Goal: Task Accomplishment & Management: Complete application form

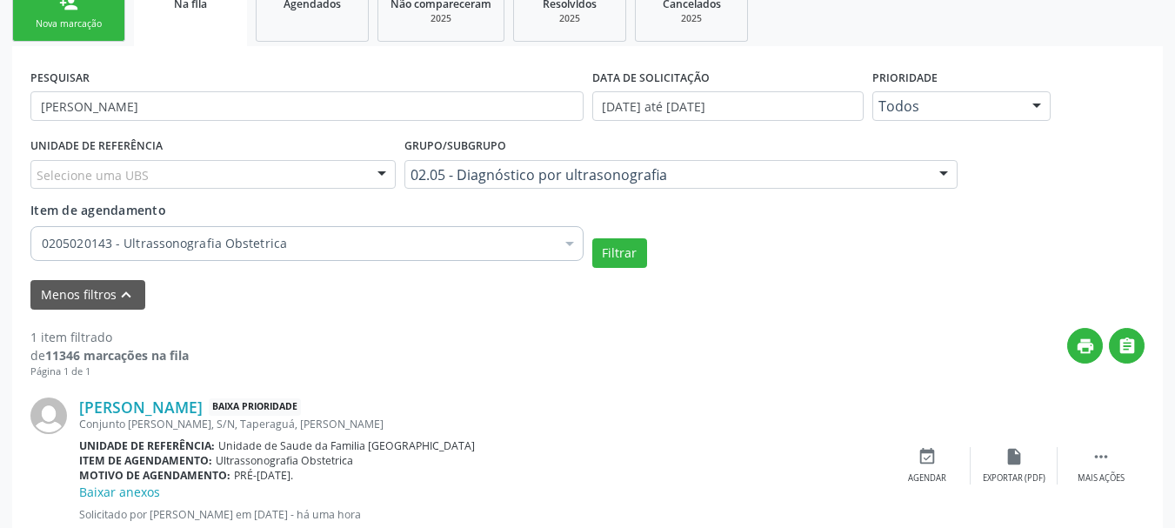
scroll to position [457, 0]
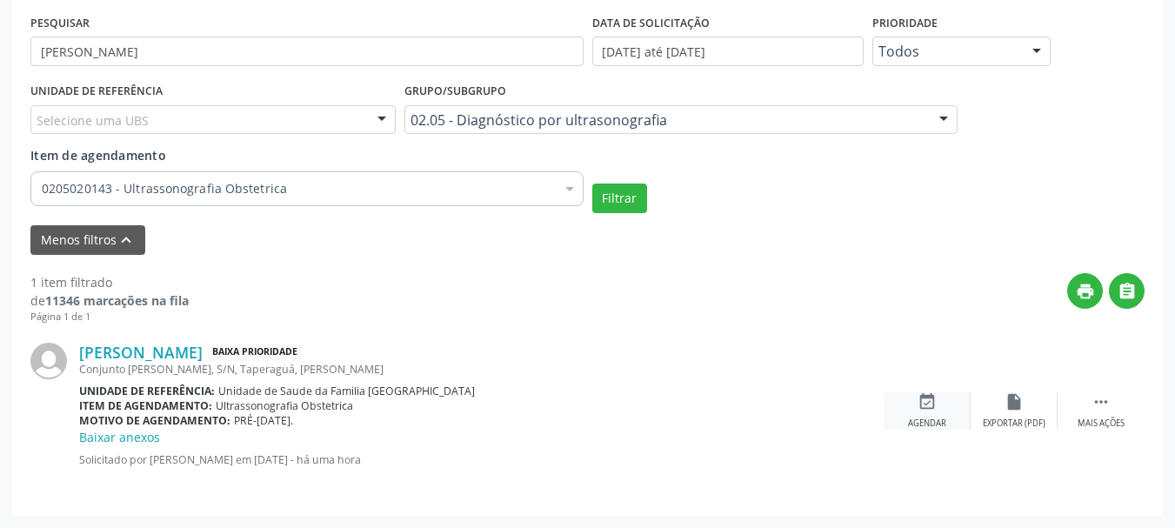
click at [912, 410] on div "event_available Agendar" at bounding box center [927, 410] width 87 height 37
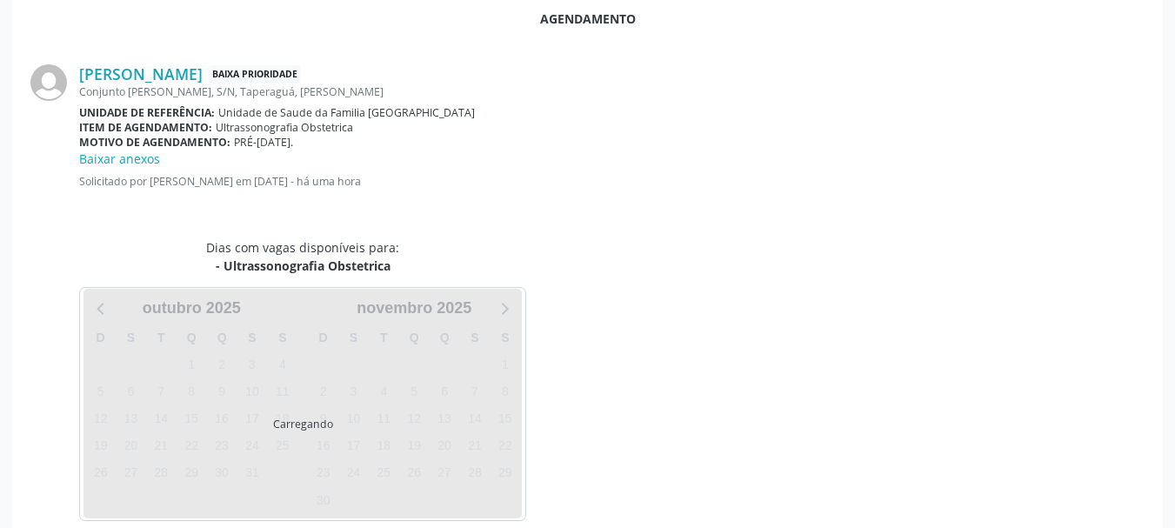
scroll to position [0, 0]
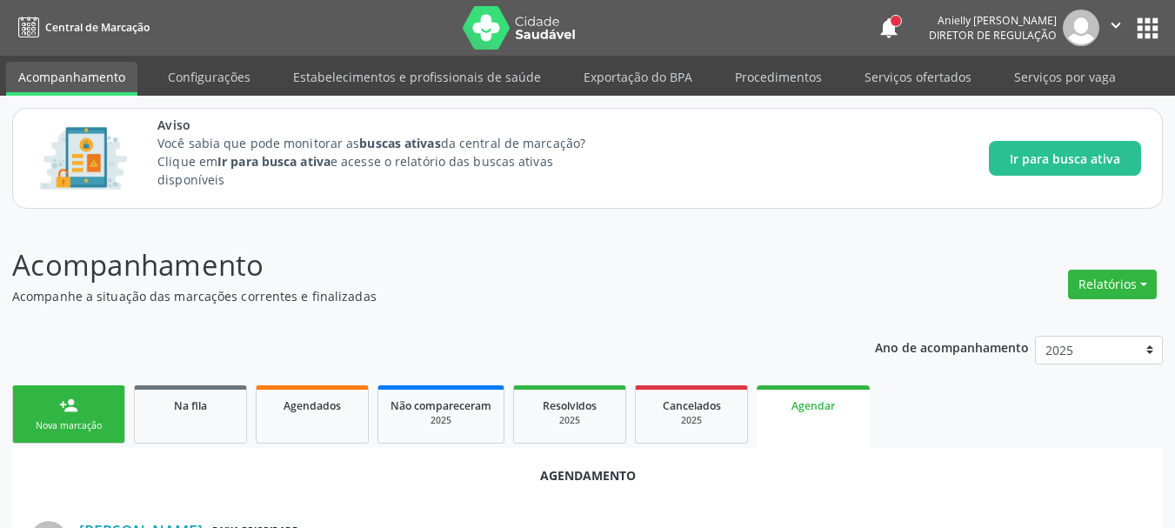
drag, startPoint x: 912, startPoint y: 410, endPoint x: 949, endPoint y: 388, distance: 42.5
click at [949, 388] on ul "person_add Nova marcação Na fila Agendados Não compareceram 2025 Resolvidos 202…" at bounding box center [587, 414] width 1151 height 67
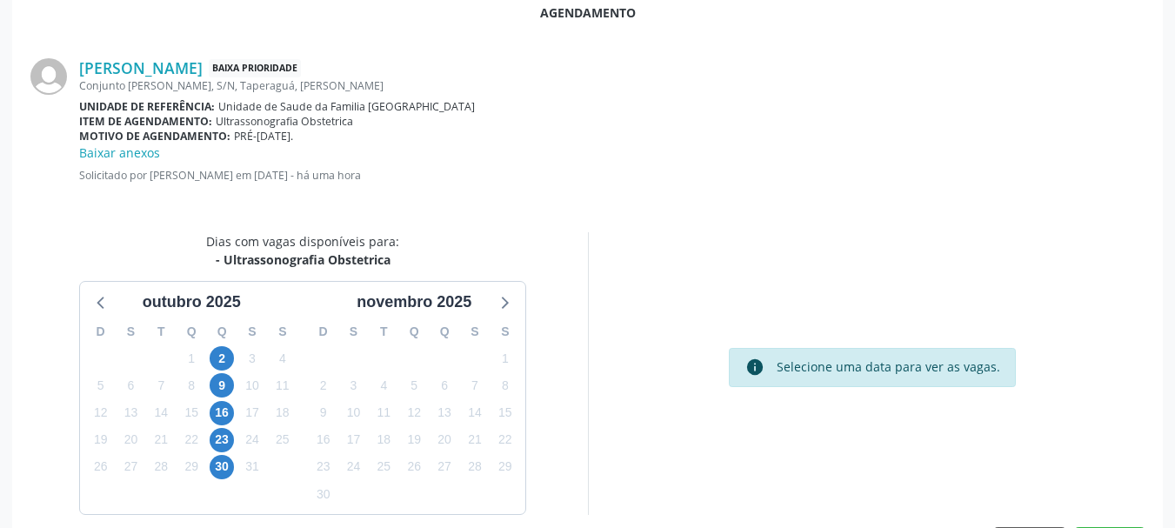
scroll to position [471, 0]
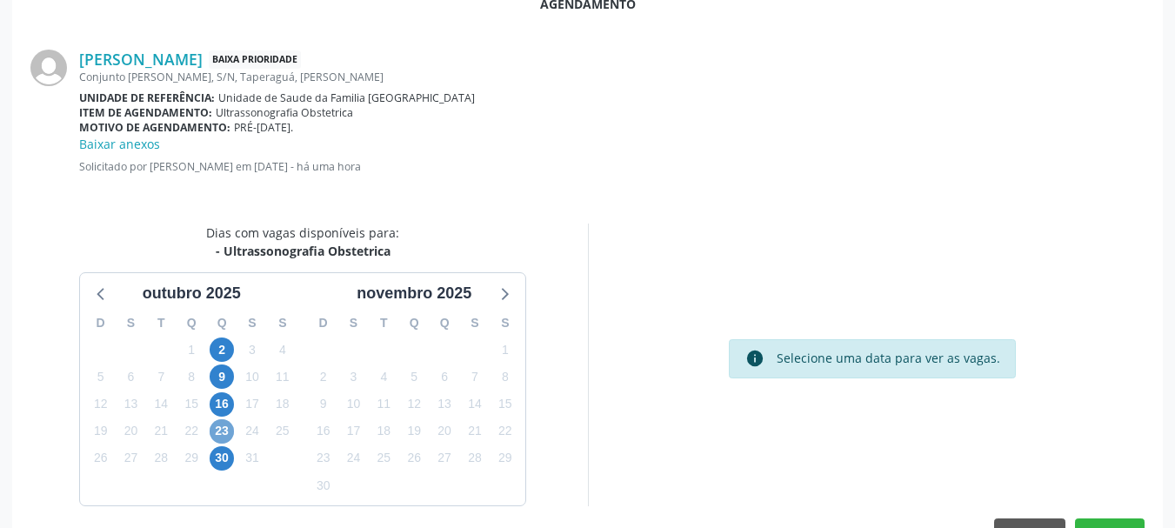
click at [217, 430] on span "23" at bounding box center [222, 431] width 24 height 24
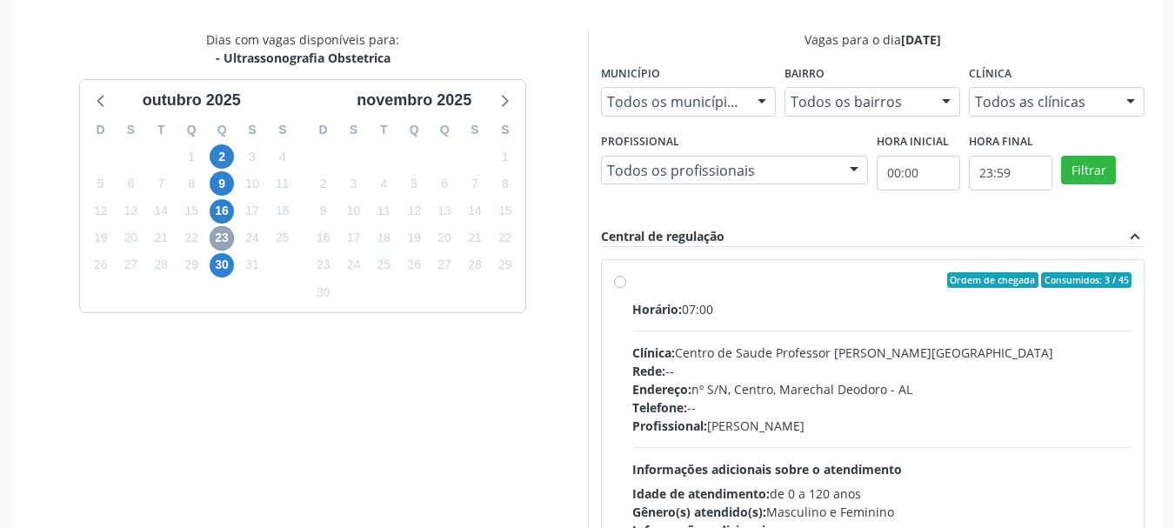
scroll to position [797, 0]
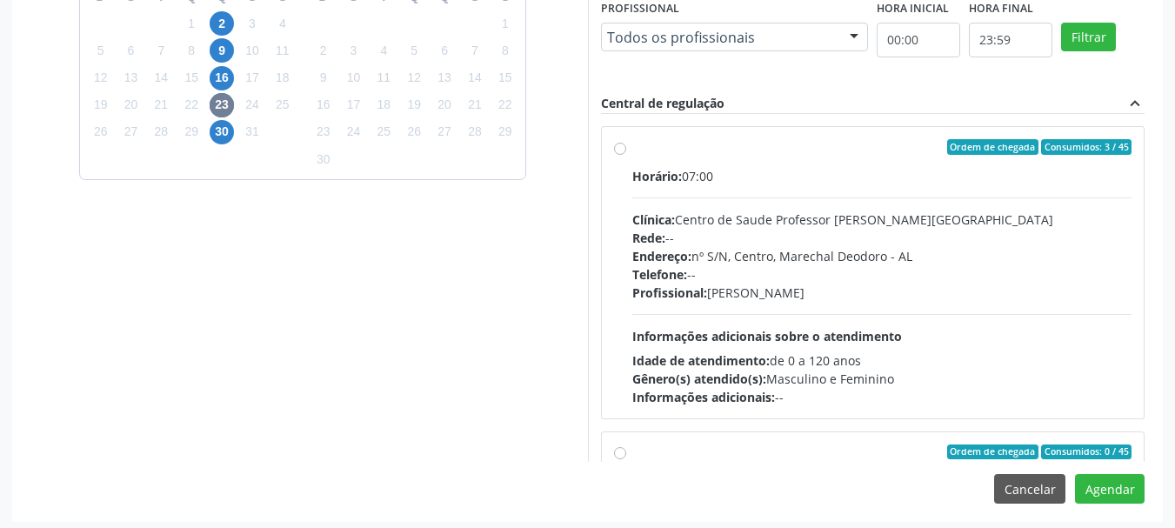
click at [937, 334] on div "Horário: 07:00 Clínica: Centro de Saude Professor [PERSON_NAME] Rede: -- Endere…" at bounding box center [882, 286] width 500 height 239
click at [626, 155] on input "Ordem de chegada Consumidos: 3 / 45 Horário: 07:00 Clínica: Centro de Saude Pro…" at bounding box center [620, 147] width 12 height 16
radio input "true"
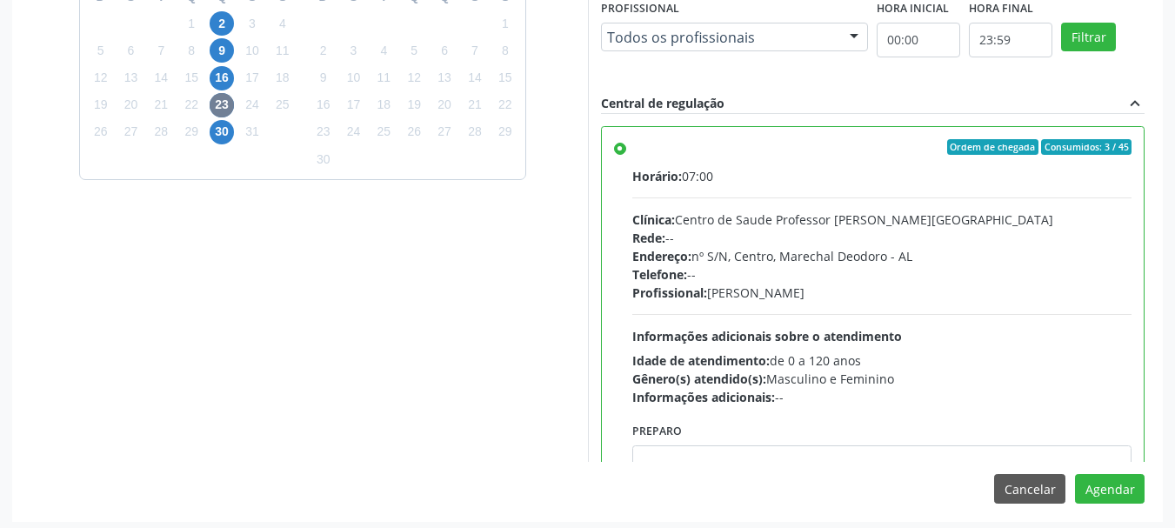
click at [817, 466] on div "Agendamento [PERSON_NAME] Baixa Prioridade Conjunto [PERSON_NAME], S/N, [PERSON…" at bounding box center [587, 85] width 1151 height 871
click at [819, 462] on textarea at bounding box center [882, 478] width 500 height 66
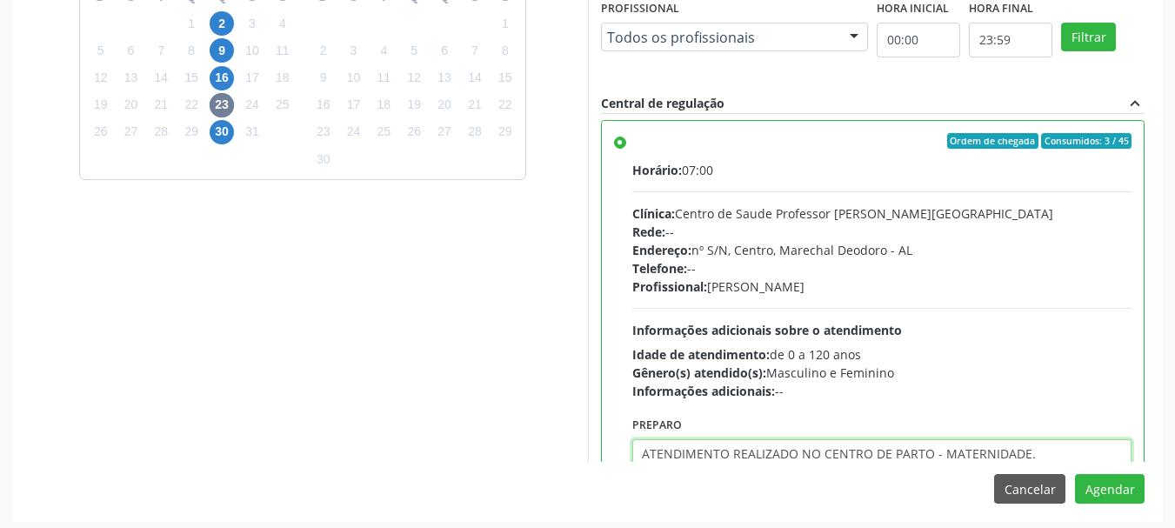
type textarea "ATENDIMENTO REALIZADO NO CENTRO DE PARTO - MATERNIDADE."
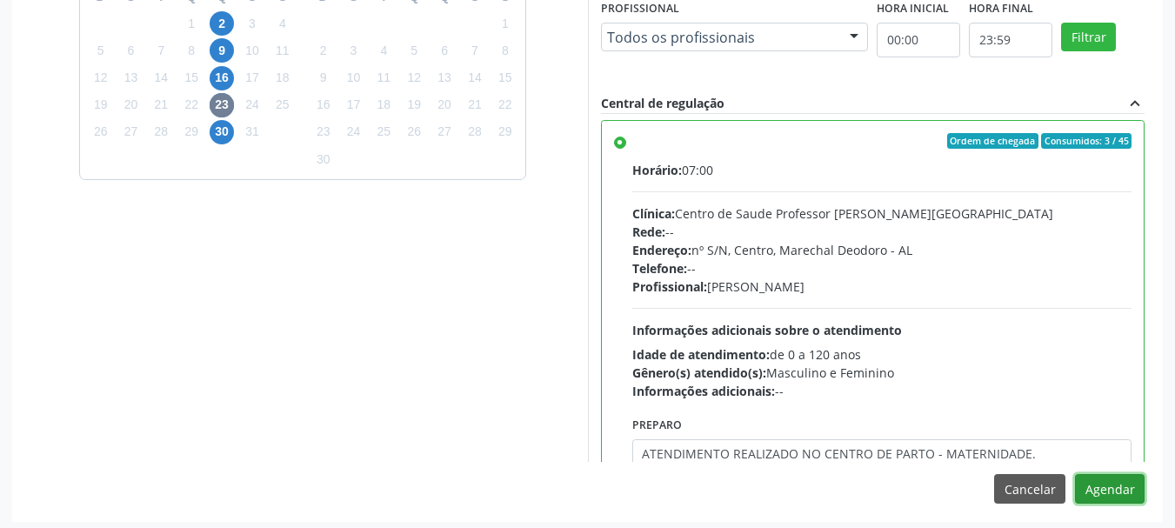
click at [1075, 474] on button "Agendar" at bounding box center [1110, 489] width 70 height 30
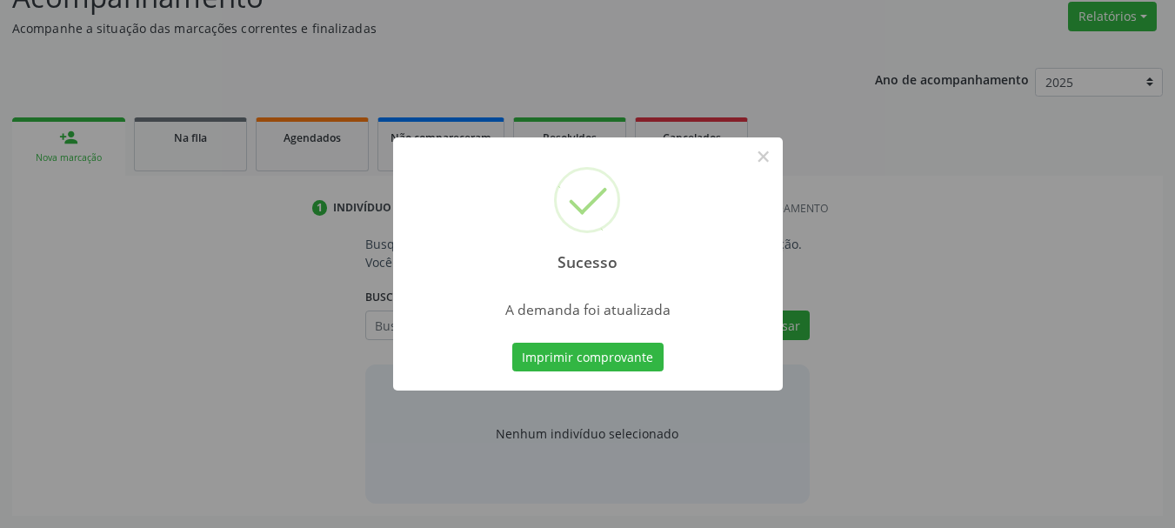
scroll to position [268, 0]
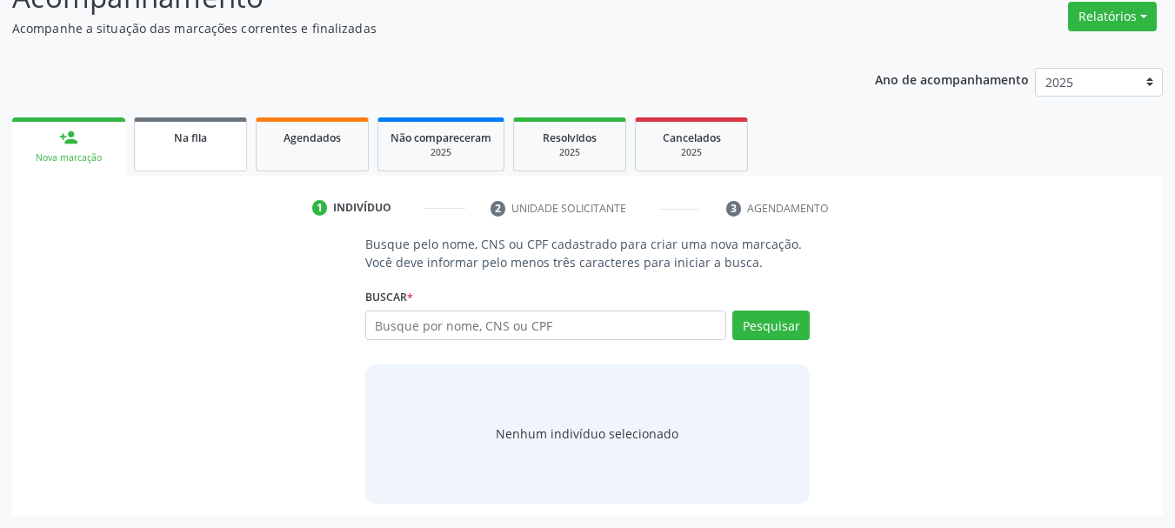
click at [178, 146] on link "Na fila" at bounding box center [190, 144] width 113 height 54
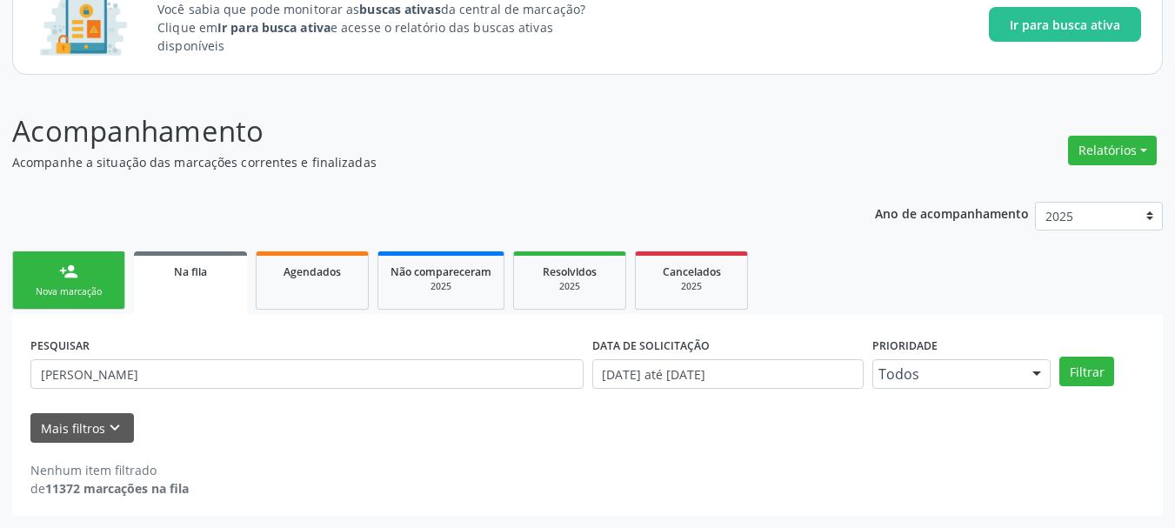
scroll to position [134, 0]
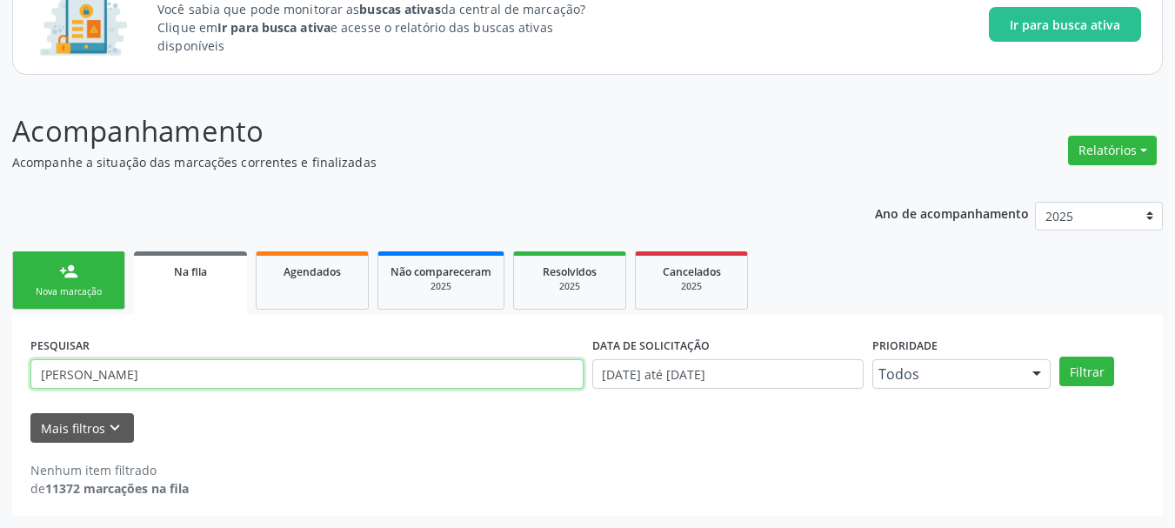
click at [265, 366] on input "[PERSON_NAME]" at bounding box center [306, 374] width 553 height 30
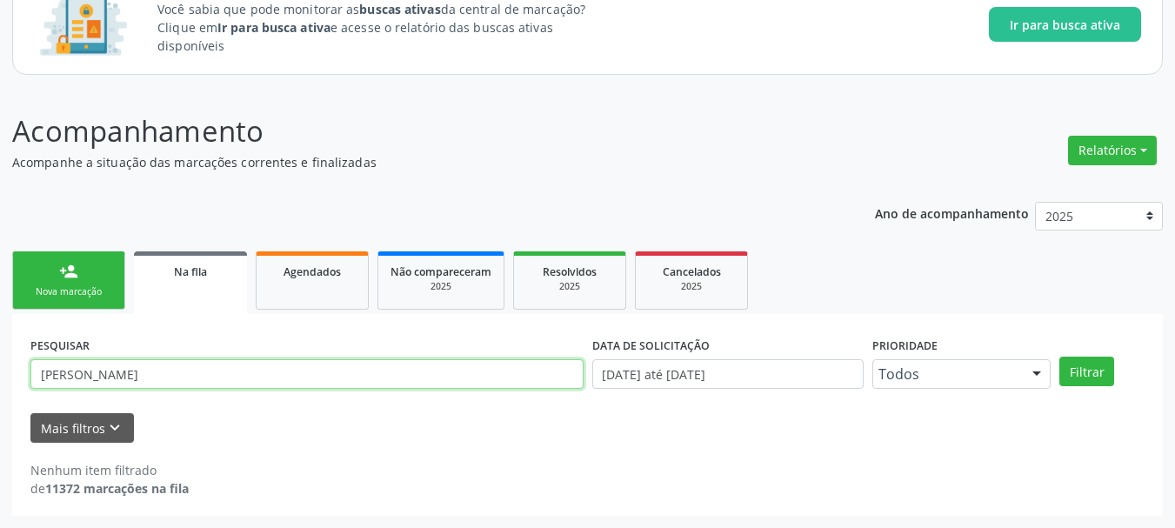
click at [265, 366] on input "[PERSON_NAME]" at bounding box center [306, 374] width 553 height 30
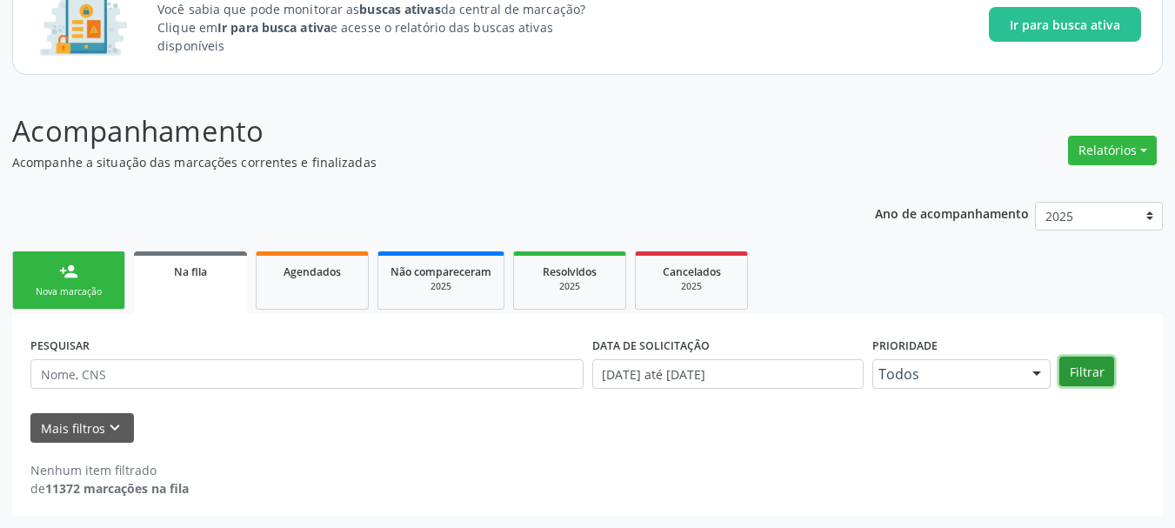
click at [1076, 377] on button "Filtrar" at bounding box center [1086, 372] width 55 height 30
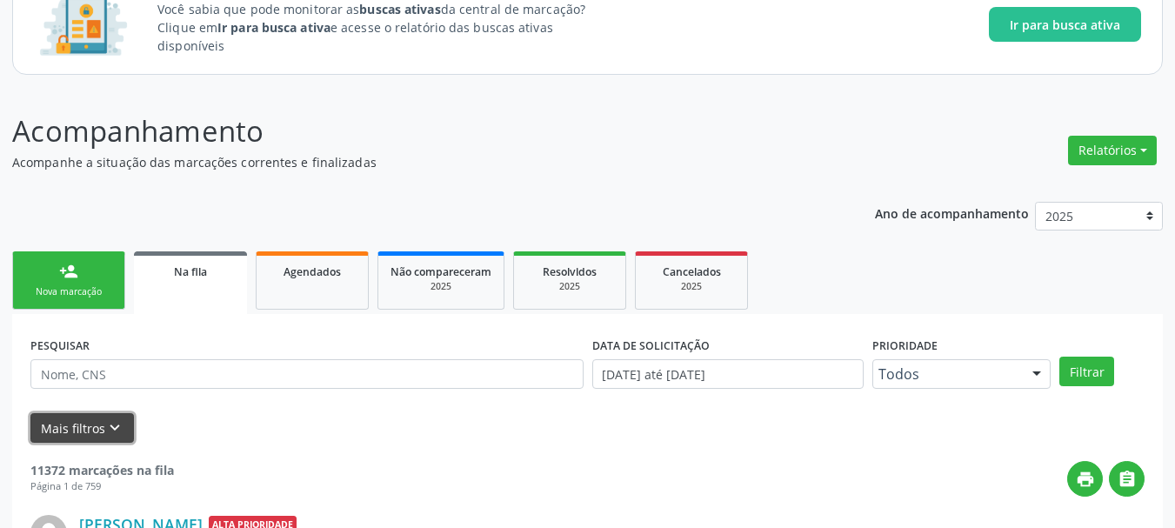
click at [90, 419] on button "Mais filtros keyboard_arrow_down" at bounding box center [81, 428] width 103 height 30
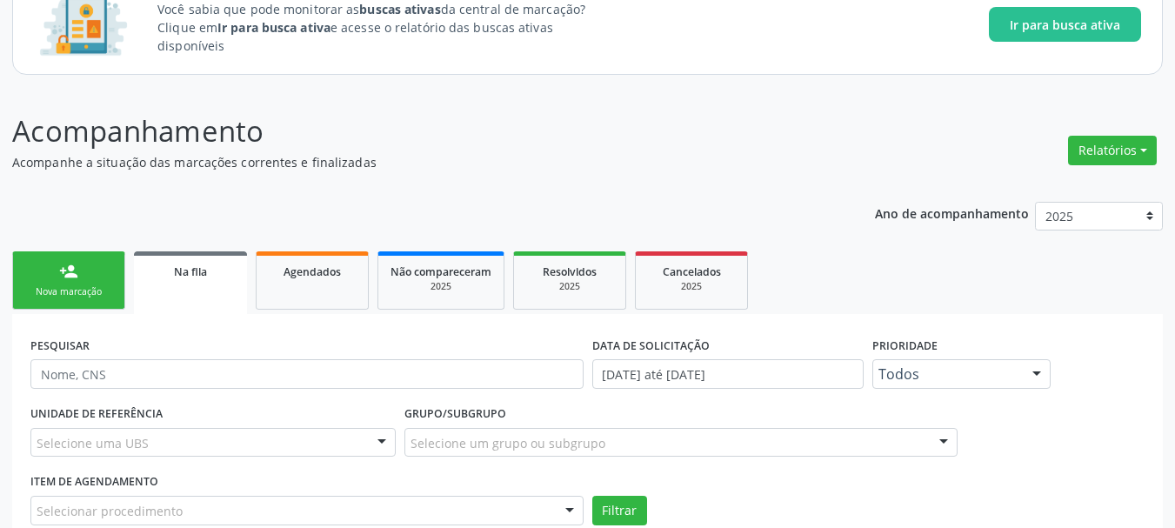
click at [115, 523] on div "Selecionar procedimento" at bounding box center [306, 511] width 553 height 30
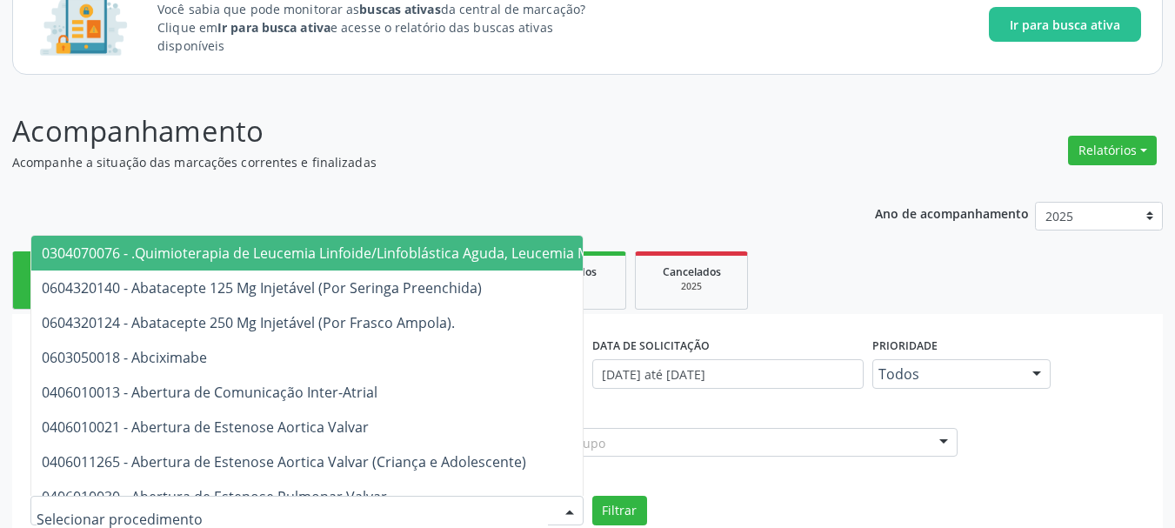
scroll to position [143, 0]
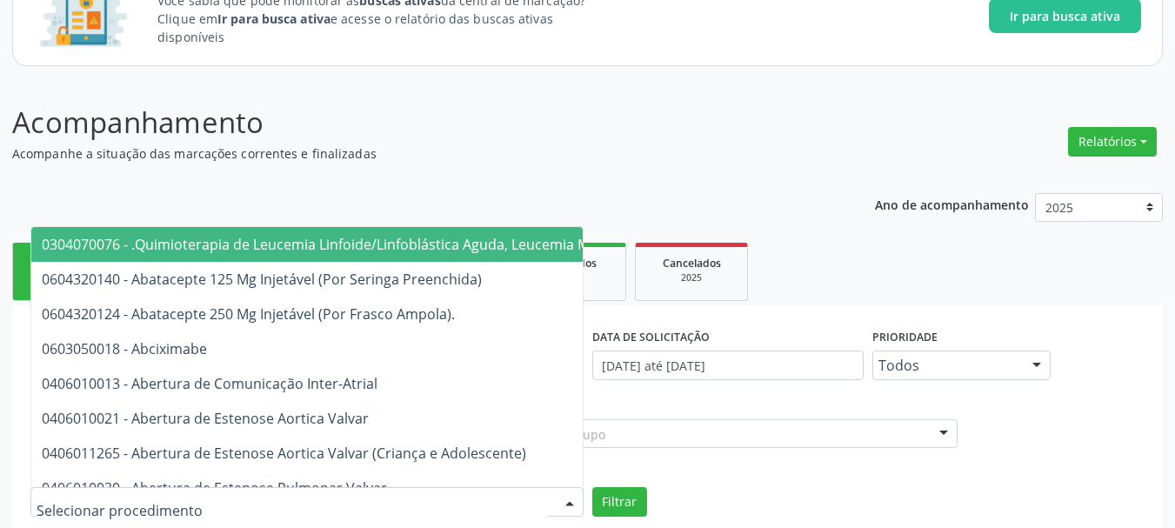
click at [119, 512] on input "text" at bounding box center [292, 510] width 511 height 35
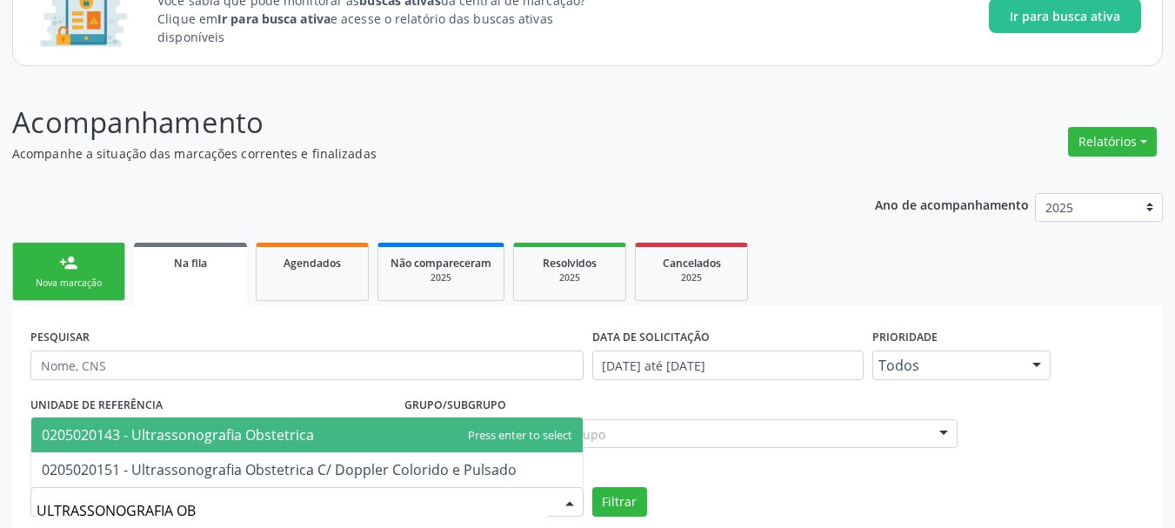
type input "ULTRASSONOGRAFIA OBS"
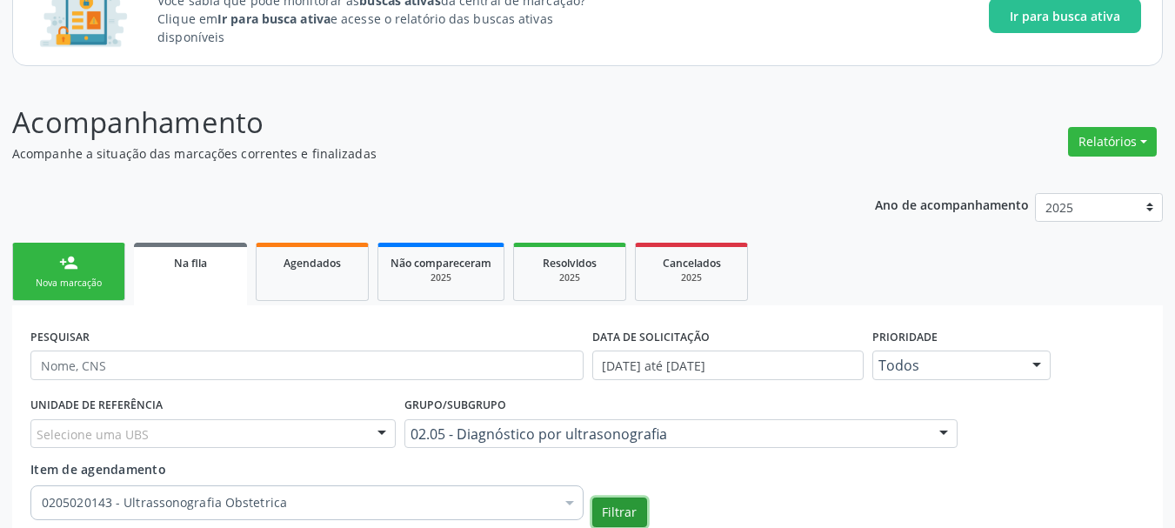
click at [592, 497] on button "Filtrar" at bounding box center [619, 512] width 55 height 30
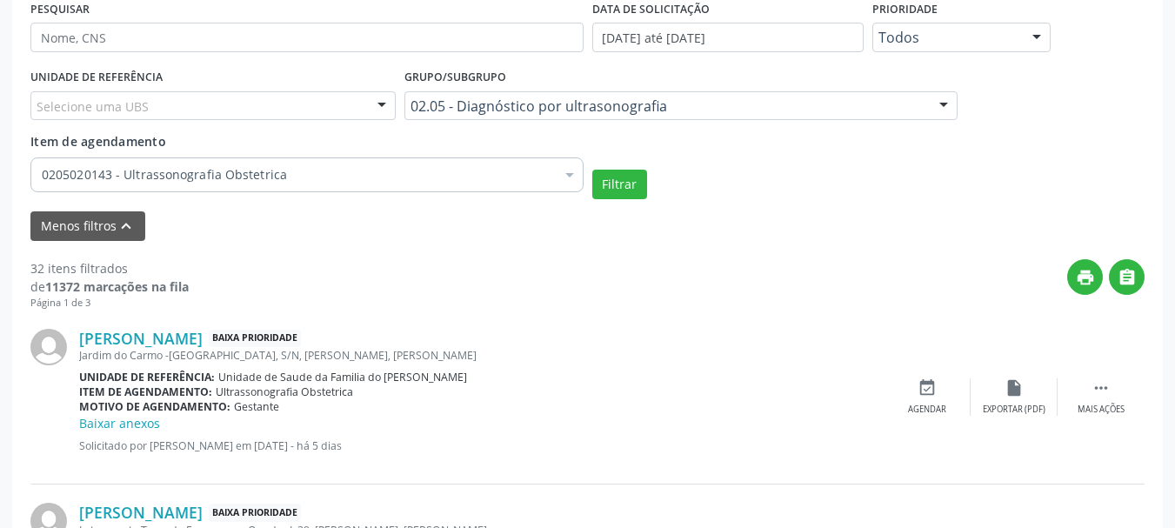
scroll to position [517, 0]
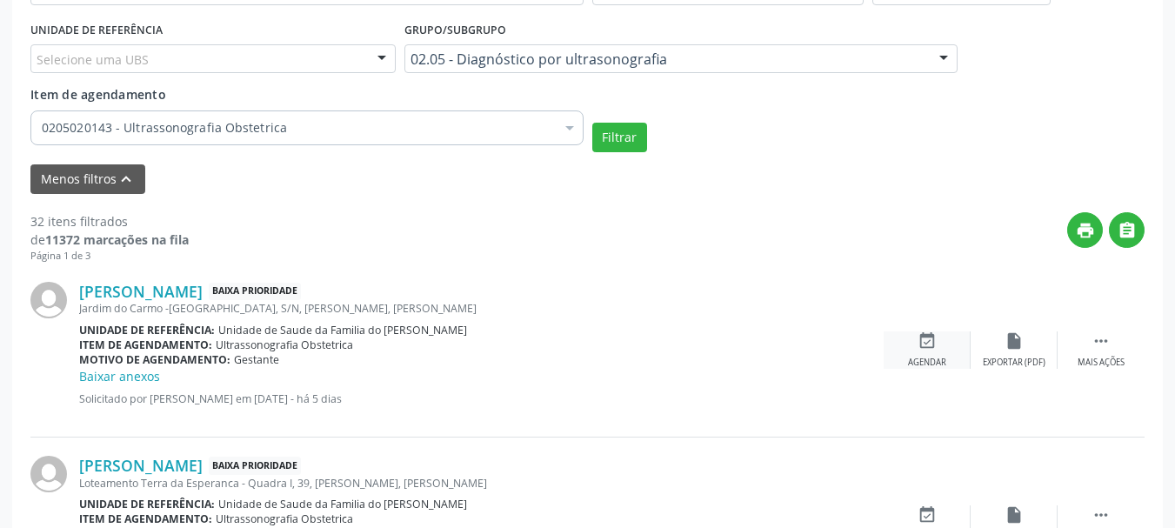
click at [925, 346] on icon "event_available" at bounding box center [927, 340] width 19 height 19
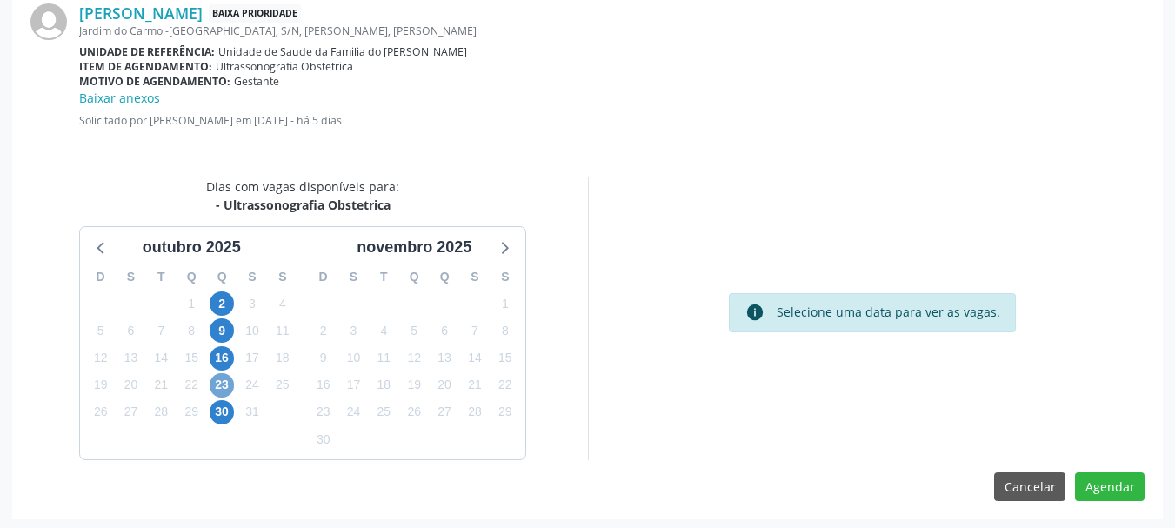
click at [211, 380] on span "23" at bounding box center [222, 385] width 24 height 24
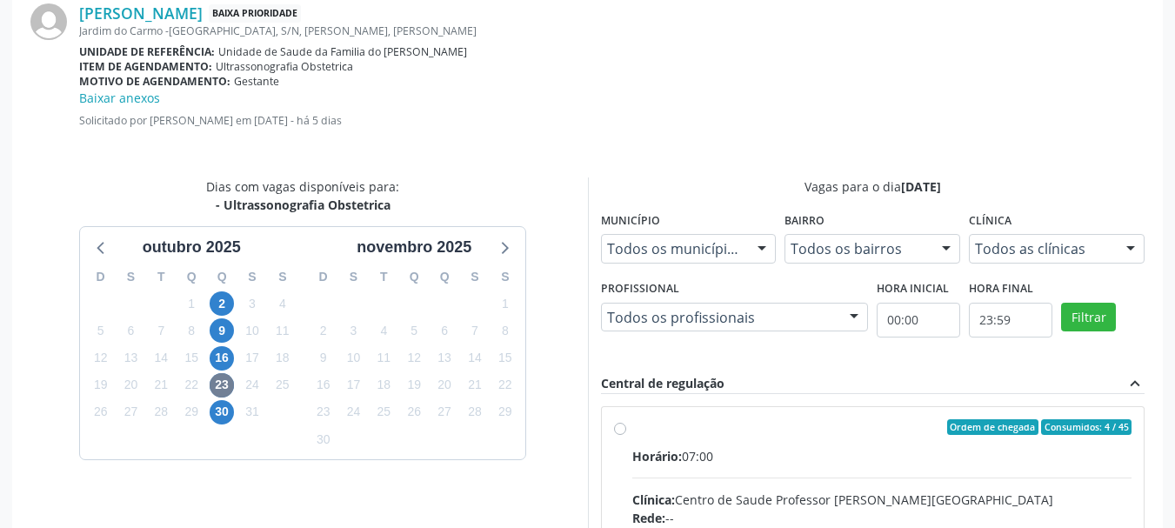
click at [626, 435] on input "Ordem de chegada Consumidos: 4 / 45 Horário: 07:00 Clínica: Centro de Saude Pro…" at bounding box center [620, 427] width 12 height 16
radio input "true"
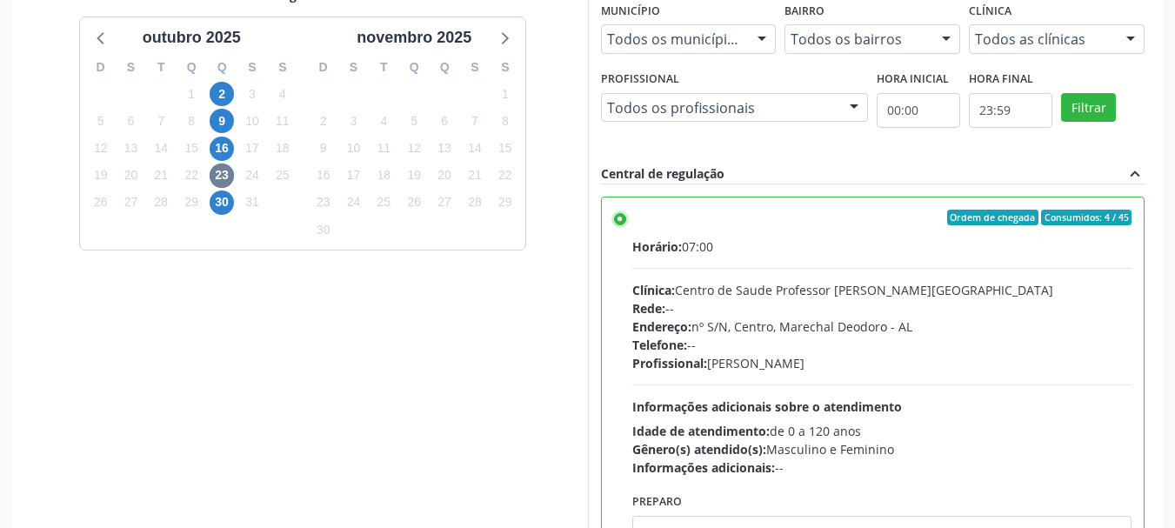
scroll to position [804, 0]
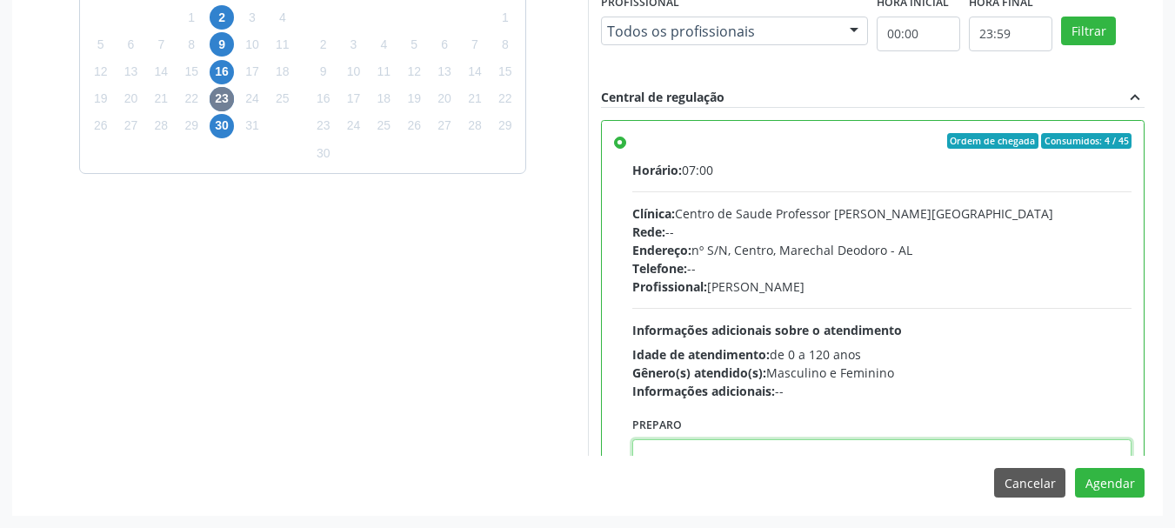
click at [933, 448] on textarea at bounding box center [882, 472] width 500 height 66
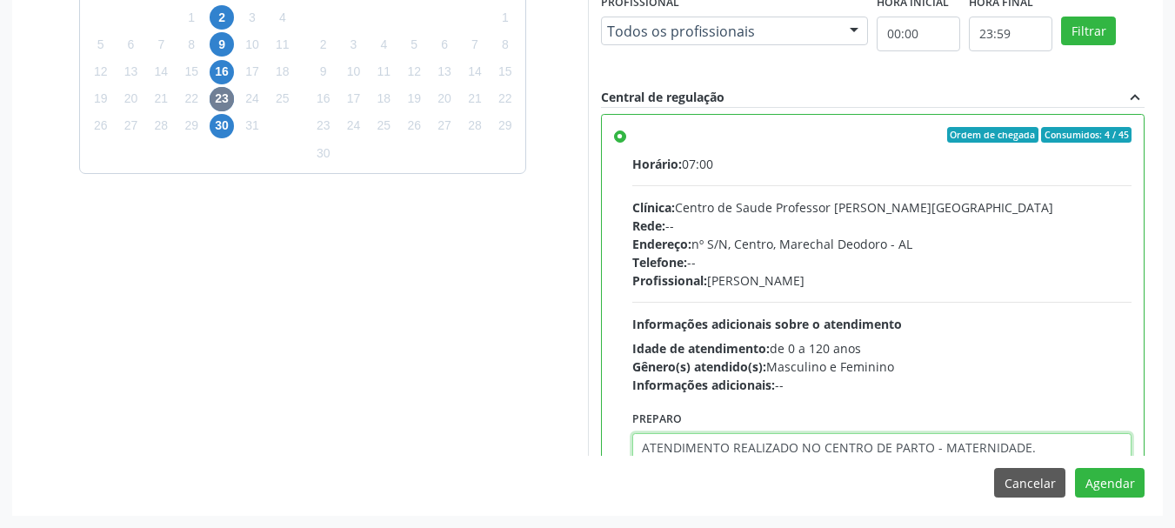
type textarea "ATENDIMENTO REALIZADO NO CENTRO DE PARTO - MATERNIDADE."
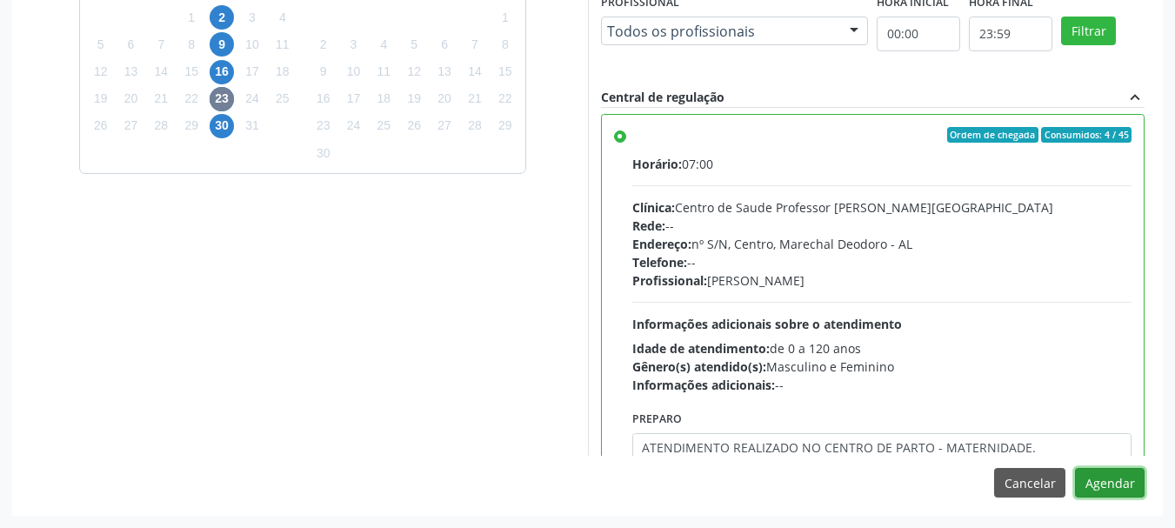
click at [1075, 468] on button "Agendar" at bounding box center [1110, 483] width 70 height 30
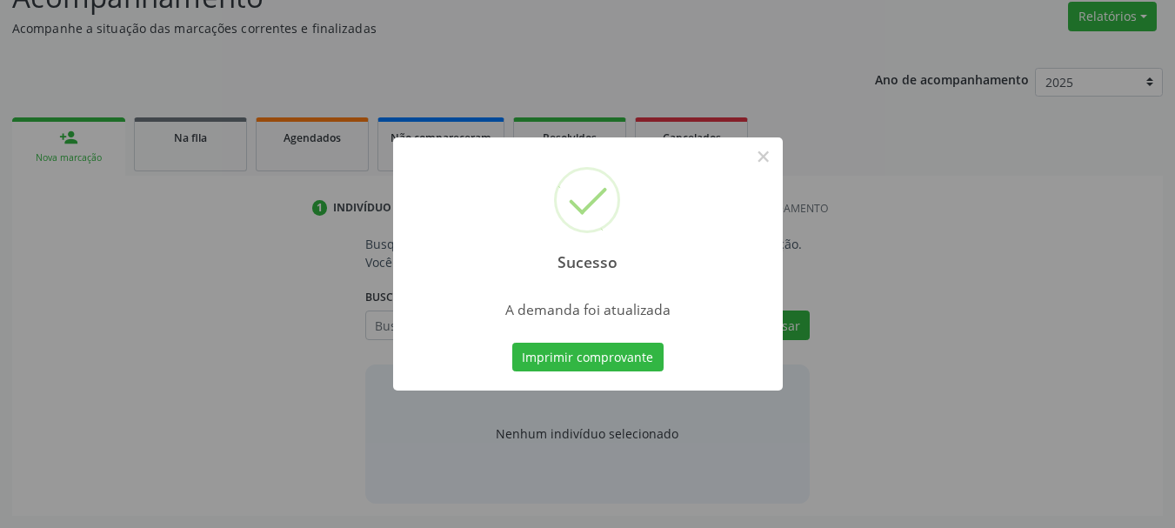
scroll to position [268, 0]
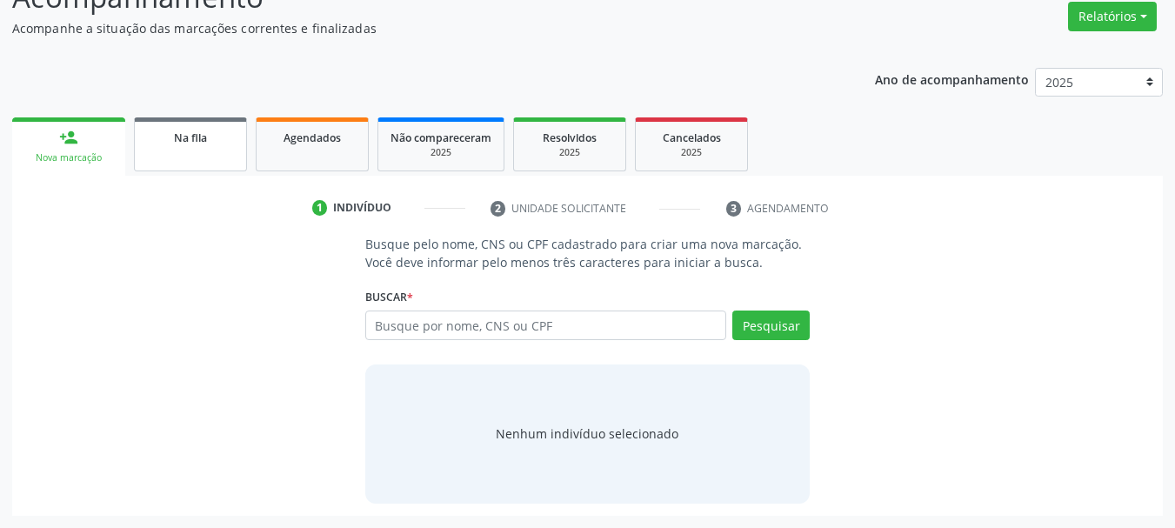
click at [235, 167] on link "Na fila" at bounding box center [190, 144] width 113 height 54
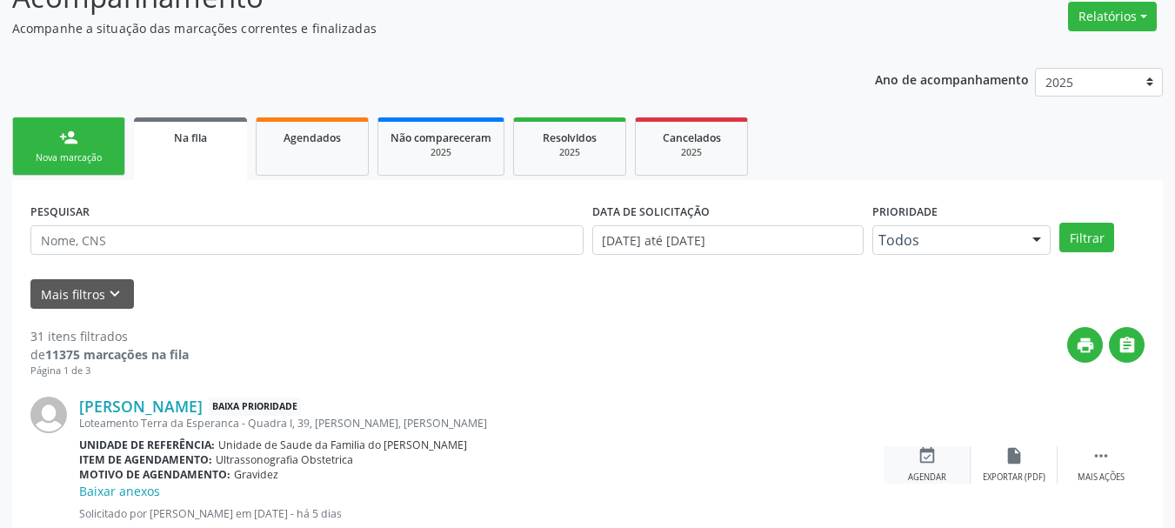
click at [914, 465] on div "event_available Agendar" at bounding box center [927, 464] width 87 height 37
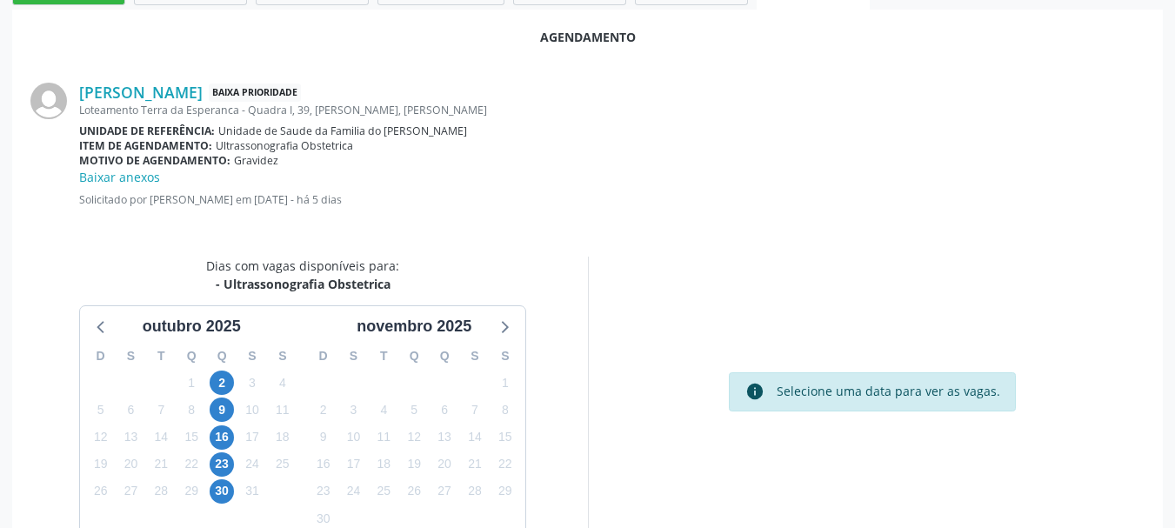
scroll to position [521, 0]
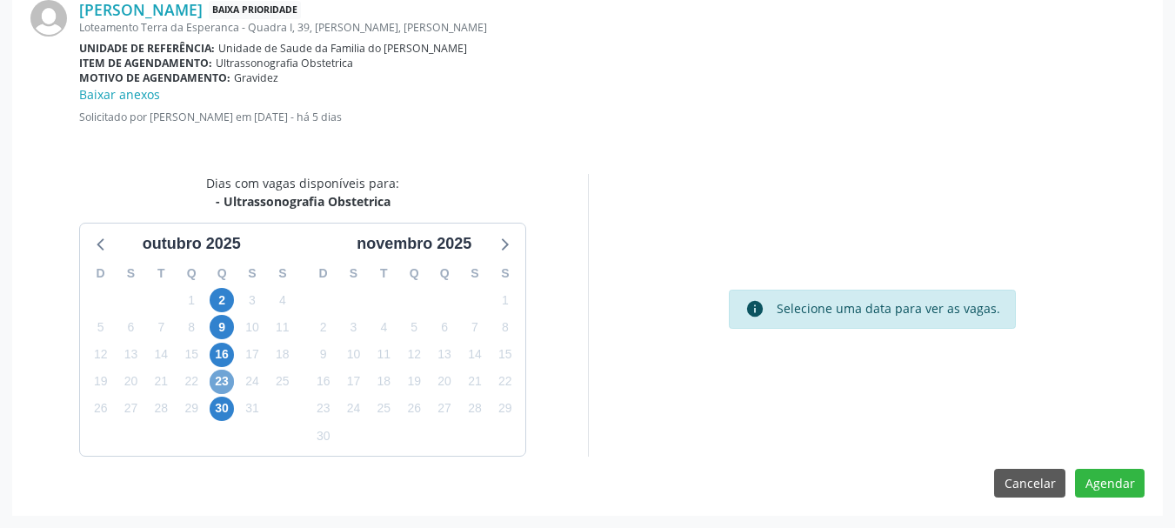
click at [225, 387] on span "23" at bounding box center [222, 382] width 24 height 24
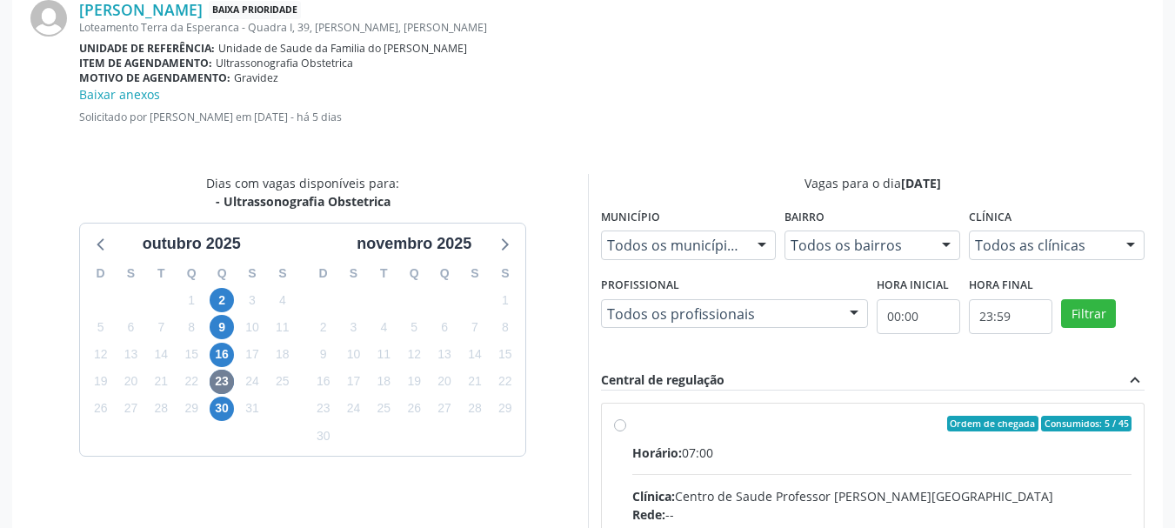
click at [626, 431] on input "Ordem de chegada Consumidos: 5 / 45 Horário: 07:00 Clínica: Centro de Saude Pro…" at bounding box center [620, 424] width 12 height 16
radio input "true"
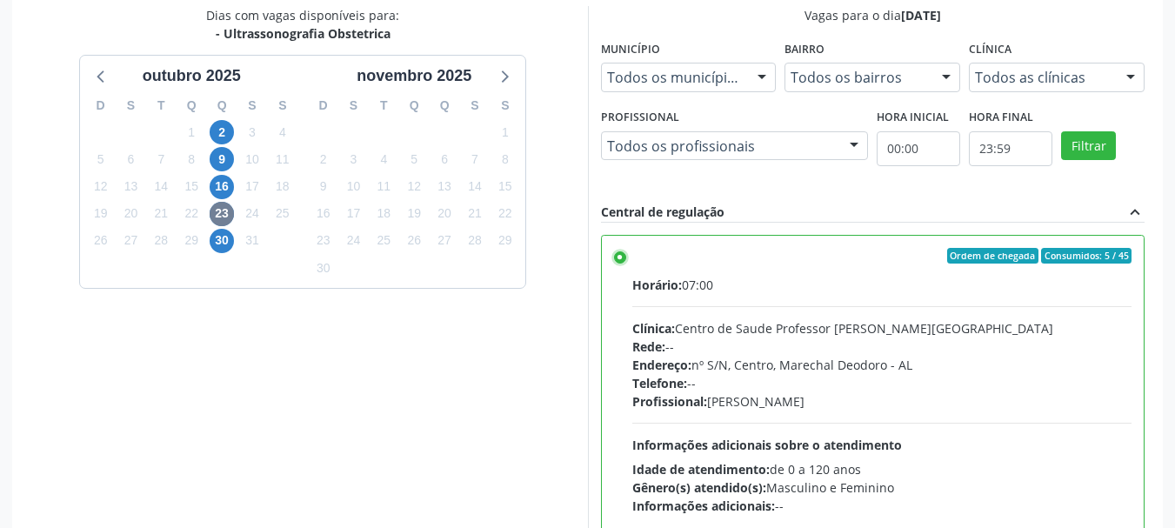
scroll to position [804, 0]
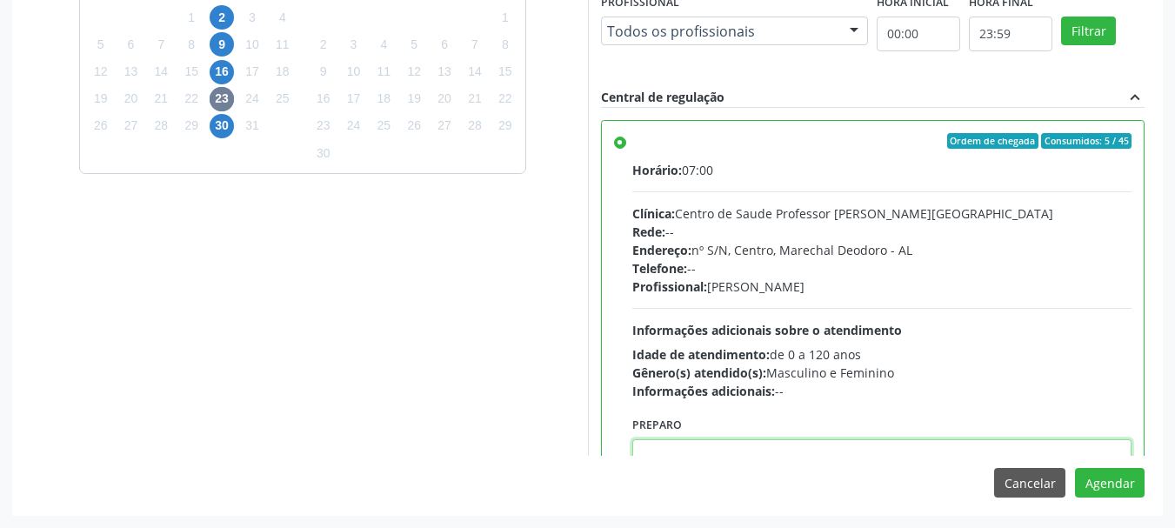
click at [838, 448] on textarea at bounding box center [882, 472] width 500 height 66
paste textarea "ATENDIMENTO REALIZADO NO CENTRO DE PARTO - MATERNIDADE."
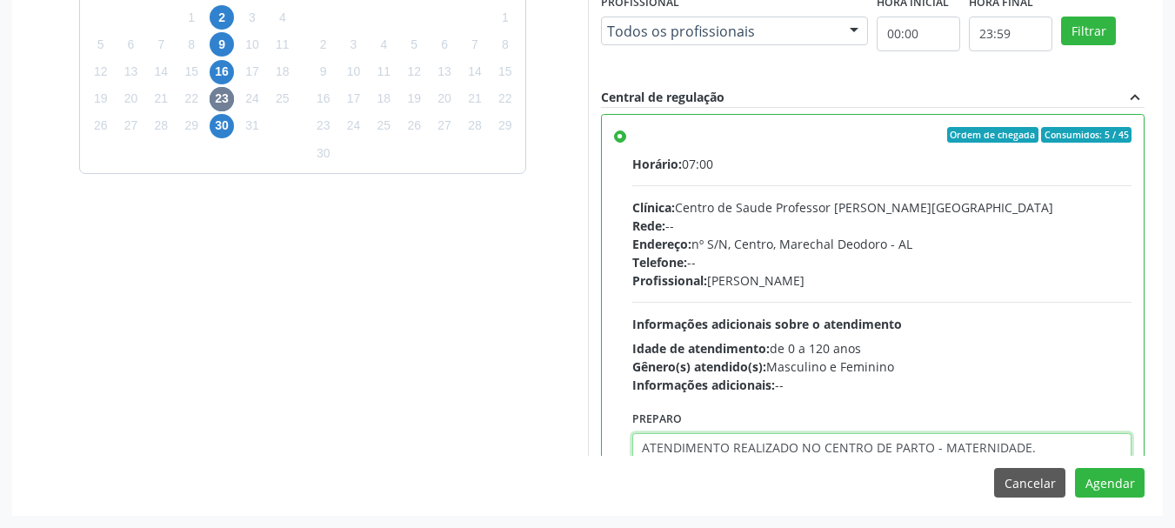
type textarea "ATENDIMENTO REALIZADO NO CENTRO DE PARTO - MATERNIDADE."
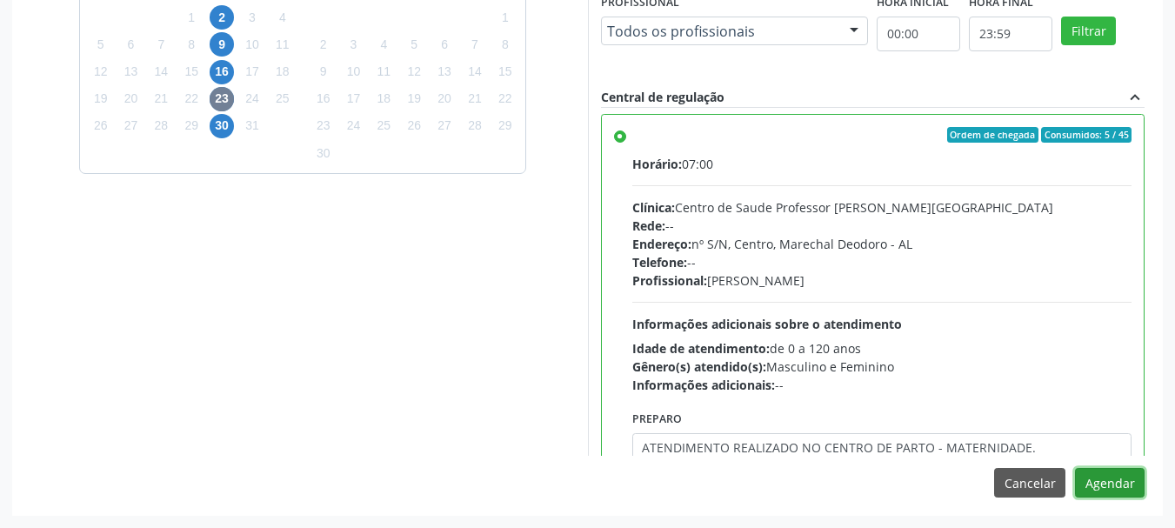
click at [1097, 478] on button "Agendar" at bounding box center [1110, 483] width 70 height 30
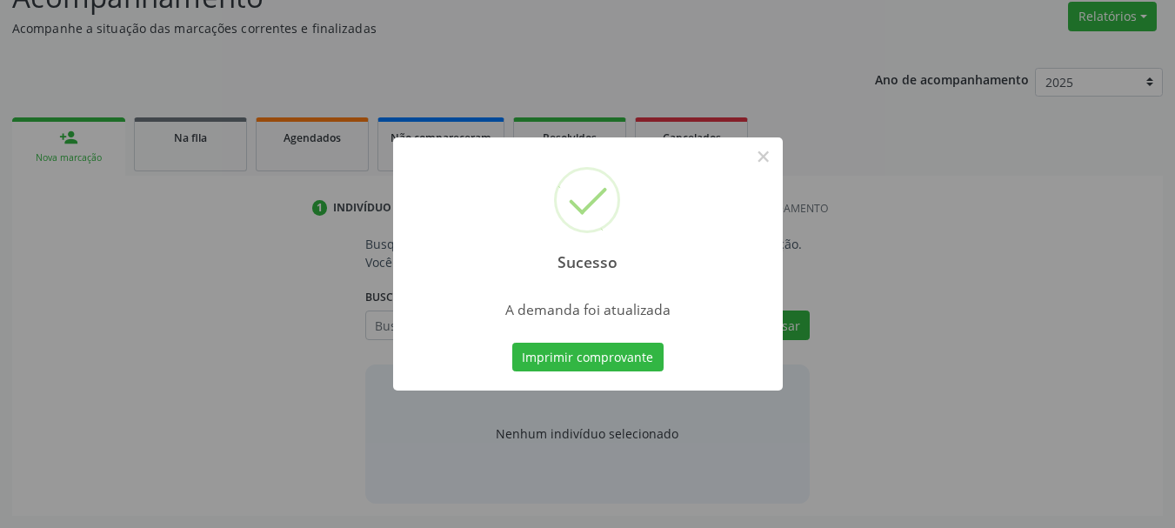
scroll to position [268, 0]
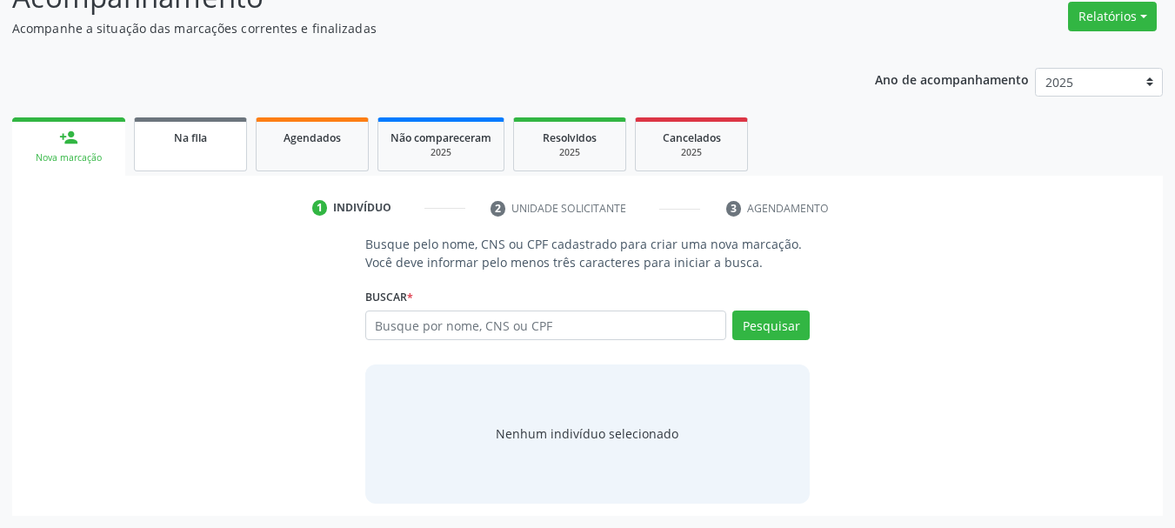
click at [179, 143] on span "Na fila" at bounding box center [190, 137] width 33 height 15
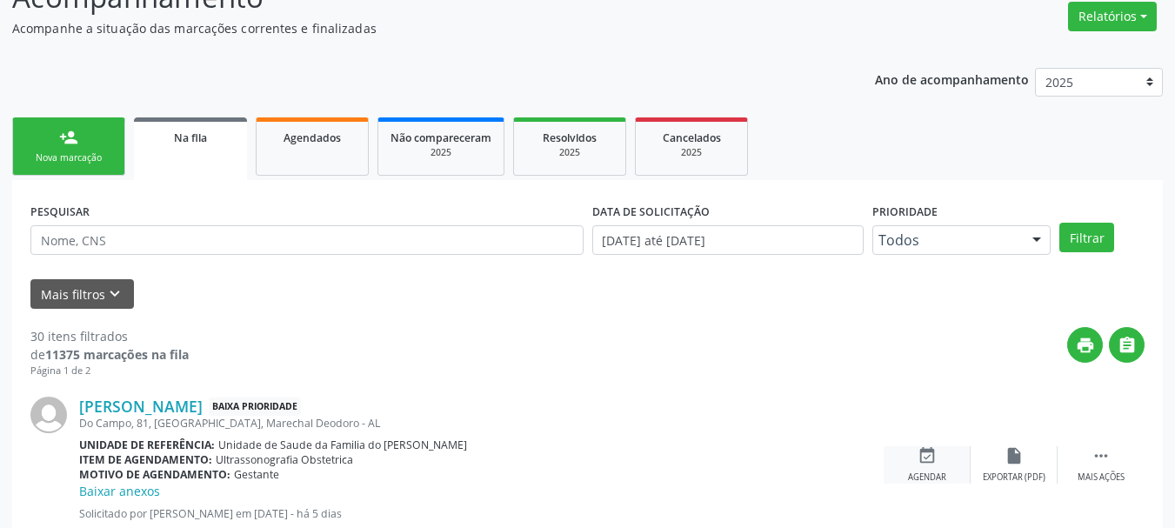
click at [918, 467] on div "event_available Agendar" at bounding box center [927, 464] width 87 height 37
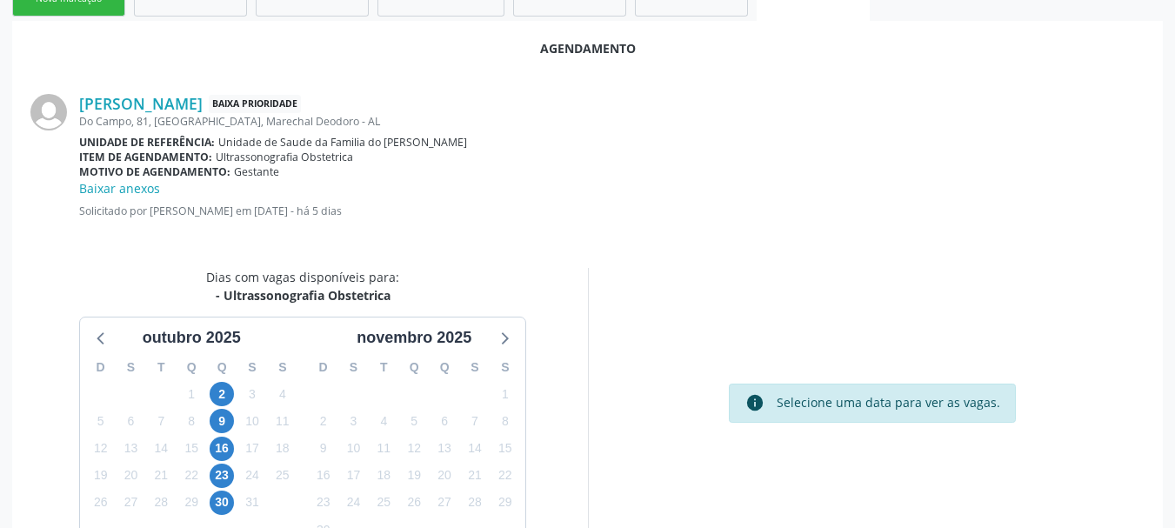
scroll to position [440, 0]
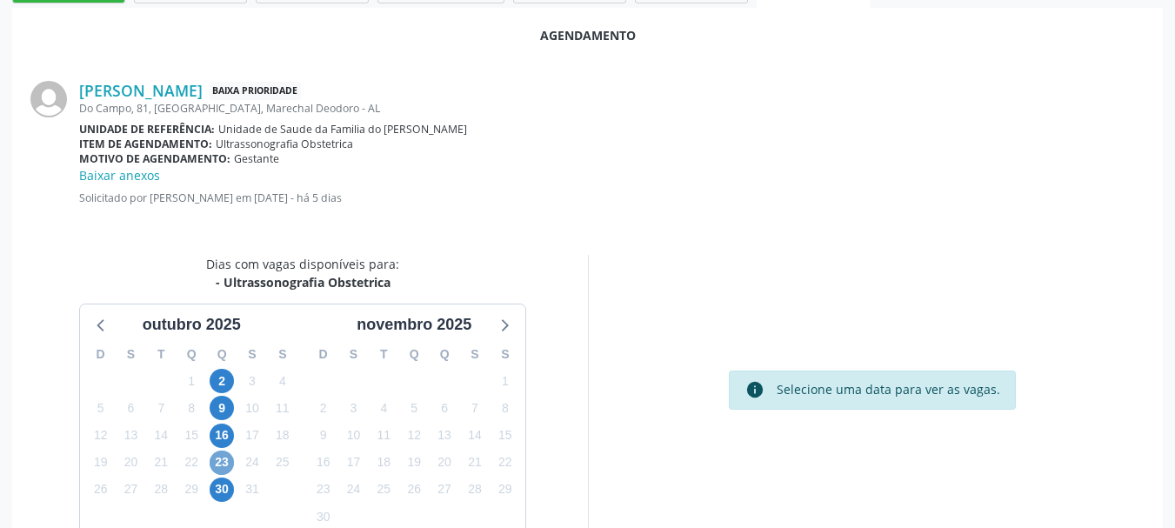
click at [220, 466] on span "23" at bounding box center [222, 462] width 24 height 24
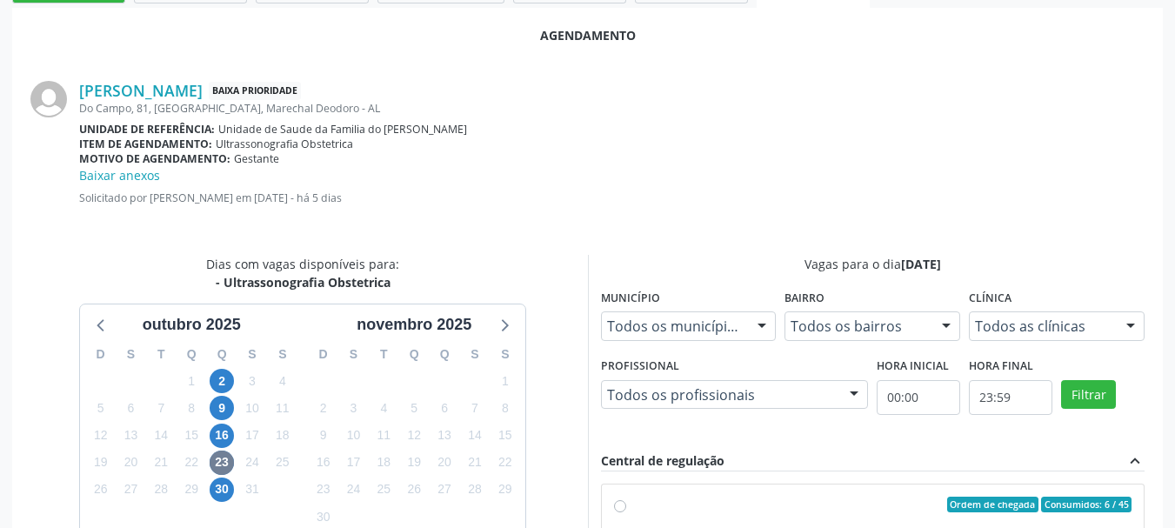
click at [826, 499] on div "Ordem de chegada Consumidos: 6 / 45" at bounding box center [882, 505] width 500 height 16
click at [626, 499] on input "Ordem de chegada Consumidos: 6 / 45 Horário: 07:00 Clínica: Centro de Saude Pro…" at bounding box center [620, 505] width 12 height 16
radio input "true"
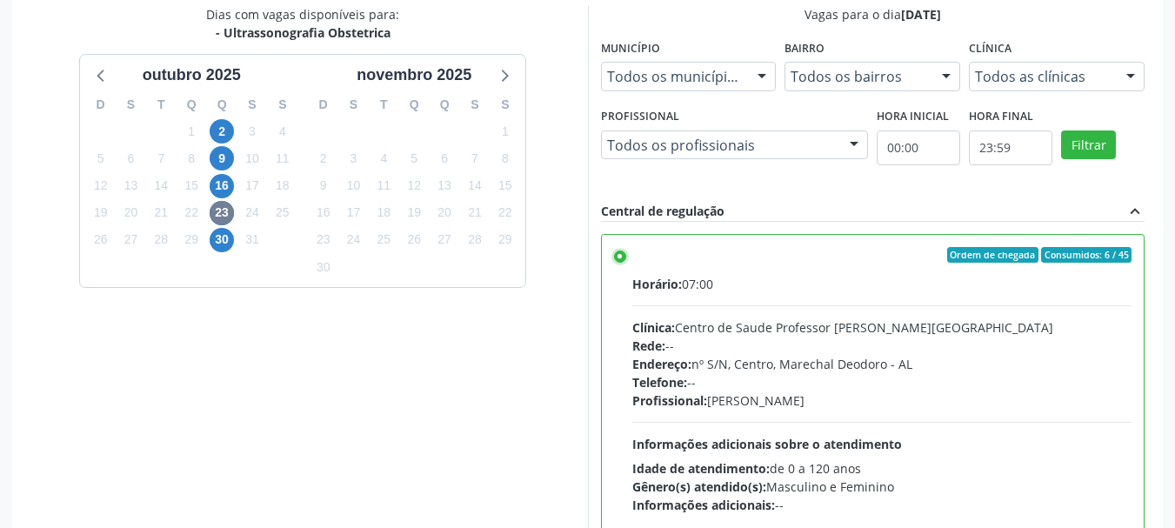
scroll to position [804, 0]
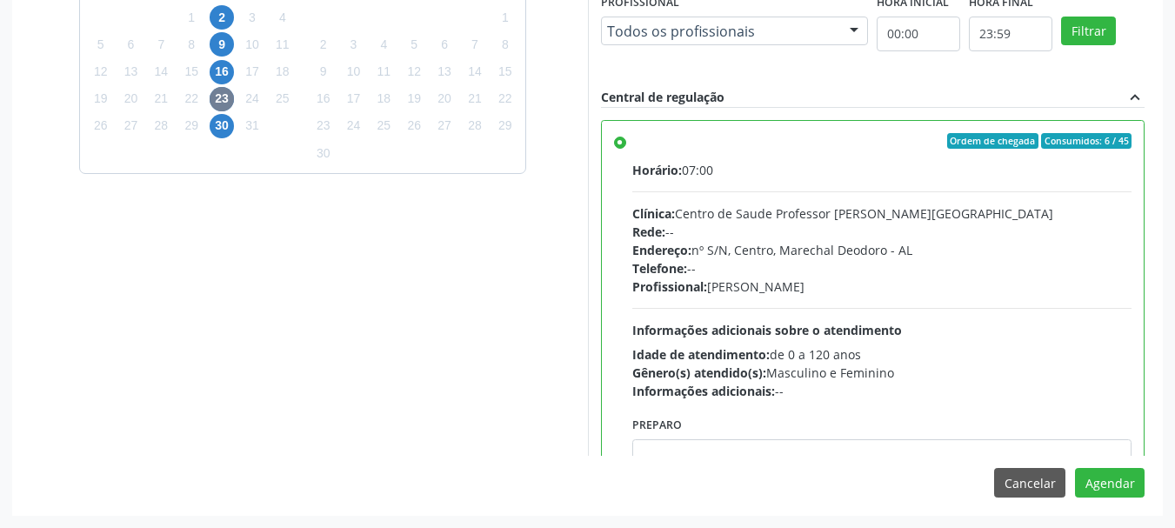
click at [949, 460] on div "Agendamento [PERSON_NAME] Baixa Prioridade [STREET_ADDRESS] Unidade de referênc…" at bounding box center [587, 79] width 1151 height 871
click at [952, 444] on textarea at bounding box center [882, 472] width 500 height 66
paste textarea "ATENDIMENTO REALIZADO NO CENTRO DE PARTO - MATERNIDADE."
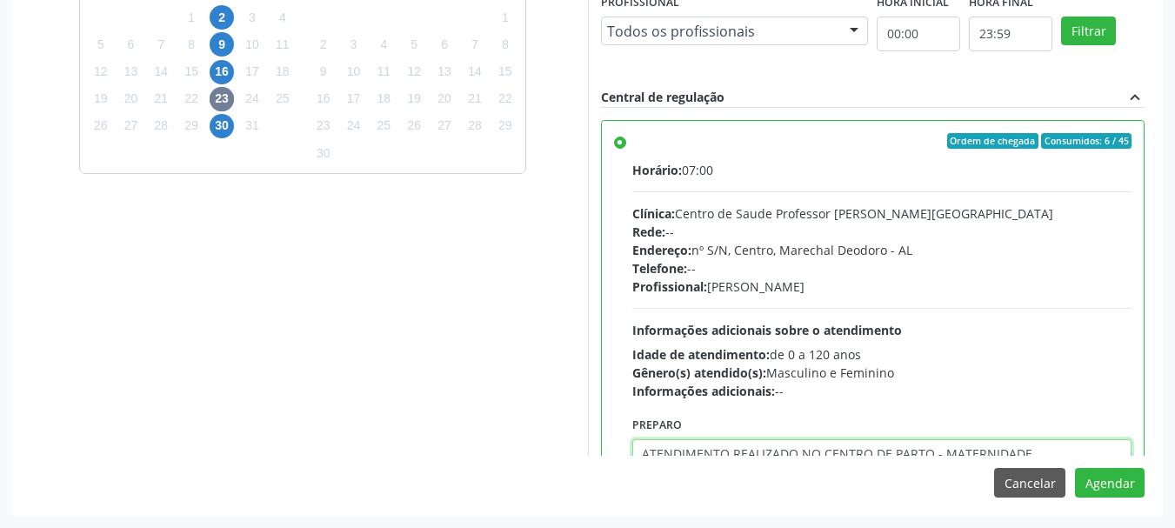
scroll to position [6, 0]
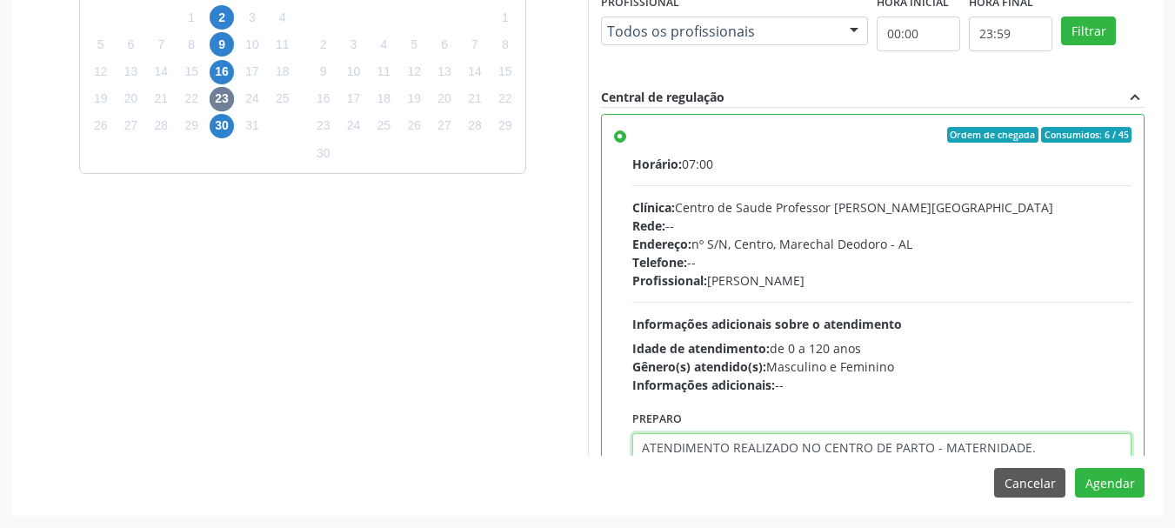
type textarea "ATENDIMENTO REALIZADO NO CENTRO DE PARTO - MATERNIDADE."
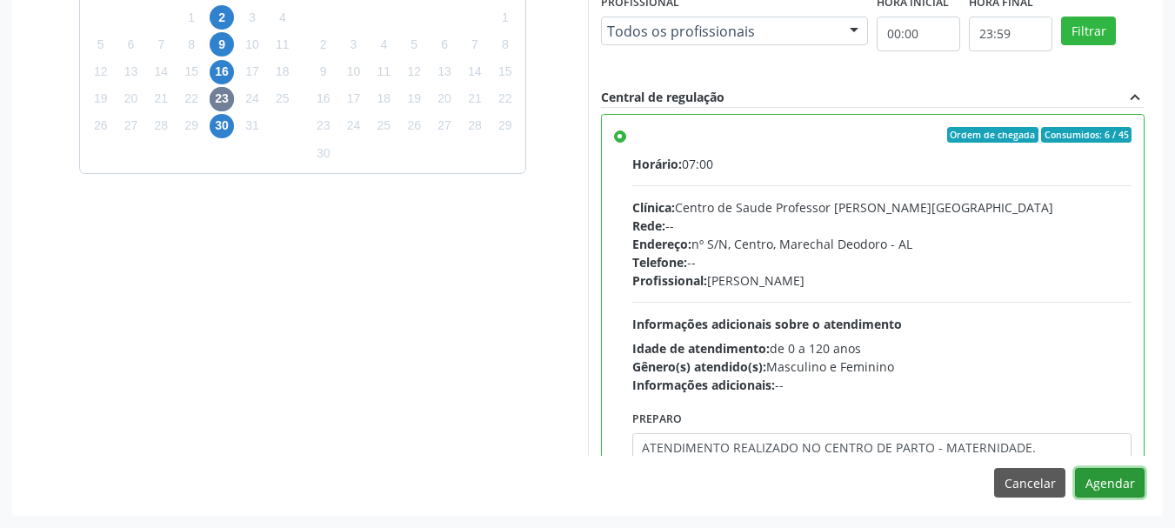
click at [1075, 468] on button "Agendar" at bounding box center [1110, 483] width 70 height 30
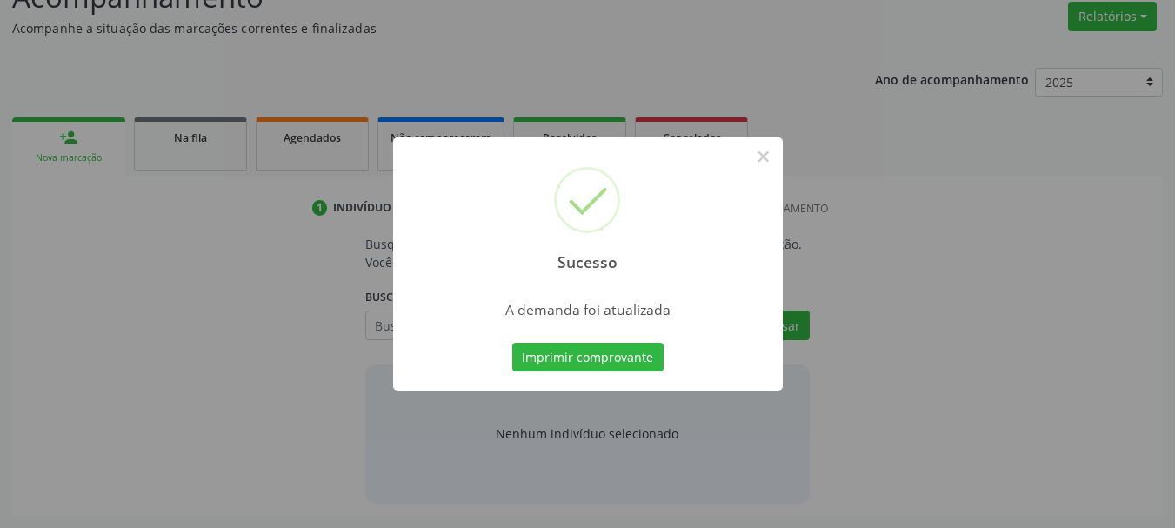
scroll to position [268, 0]
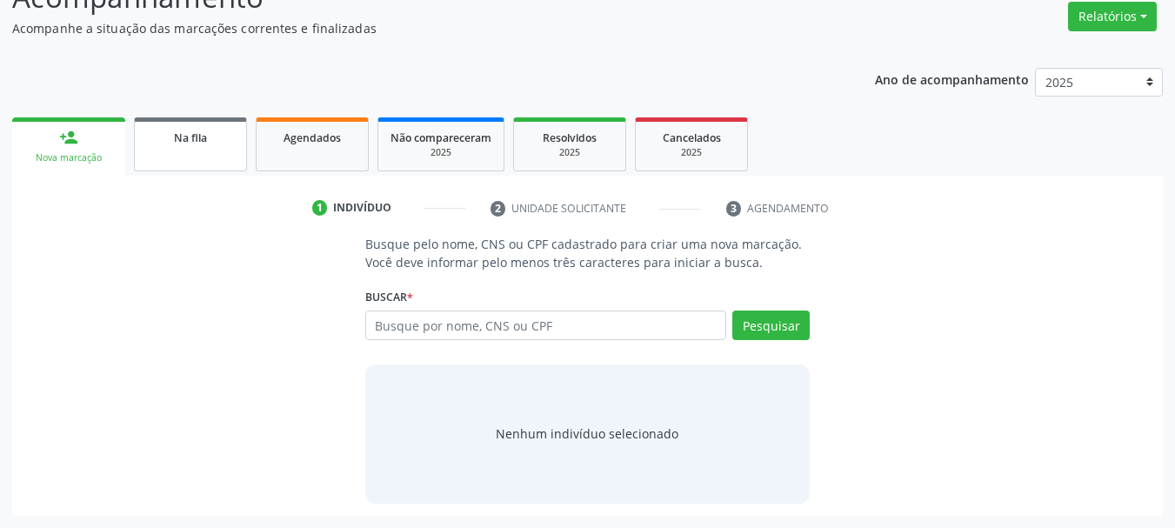
click at [242, 161] on link "Na fila" at bounding box center [190, 144] width 113 height 54
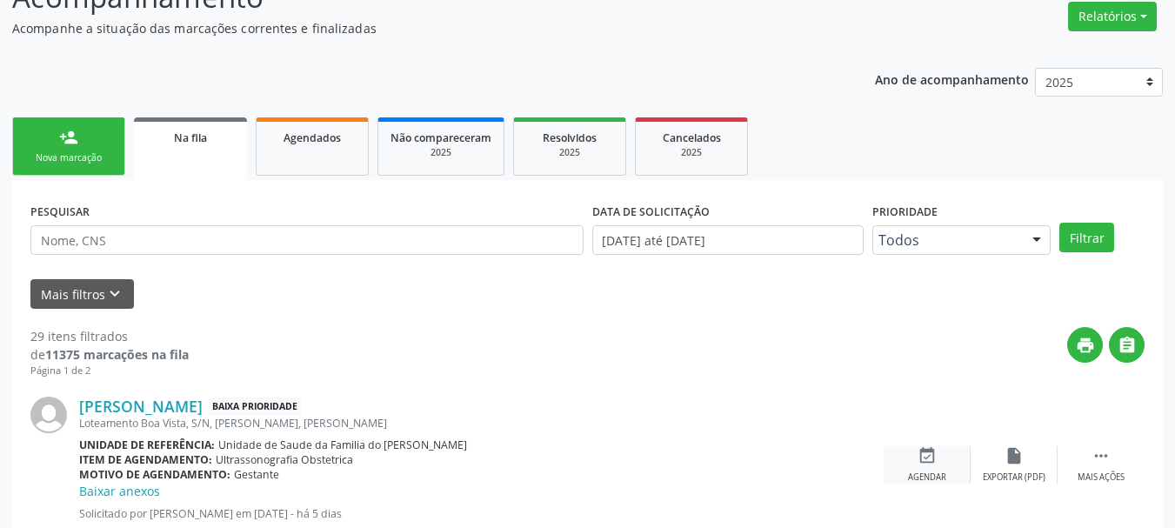
click at [923, 454] on icon "event_available" at bounding box center [927, 455] width 19 height 19
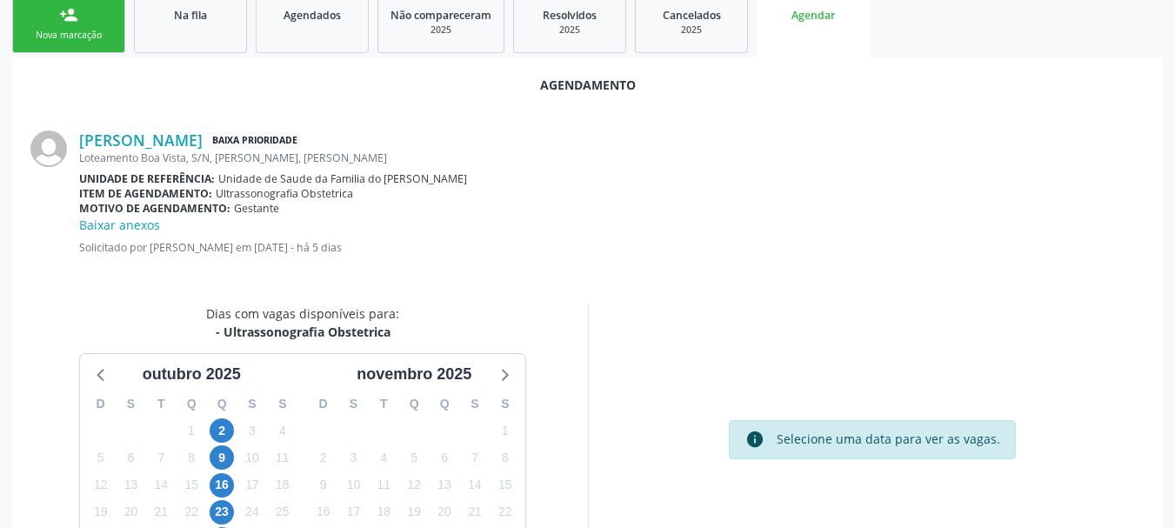
scroll to position [521, 0]
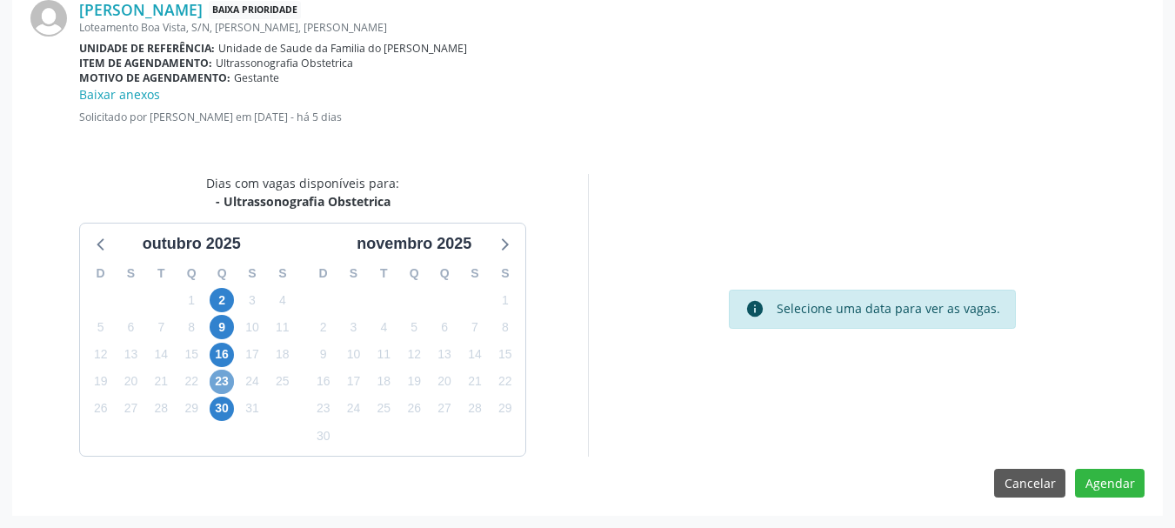
click at [222, 389] on span "23" at bounding box center [222, 382] width 24 height 24
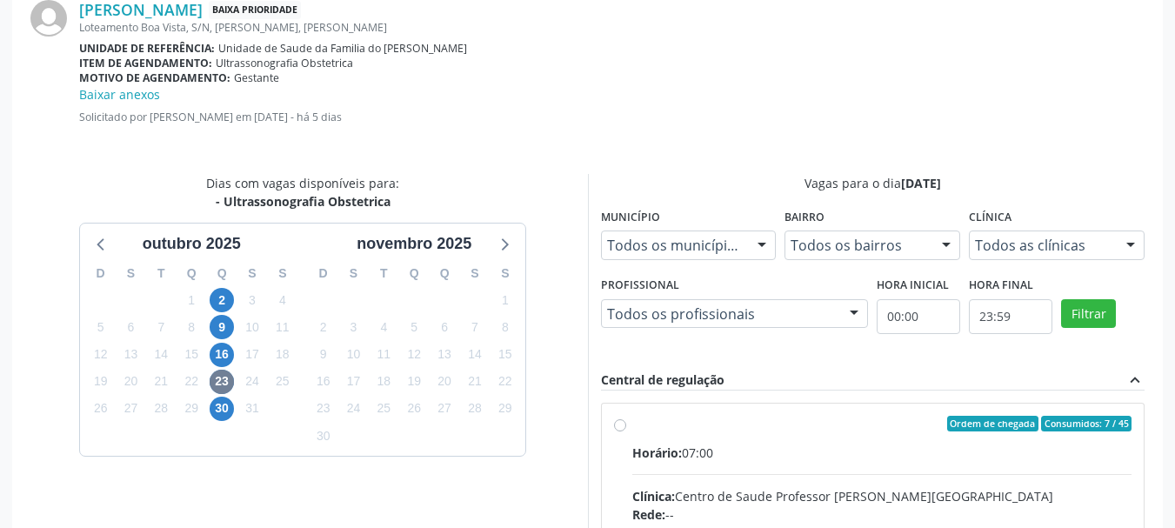
click at [626, 431] on input "Ordem de chegada Consumidos: 7 / 45 Horário: 07:00 Clínica: Centro de Saude Pro…" at bounding box center [620, 424] width 12 height 16
radio input "true"
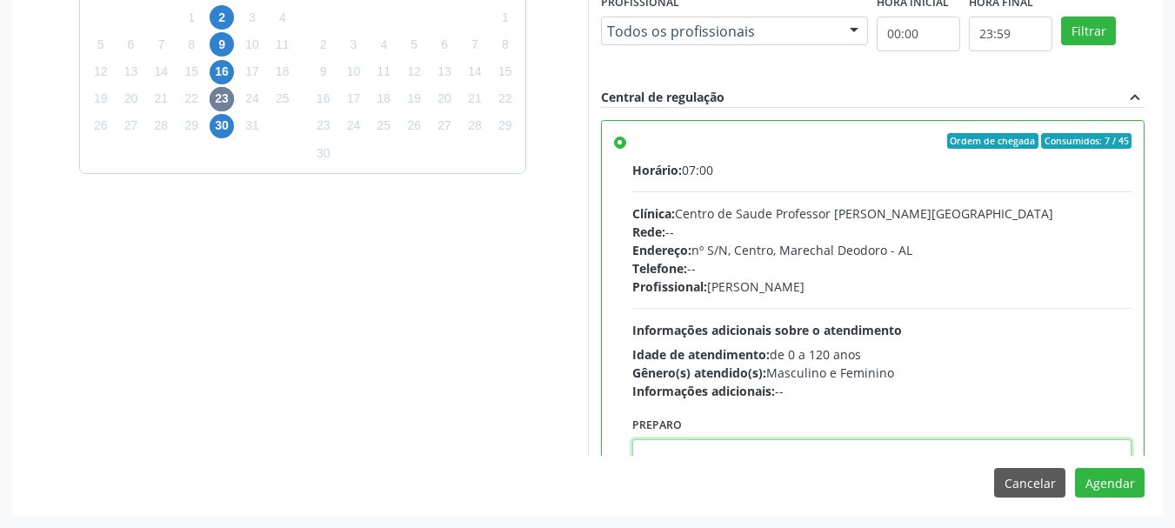
scroll to position [6, 0]
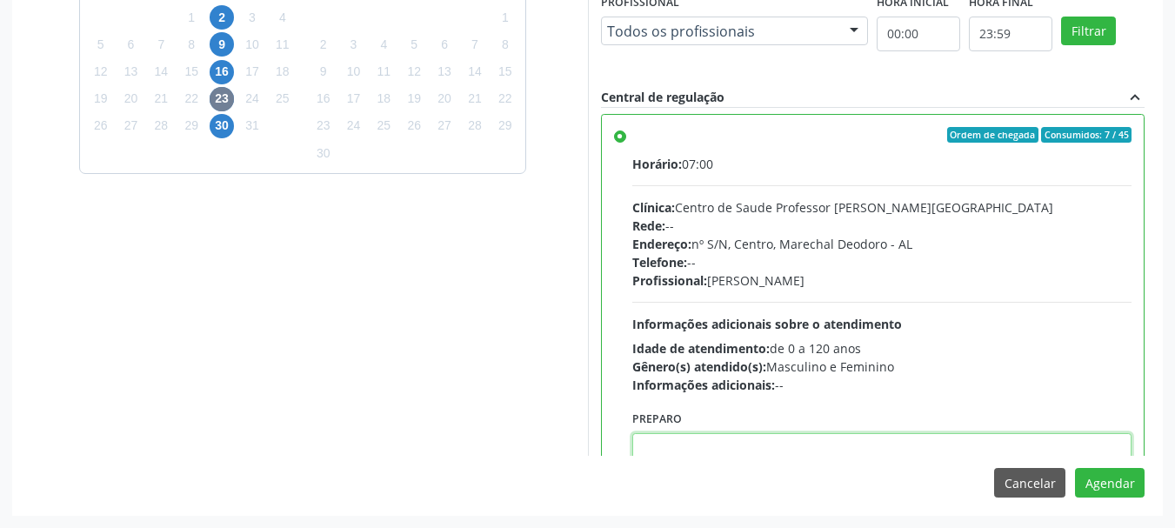
paste textarea "ATENDIMENTO REALIZADO NO CENTRO DE PARTO - MATERNIDADE."
type textarea "ATENDIMENTO REALIZADO NO CENTRO DE PARTO - MATERNIDADE."
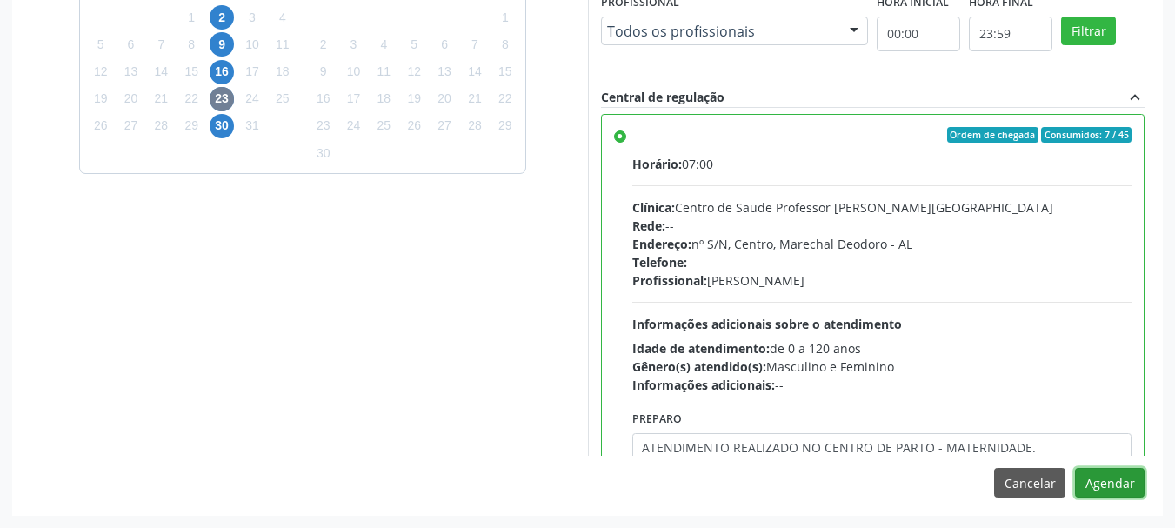
click at [1075, 468] on button "Agendar" at bounding box center [1110, 483] width 70 height 30
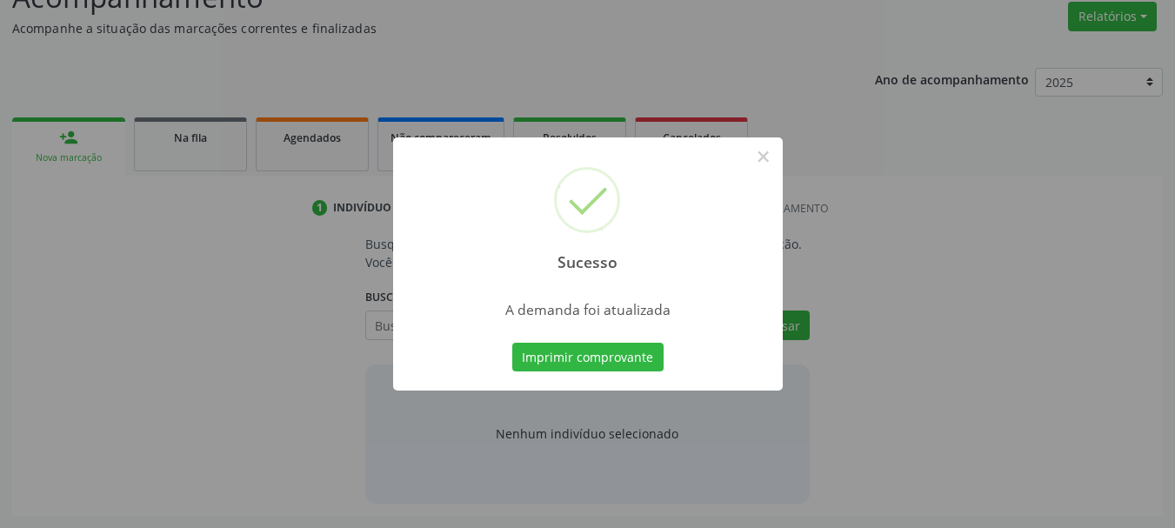
scroll to position [268, 0]
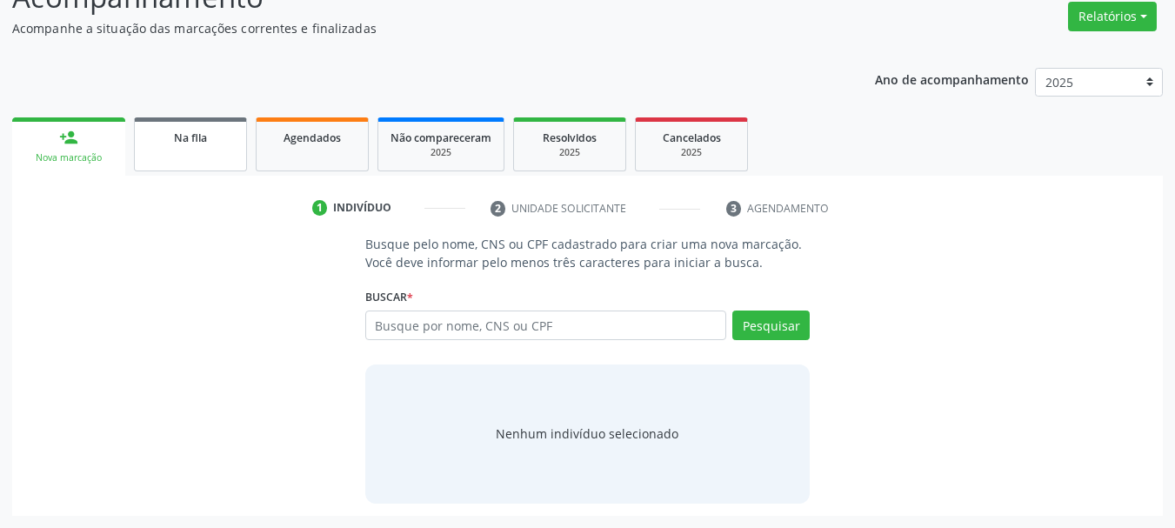
click at [194, 130] on span "Na fila" at bounding box center [190, 137] width 33 height 15
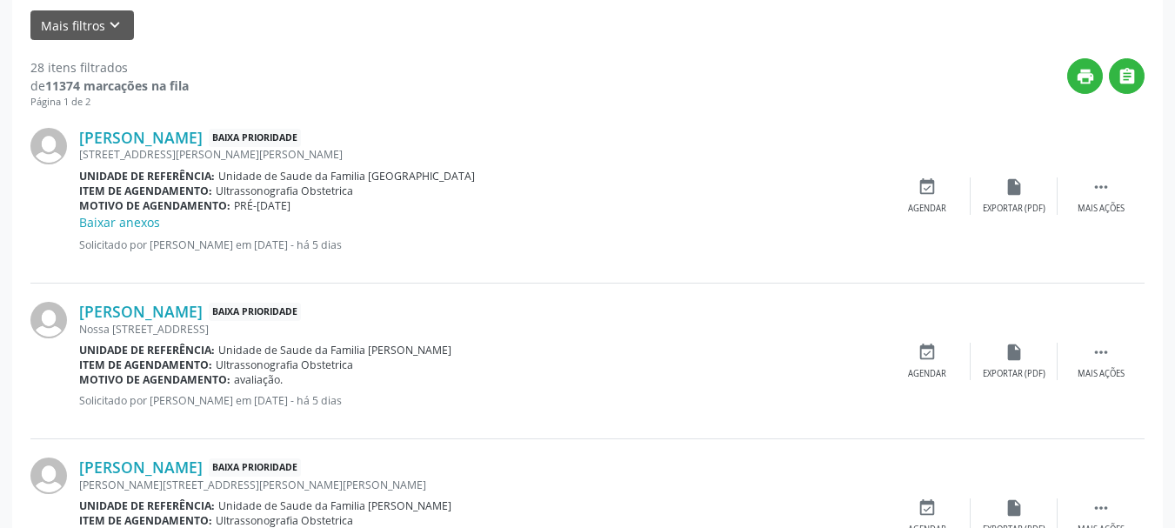
scroll to position [559, 0]
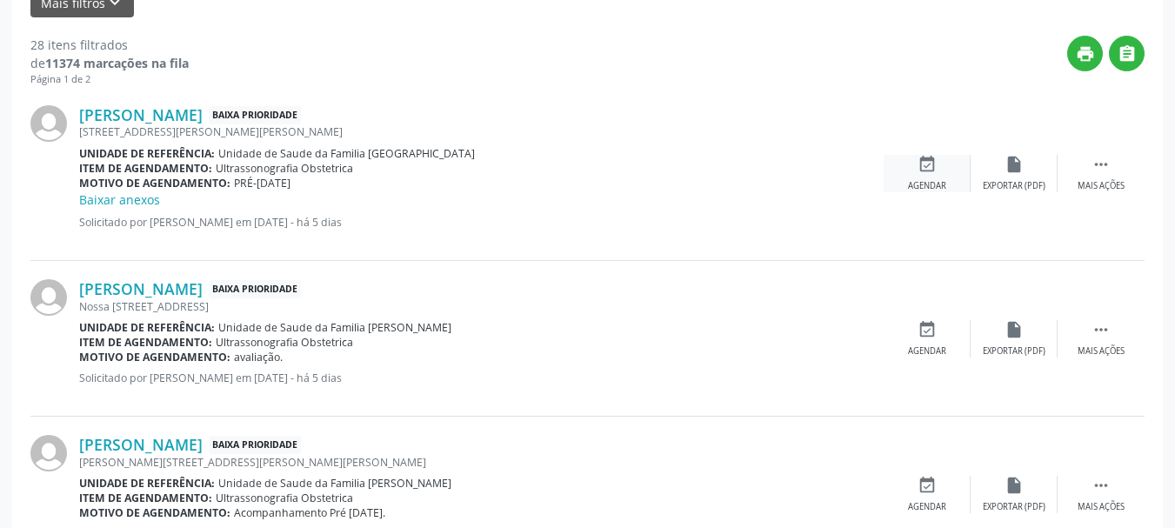
click at [939, 184] on div "Agendar" at bounding box center [927, 186] width 38 height 12
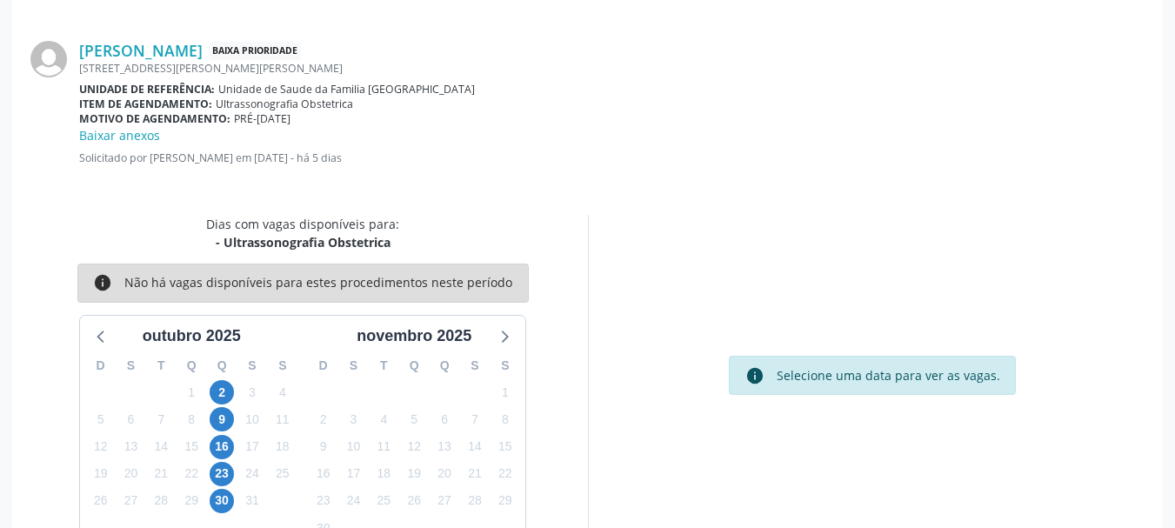
scroll to position [521, 0]
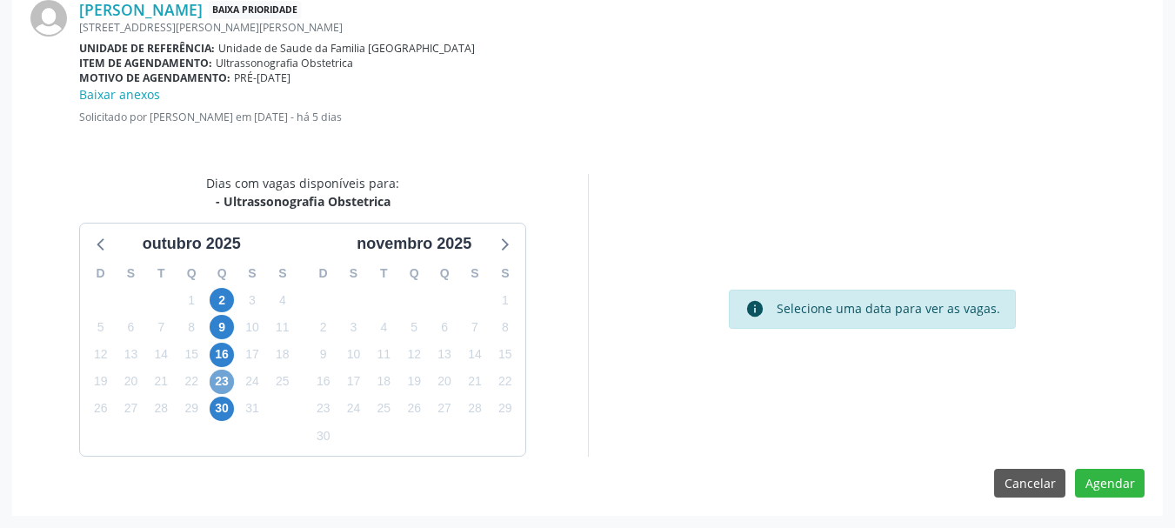
click at [221, 385] on span "23" at bounding box center [222, 382] width 24 height 24
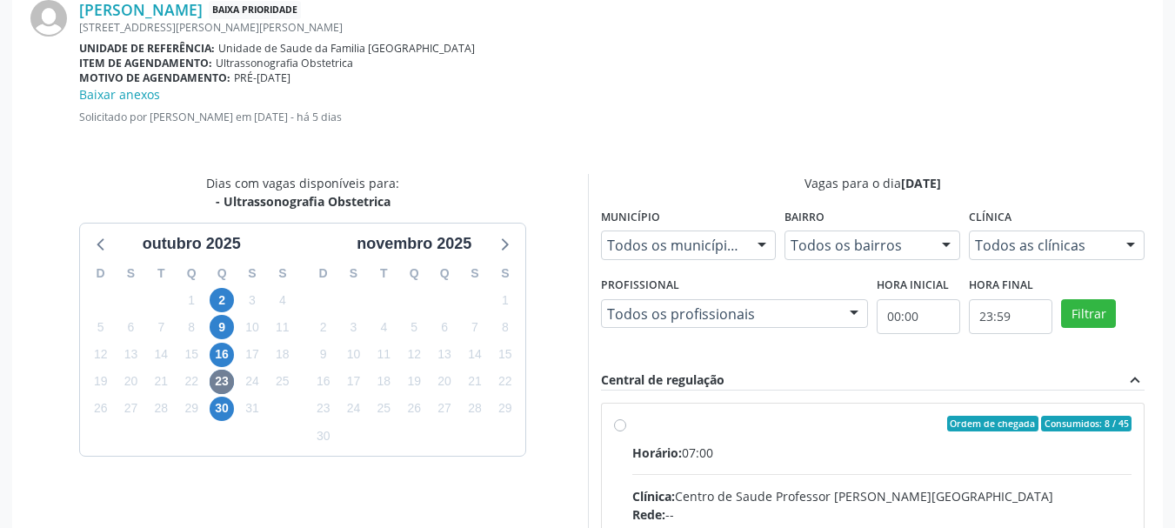
radio input "true"
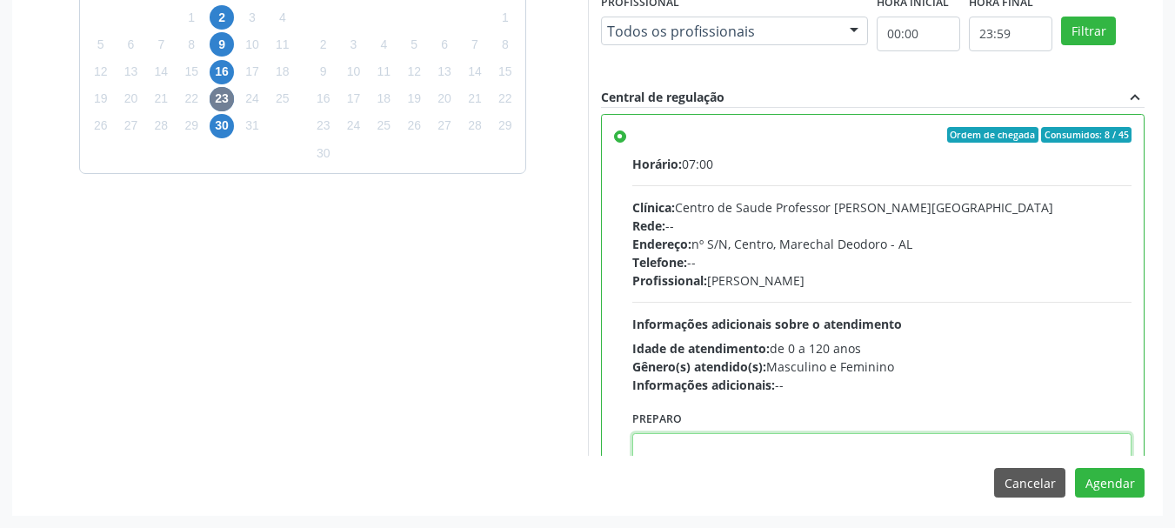
paste textarea "ATENDIMENTO REALIZADO NO CENTRO DE PARTO - MATERNIDADE."
type textarea "ATENDIMENTO REALIZADO NO CENTRO DE PARTO - MATERNIDADE."
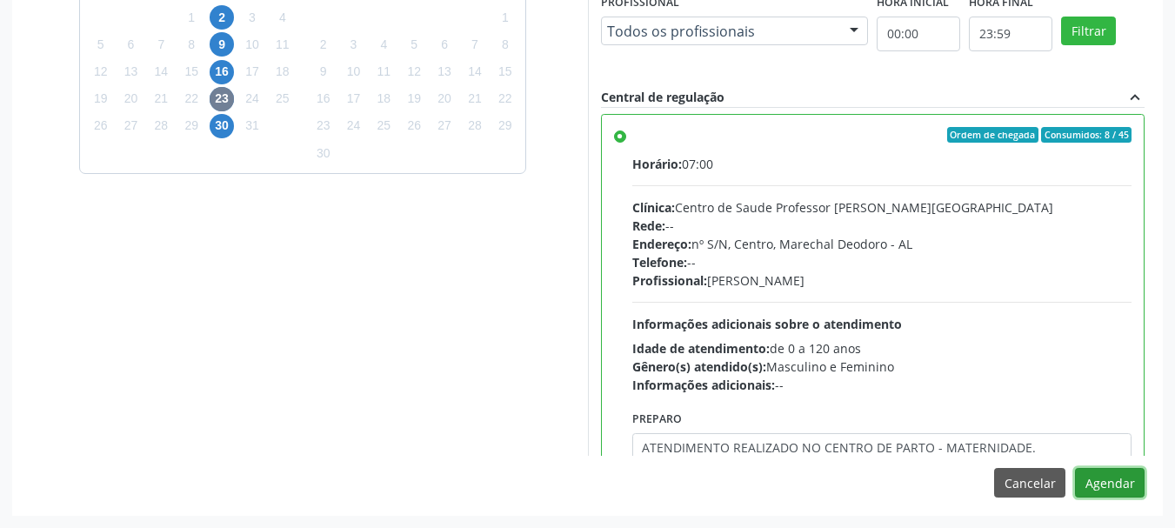
click at [1075, 468] on button "Agendar" at bounding box center [1110, 483] width 70 height 30
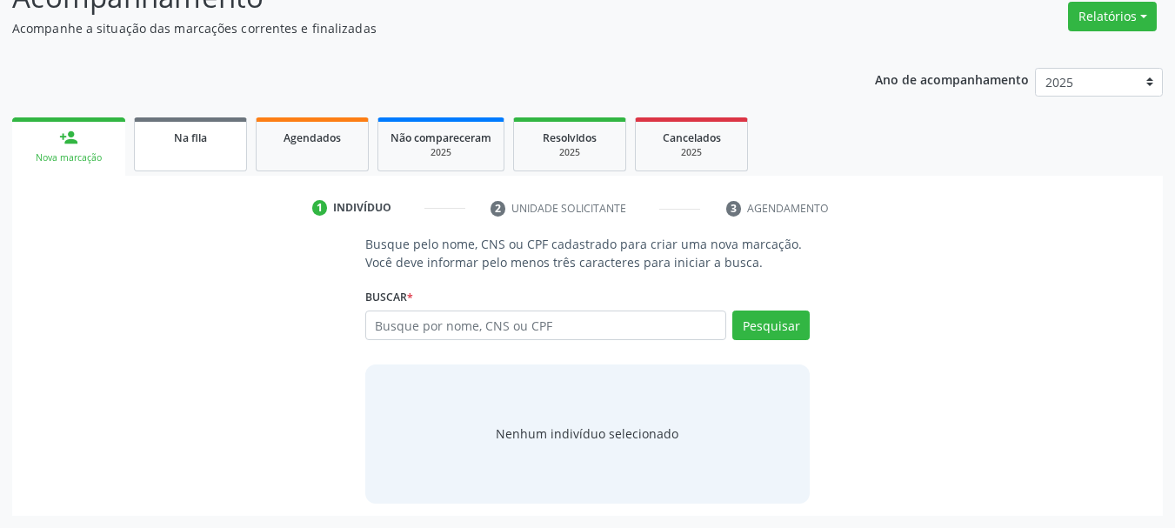
click at [191, 143] on span "Na fila" at bounding box center [190, 137] width 33 height 15
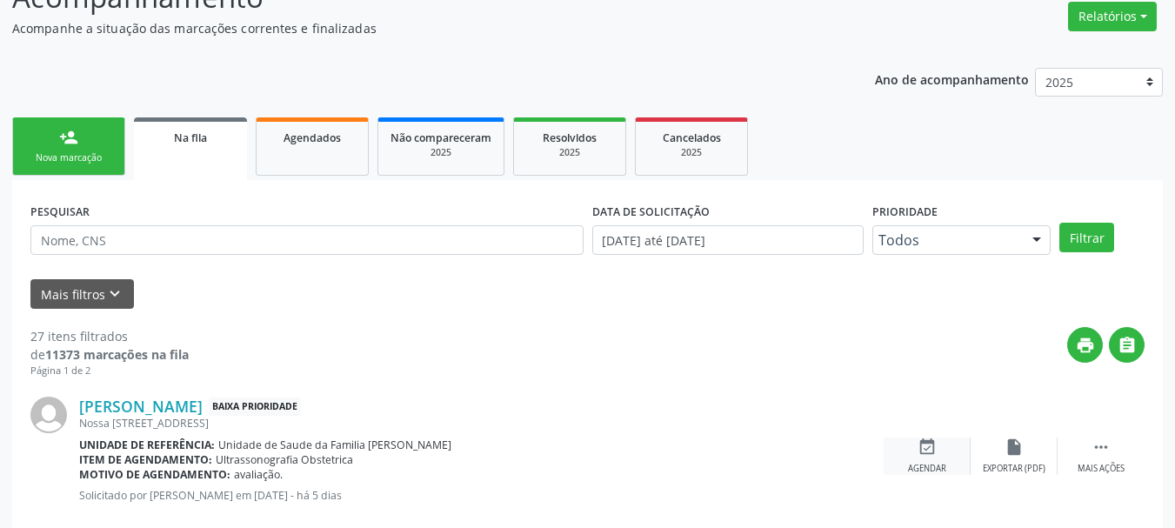
click at [916, 455] on div "event_available Agendar" at bounding box center [927, 455] width 87 height 37
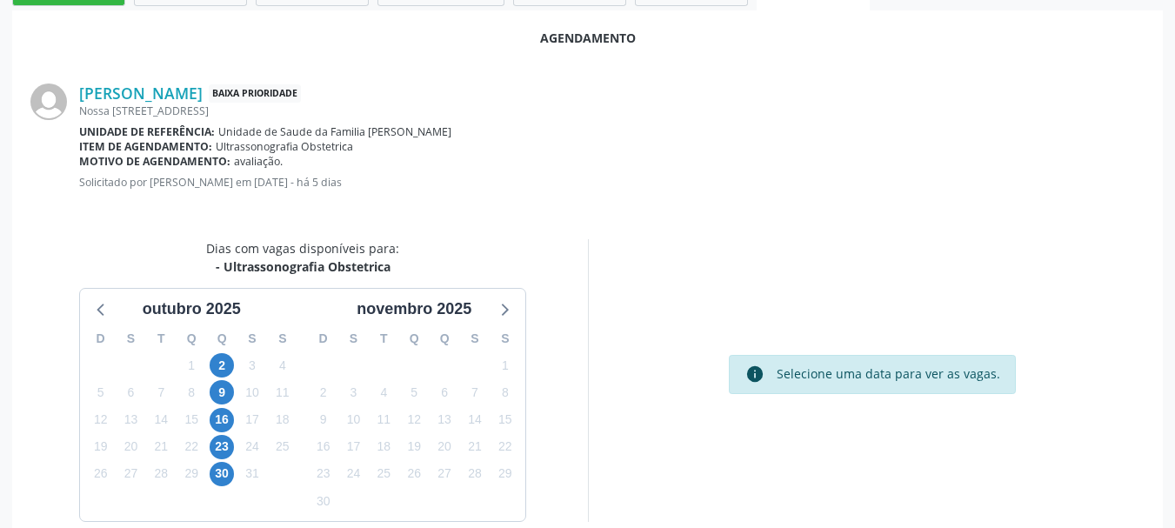
scroll to position [503, 0]
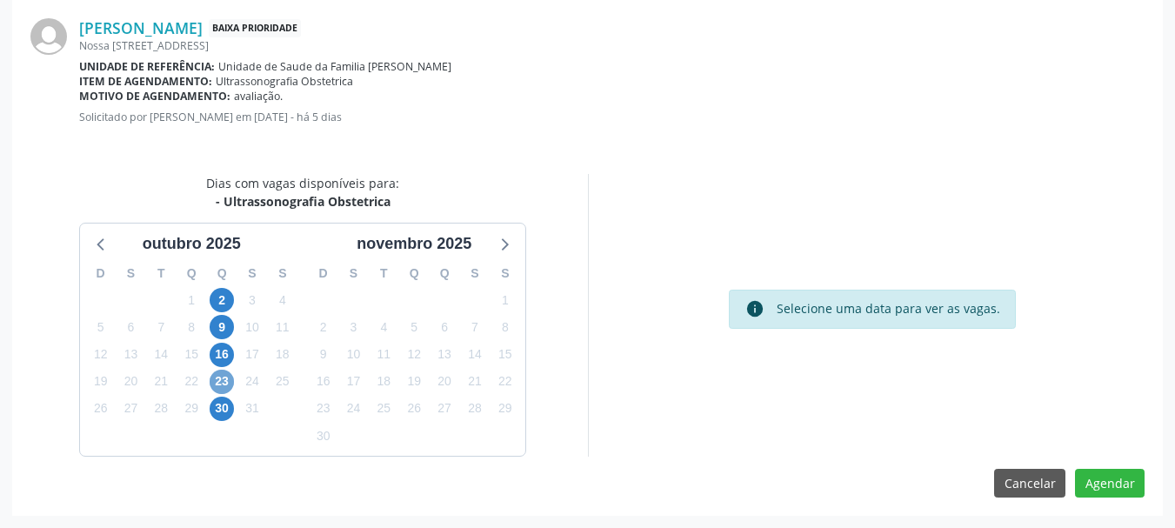
click at [218, 384] on span "23" at bounding box center [222, 382] width 24 height 24
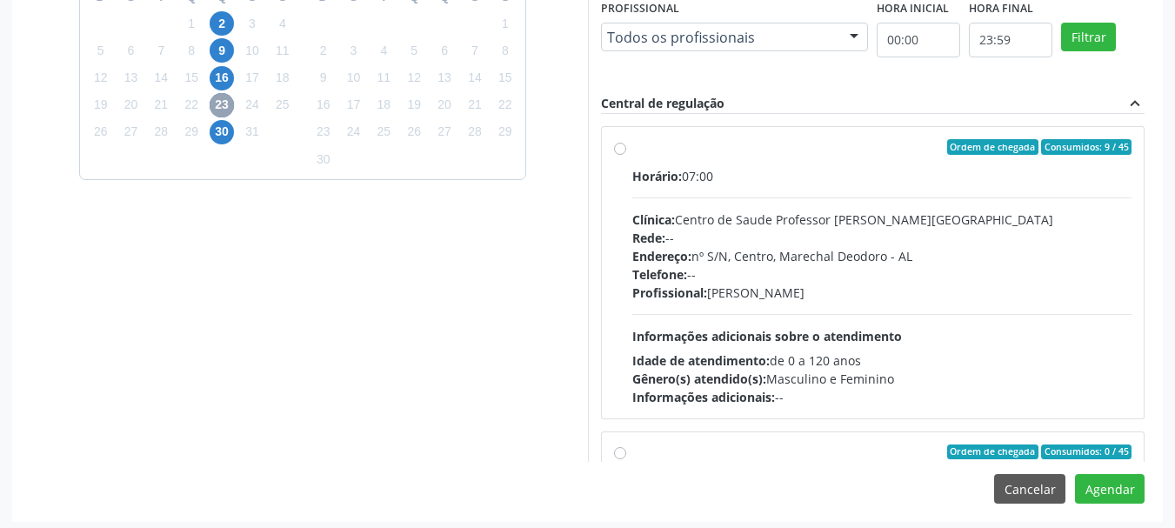
scroll to position [785, 0]
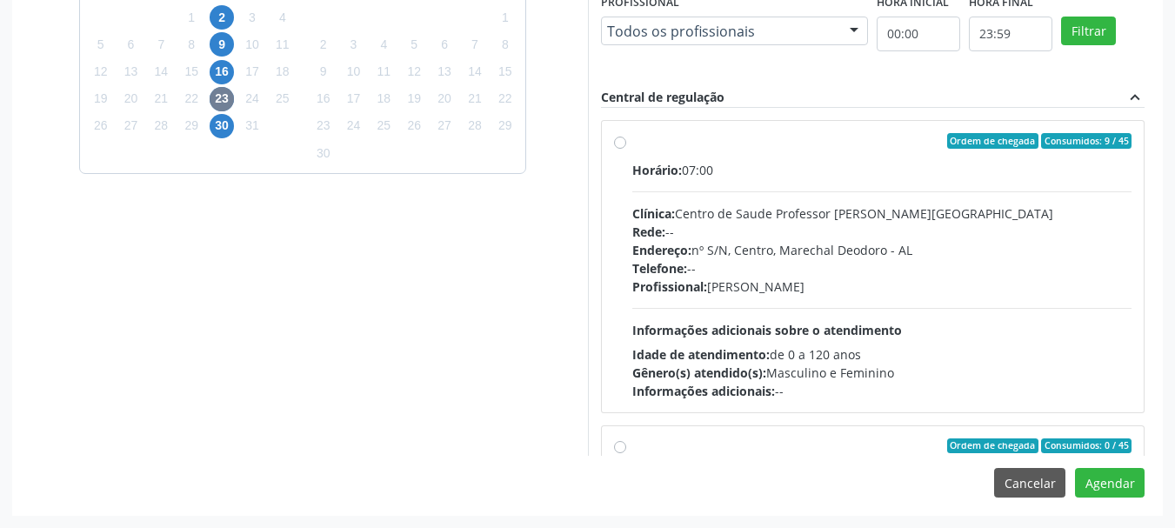
click at [724, 253] on div "Endereço: nº S/N, Centro, Marechal Deodoro - AL" at bounding box center [882, 250] width 500 height 18
click at [626, 149] on input "Ordem de chegada Consumidos: 9 / 45 Horário: 07:00 Clínica: Centro de Saude Pro…" at bounding box center [620, 141] width 12 height 16
radio input "true"
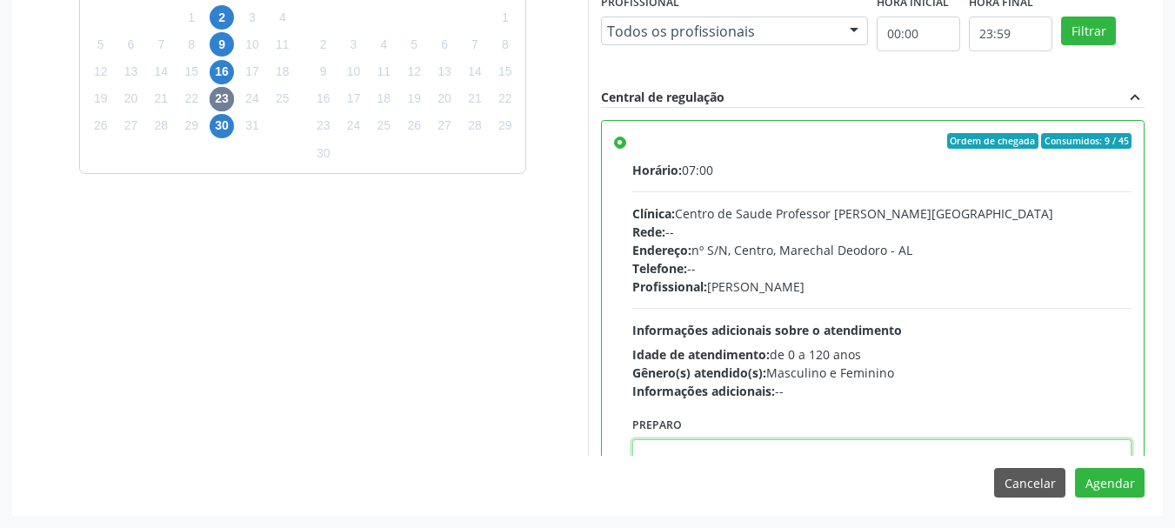
click at [747, 448] on textarea at bounding box center [882, 472] width 500 height 66
paste textarea "ATENDIMENTO REALIZADO NO CENTRO DE PARTO - MATERNIDADE."
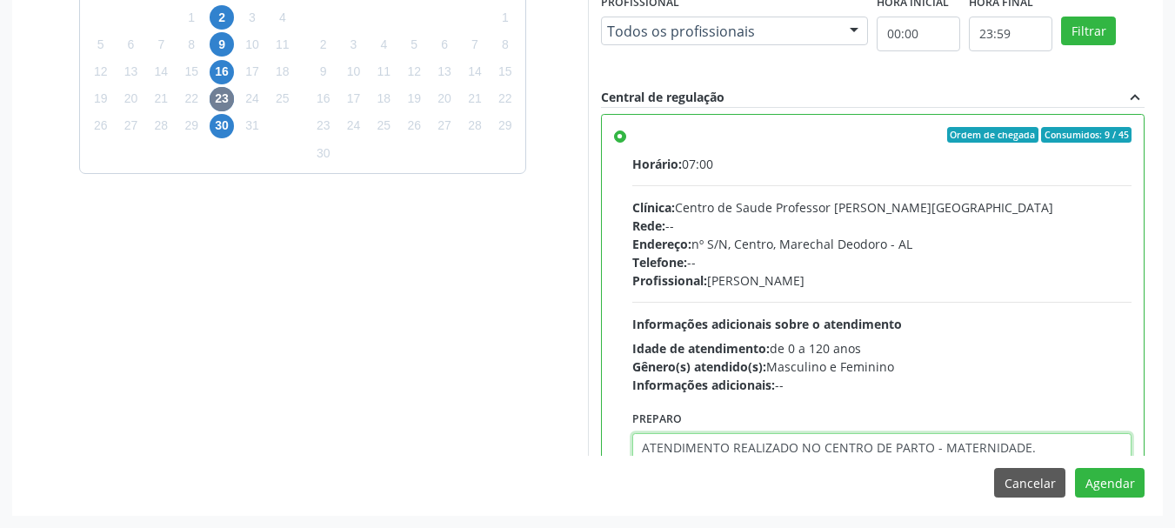
type textarea "ATENDIMENTO REALIZADO NO CENTRO DE PARTO - MATERNIDADE."
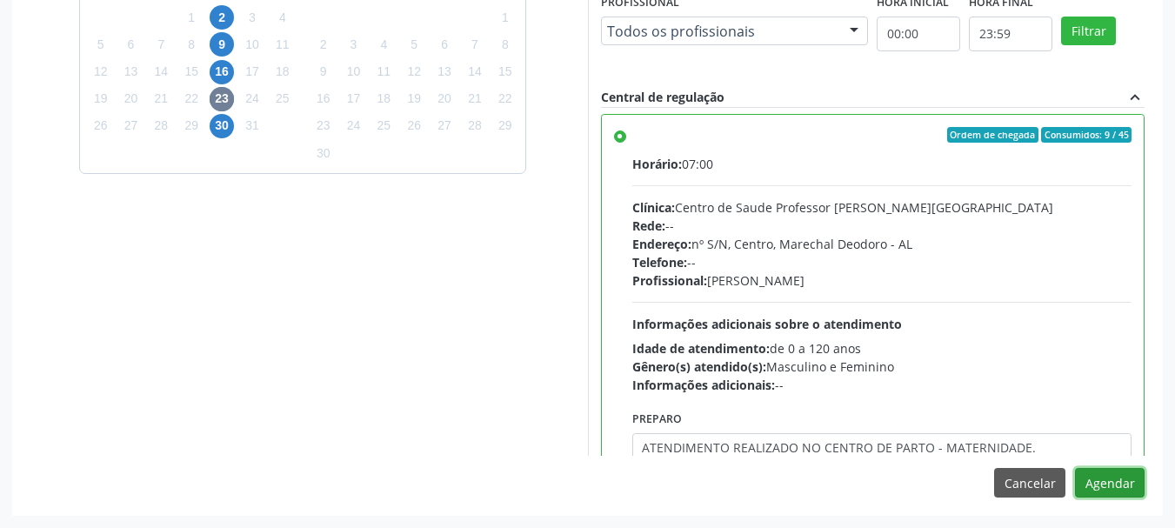
click at [1075, 468] on button "Agendar" at bounding box center [1110, 483] width 70 height 30
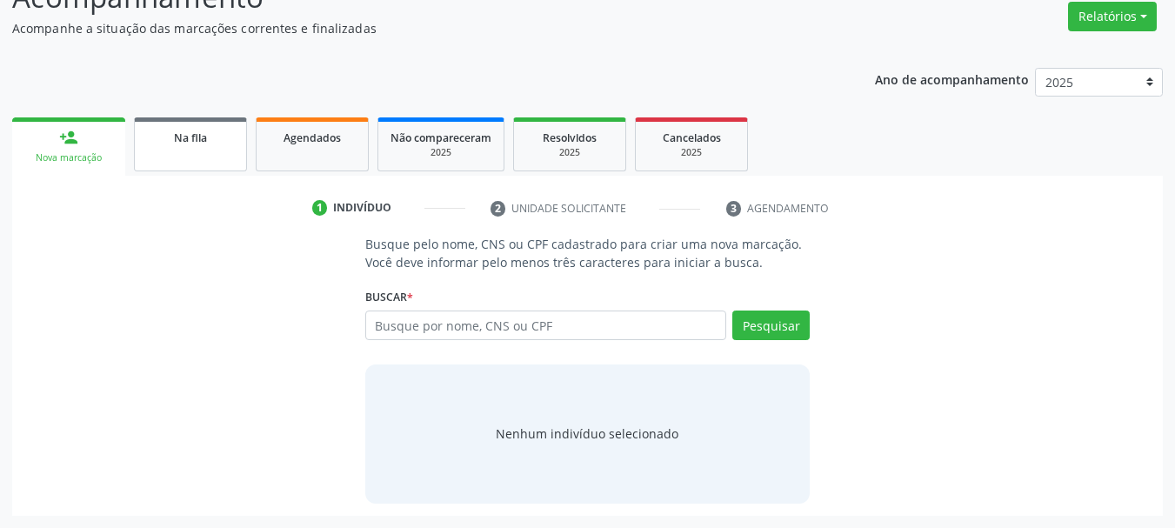
click at [207, 151] on link "Na fila" at bounding box center [190, 144] width 113 height 54
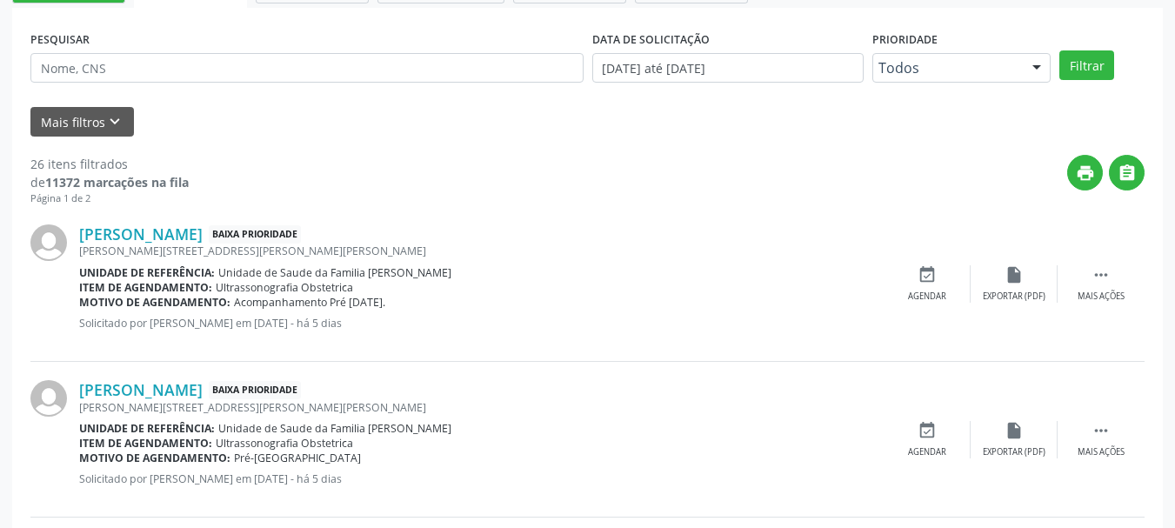
scroll to position [538, 0]
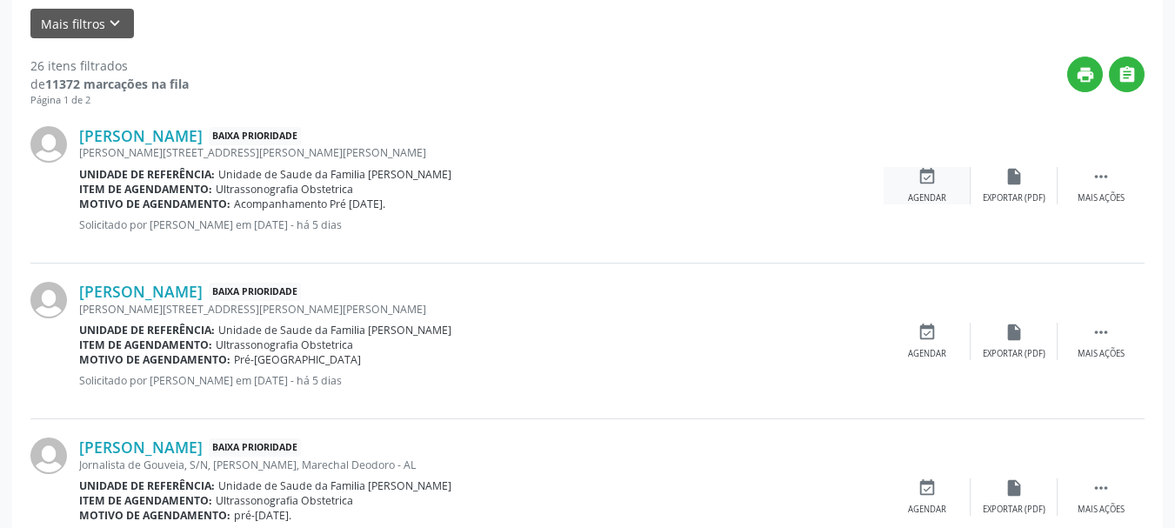
click at [916, 189] on div "event_available Agendar" at bounding box center [927, 185] width 87 height 37
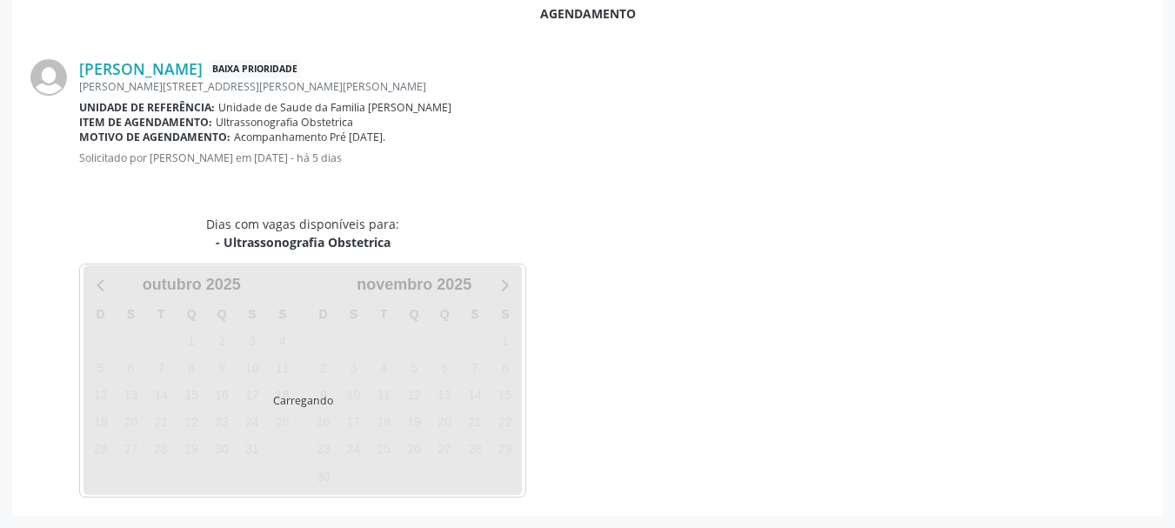
scroll to position [503, 0]
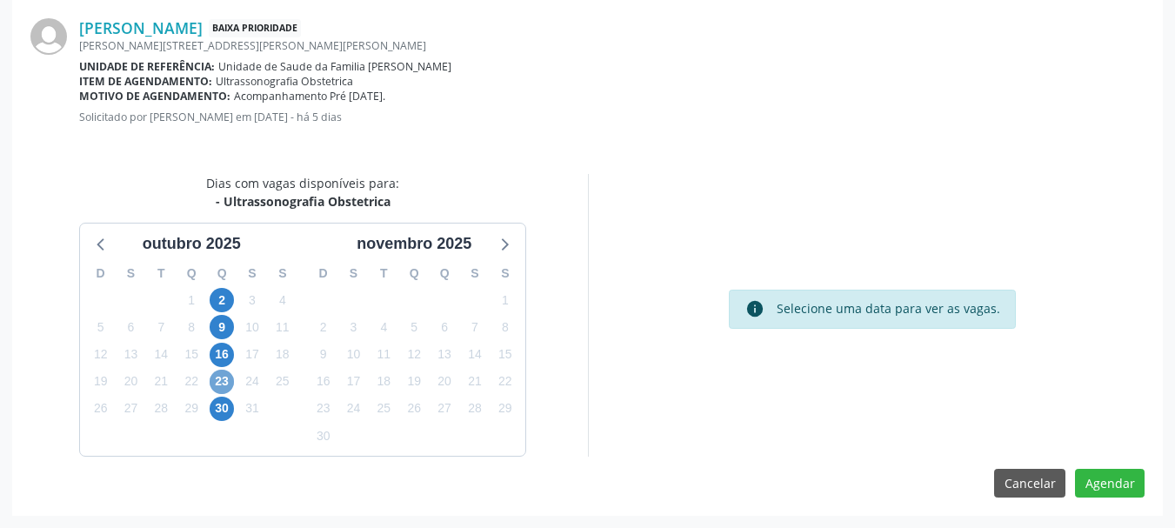
click at [226, 379] on span "23" at bounding box center [222, 382] width 24 height 24
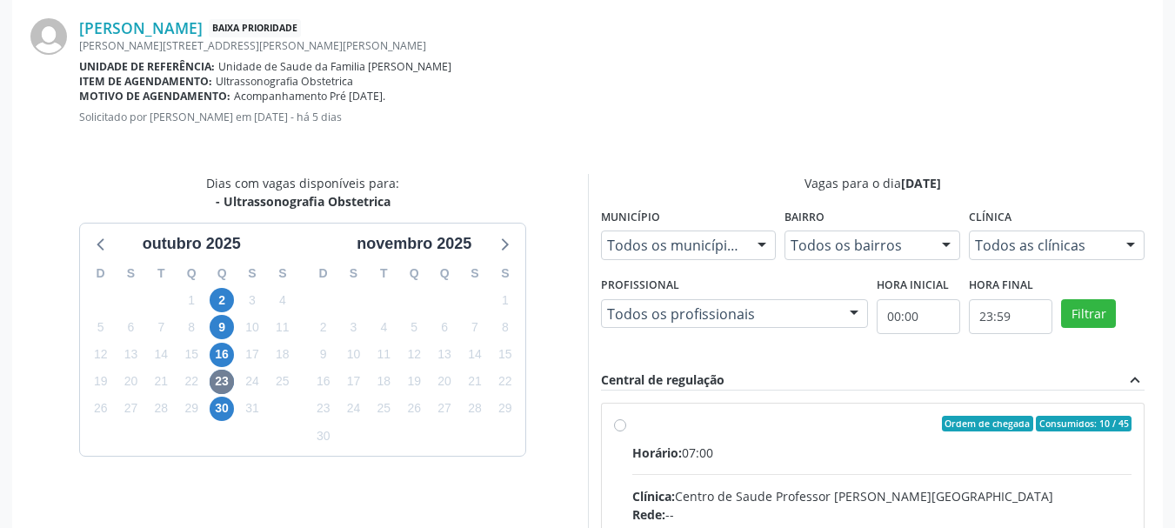
click at [626, 431] on input "Ordem de chegada Consumidos: 10 / 45 Horário: 07:00 Clínica: Centro de Saude Pr…" at bounding box center [620, 424] width 12 height 16
radio input "true"
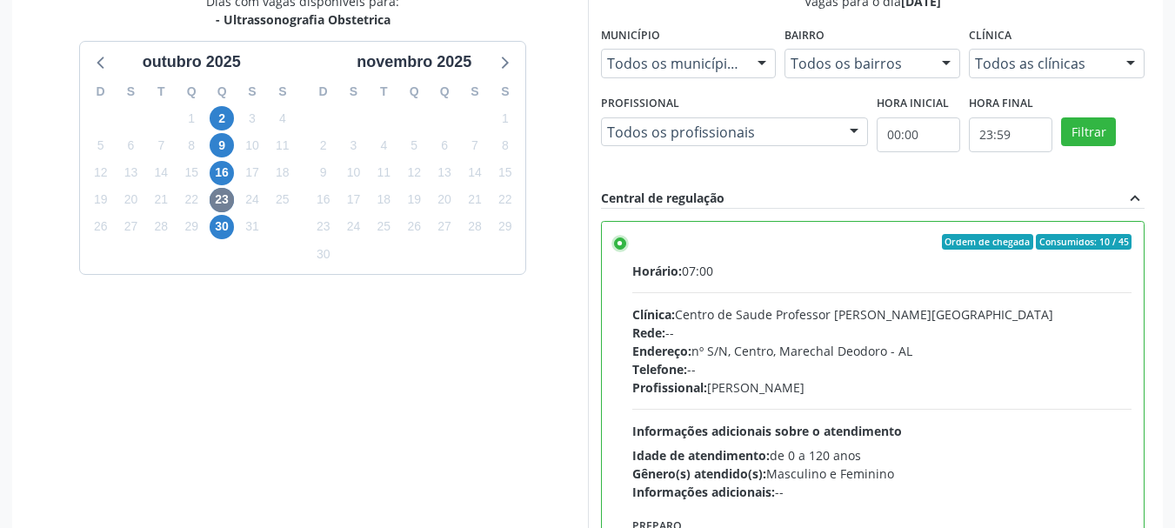
scroll to position [785, 0]
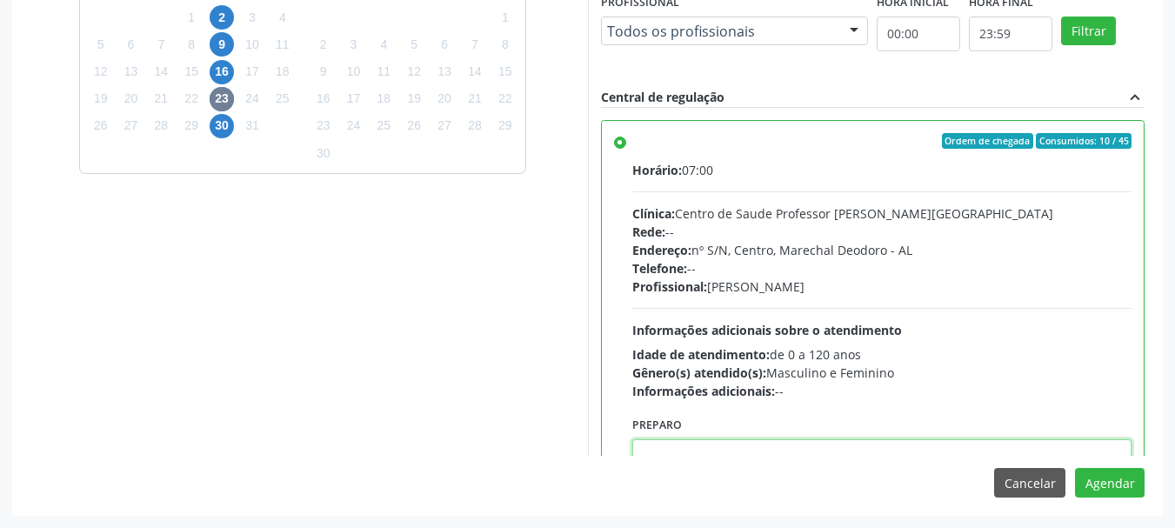
click at [906, 454] on textarea at bounding box center [882, 472] width 500 height 66
paste textarea "ATENDIMENTO REALIZADO NO CENTRO DE PARTO - MATERNIDADE."
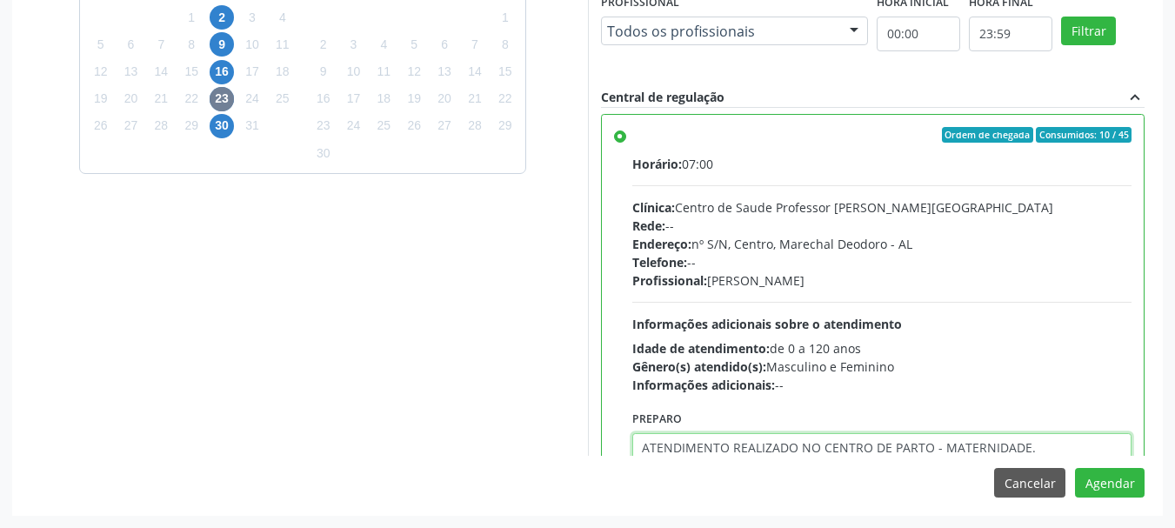
type textarea "ATENDIMENTO REALIZADO NO CENTRO DE PARTO - MATERNIDADE."
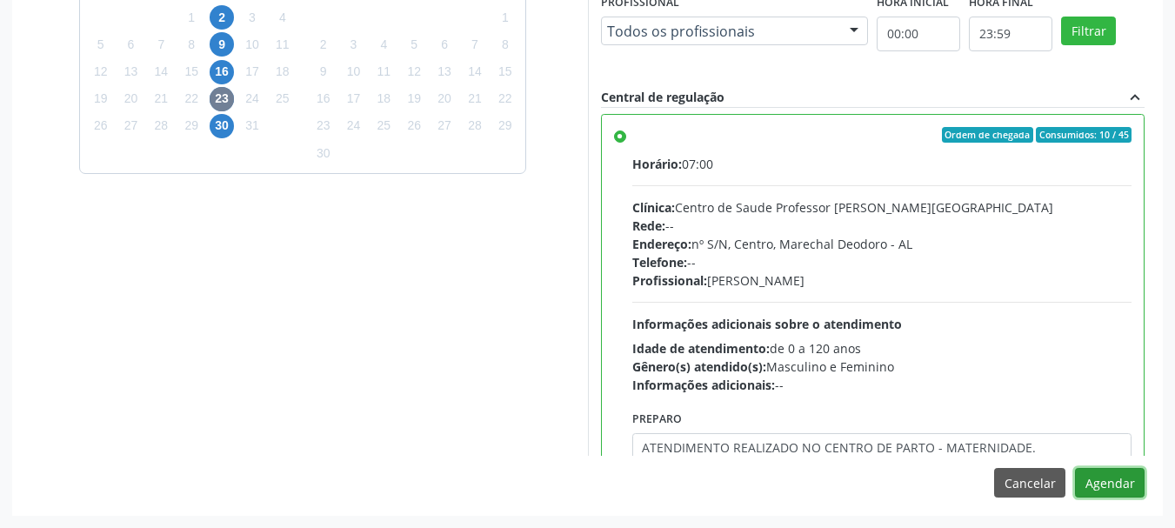
click at [1075, 468] on button "Agendar" at bounding box center [1110, 483] width 70 height 30
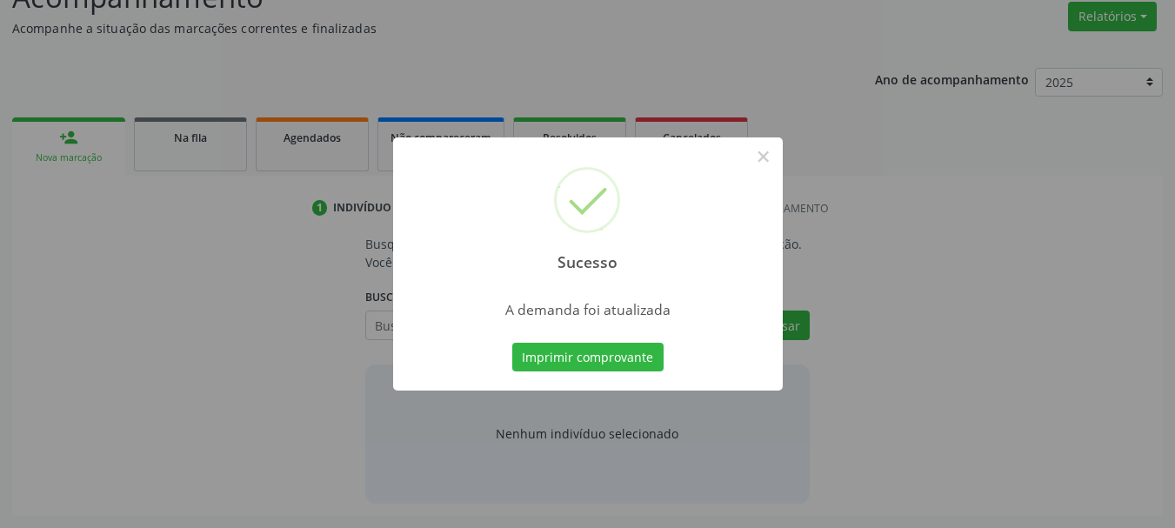
scroll to position [268, 0]
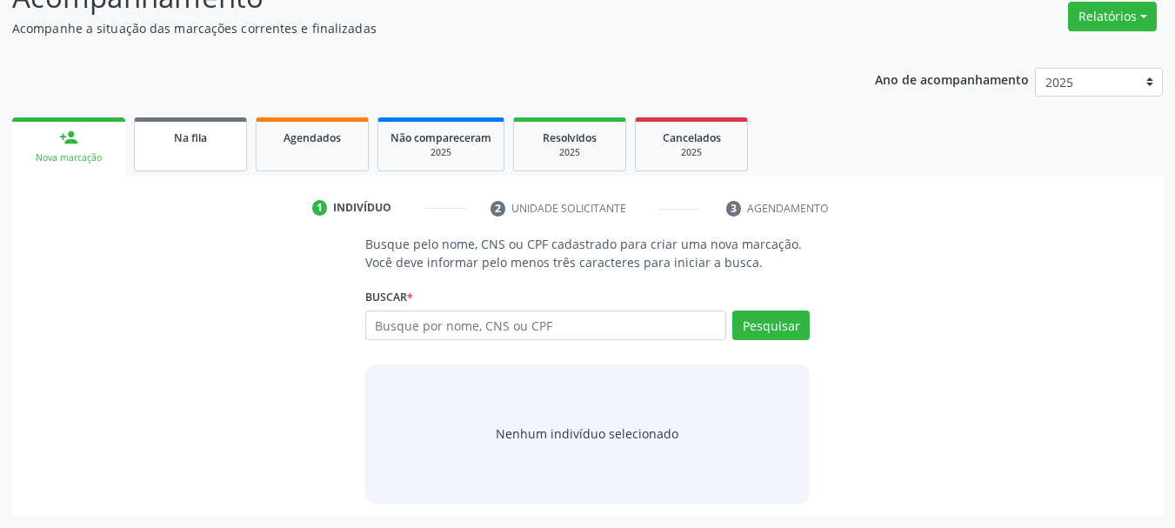
click at [220, 132] on div "Na fila" at bounding box center [190, 137] width 87 height 18
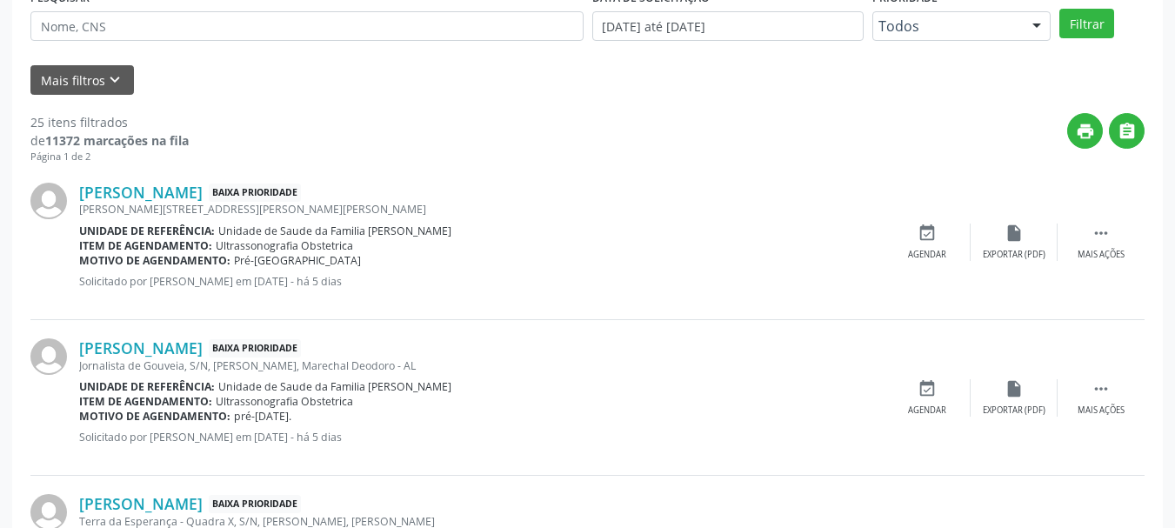
scroll to position [528, 0]
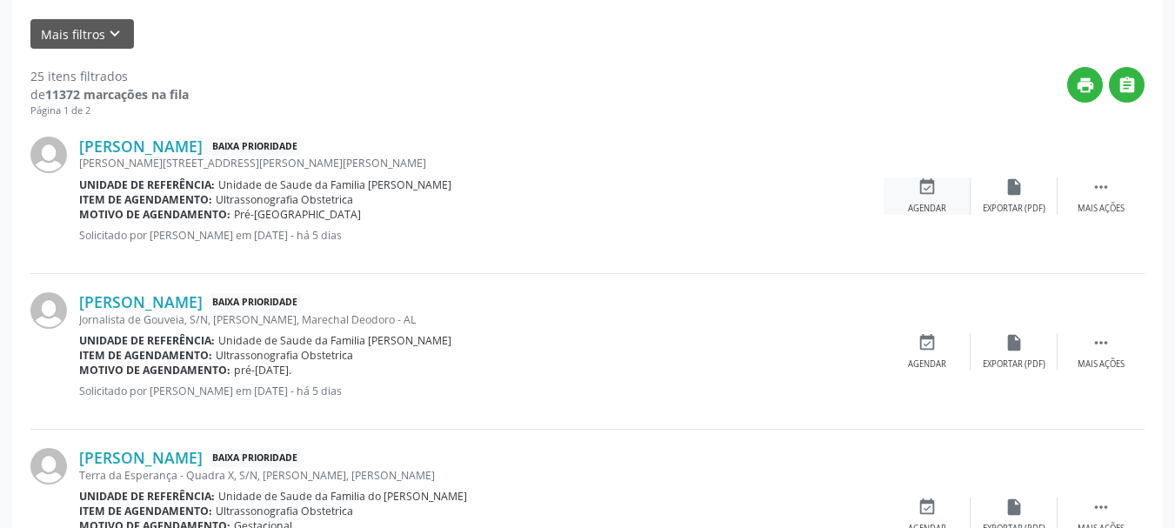
click at [930, 201] on div "event_available Agendar" at bounding box center [927, 195] width 87 height 37
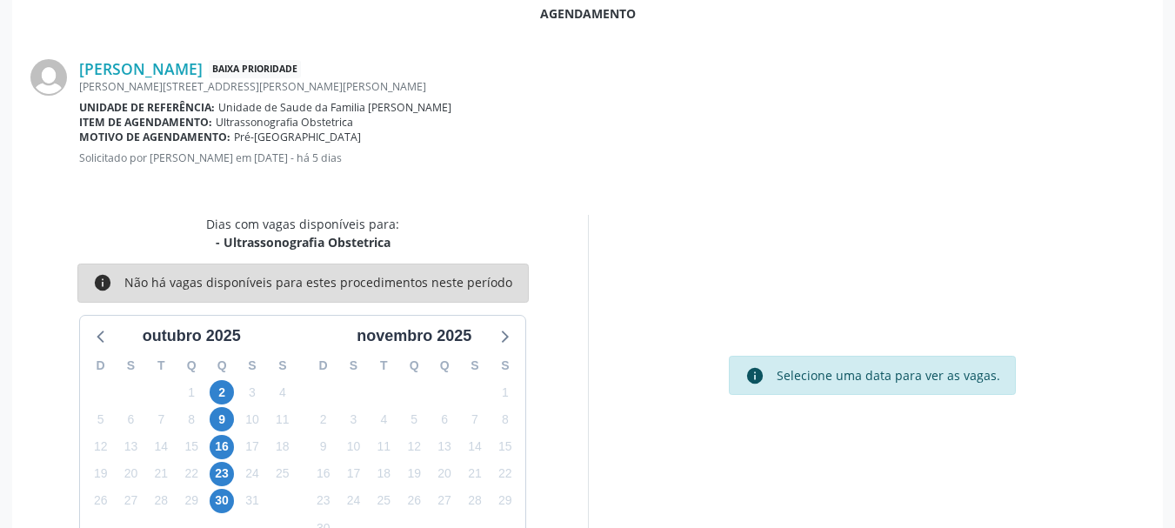
scroll to position [503, 0]
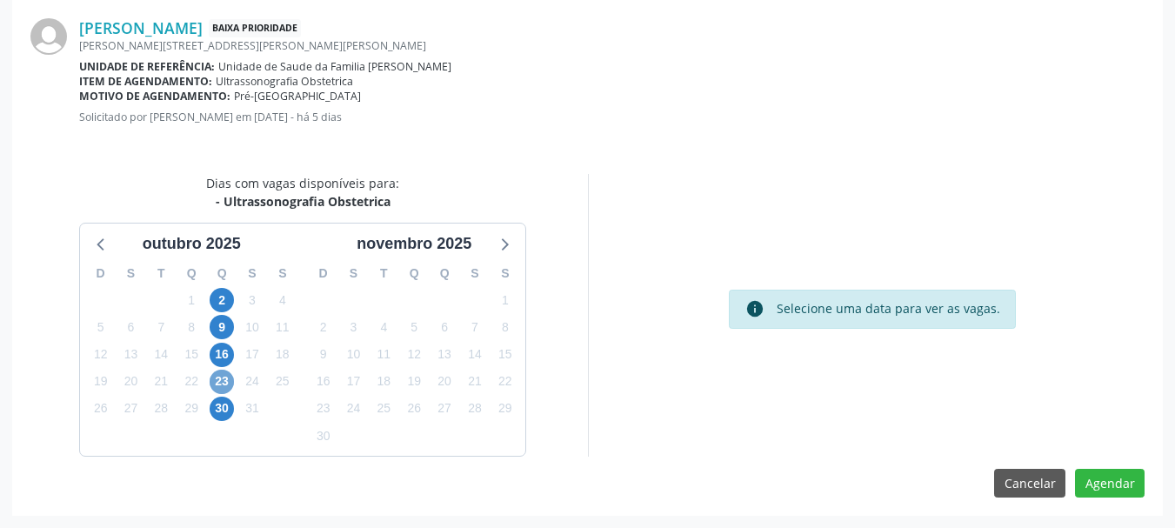
click at [225, 384] on span "23" at bounding box center [222, 382] width 24 height 24
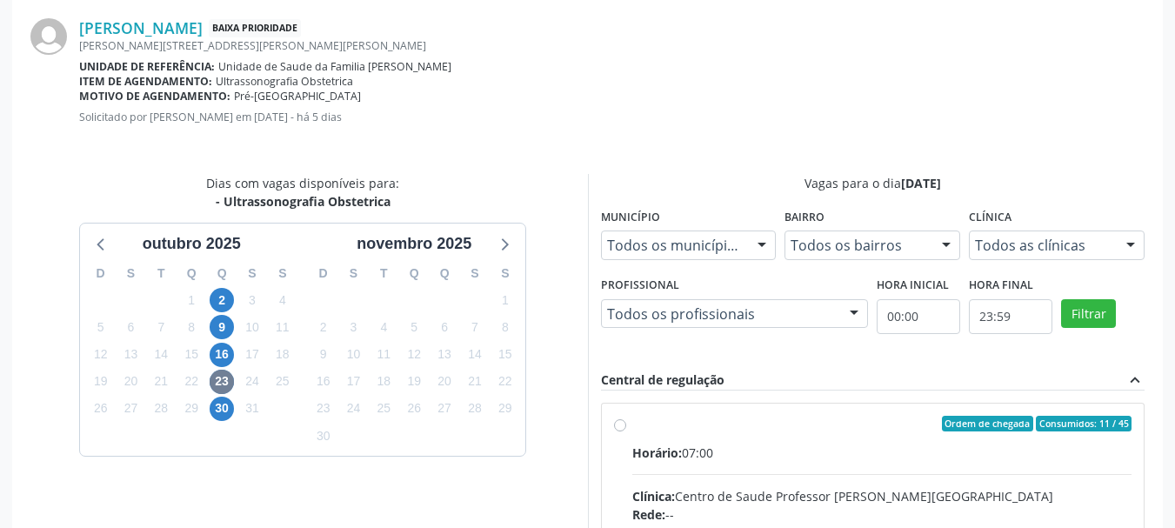
click at [753, 447] on div "Horário: 07:00" at bounding box center [882, 453] width 500 height 18
click at [626, 431] on input "Ordem de chegada Consumidos: 11 / 45 Horário: 07:00 Clínica: Centro de Saude Pr…" at bounding box center [620, 424] width 12 height 16
radio input "true"
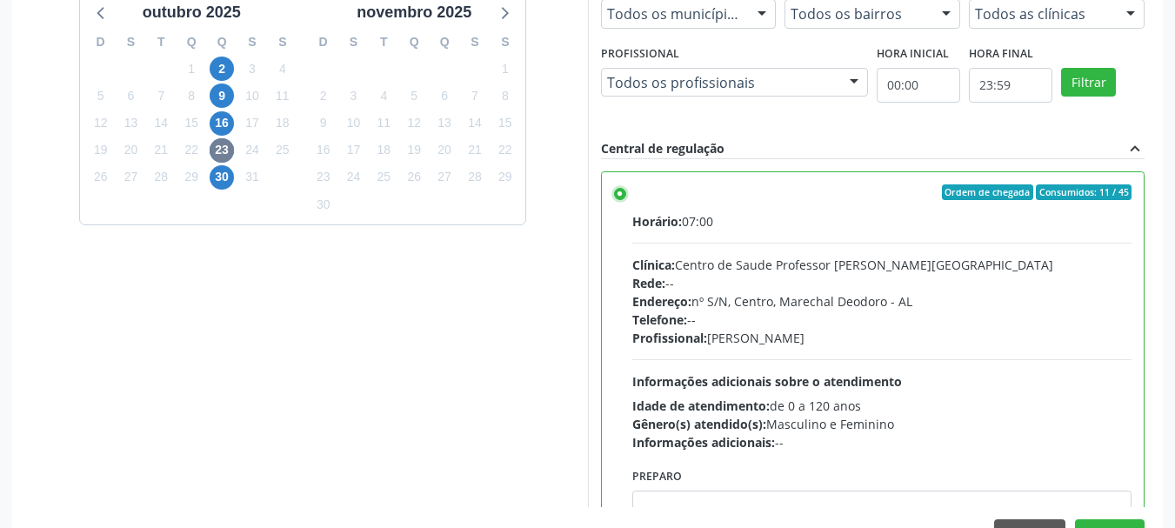
scroll to position [785, 0]
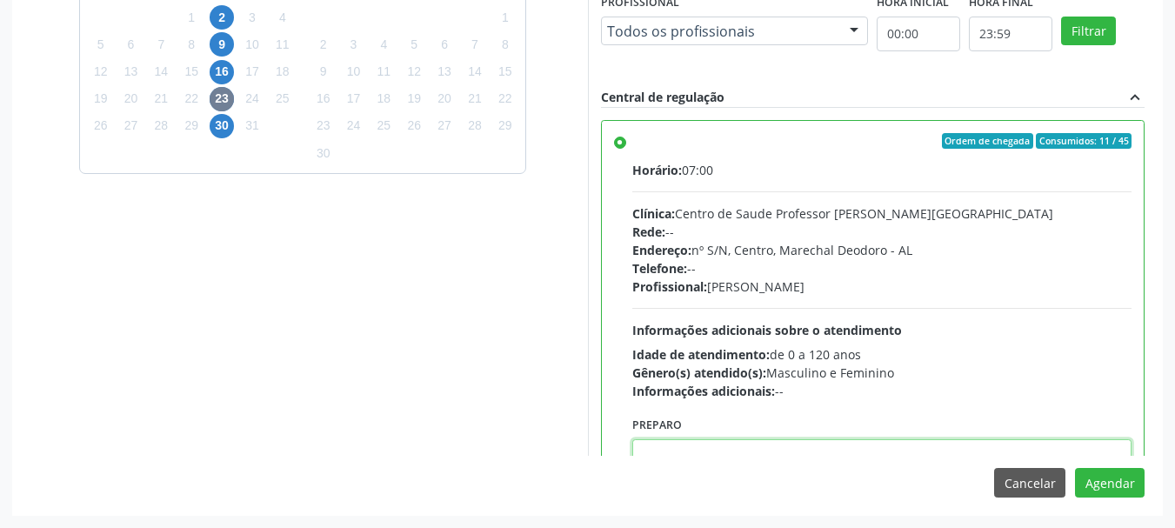
click at [952, 450] on textarea at bounding box center [882, 472] width 500 height 66
paste textarea "ATENDIMENTO REALIZADO NO CENTRO DE PARTO - MATERNIDADE."
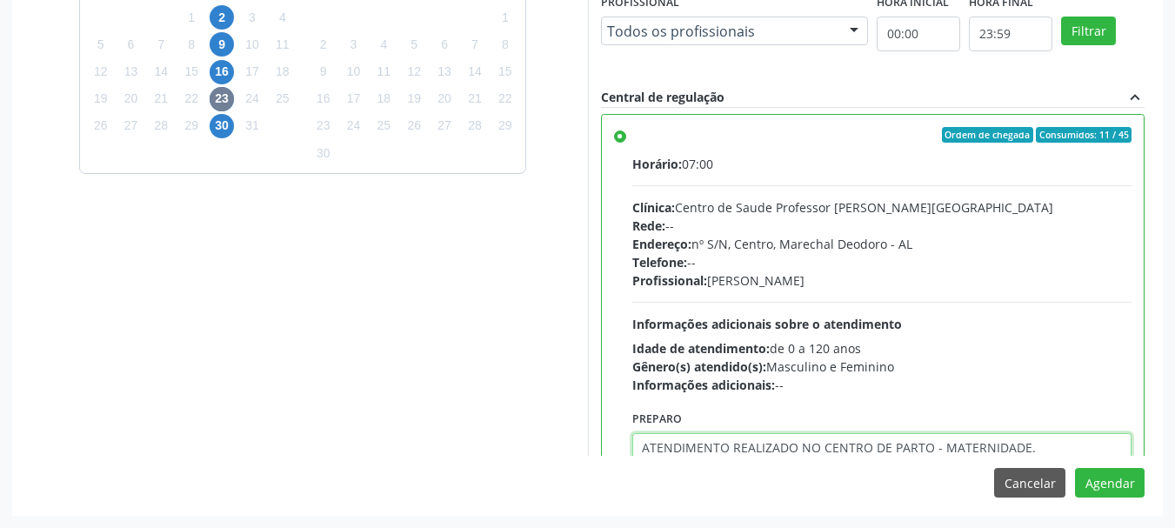
type textarea "ATENDIMENTO REALIZADO NO CENTRO DE PARTO - MATERNIDADE."
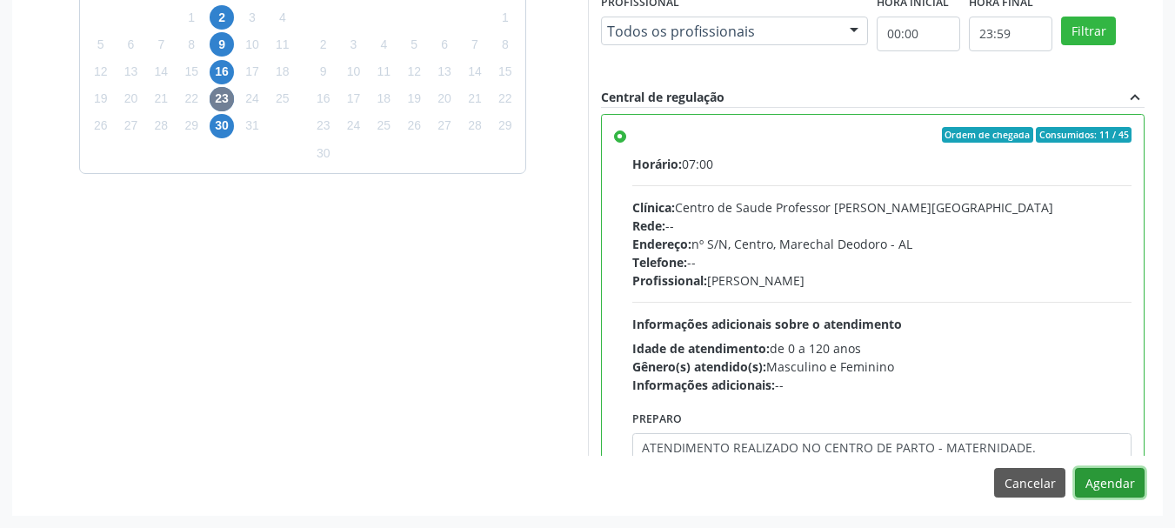
click at [1075, 468] on button "Agendar" at bounding box center [1110, 483] width 70 height 30
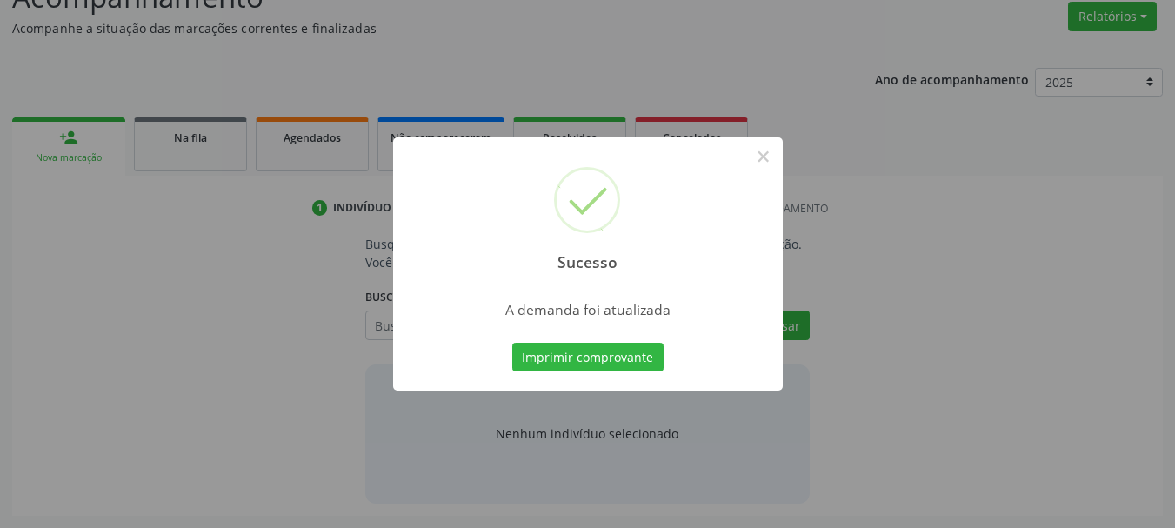
scroll to position [268, 0]
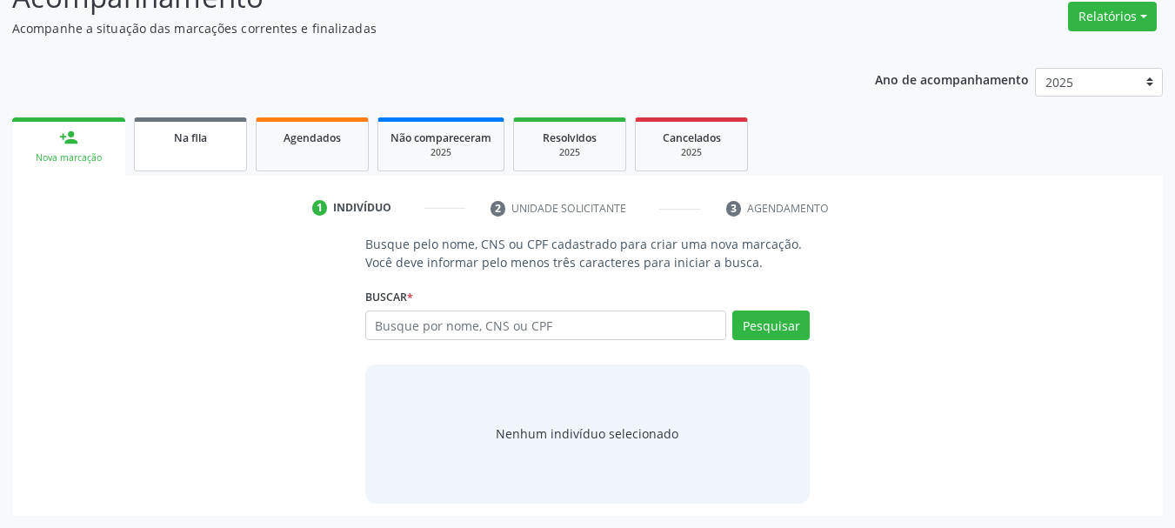
click at [233, 157] on link "Na fila" at bounding box center [190, 144] width 113 height 54
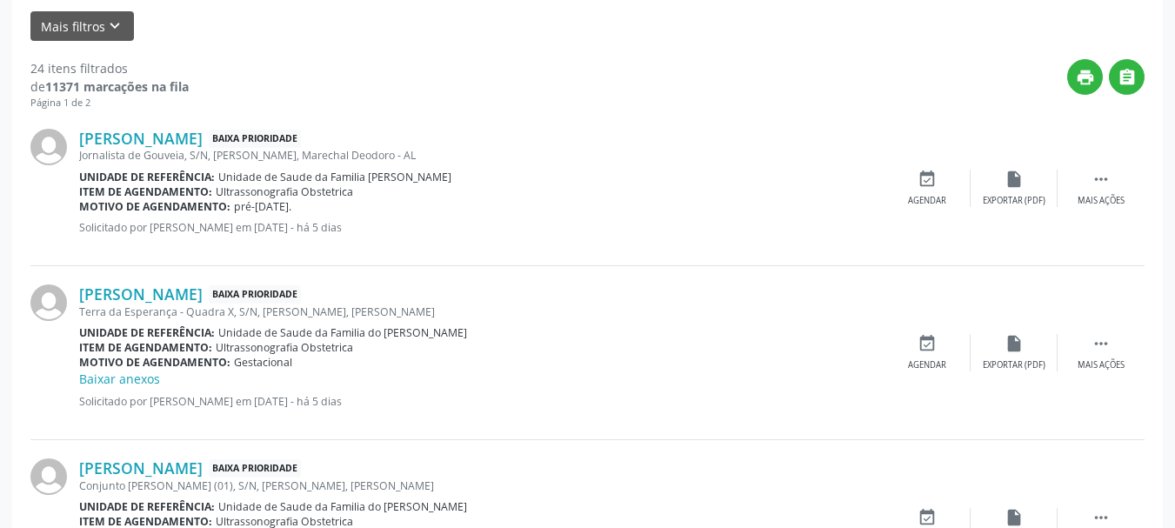
scroll to position [541, 0]
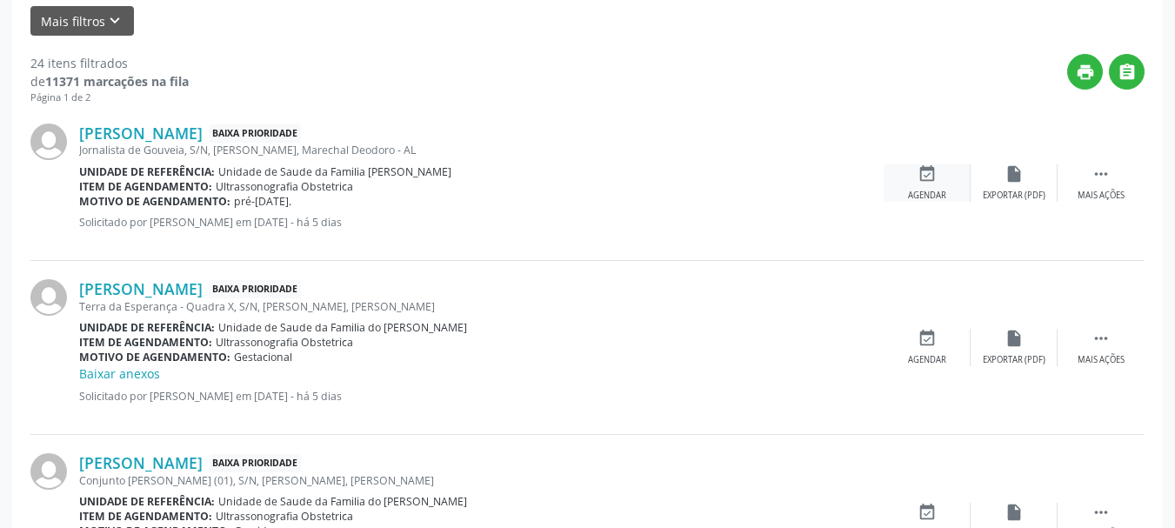
click at [922, 177] on icon "event_available" at bounding box center [927, 173] width 19 height 19
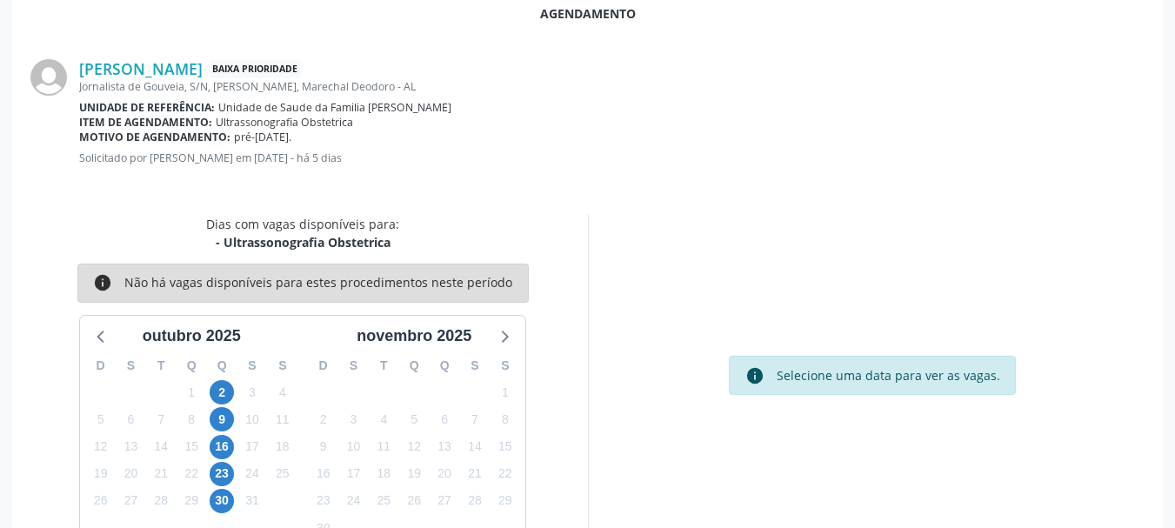
scroll to position [503, 0]
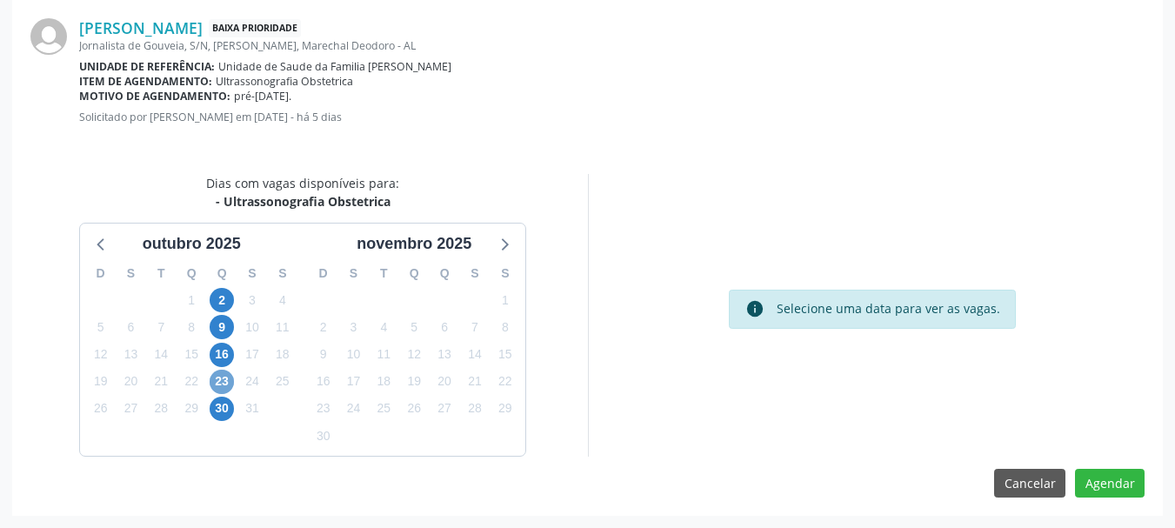
click at [227, 382] on span "23" at bounding box center [222, 382] width 24 height 24
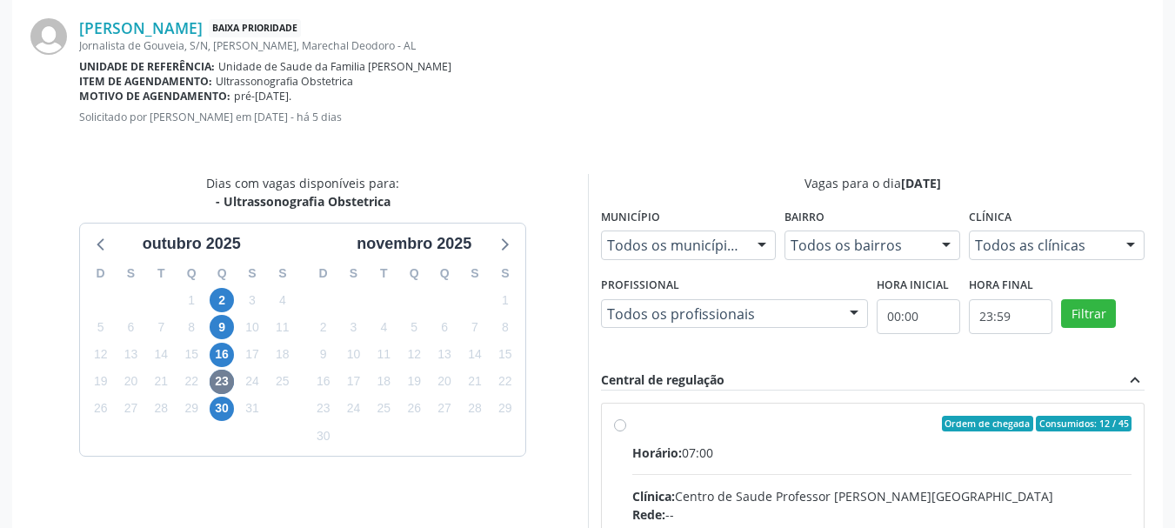
click at [844, 509] on div "Rede: --" at bounding box center [882, 514] width 500 height 18
click at [626, 431] on input "Ordem de chegada Consumidos: 12 / 45 Horário: 07:00 Clínica: Centro de Saude Pr…" at bounding box center [620, 424] width 12 height 16
radio input "true"
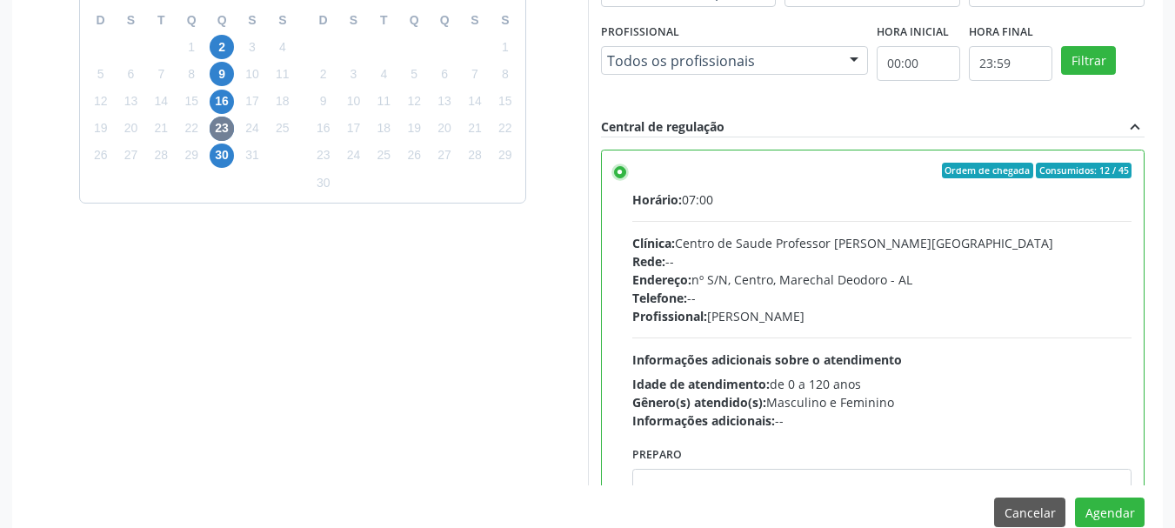
scroll to position [779, 0]
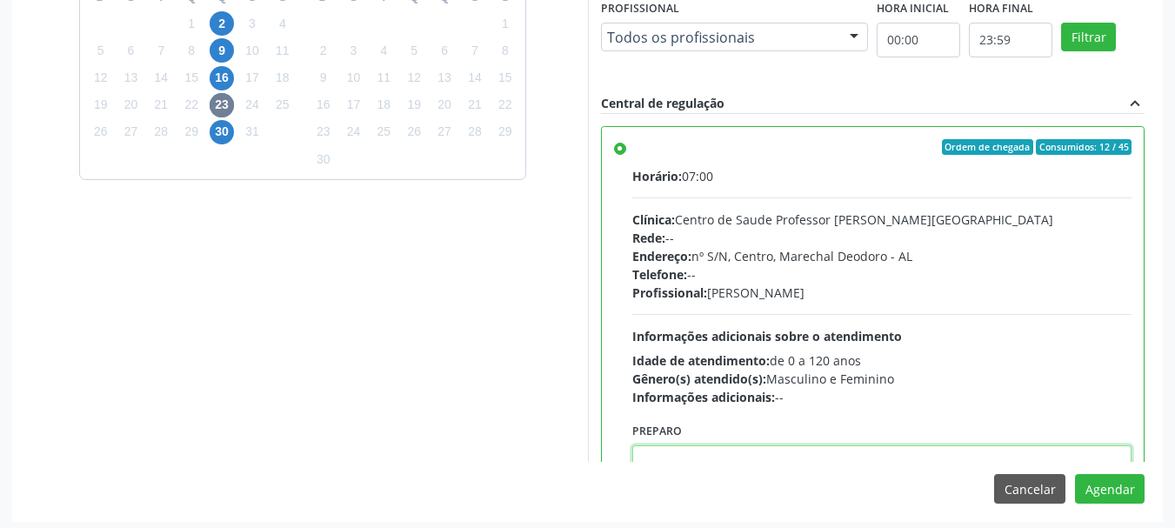
click at [889, 457] on textarea at bounding box center [882, 478] width 500 height 66
paste textarea "ATENDIMENTO REALIZADO NO CENTRO DE PARTO - MATERNIDADE."
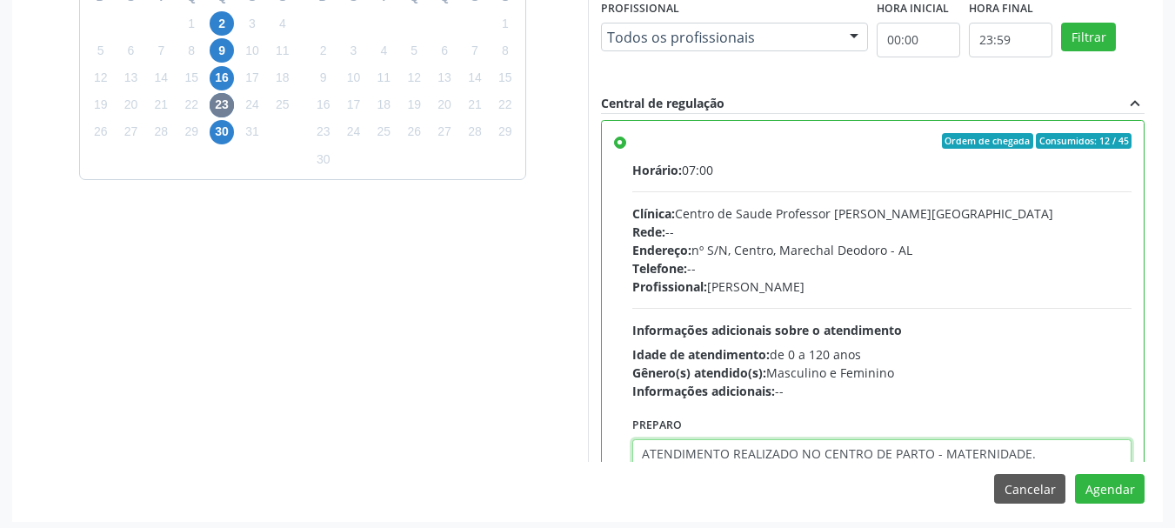
type textarea "ATENDIMENTO REALIZADO NO CENTRO DE PARTO - MATERNIDADE."
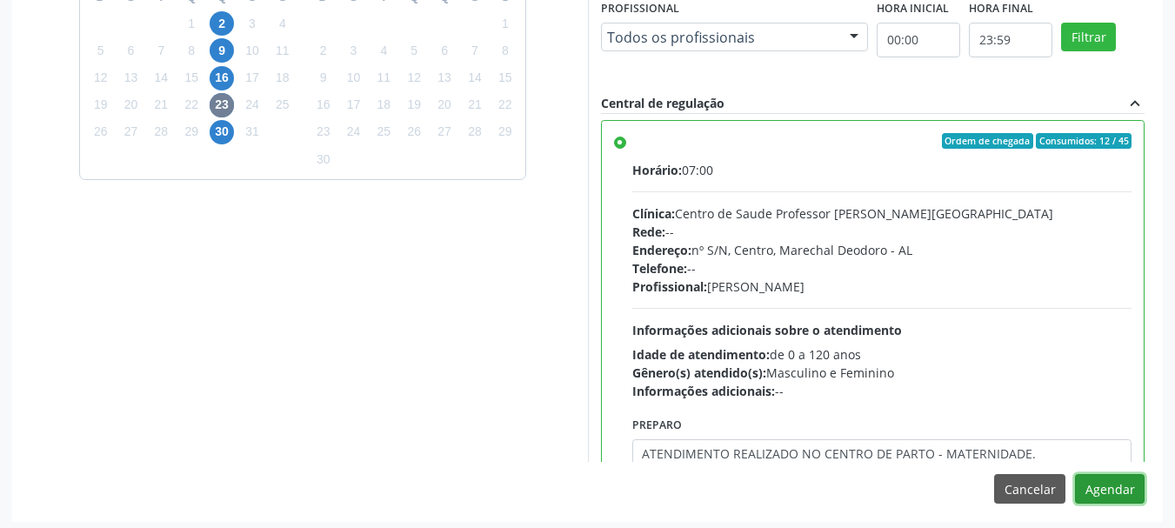
click at [1075, 474] on button "Agendar" at bounding box center [1110, 489] width 70 height 30
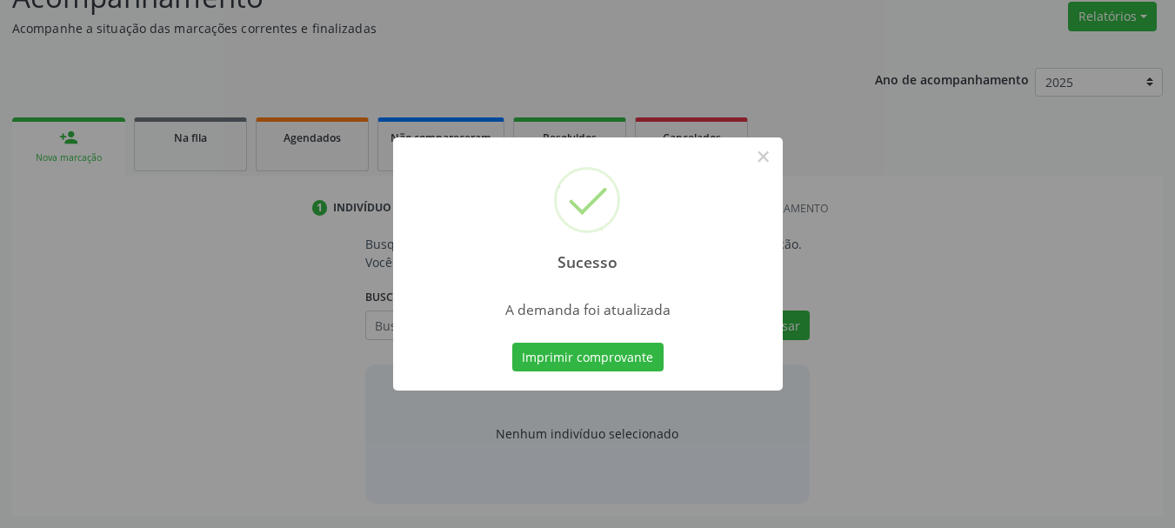
scroll to position [268, 0]
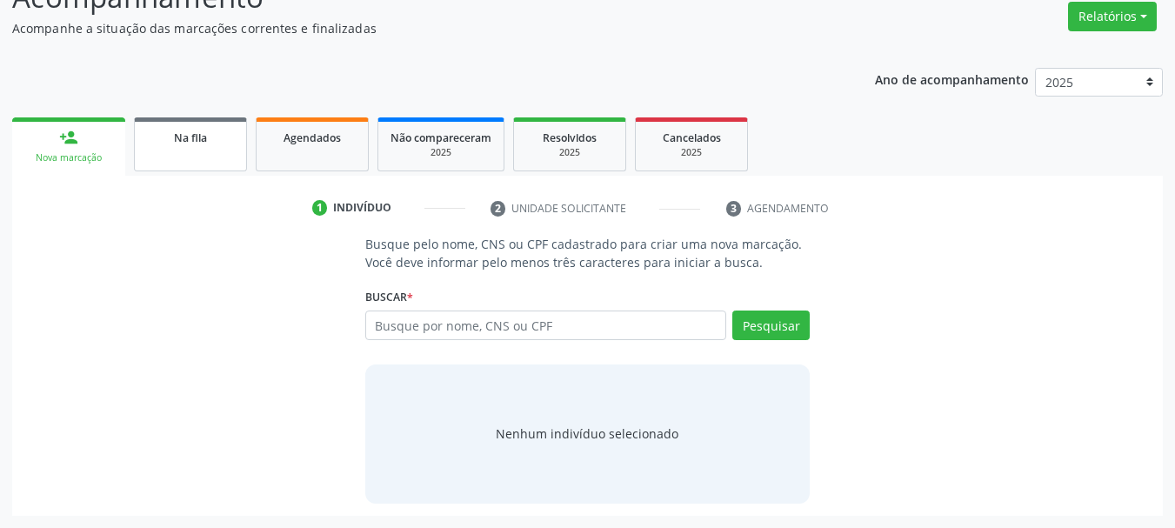
click at [190, 155] on link "Na fila" at bounding box center [190, 144] width 113 height 54
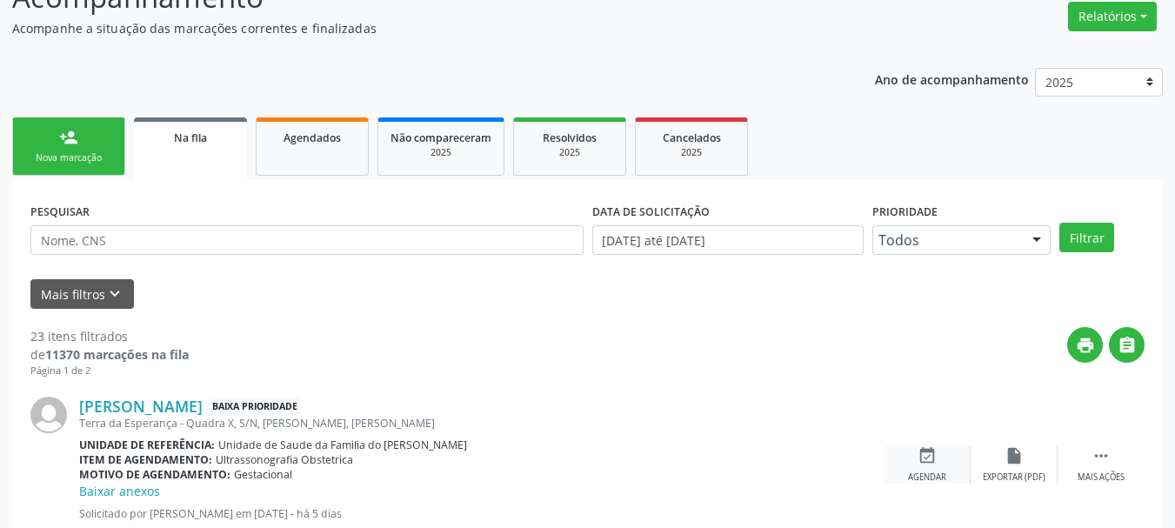
click at [910, 469] on div "event_available Agendar" at bounding box center [927, 464] width 87 height 37
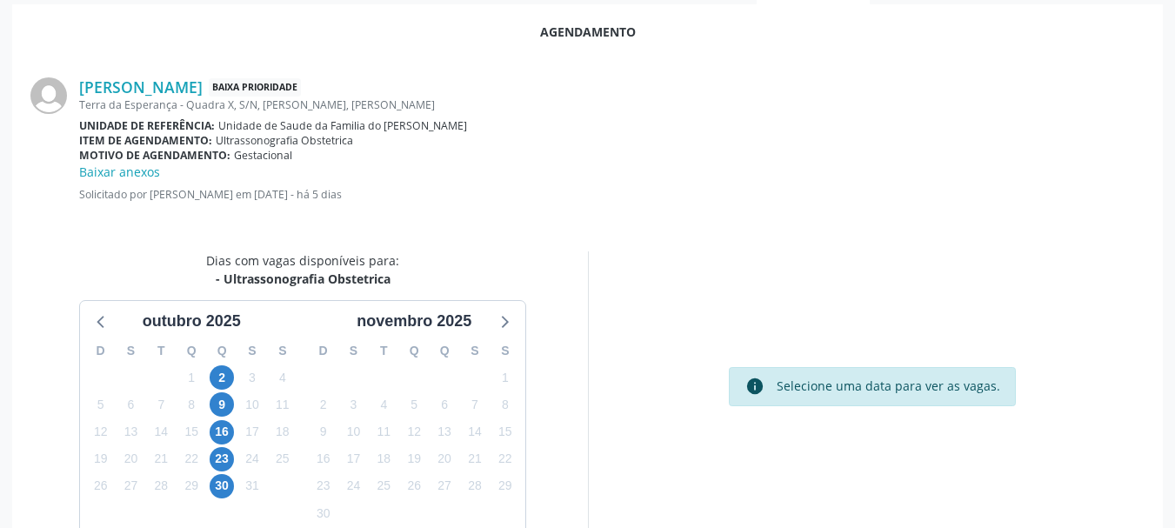
scroll to position [521, 0]
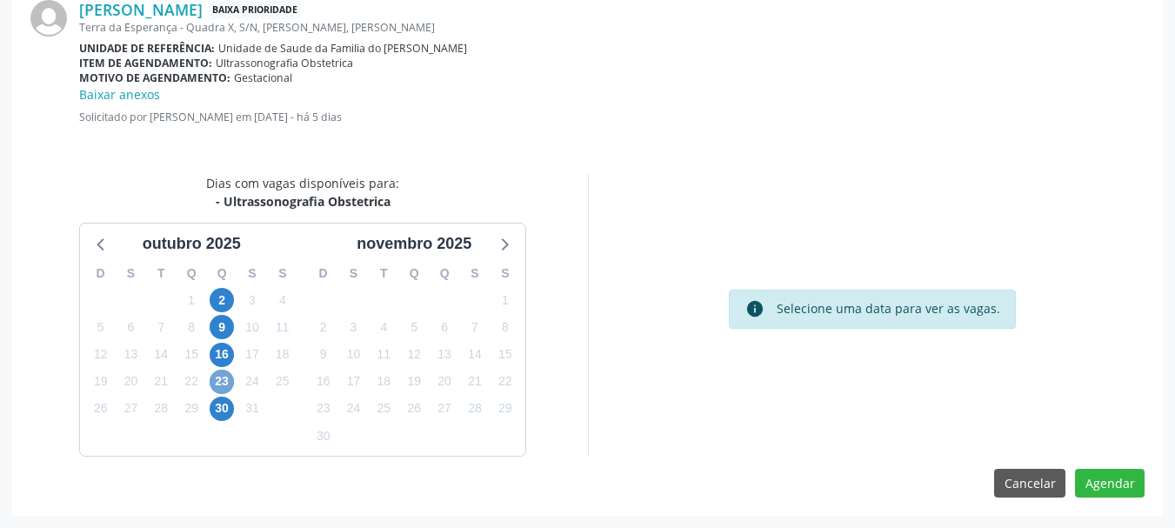
click at [220, 376] on span "23" at bounding box center [222, 382] width 24 height 24
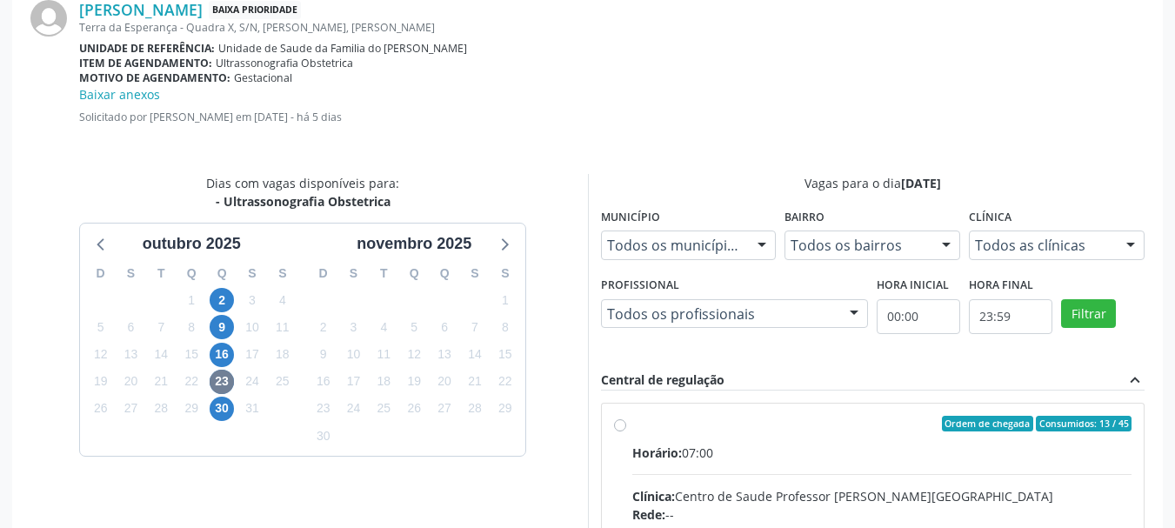
click at [798, 511] on div "Rede: --" at bounding box center [882, 514] width 500 height 18
click at [626, 431] on input "Ordem de chegada Consumidos: 13 / 45 Horário: 07:00 Clínica: Centro de Saude Pr…" at bounding box center [620, 424] width 12 height 16
radio input "true"
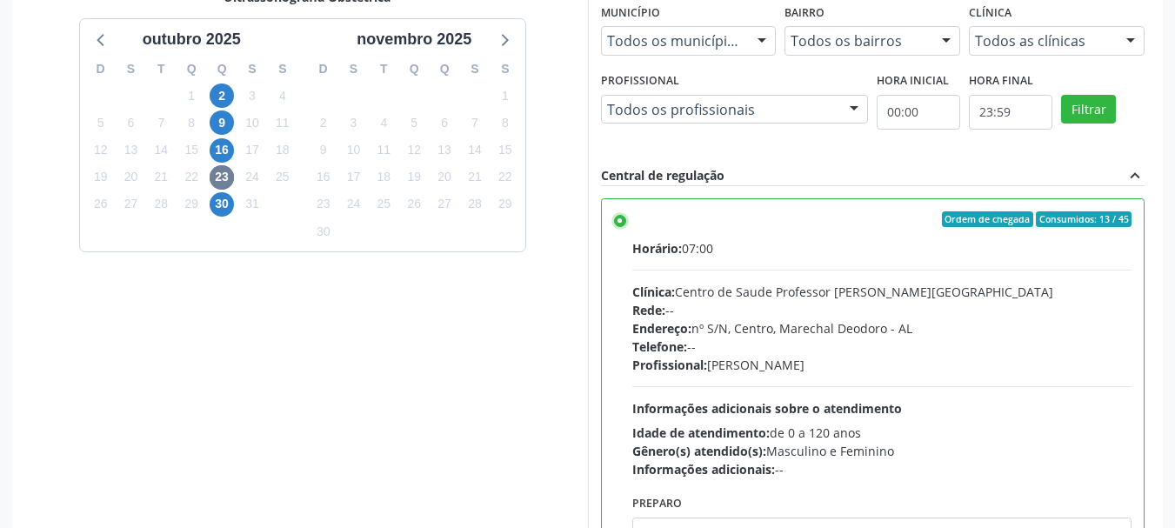
scroll to position [804, 0]
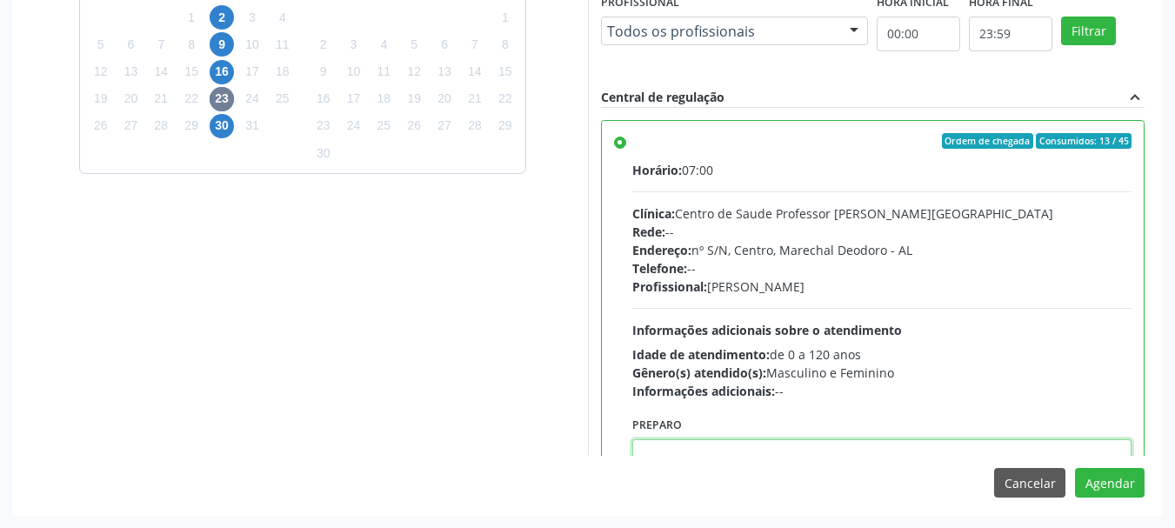
click at [1044, 451] on textarea at bounding box center [882, 472] width 500 height 66
paste textarea "ATENDIMENTO REALIZADO NO CENTRO DE PARTO - MATERNIDADE."
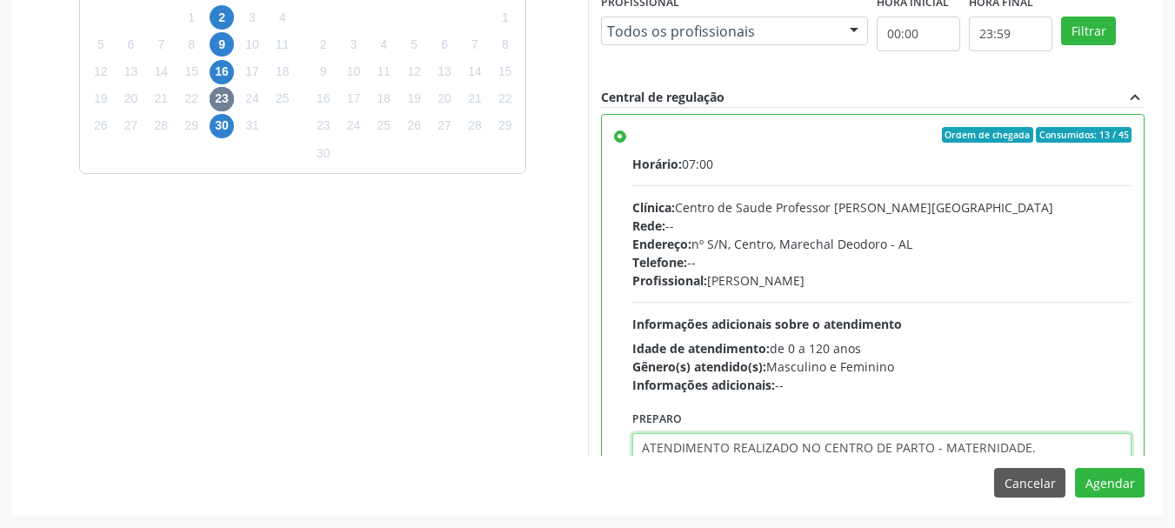
type textarea "ATENDIMENTO REALIZADO NO CENTRO DE PARTO - MATERNIDADE."
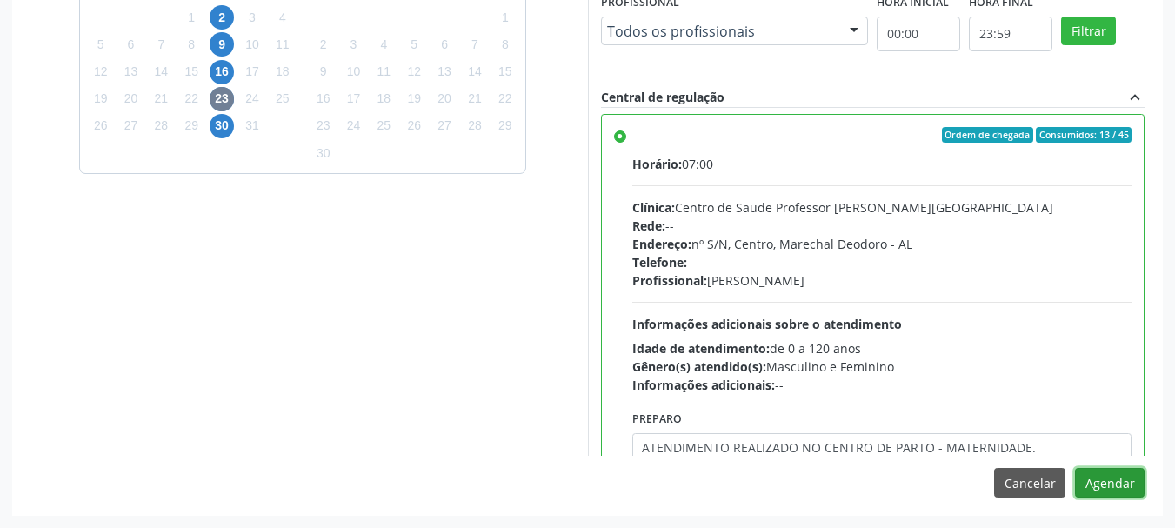
click at [1075, 468] on button "Agendar" at bounding box center [1110, 483] width 70 height 30
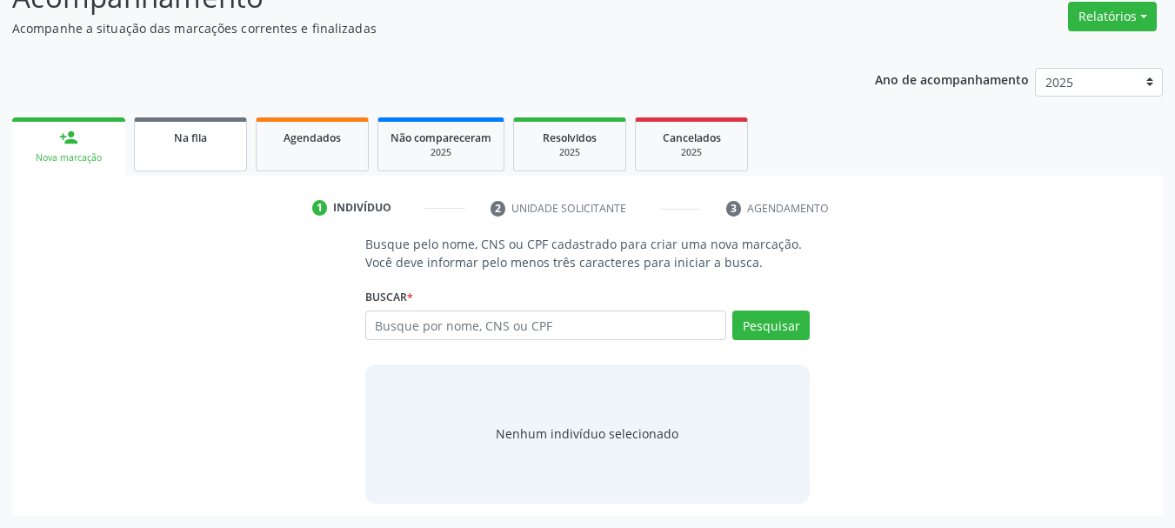
click at [183, 159] on link "Na fila" at bounding box center [190, 144] width 113 height 54
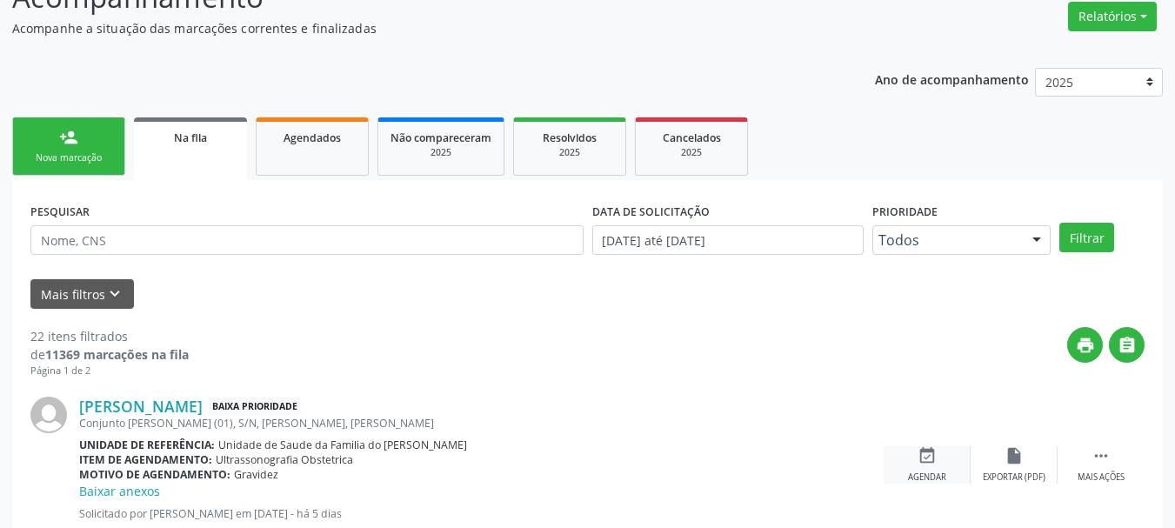
click at [928, 466] on div "event_available Agendar" at bounding box center [927, 464] width 87 height 37
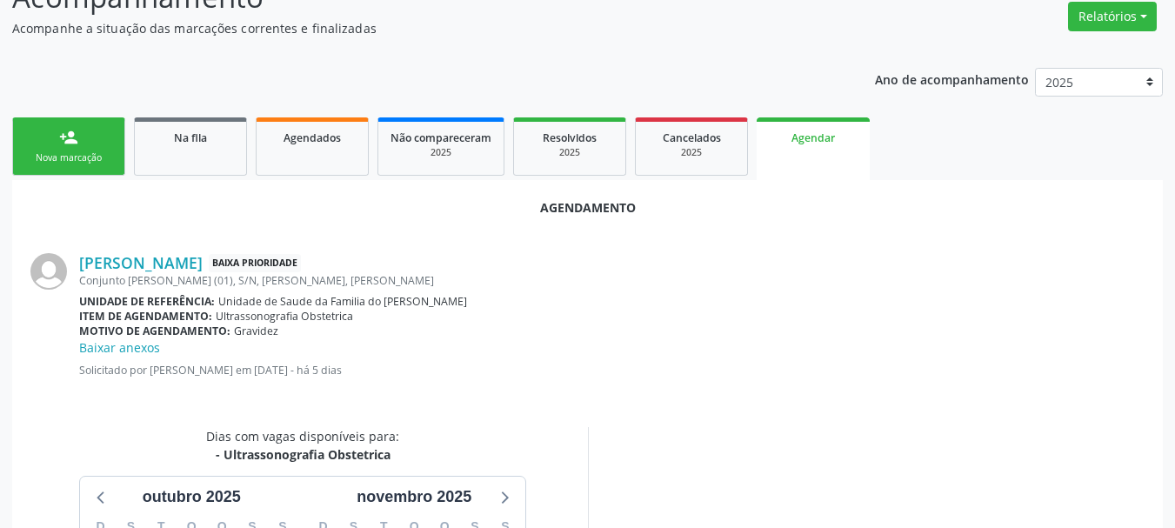
scroll to position [521, 0]
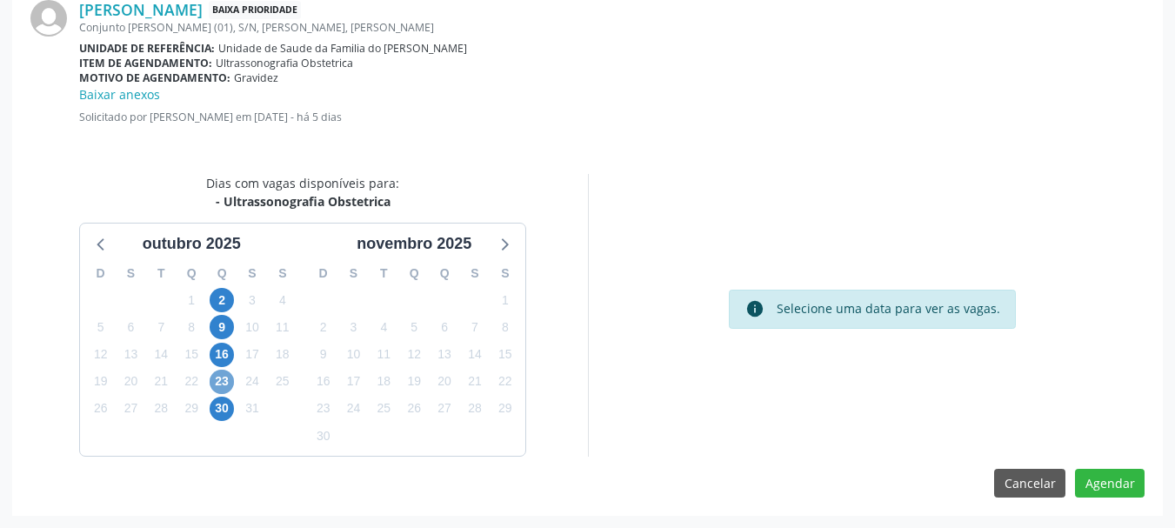
click at [216, 378] on span "23" at bounding box center [222, 382] width 24 height 24
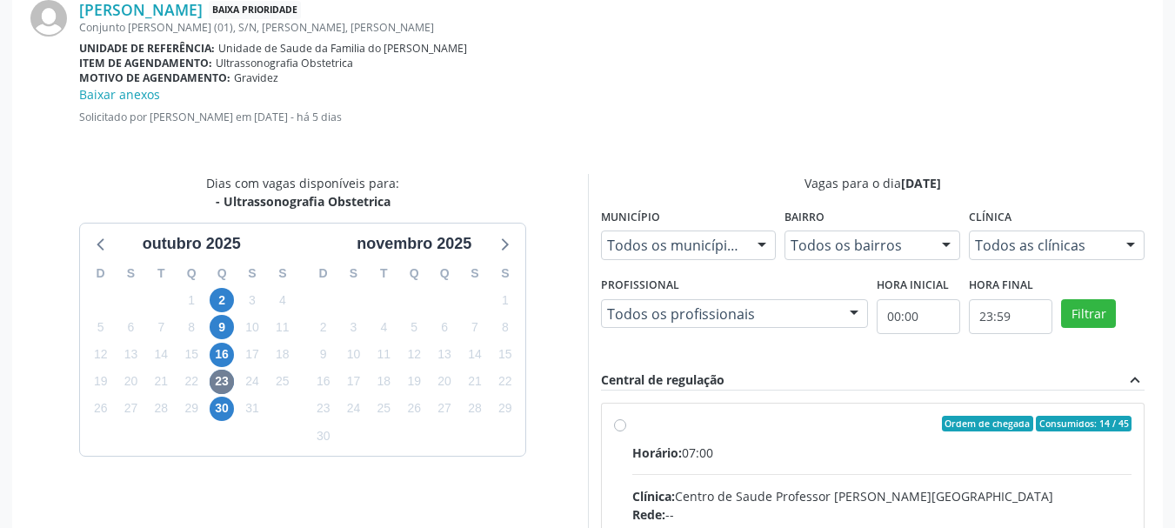
click at [771, 487] on div "Clínica: Centro de Saude Professor [PERSON_NAME][GEOGRAPHIC_DATA]" at bounding box center [882, 496] width 500 height 18
click at [626, 431] on input "Ordem de chegada Consumidos: 14 / 45 Horário: 07:00 Clínica: Centro de Saude Pr…" at bounding box center [620, 424] width 12 height 16
radio input "true"
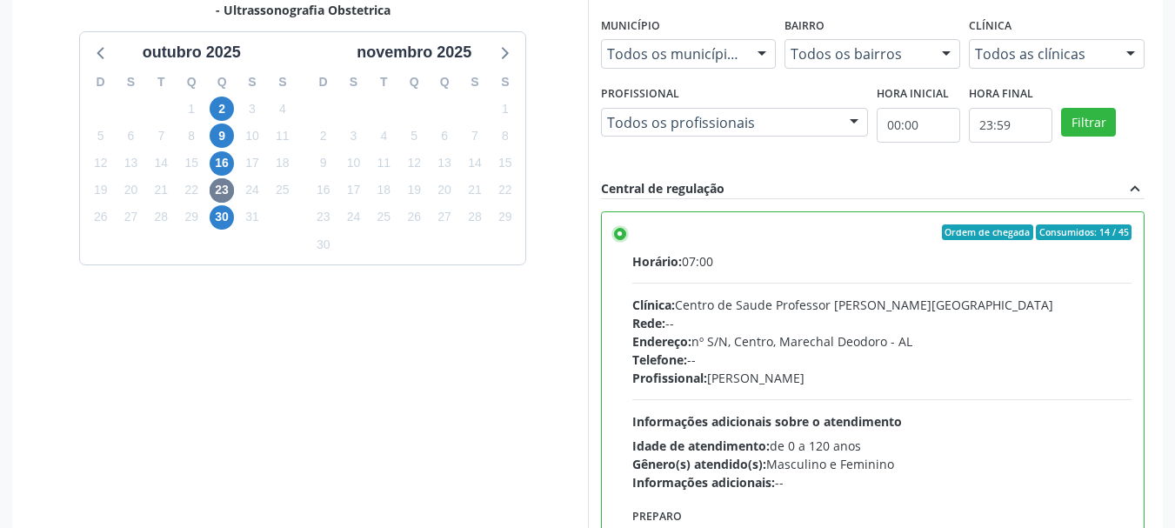
scroll to position [804, 0]
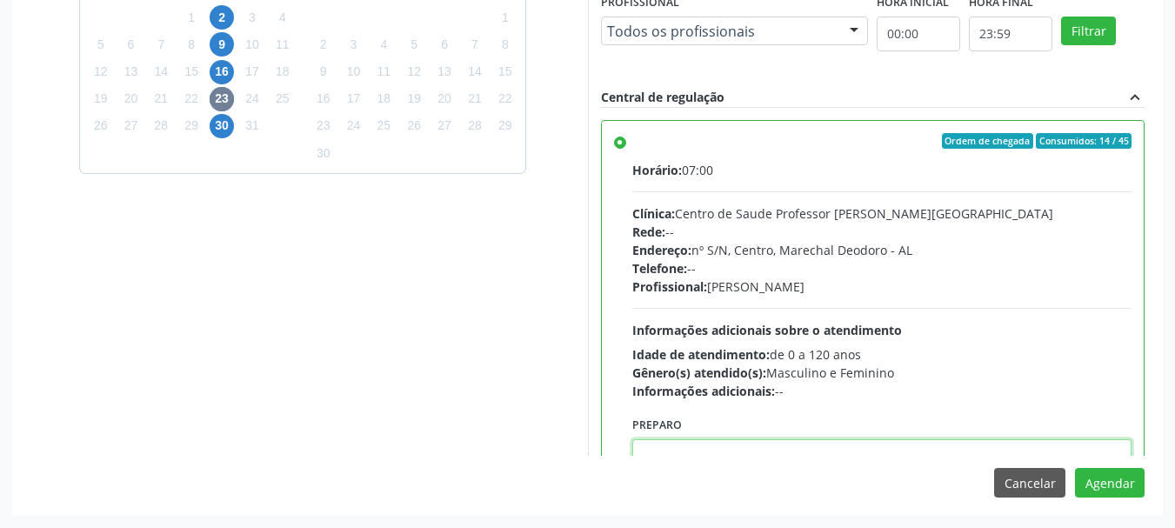
click at [995, 444] on textarea at bounding box center [882, 472] width 500 height 66
paste textarea "ATENDIMENTO REALIZADO NO CENTRO DE PARTO - MATERNIDADE."
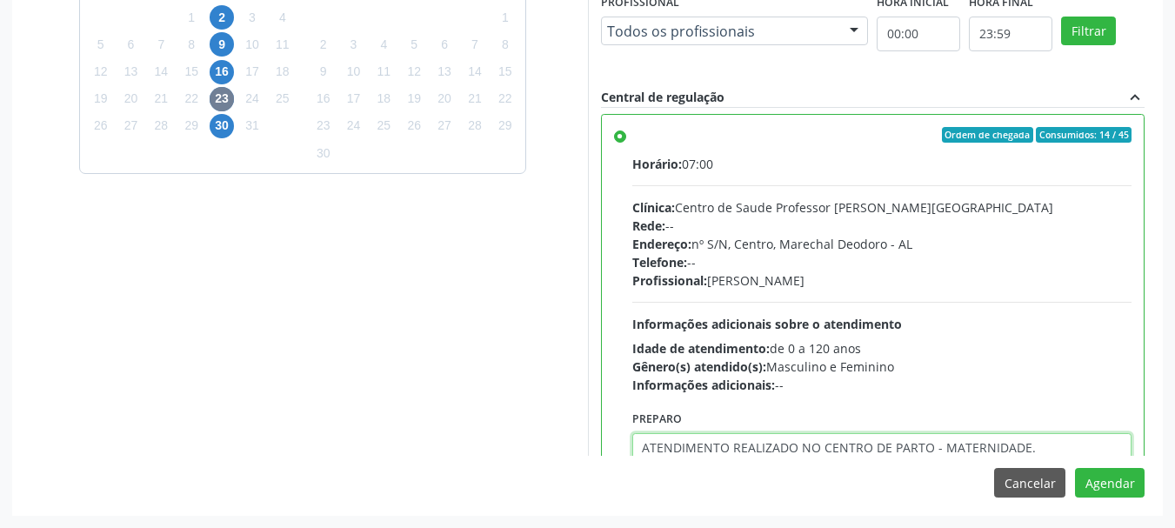
type textarea "ATENDIMENTO REALIZADO NO CENTRO DE PARTO - MATERNIDADE."
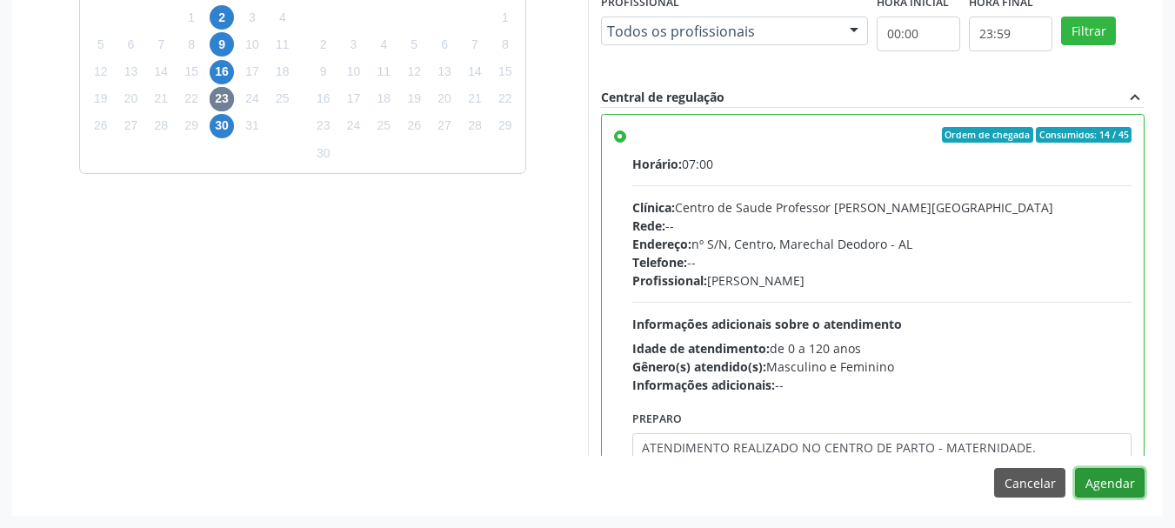
click at [1075, 468] on button "Agendar" at bounding box center [1110, 483] width 70 height 30
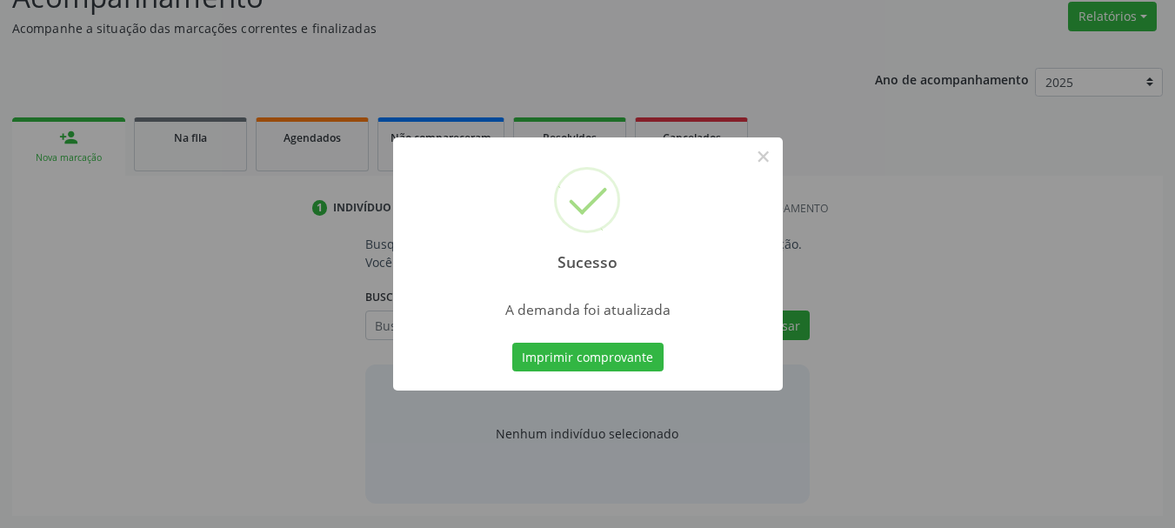
scroll to position [268, 0]
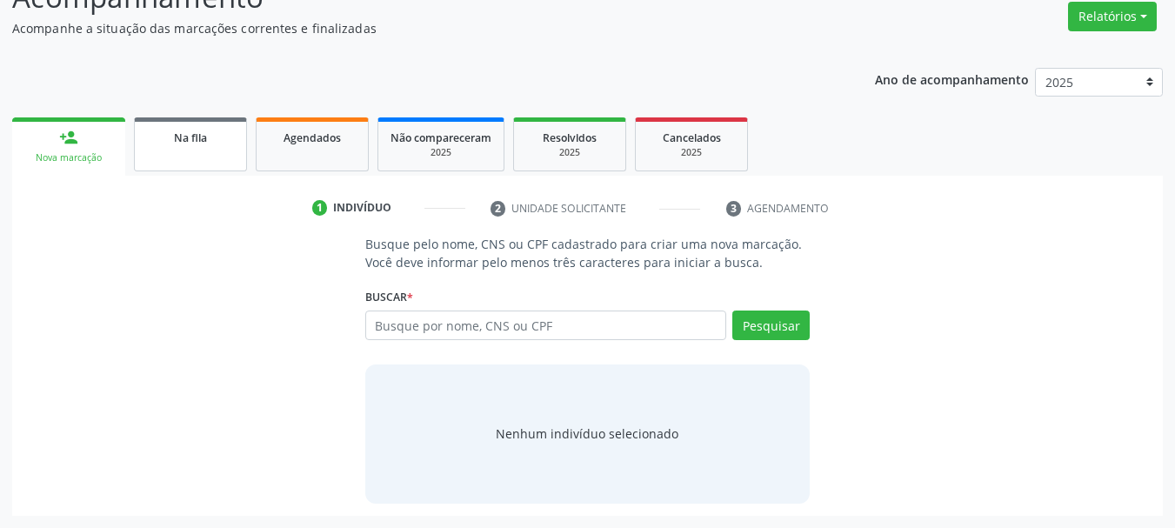
click at [173, 146] on link "Na fila" at bounding box center [190, 144] width 113 height 54
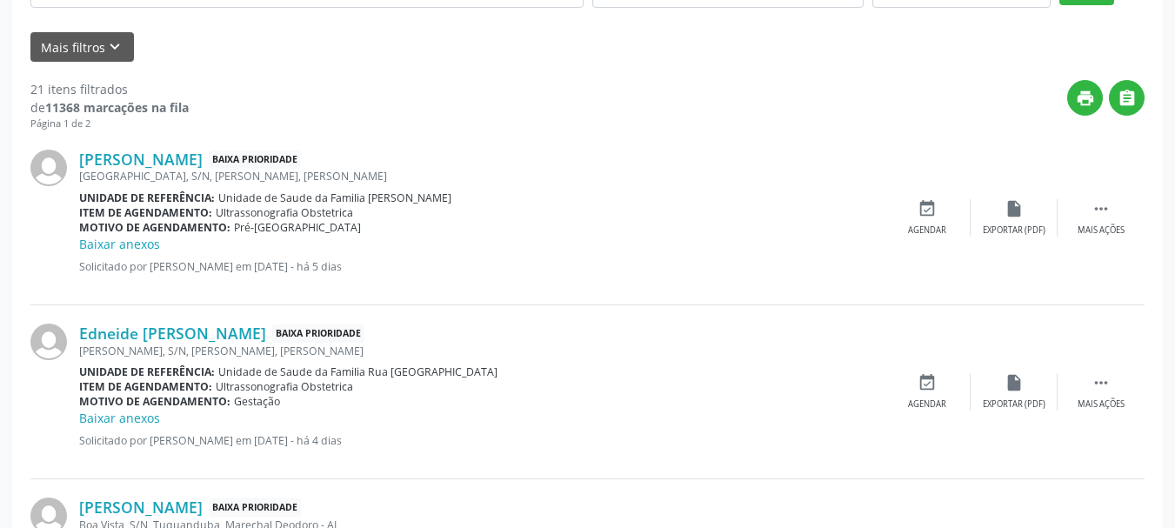
scroll to position [644, 0]
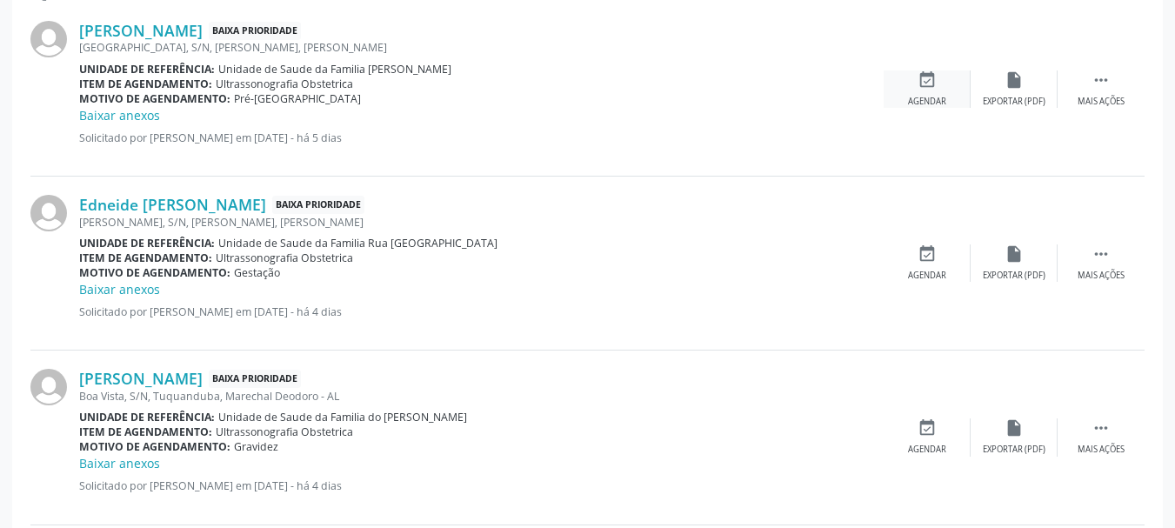
click at [925, 90] on div "event_available Agendar" at bounding box center [927, 88] width 87 height 37
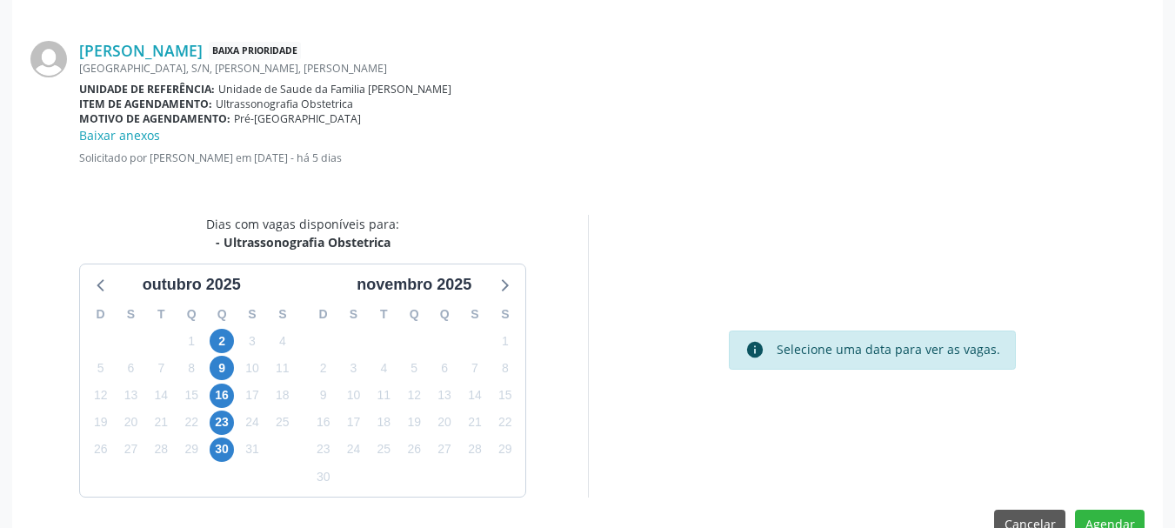
scroll to position [521, 0]
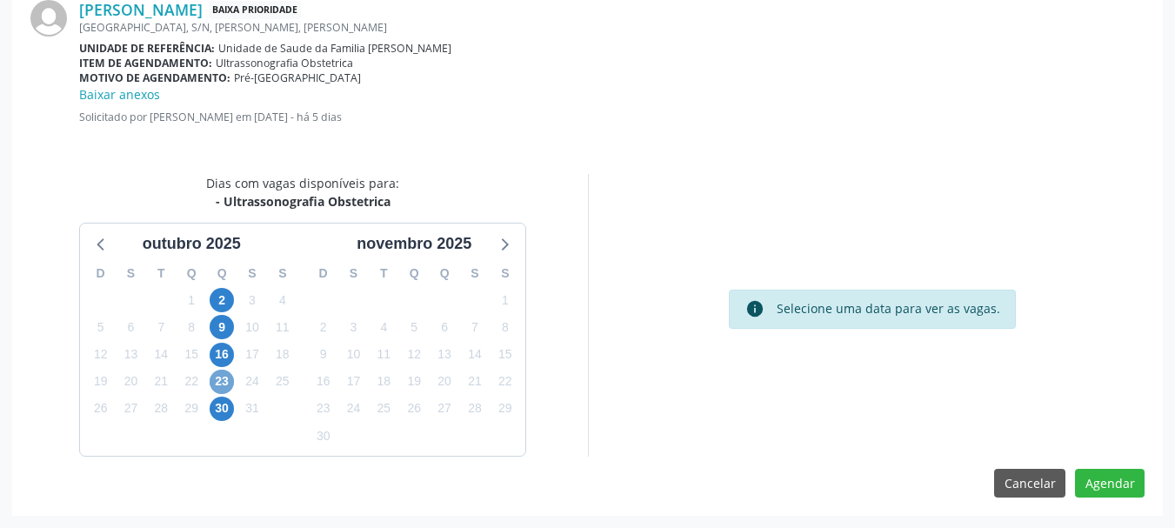
click at [219, 381] on span "23" at bounding box center [222, 382] width 24 height 24
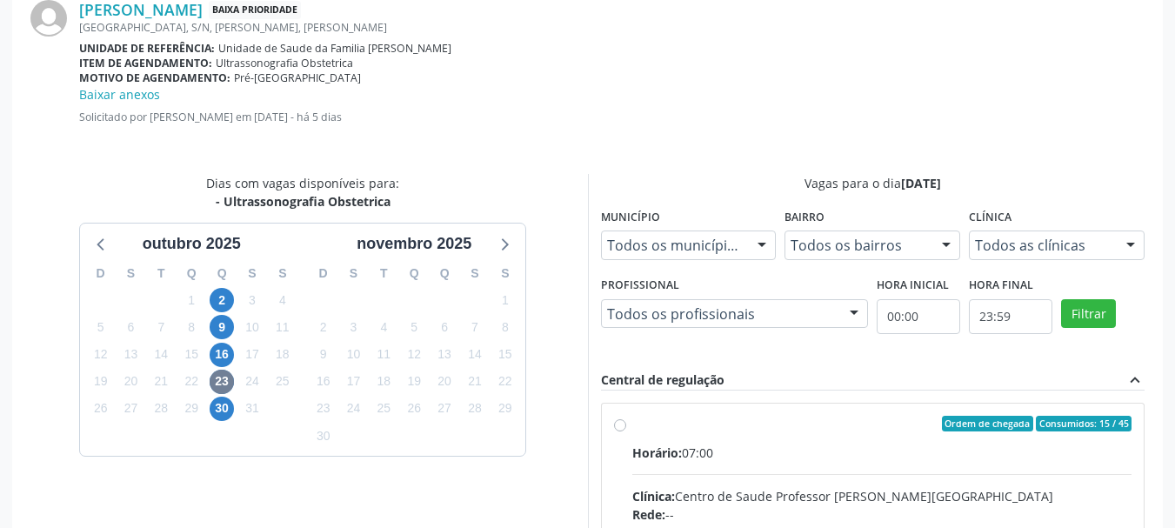
click at [626, 431] on input "Ordem de chegada Consumidos: 15 / 45 Horário: 07:00 Clínica: Centro de Saude Pr…" at bounding box center [620, 424] width 12 height 16
radio input "true"
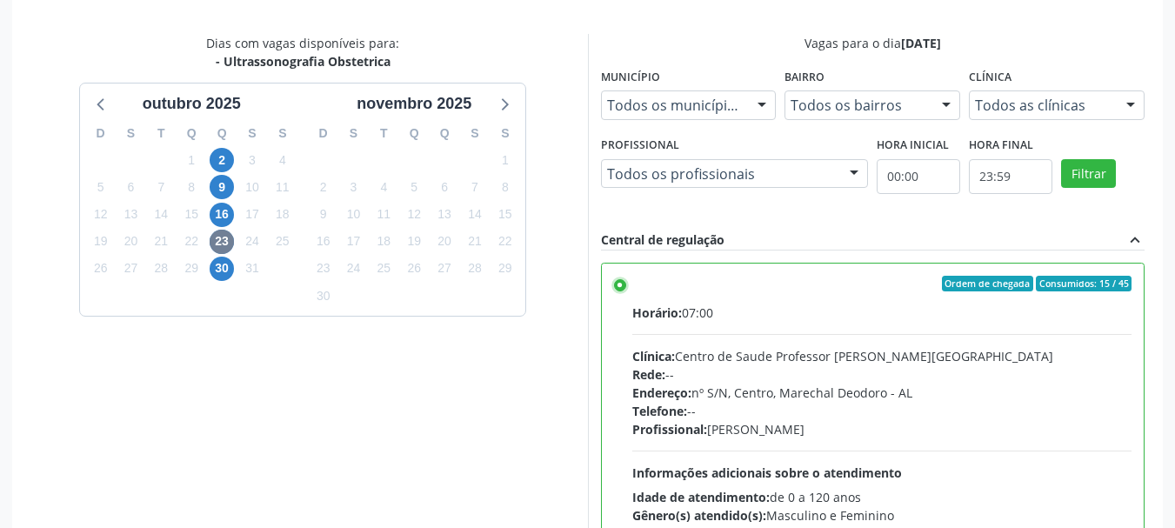
scroll to position [804, 0]
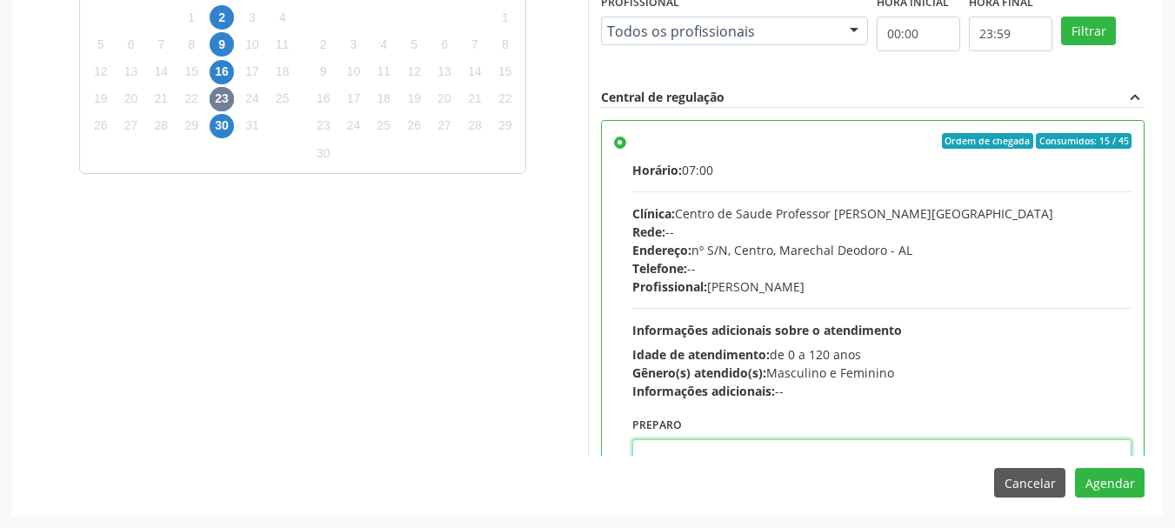
click at [1030, 444] on textarea at bounding box center [882, 472] width 500 height 66
paste textarea "ATENDIMENTO REALIZADO NO CENTRO DE PARTO - MATERNIDADE."
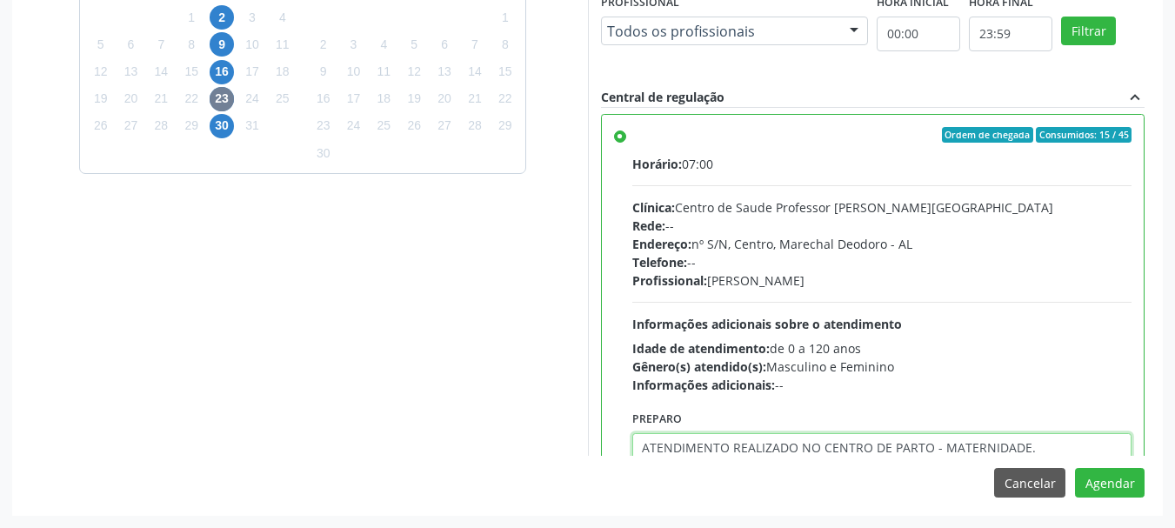
type textarea "ATENDIMENTO REALIZADO NO CENTRO DE PARTO - MATERNIDADE."
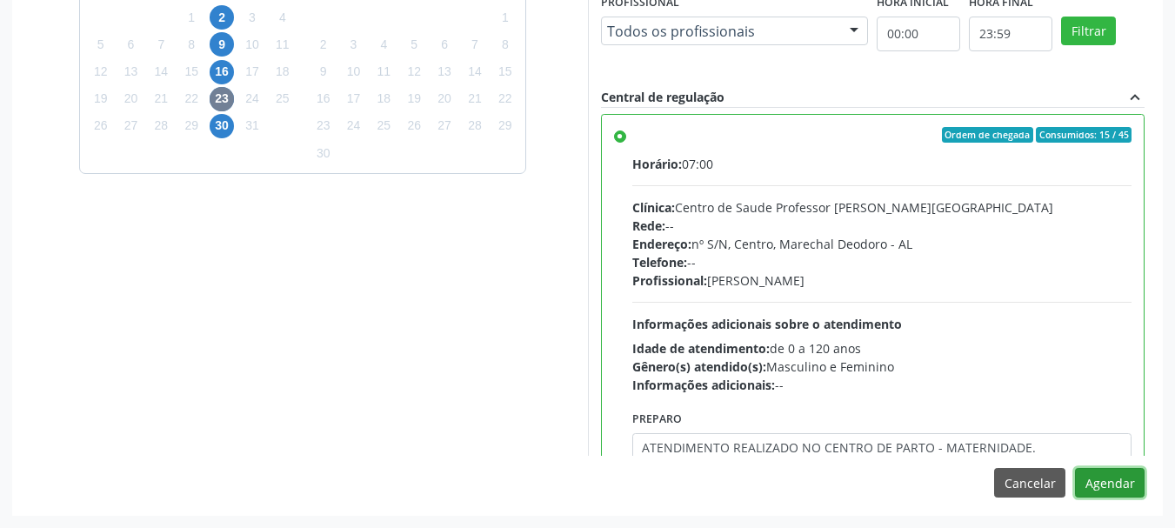
click at [1075, 468] on button "Agendar" at bounding box center [1110, 483] width 70 height 30
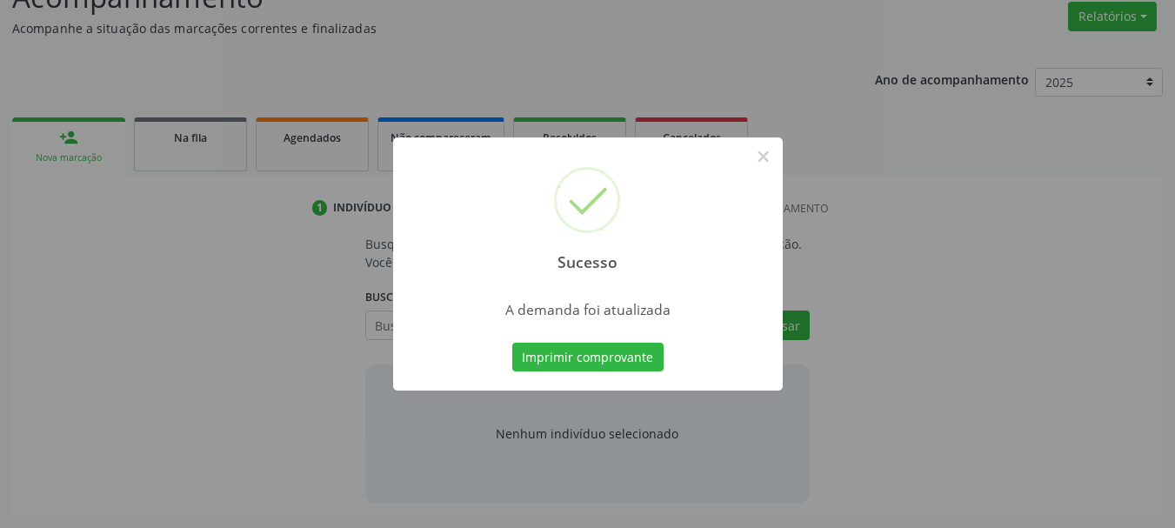
scroll to position [268, 0]
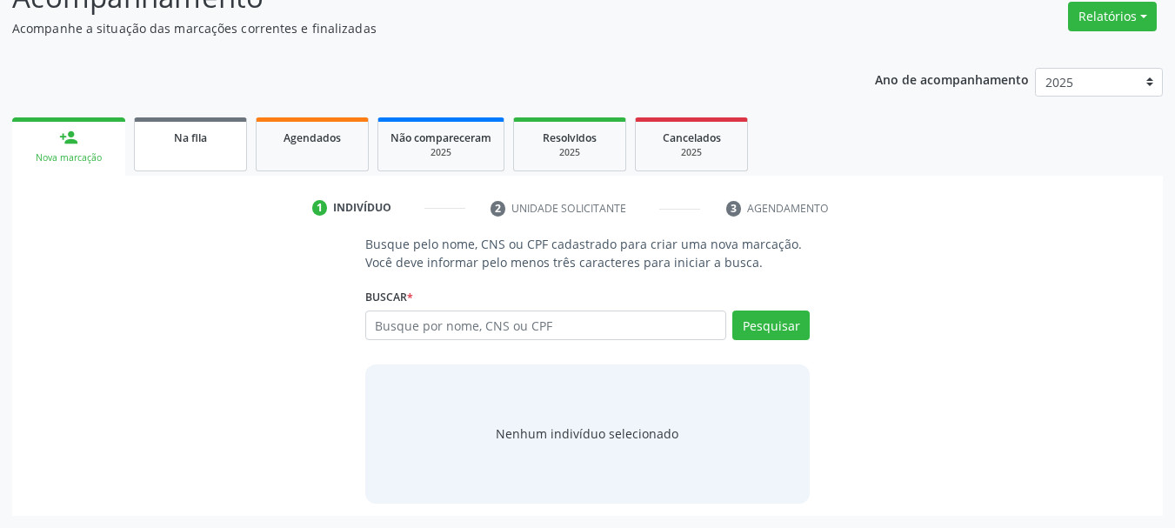
click at [178, 141] on span "Na fila" at bounding box center [190, 137] width 33 height 15
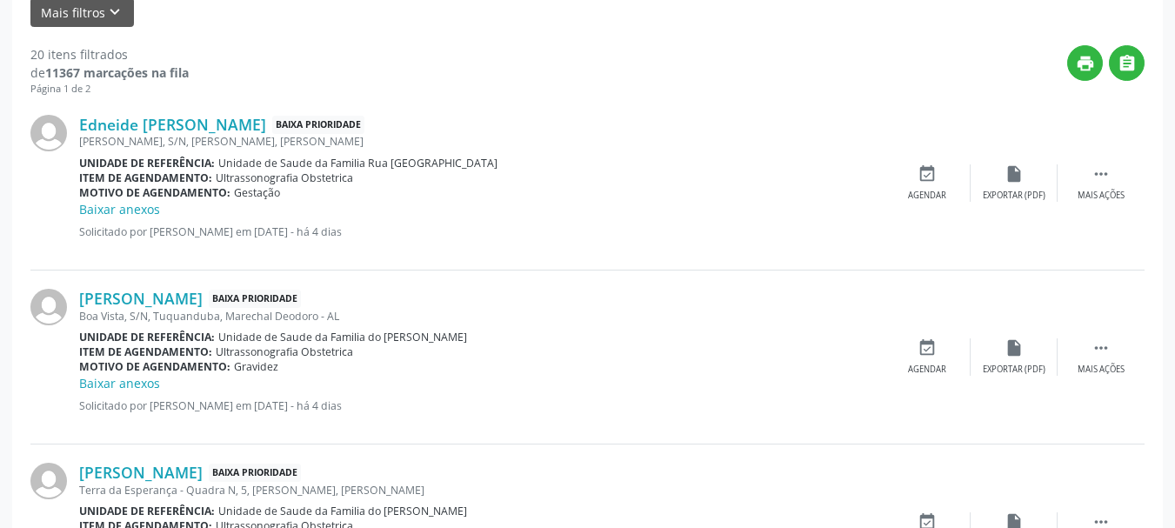
scroll to position [562, 0]
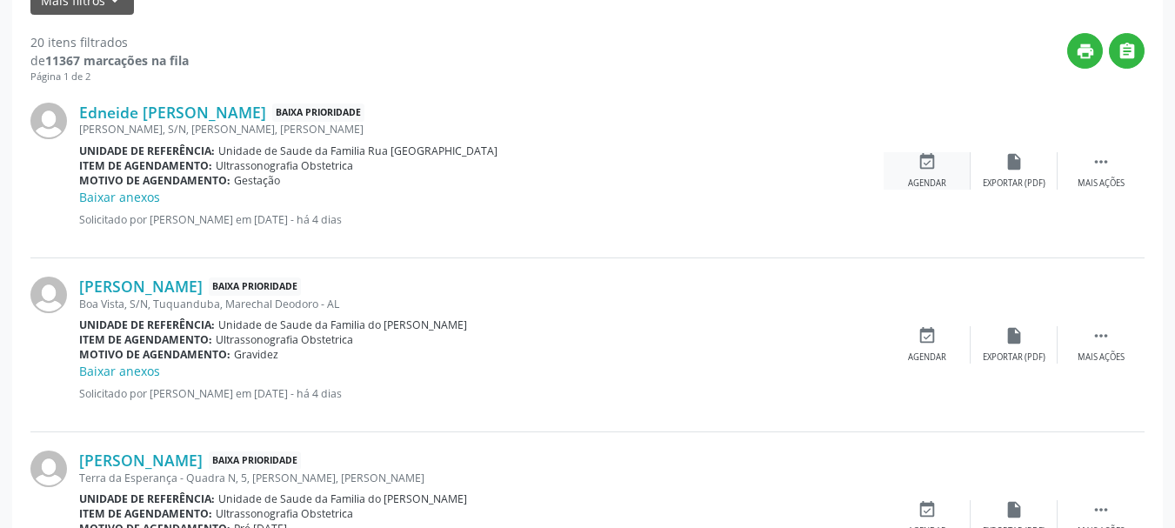
click at [914, 158] on div "event_available Agendar" at bounding box center [927, 170] width 87 height 37
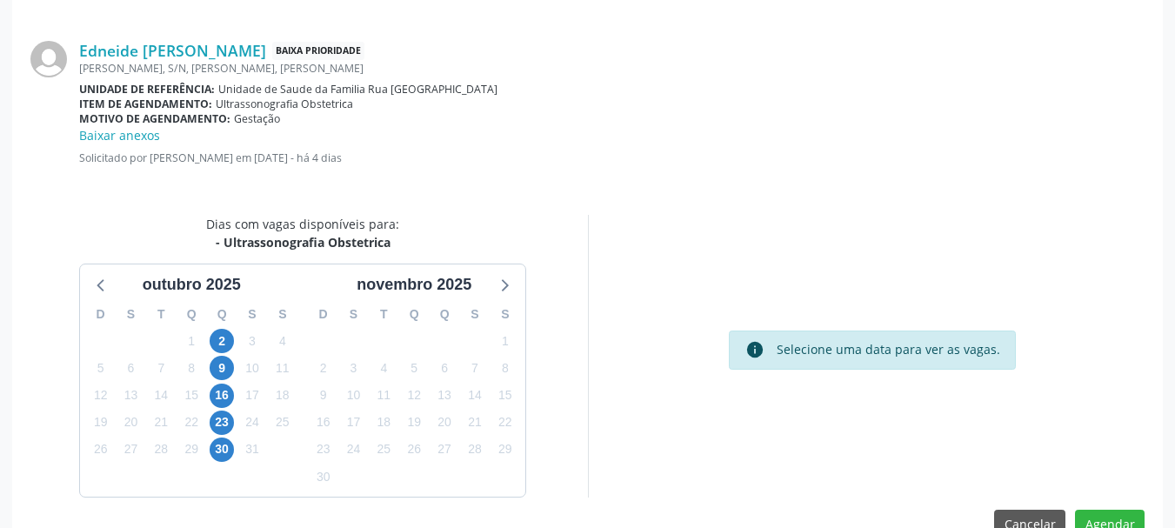
scroll to position [521, 0]
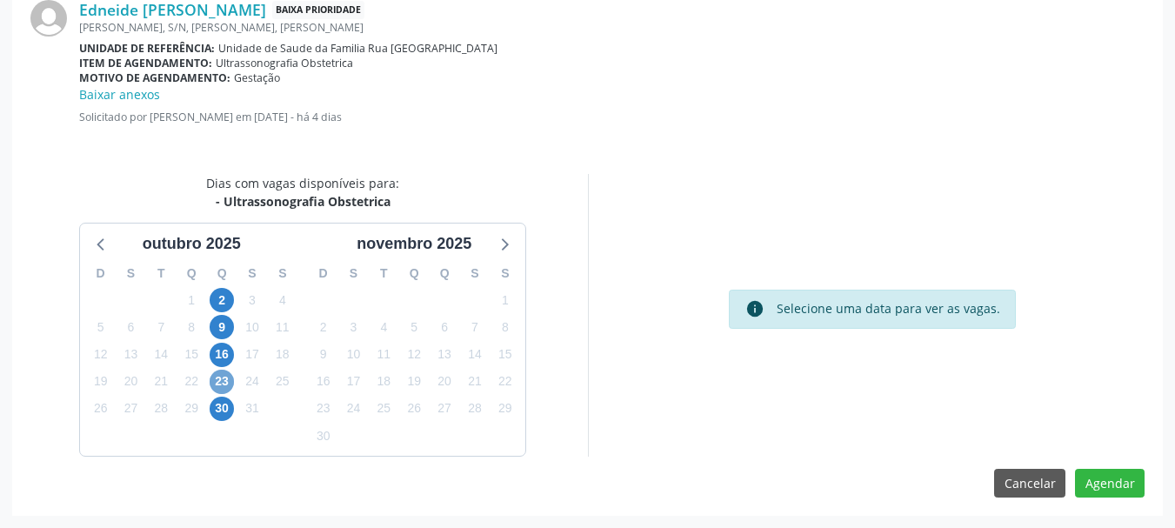
click at [218, 378] on span "23" at bounding box center [222, 382] width 24 height 24
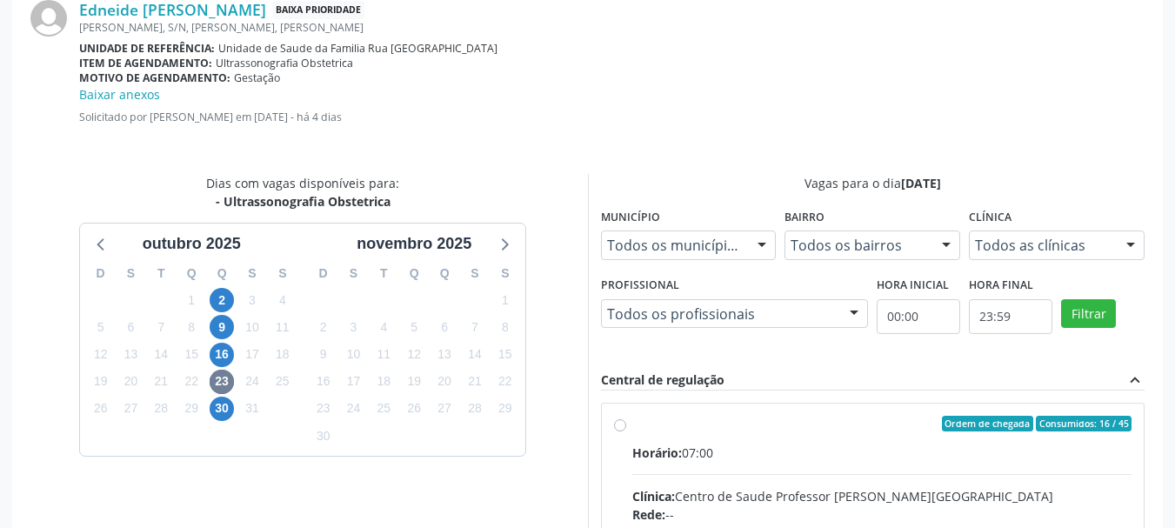
click at [626, 431] on input "Ordem de chegada Consumidos: 16 / 45 Horário: 07:00 Clínica: Centro de Saude Pr…" at bounding box center [620, 424] width 12 height 16
radio input "true"
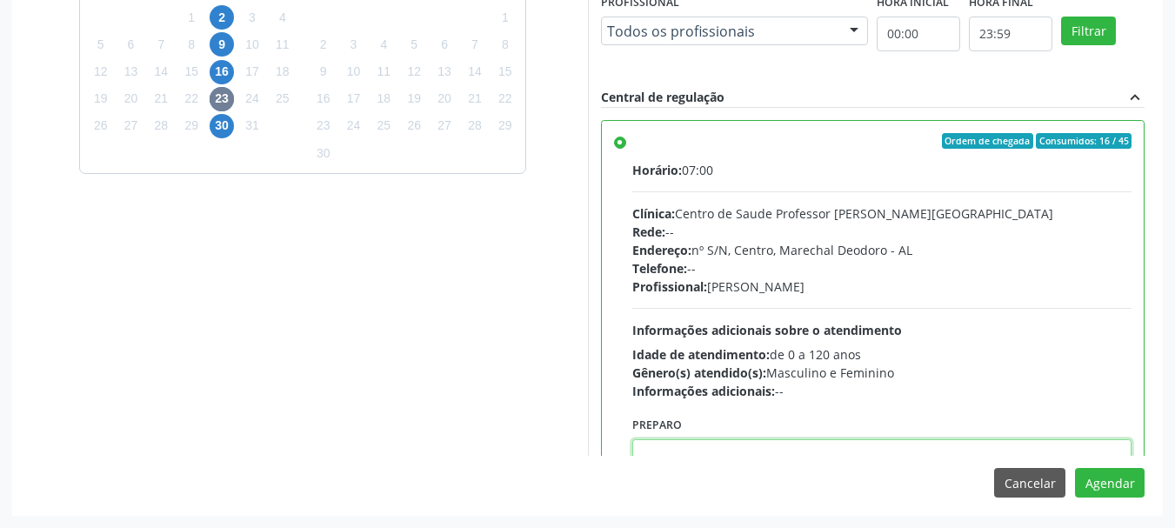
click at [1009, 444] on textarea at bounding box center [882, 472] width 500 height 66
paste textarea "ATENDIMENTO REALIZADO NO CENTRO DE PARTO - MATERNIDADE."
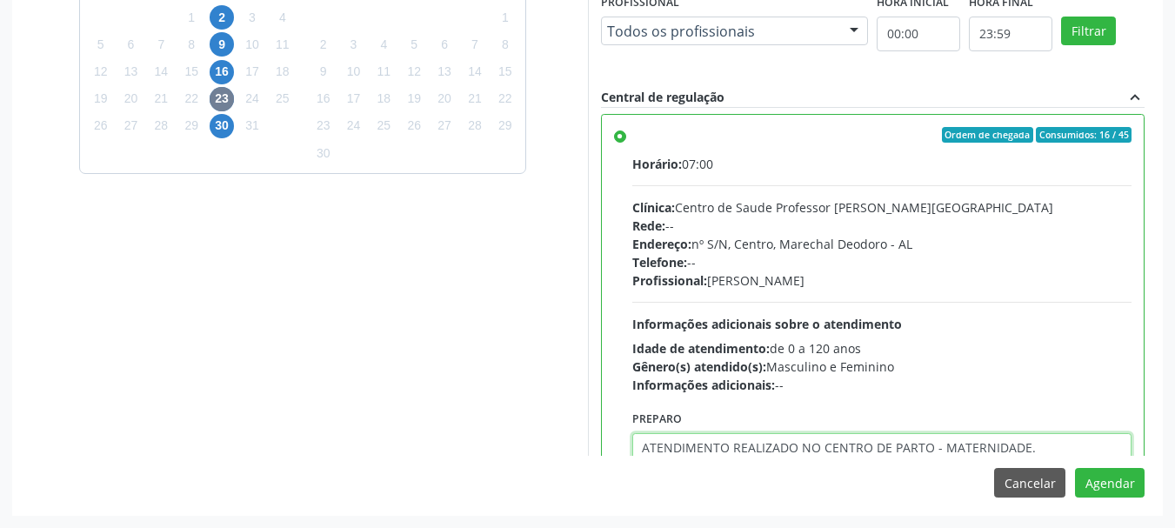
type textarea "ATENDIMENTO REALIZADO NO CENTRO DE PARTO - MATERNIDADE."
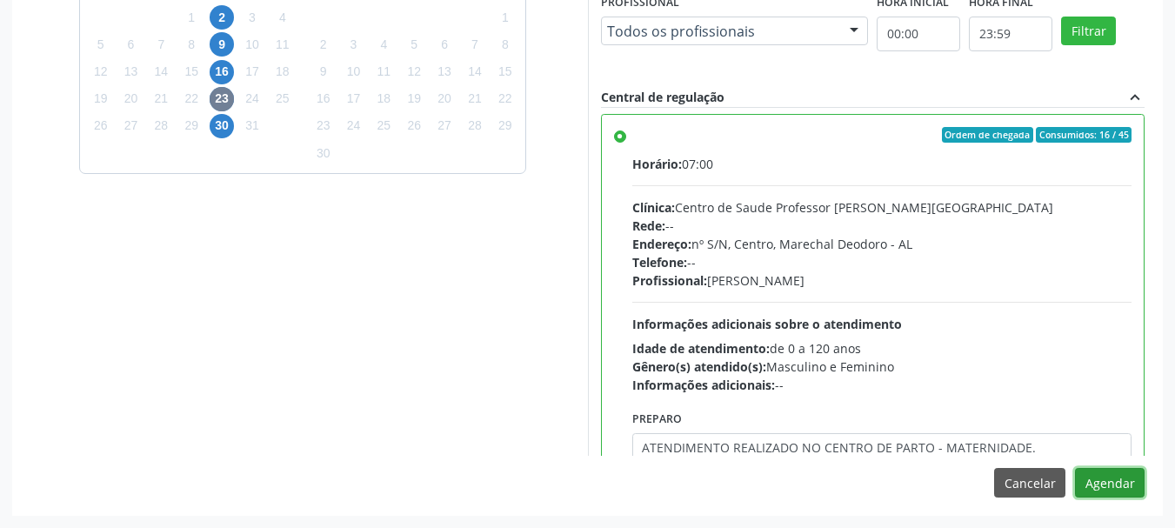
click at [1075, 468] on button "Agendar" at bounding box center [1110, 483] width 70 height 30
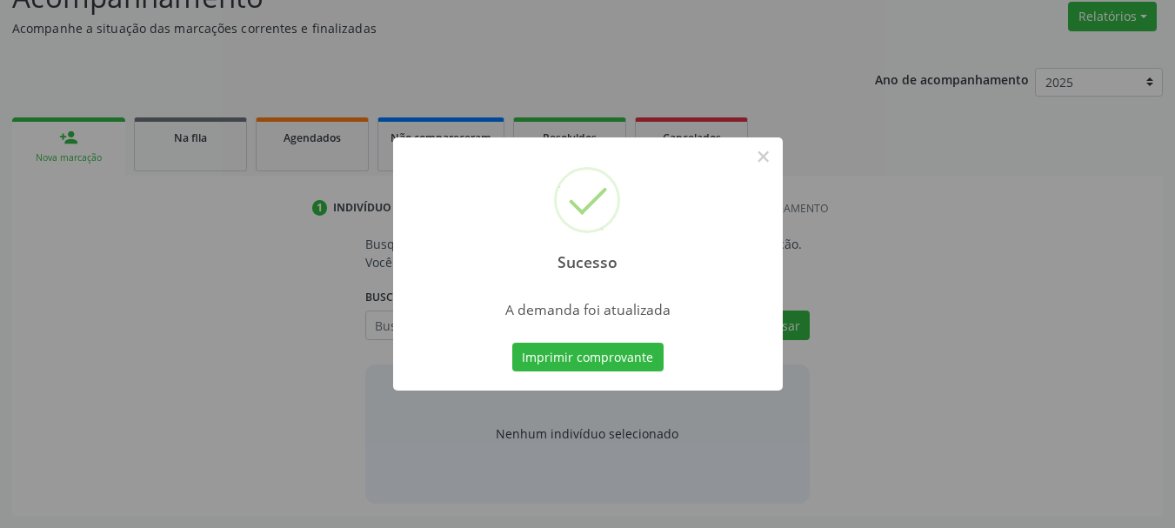
scroll to position [268, 0]
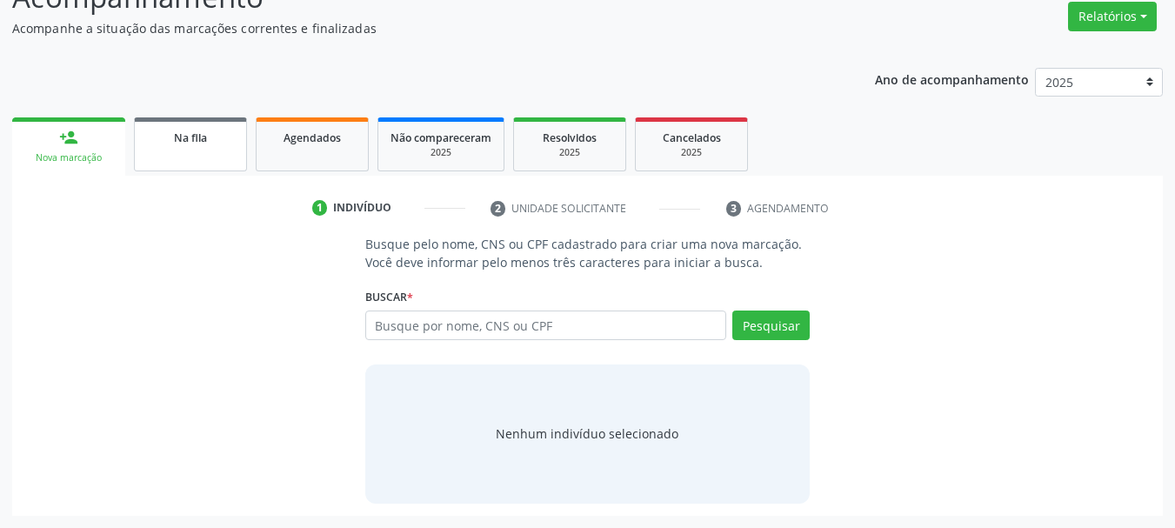
click at [224, 140] on div "Na fila" at bounding box center [190, 137] width 87 height 18
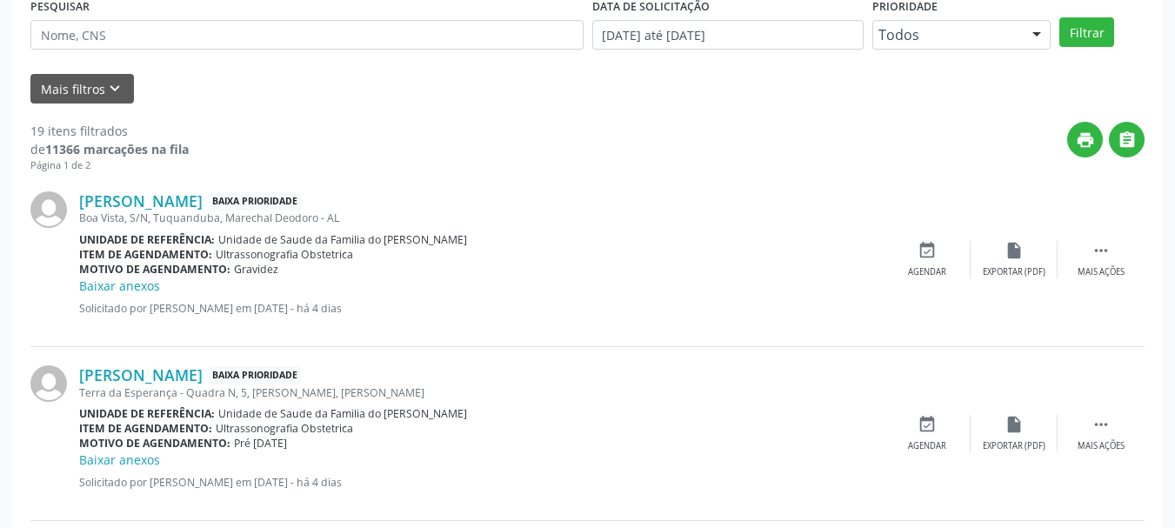
scroll to position [520, 0]
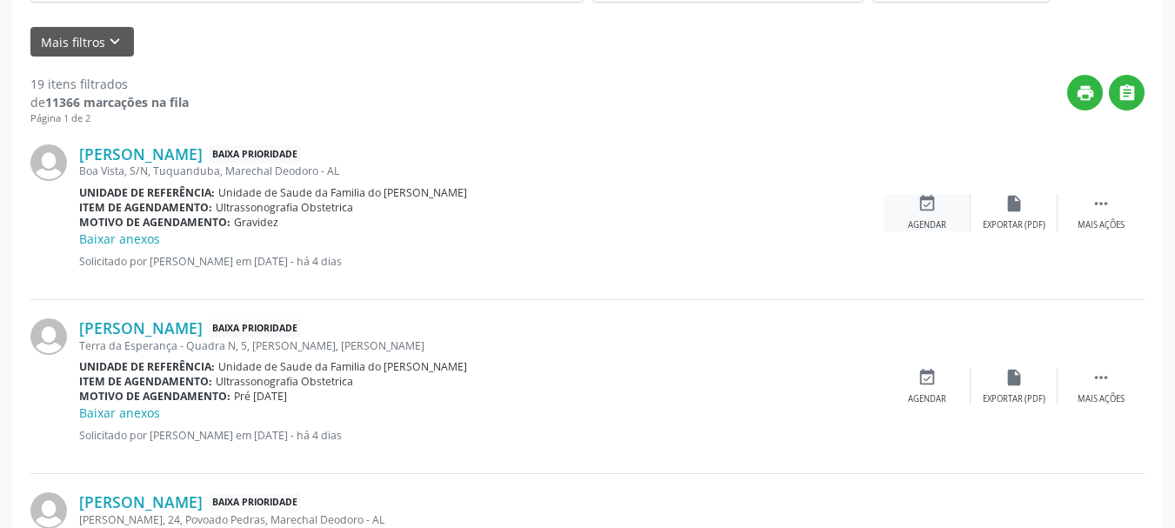
click at [931, 197] on icon "event_available" at bounding box center [927, 203] width 19 height 19
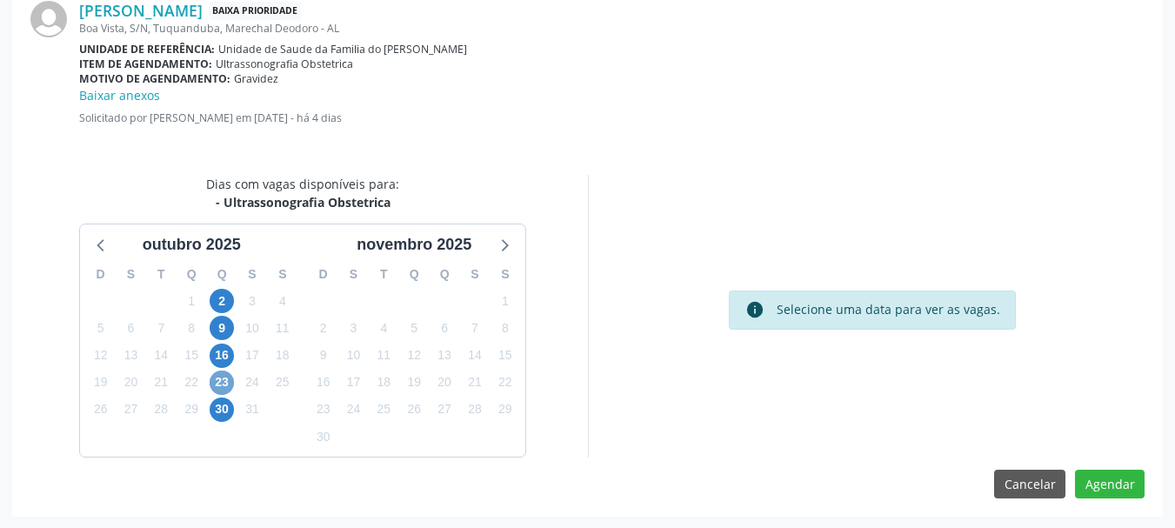
click at [228, 384] on span "23" at bounding box center [222, 382] width 24 height 24
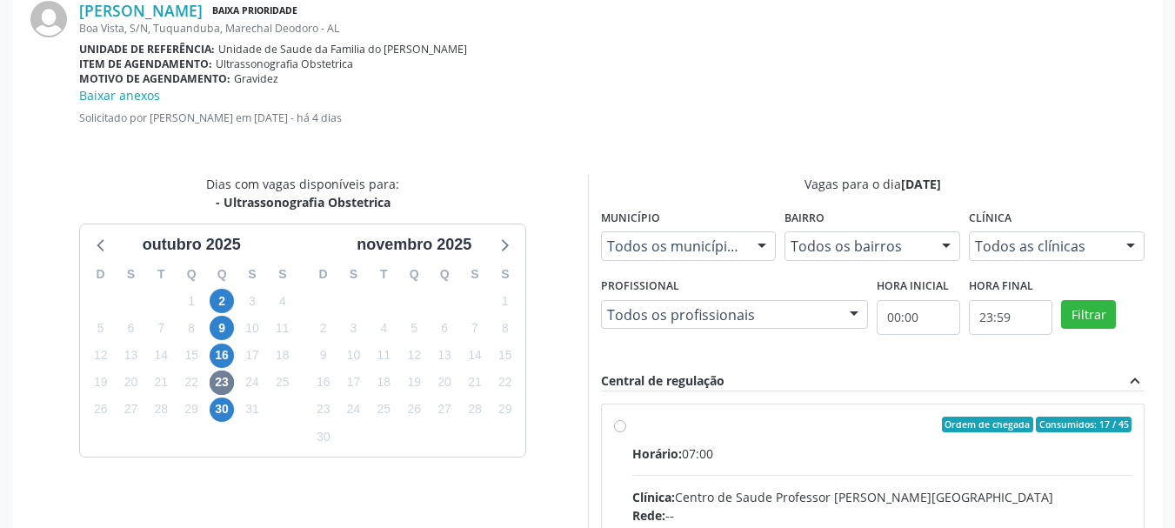
click at [626, 432] on input "Ordem de chegada Consumidos: 17 / 45 Horário: 07:00 Clínica: Centro de Saude Pr…" at bounding box center [620, 425] width 12 height 16
radio input "true"
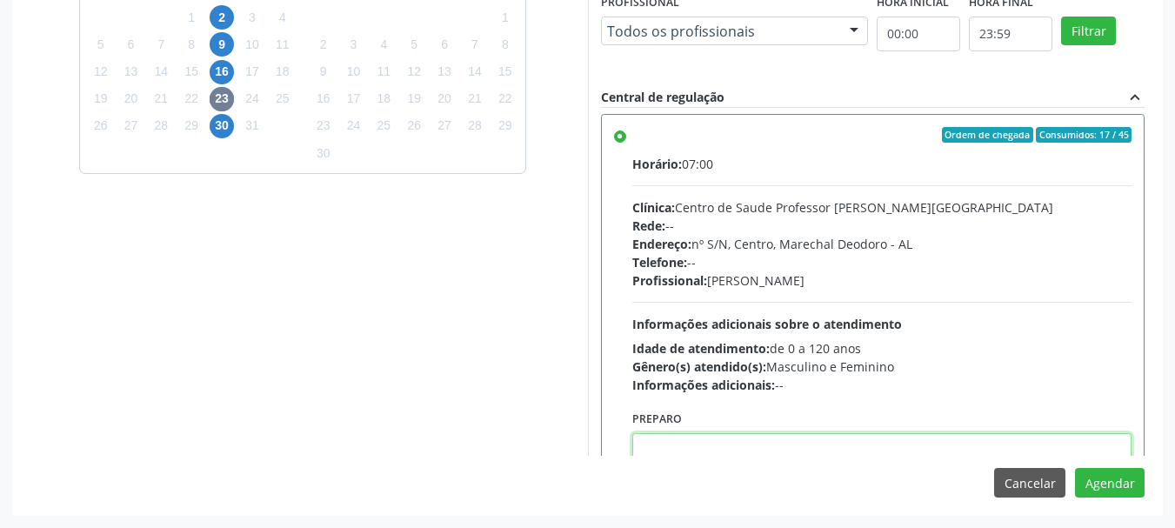
paste textarea "ATENDIMENTO REALIZADO NO CENTRO DE PARTO - MATERNIDADE."
type textarea "ATENDIMENTO REALIZADO NO CENTRO DE PARTO - MATERNIDADE."
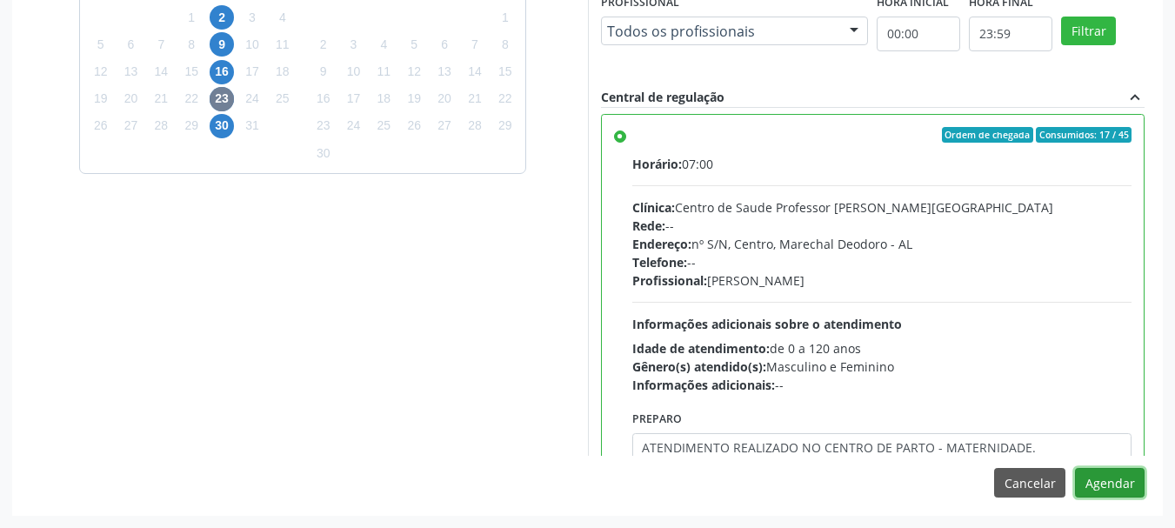
click at [1075, 468] on button "Agendar" at bounding box center [1110, 483] width 70 height 30
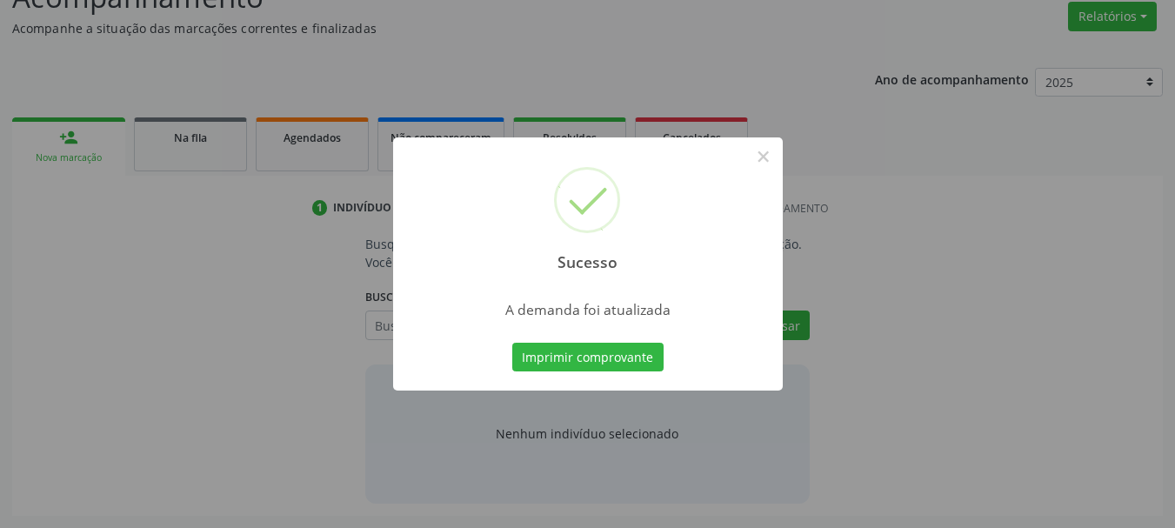
scroll to position [268, 0]
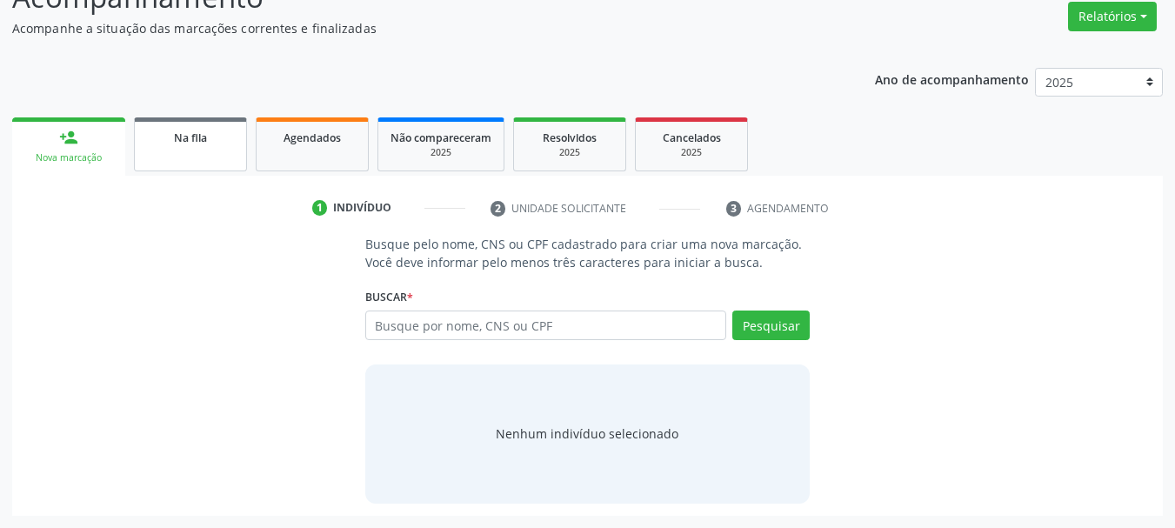
click at [212, 152] on link "Na fila" at bounding box center [190, 144] width 113 height 54
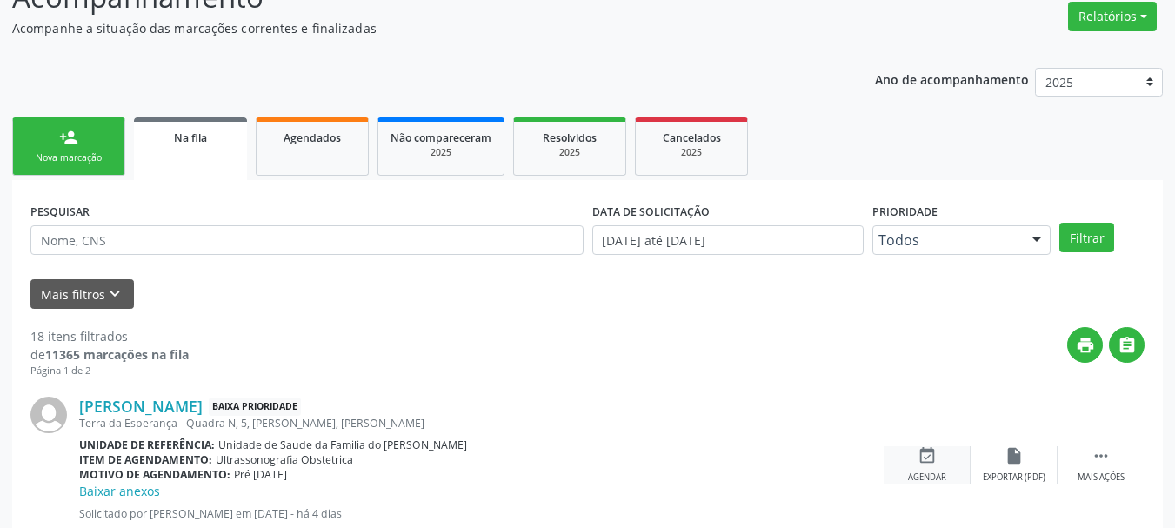
click at [924, 457] on icon "event_available" at bounding box center [927, 455] width 19 height 19
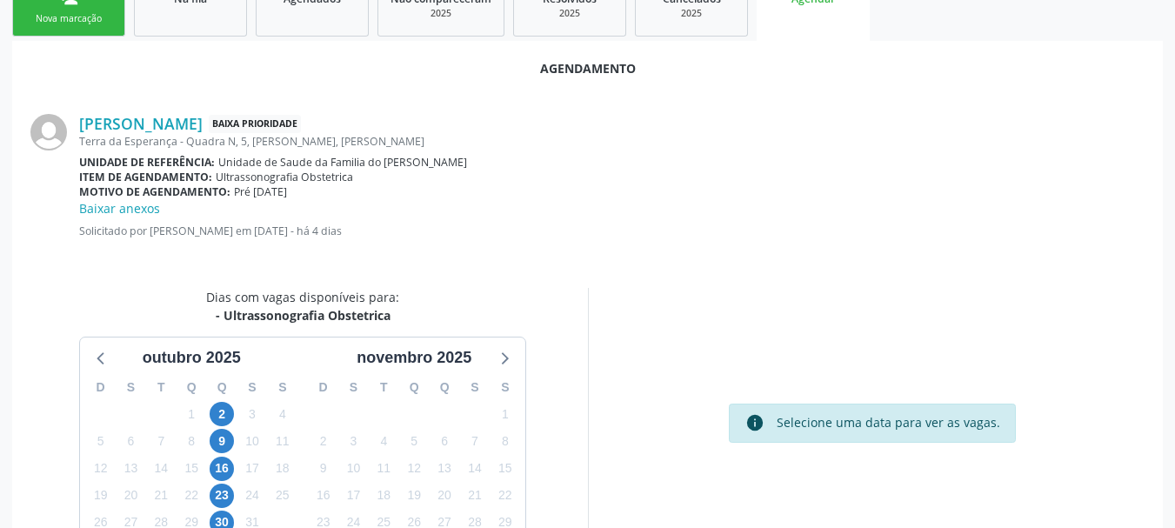
scroll to position [458, 0]
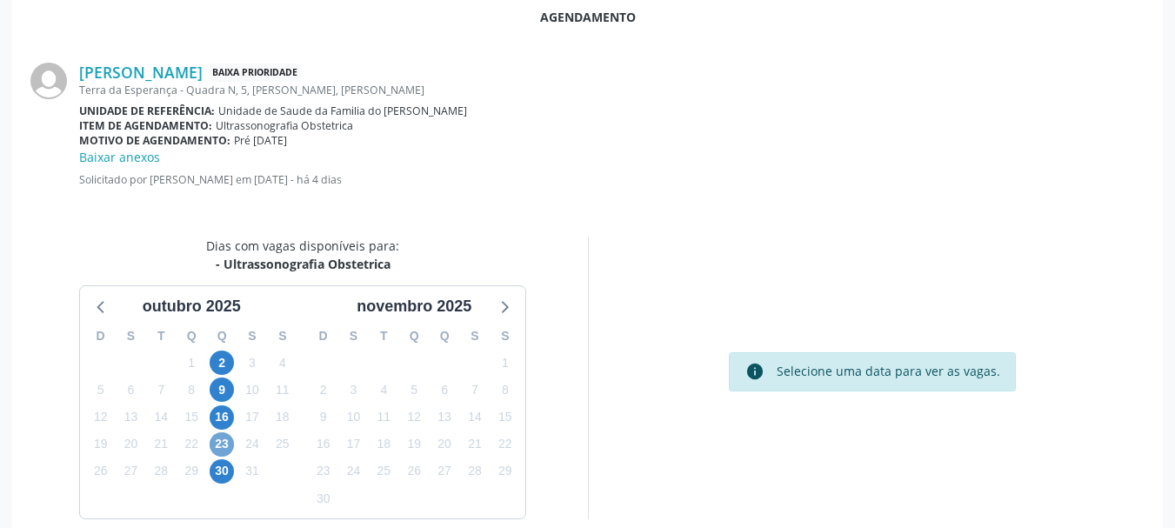
click at [224, 442] on span "23" at bounding box center [222, 444] width 24 height 24
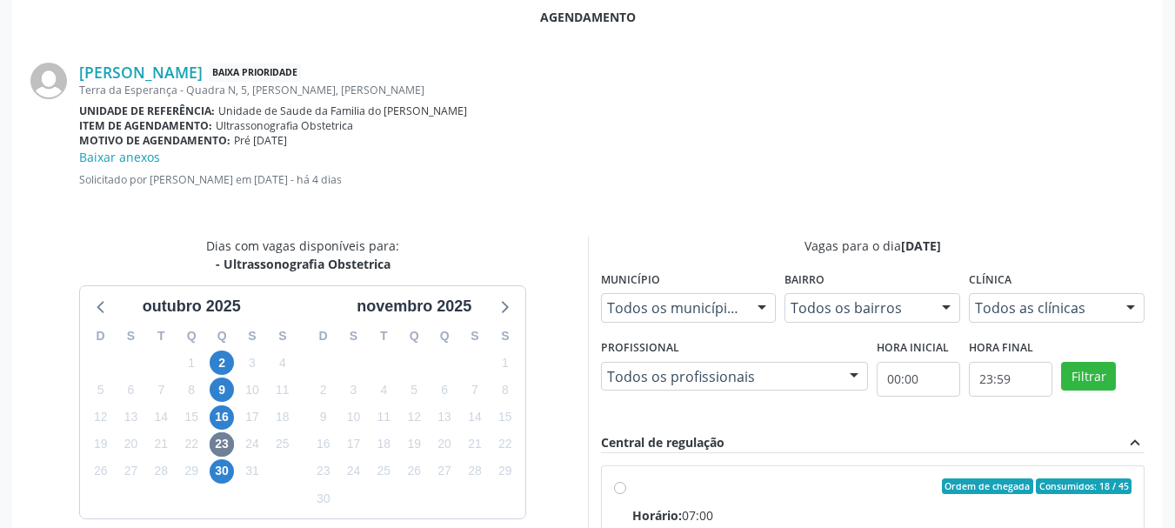
radio input "true"
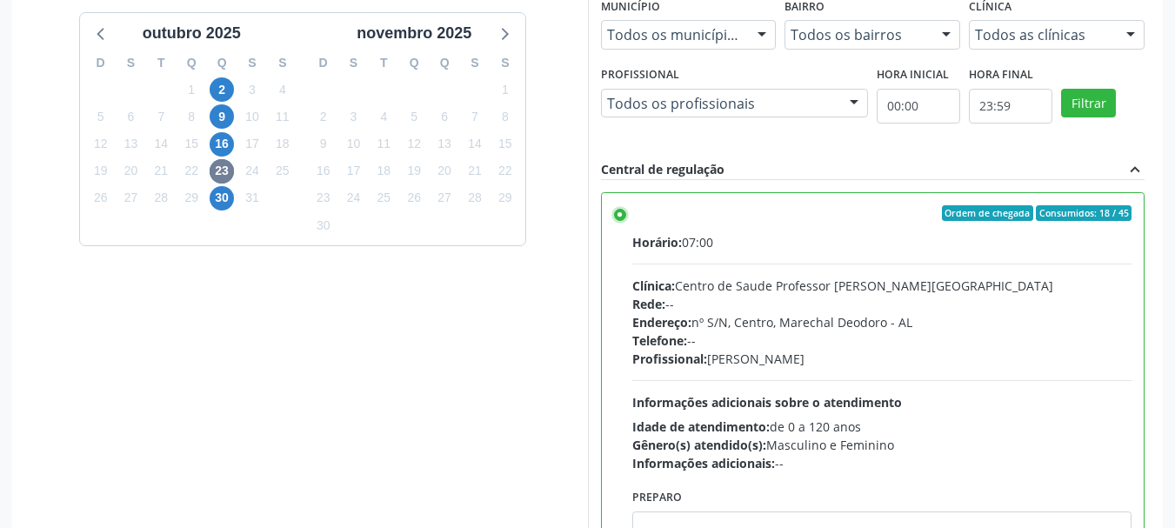
scroll to position [804, 0]
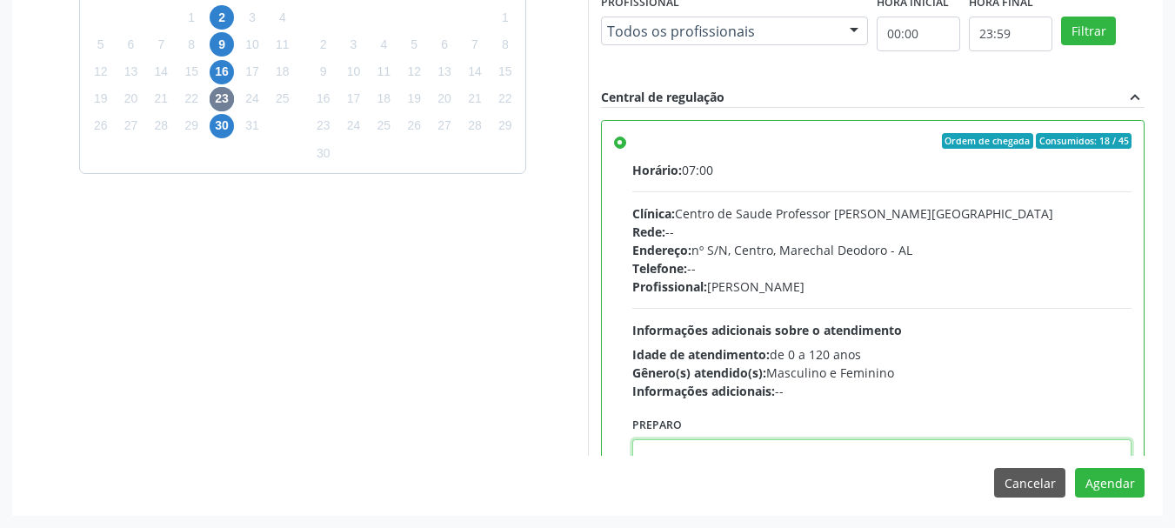
click at [1041, 440] on textarea at bounding box center [882, 472] width 500 height 66
paste textarea "ATENDIMENTO REALIZADO NO CENTRO DE PARTO - MATERNIDADE."
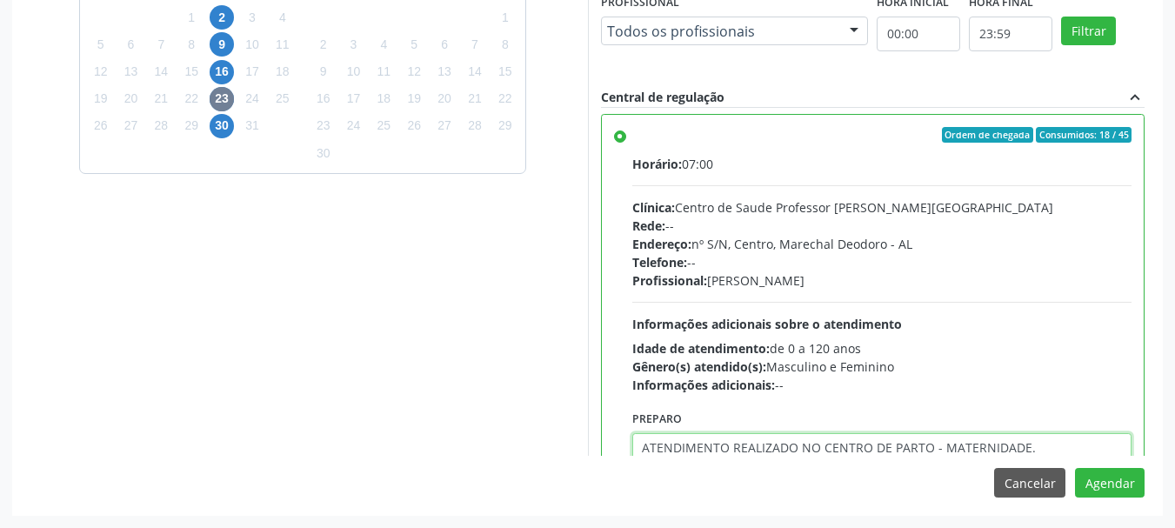
type textarea "ATENDIMENTO REALIZADO NO CENTRO DE PARTO - MATERNIDADE."
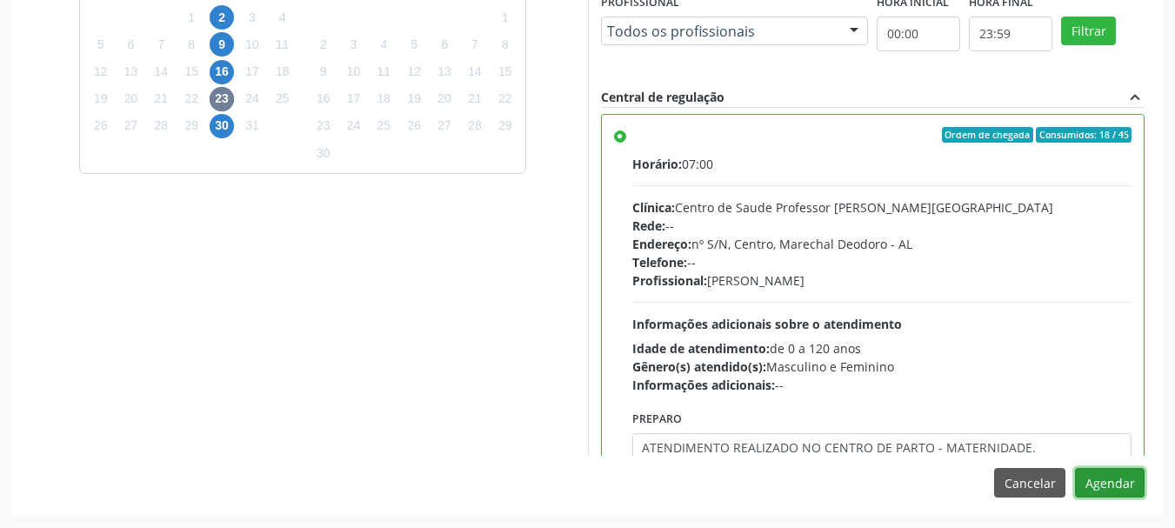
click at [1075, 468] on button "Agendar" at bounding box center [1110, 483] width 70 height 30
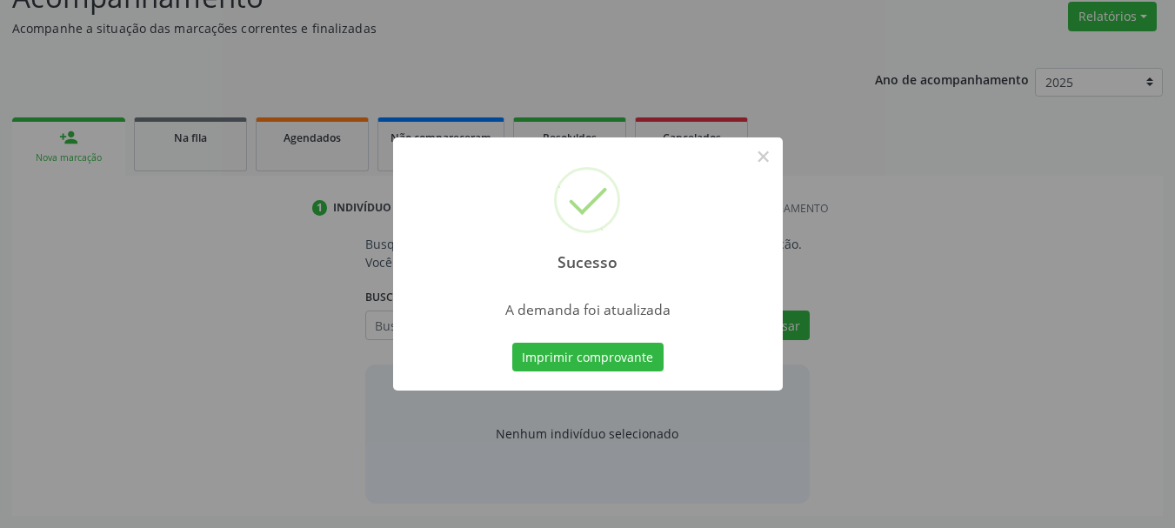
scroll to position [268, 0]
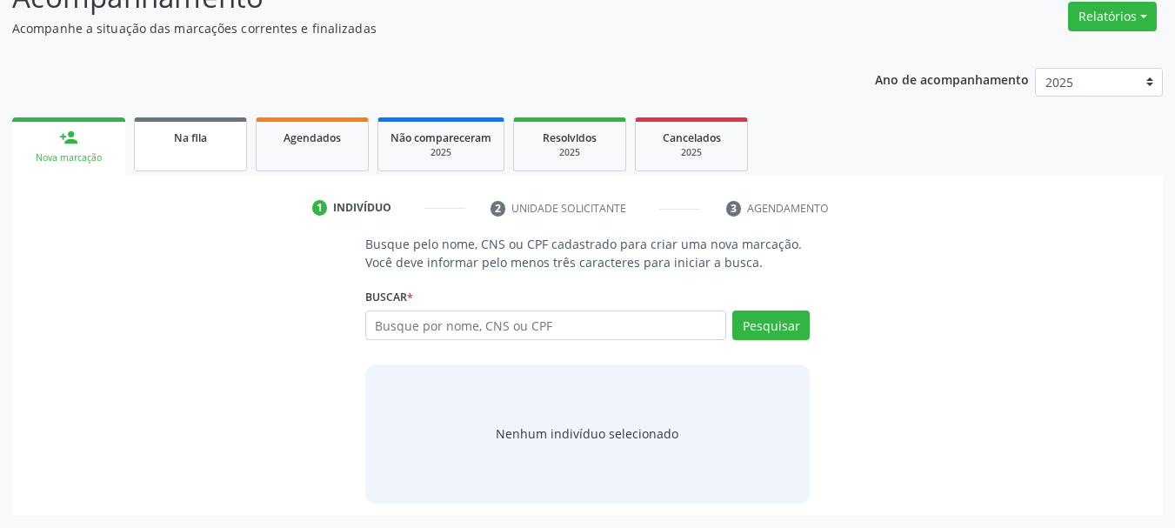
click at [197, 158] on link "Na fila" at bounding box center [190, 144] width 113 height 54
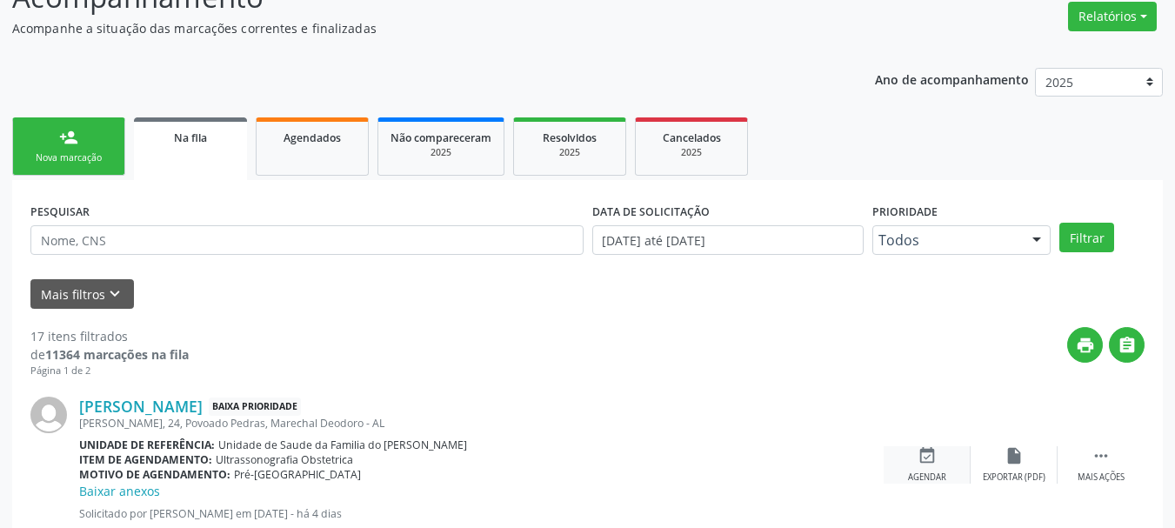
click at [939, 472] on div "Agendar" at bounding box center [927, 477] width 38 height 12
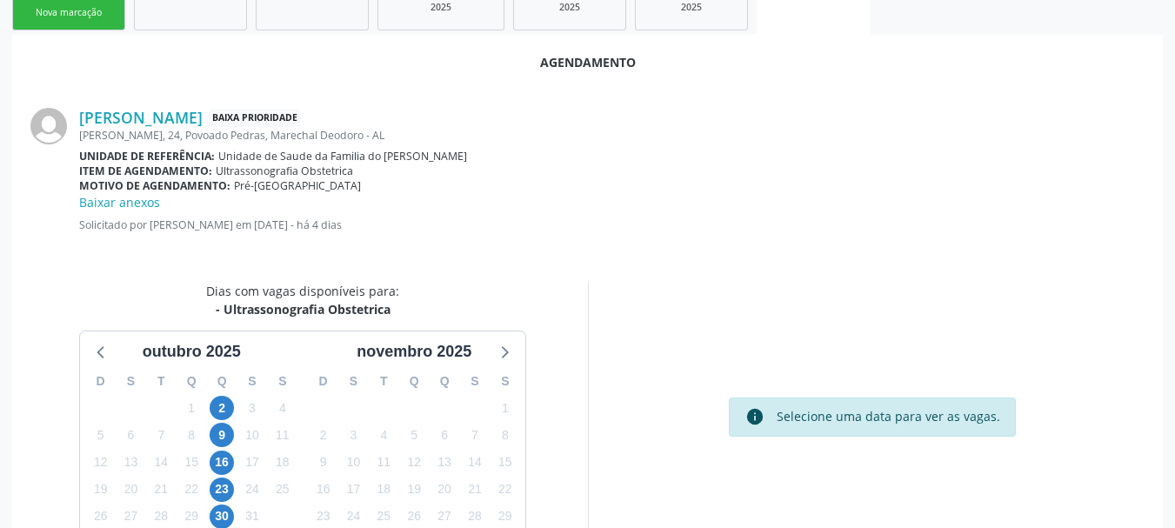
scroll to position [521, 0]
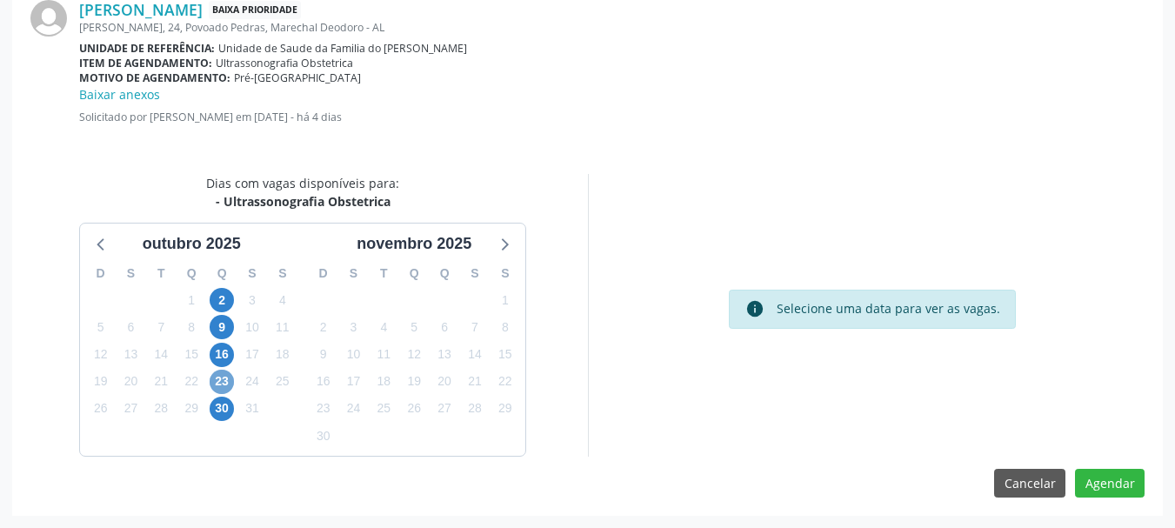
click at [223, 390] on span "23" at bounding box center [222, 382] width 24 height 24
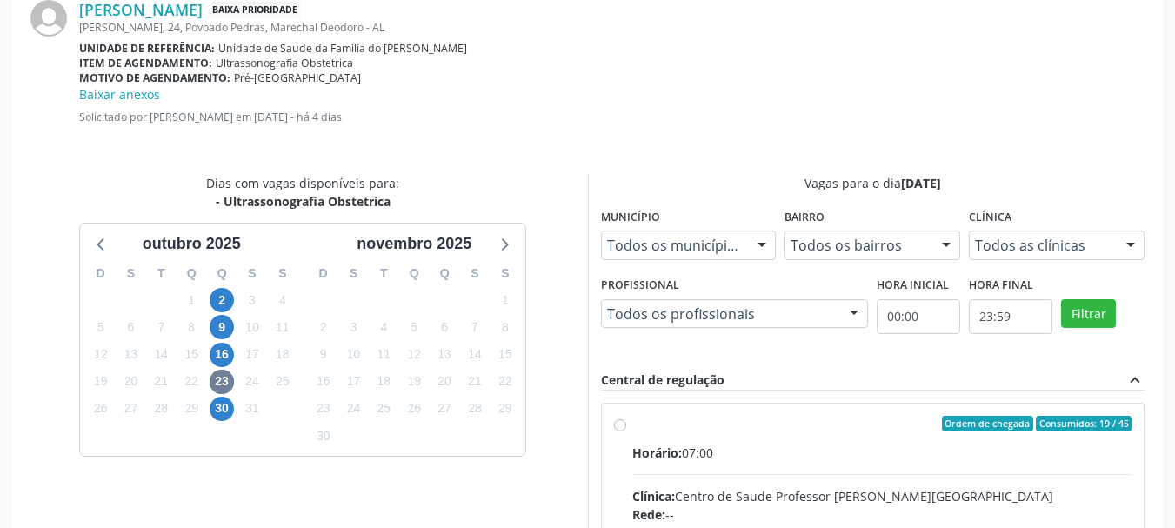
click at [719, 424] on div "Ordem de chegada Consumidos: 19 / 45" at bounding box center [882, 424] width 500 height 16
click at [626, 424] on input "Ordem de chegada Consumidos: 19 / 45 Horário: 07:00 Clínica: Centro de Saude Pr…" at bounding box center [620, 424] width 12 height 16
radio input "true"
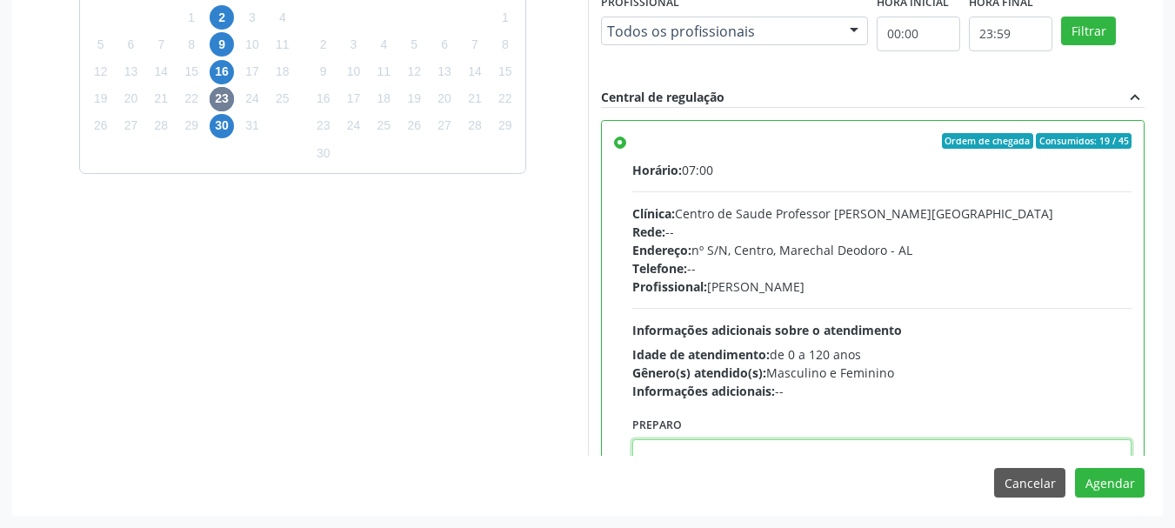
click at [1040, 443] on textarea at bounding box center [882, 472] width 500 height 66
paste textarea "ATENDIMENTO REALIZADO NO CENTRO DE PARTO - MATERNIDADE."
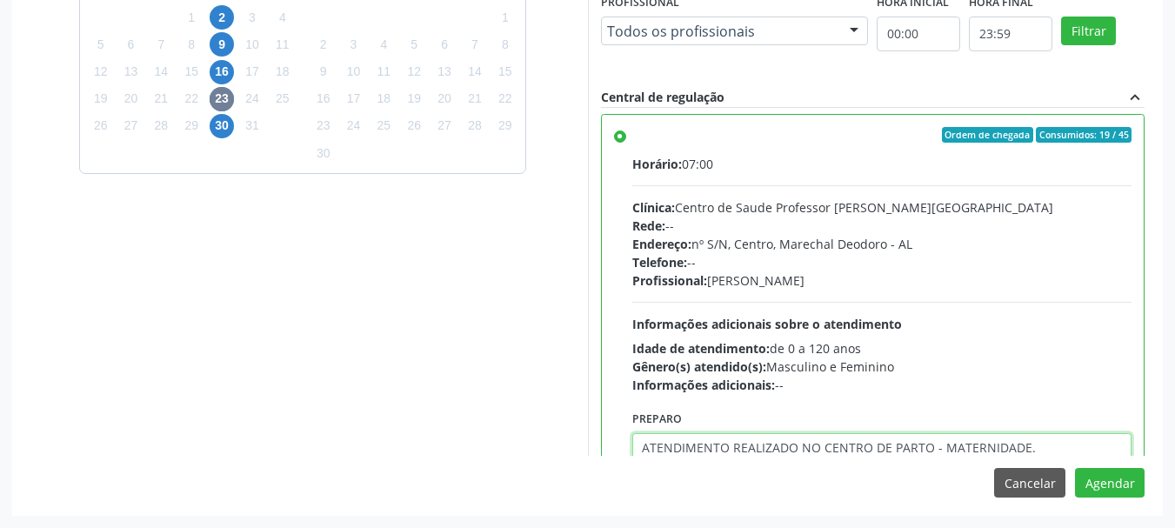
type textarea "ATENDIMENTO REALIZADO NO CENTRO DE PARTO - MATERNIDADE."
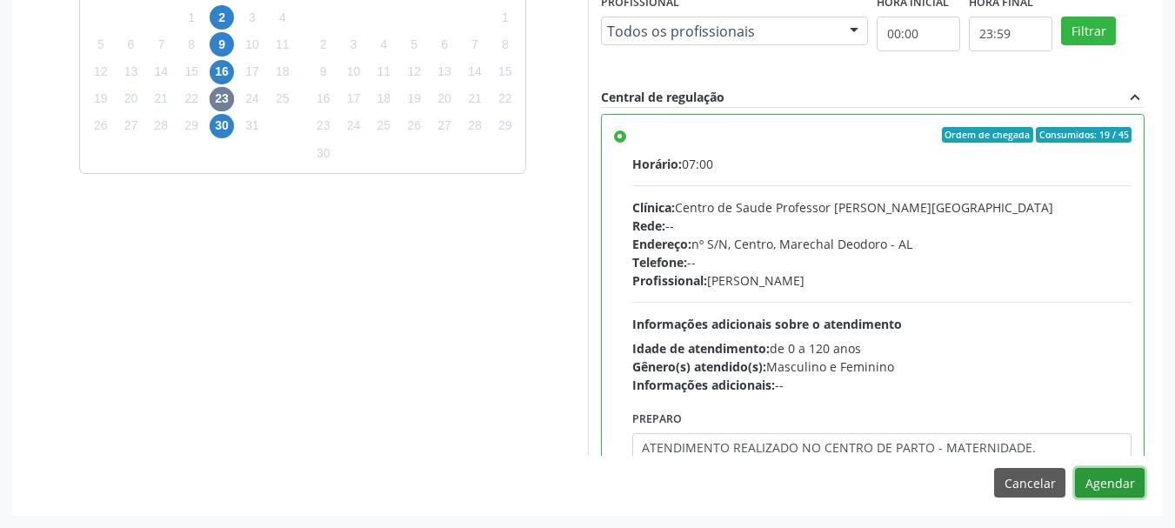
click at [1075, 468] on button "Agendar" at bounding box center [1110, 483] width 70 height 30
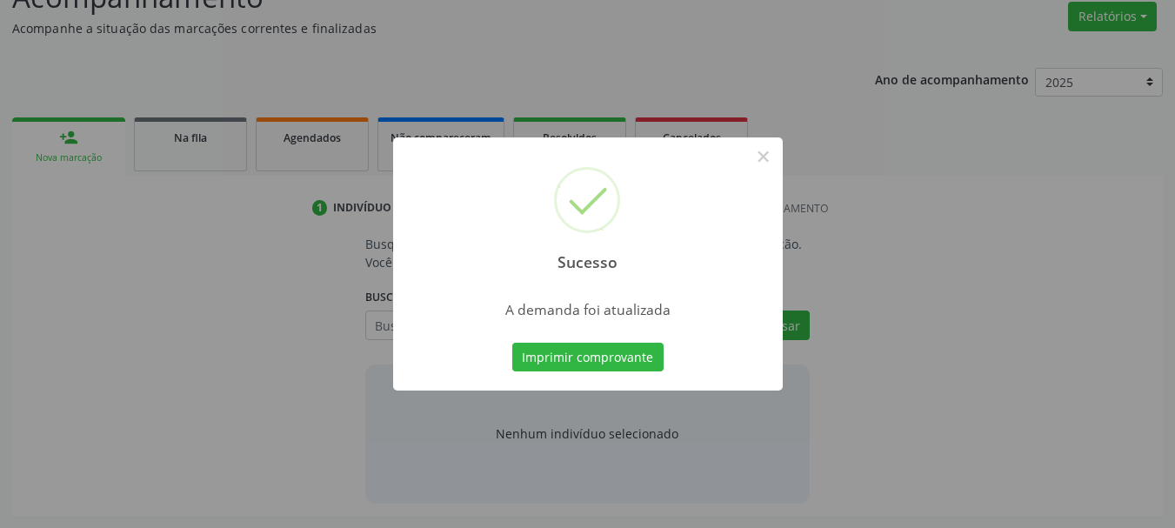
scroll to position [268, 0]
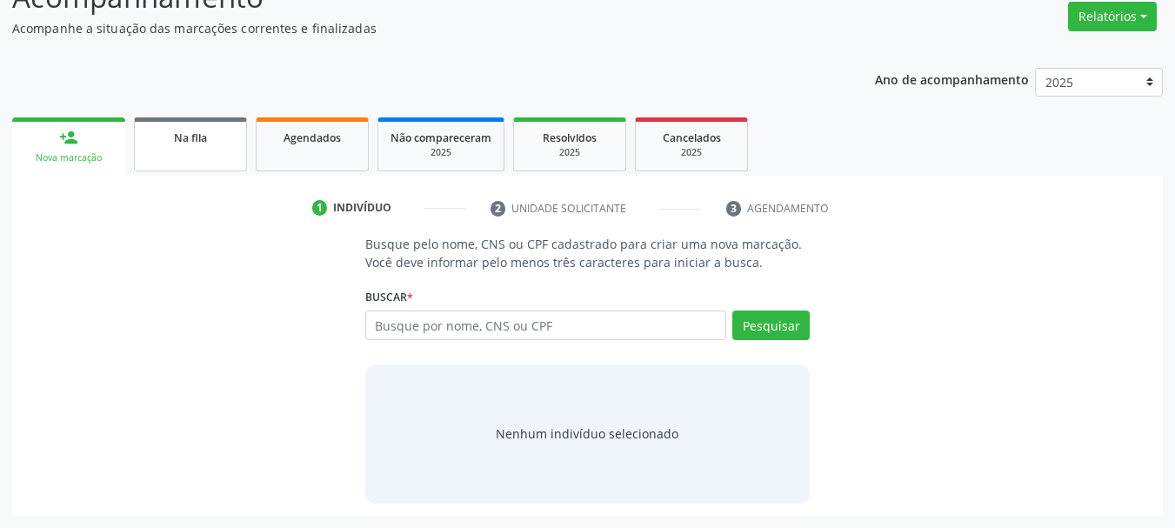
click at [217, 122] on link "Na fila" at bounding box center [190, 144] width 113 height 54
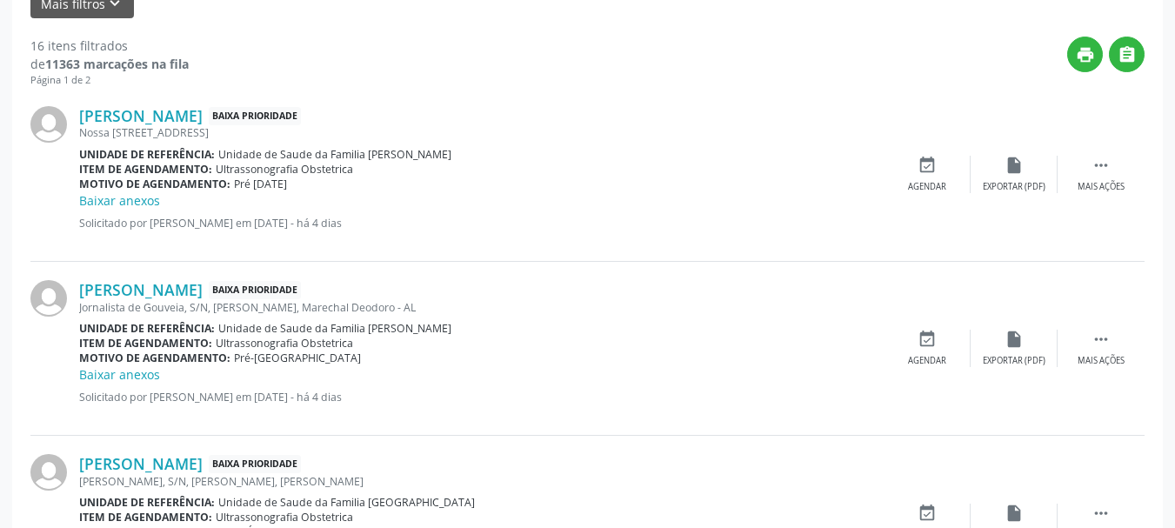
scroll to position [547, 0]
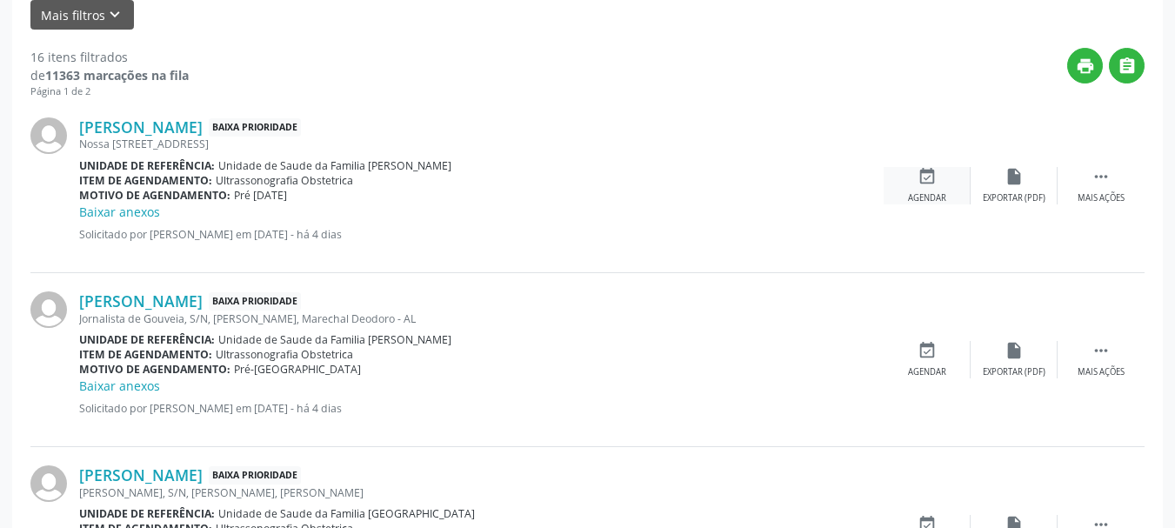
click at [918, 204] on div "Agendar" at bounding box center [927, 198] width 38 height 12
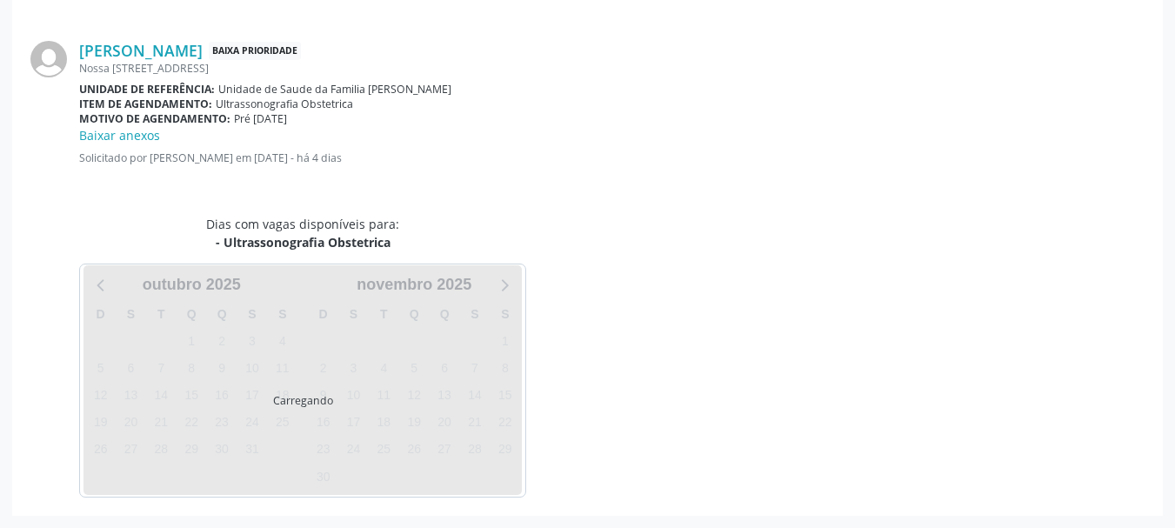
scroll to position [521, 0]
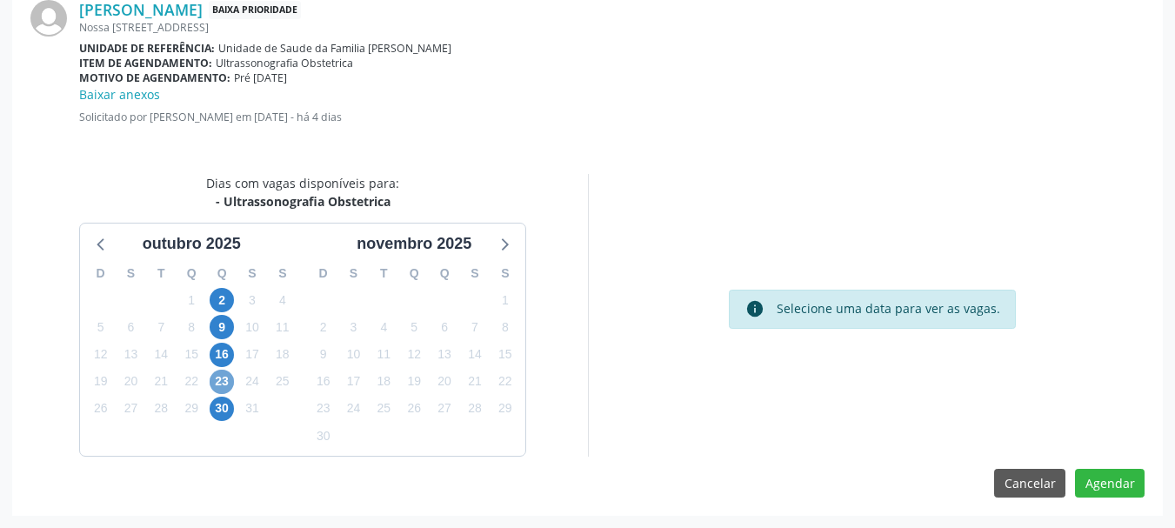
click at [221, 381] on span "23" at bounding box center [222, 382] width 24 height 24
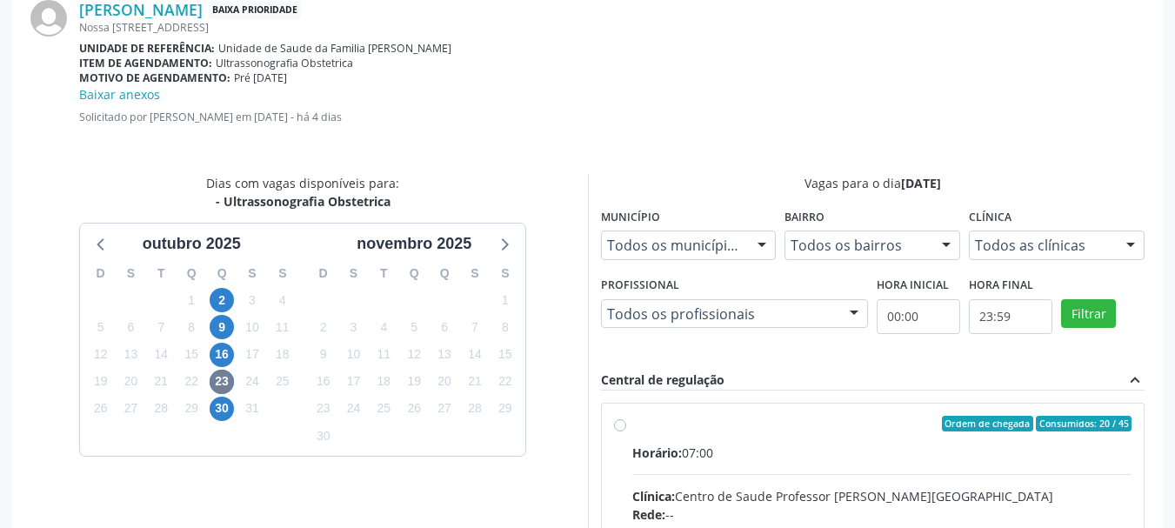
click at [626, 431] on input "Ordem de chegada Consumidos: 20 / 45 Horário: 07:00 Clínica: Centro de Saude Pr…" at bounding box center [620, 424] width 12 height 16
radio input "true"
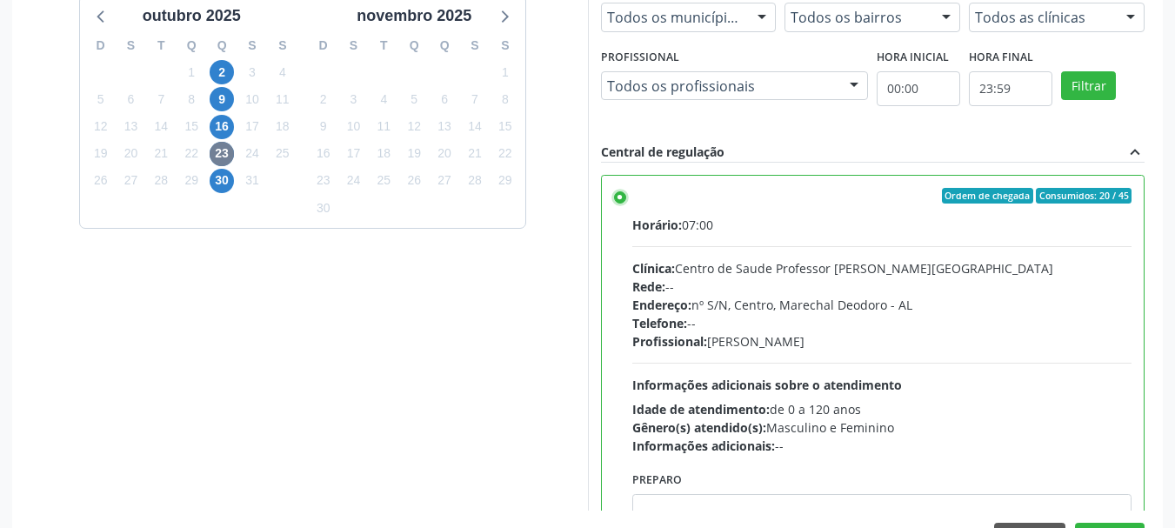
scroll to position [804, 0]
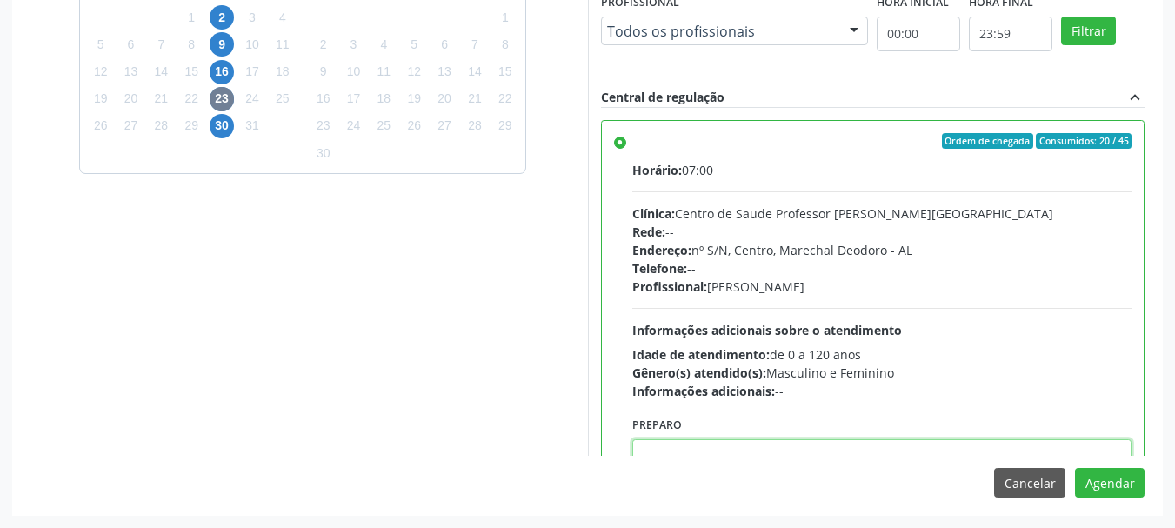
click at [1051, 445] on textarea at bounding box center [882, 472] width 500 height 66
paste textarea "ATENDIMENTO REALIZADO NO CENTRO DE PARTO - MATERNIDADE."
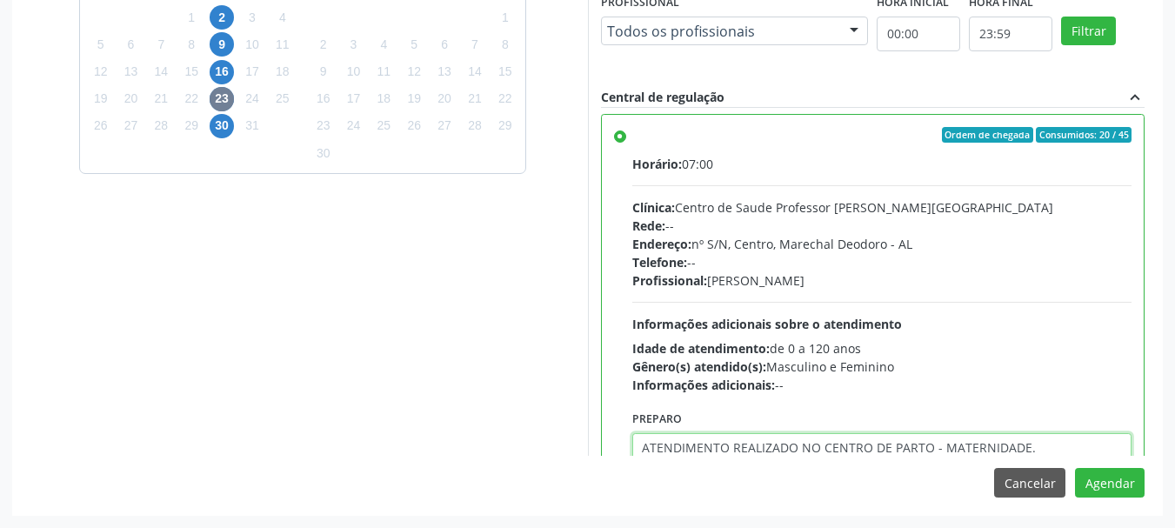
type textarea "ATENDIMENTO REALIZADO NO CENTRO DE PARTO - MATERNIDADE."
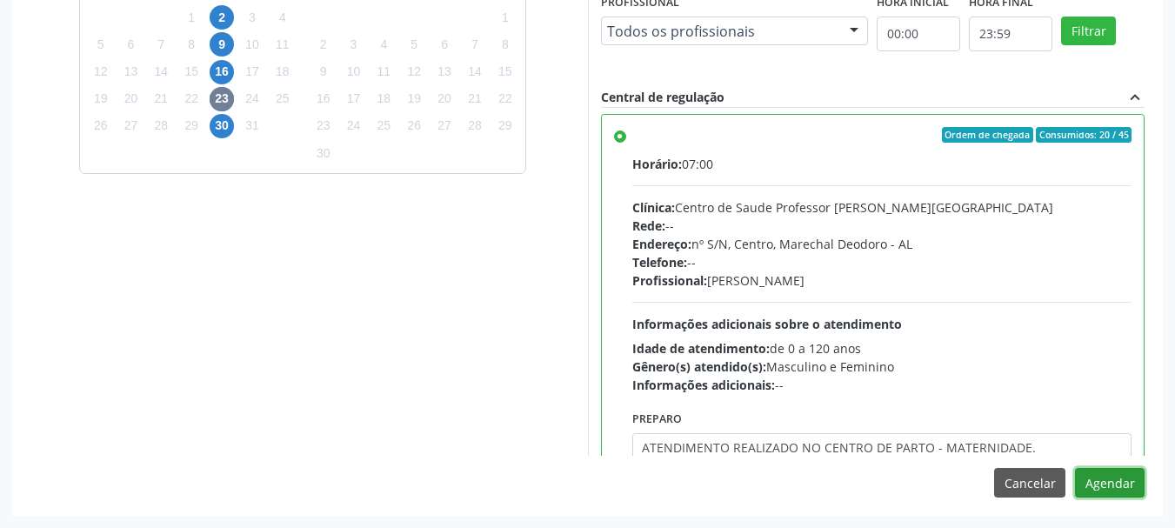
click at [1075, 468] on button "Agendar" at bounding box center [1110, 483] width 70 height 30
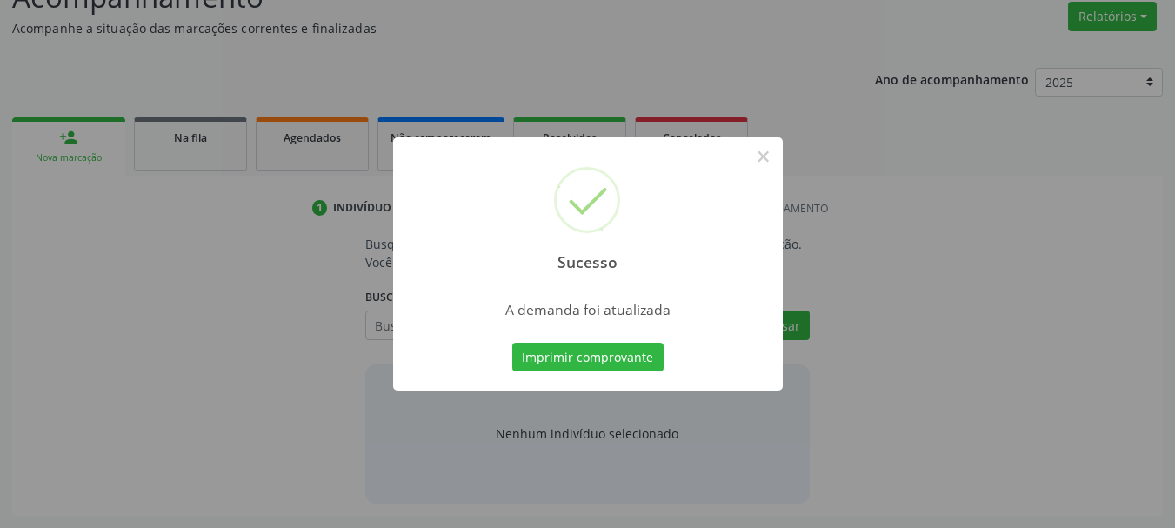
scroll to position [268, 0]
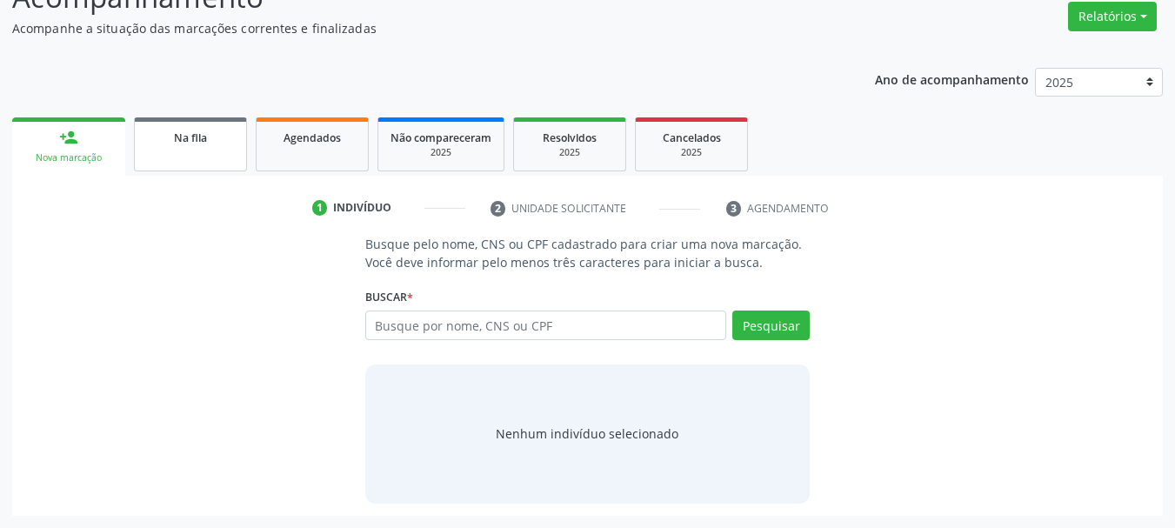
click at [222, 151] on link "Na fila" at bounding box center [190, 144] width 113 height 54
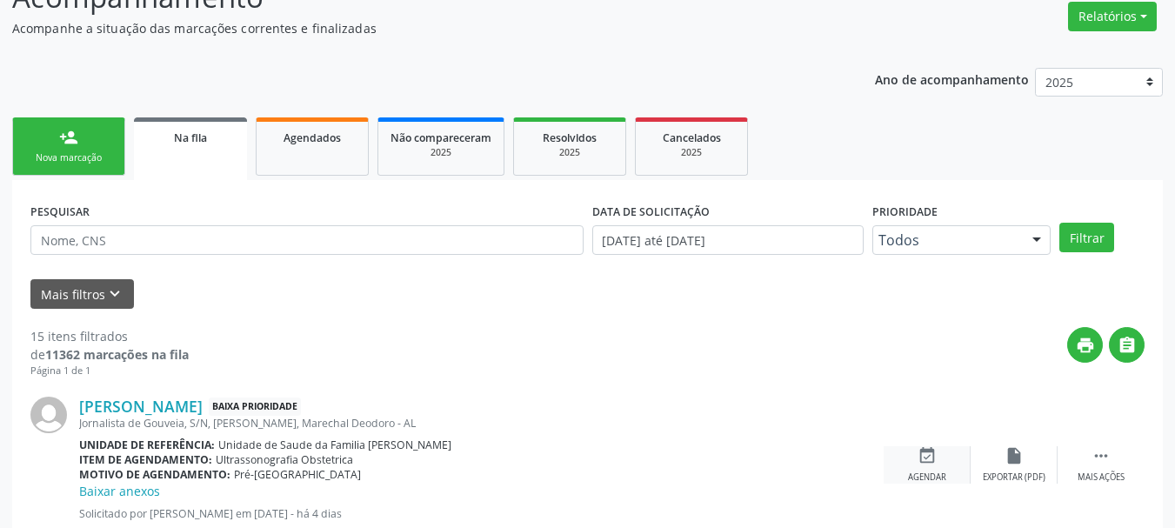
click at [905, 457] on div "event_available Agendar" at bounding box center [927, 464] width 87 height 37
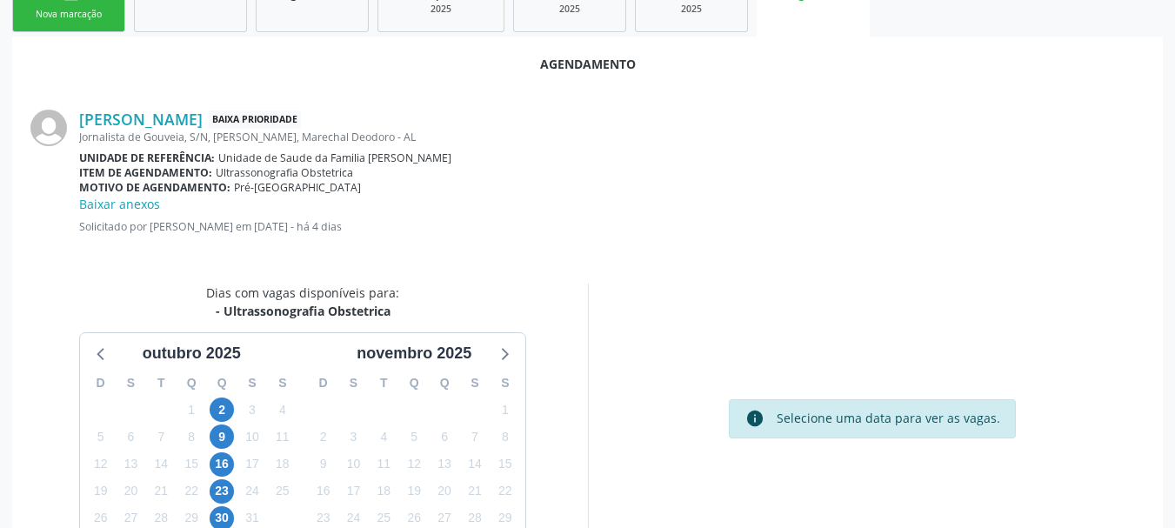
scroll to position [521, 0]
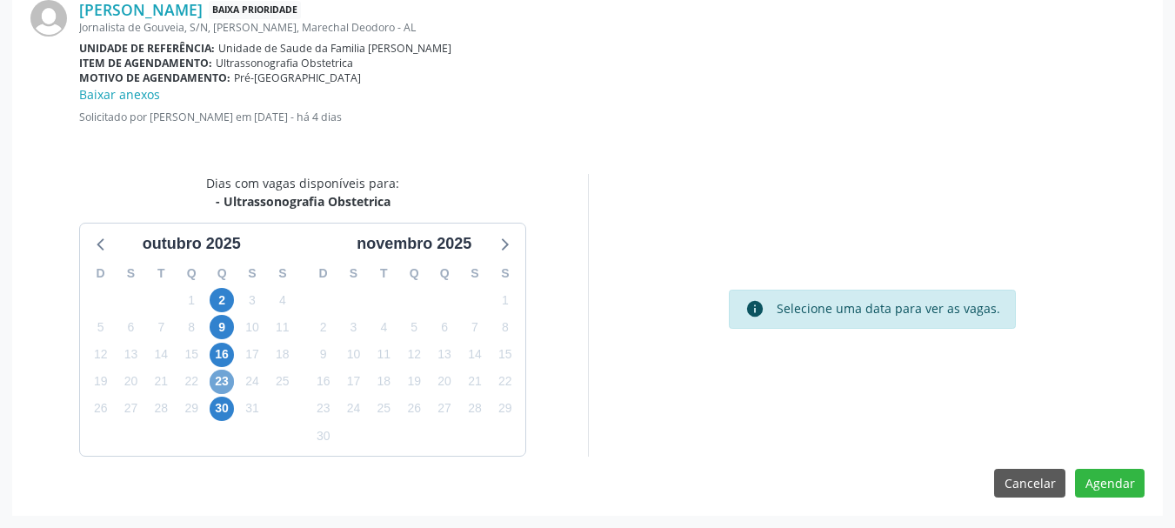
click at [223, 387] on span "23" at bounding box center [222, 382] width 24 height 24
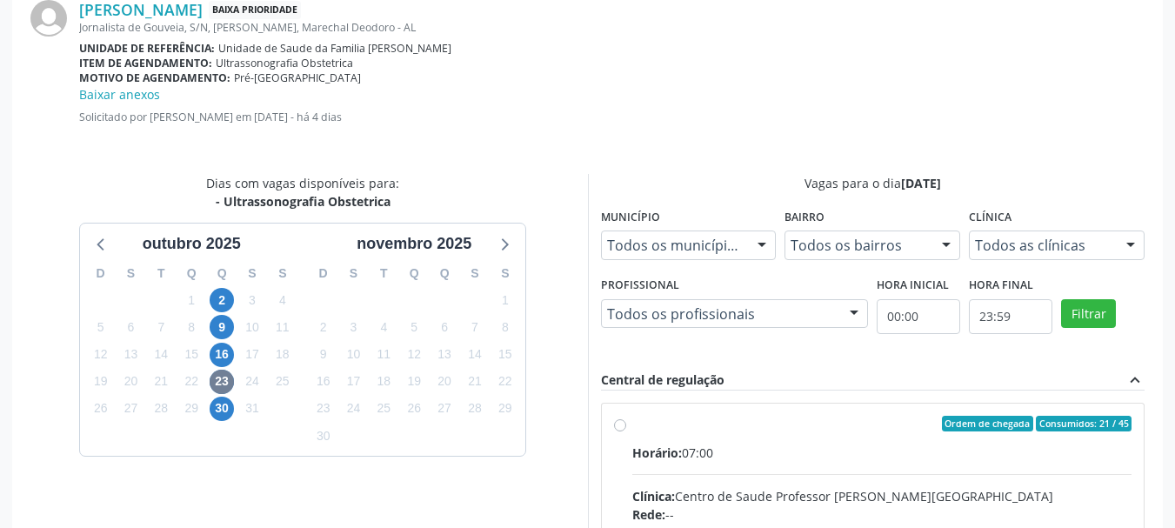
click at [626, 431] on input "Ordem de chegada Consumidos: 21 / 45 Horário: 07:00 Clínica: Centro de Saude Pr…" at bounding box center [620, 424] width 12 height 16
radio input "true"
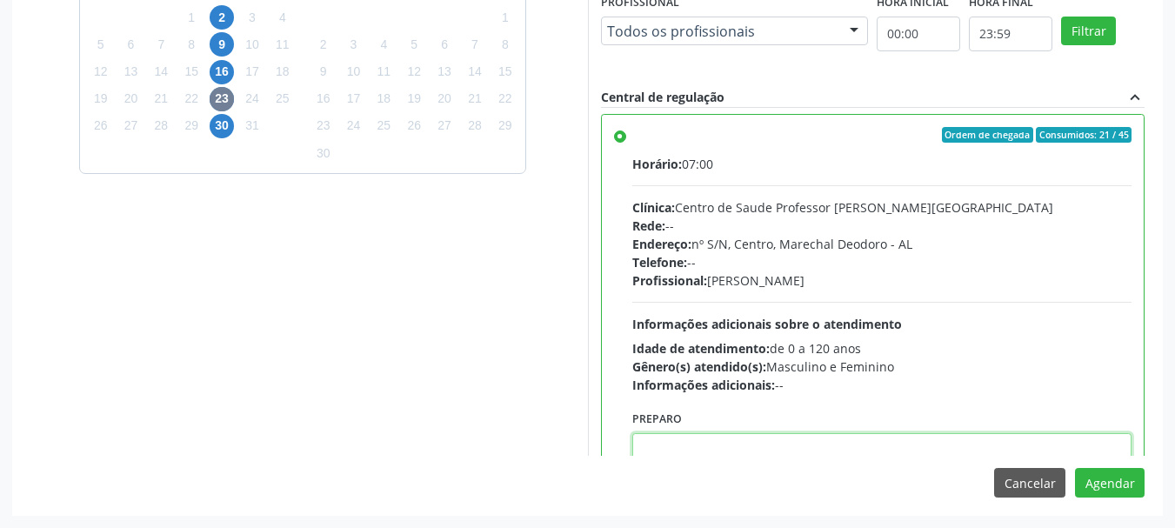
paste textarea "ATENDIMENTO REALIZADO NO CENTRO DE PARTO - MATERNIDADE."
type textarea "ATENDIMENTO REALIZADO NO CENTRO DE PARTO - MATERNIDADE."
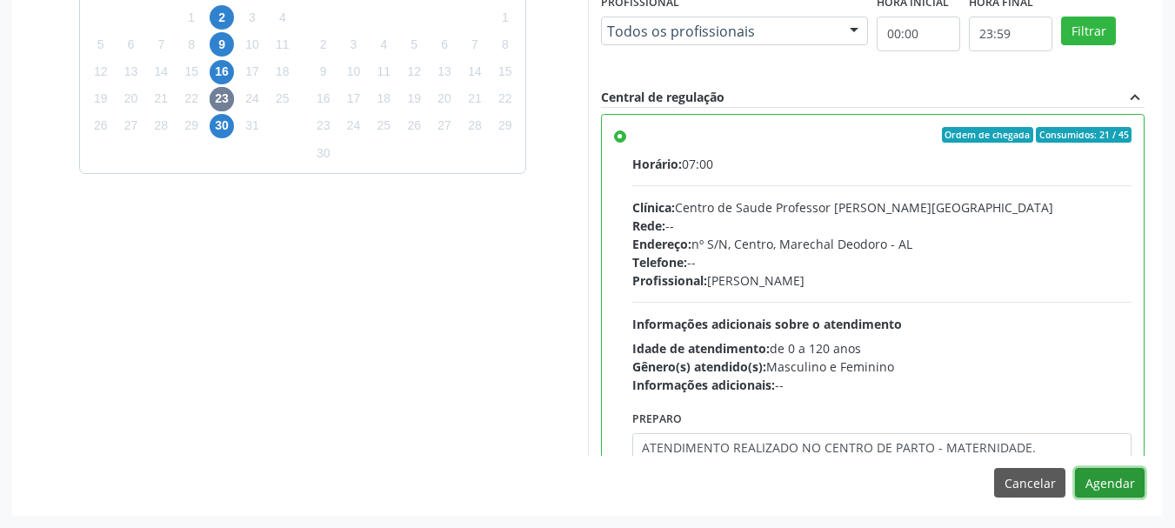
click at [1098, 490] on button "Agendar" at bounding box center [1110, 483] width 70 height 30
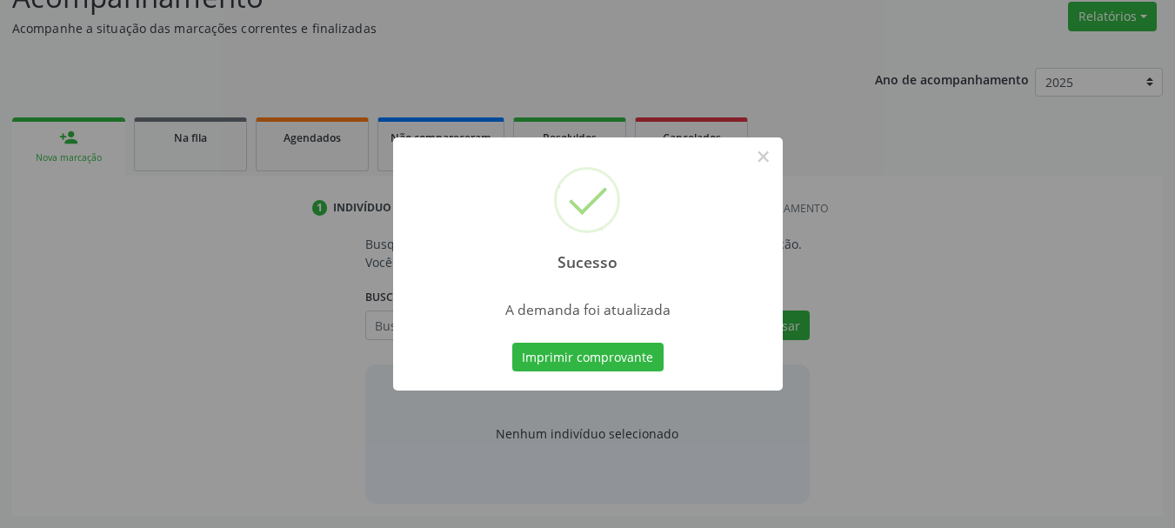
scroll to position [268, 0]
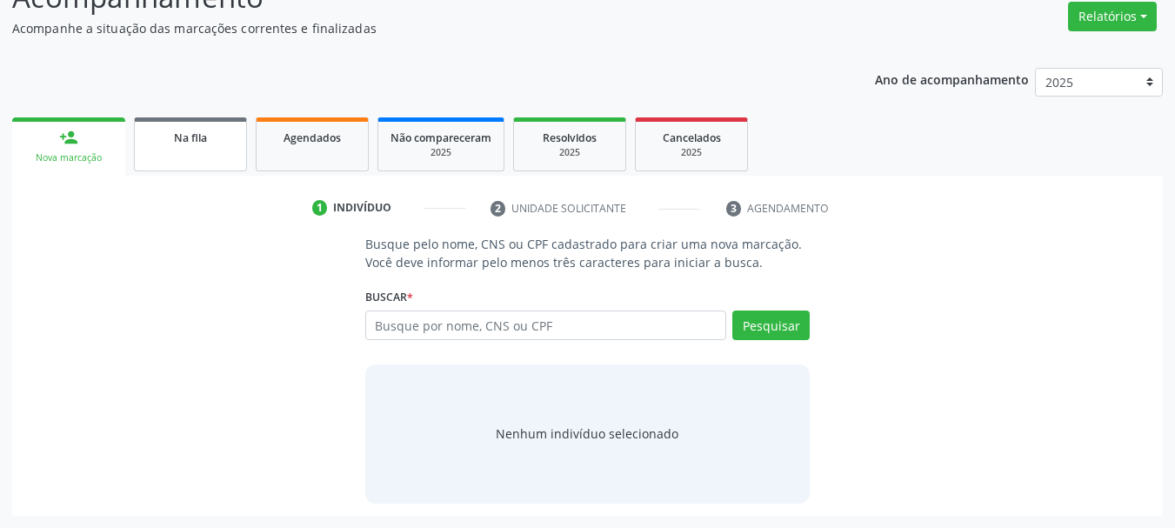
click at [162, 130] on div "Na fila" at bounding box center [190, 137] width 87 height 18
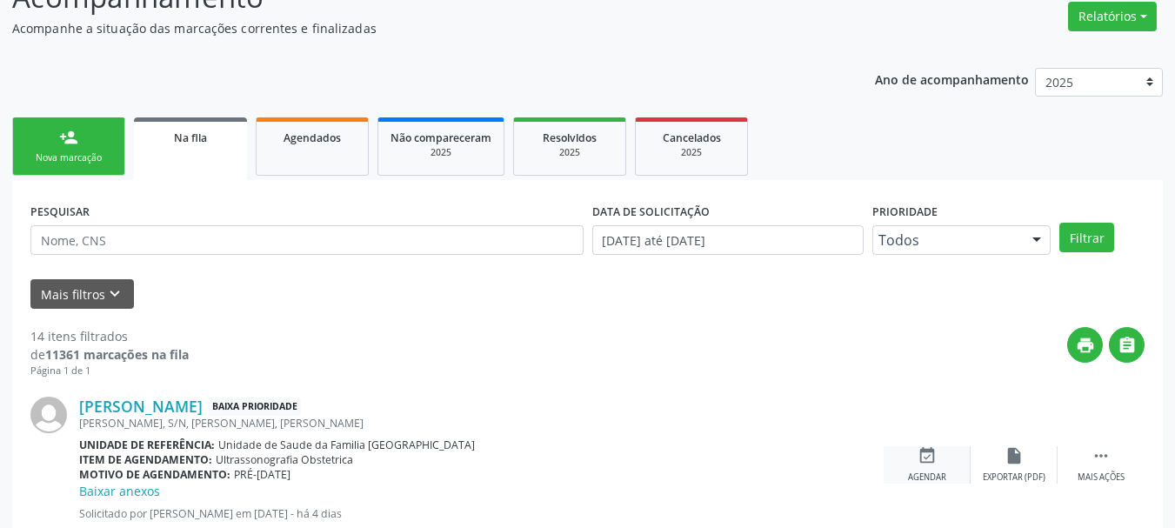
click at [941, 462] on div "event_available Agendar" at bounding box center [927, 464] width 87 height 37
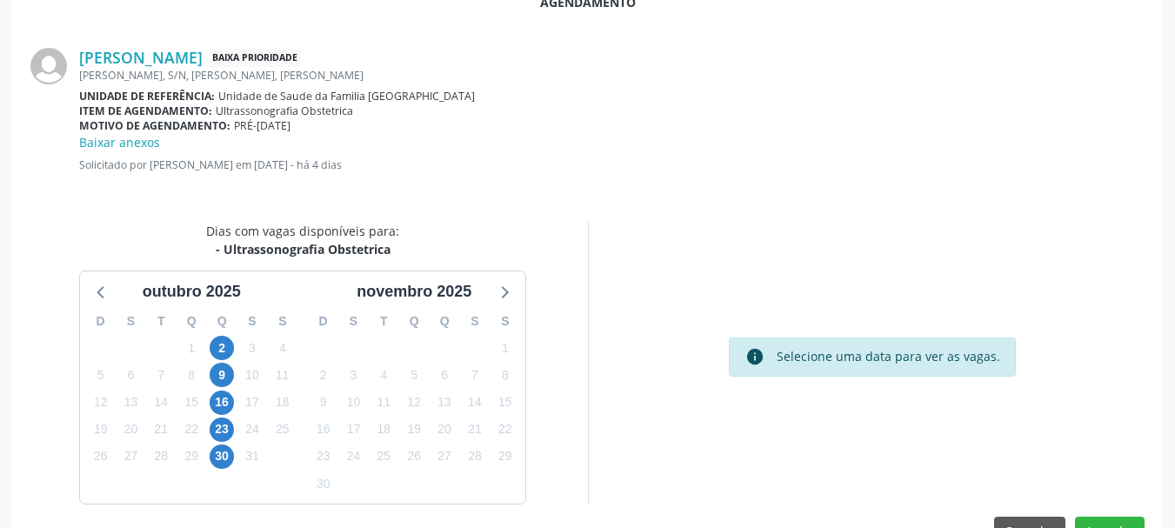
scroll to position [521, 0]
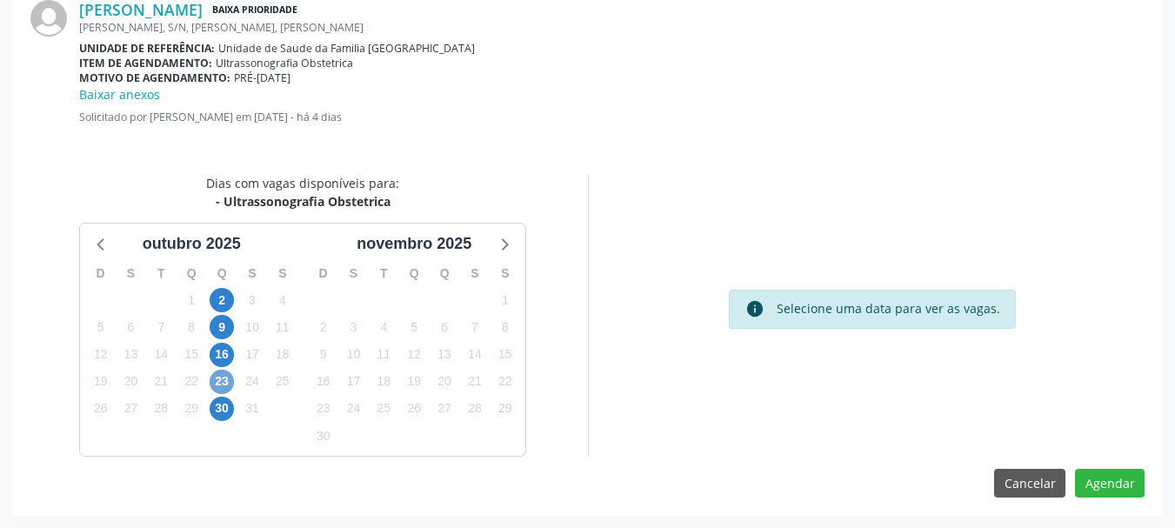
click at [228, 391] on span "23" at bounding box center [222, 382] width 24 height 24
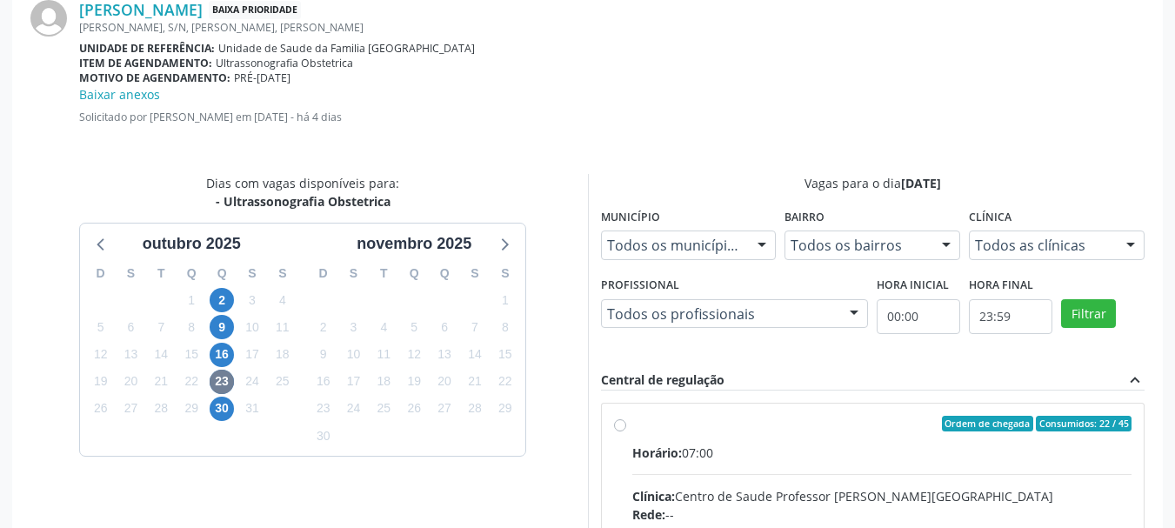
click at [660, 444] on div "Horário: 07:00" at bounding box center [882, 453] width 500 height 18
click at [626, 431] on input "Ordem de chegada Consumidos: 22 / 45 Horário: 07:00 Clínica: Centro de Saude Pr…" at bounding box center [620, 424] width 12 height 16
radio input "true"
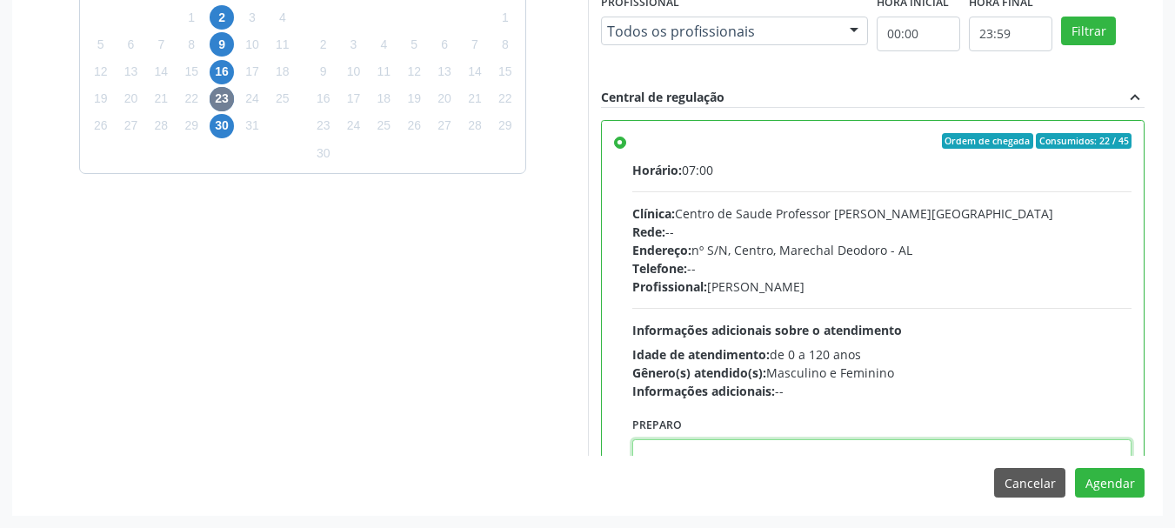
click at [938, 448] on textarea at bounding box center [882, 472] width 500 height 66
paste textarea "ATENDIMENTO REALIZADO NO CENTRO DE PARTO - MATERNIDADE."
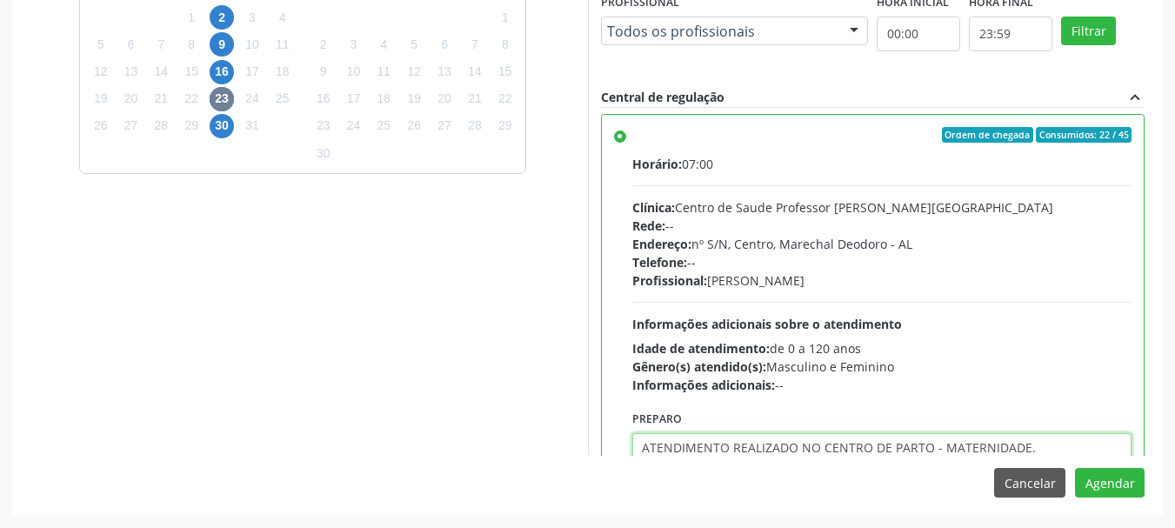
type textarea "ATENDIMENTO REALIZADO NO CENTRO DE PARTO - MATERNIDADE."
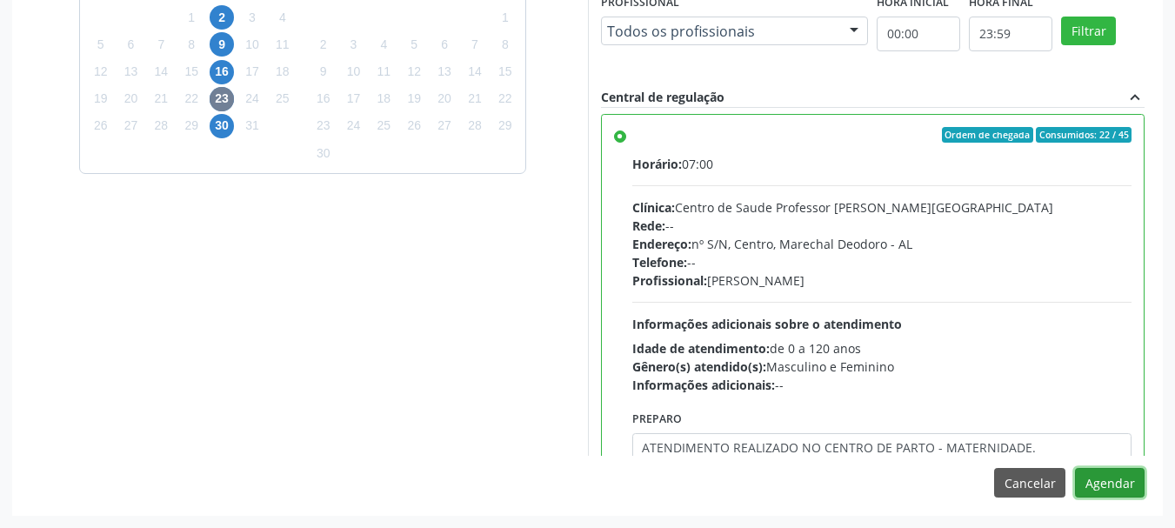
click at [1075, 468] on button "Agendar" at bounding box center [1110, 483] width 70 height 30
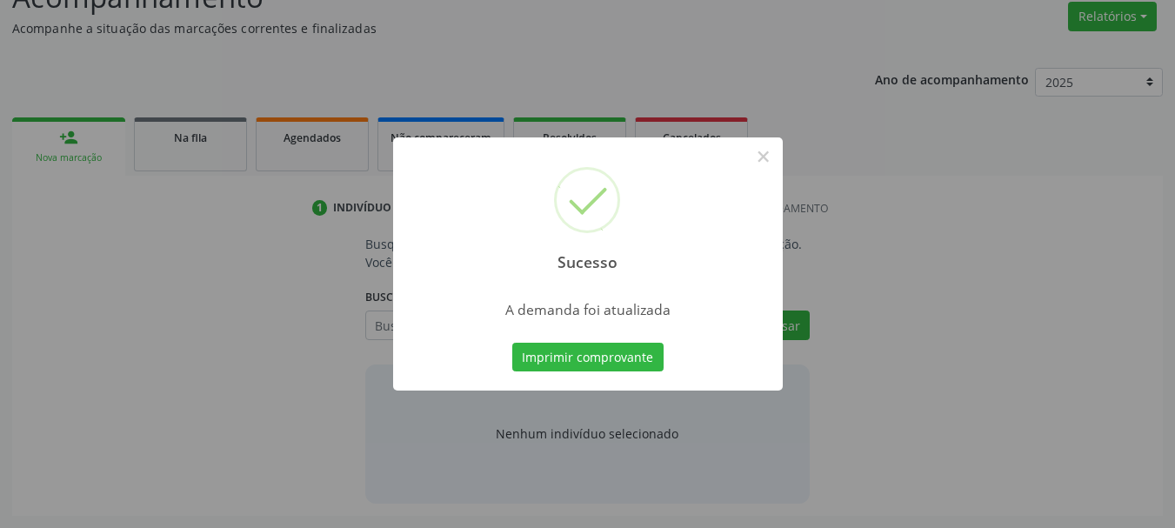
scroll to position [268, 0]
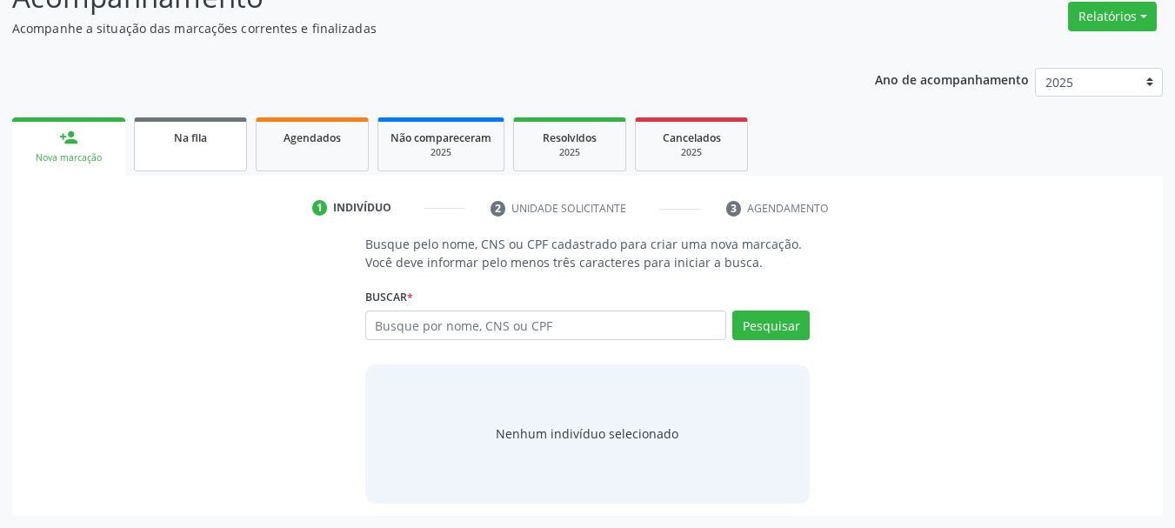
click at [200, 142] on span "Na fila" at bounding box center [190, 137] width 33 height 15
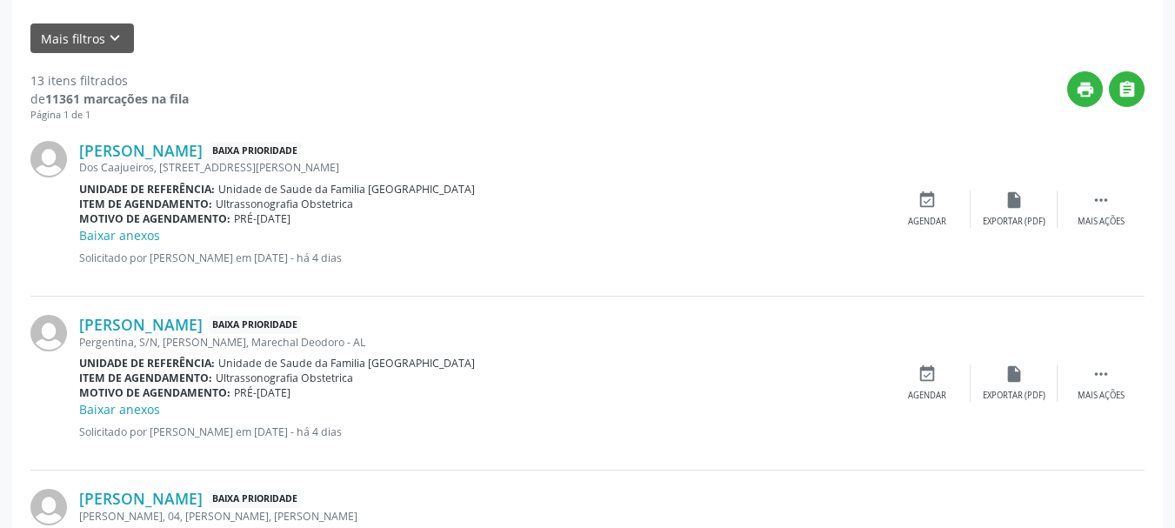
scroll to position [559, 0]
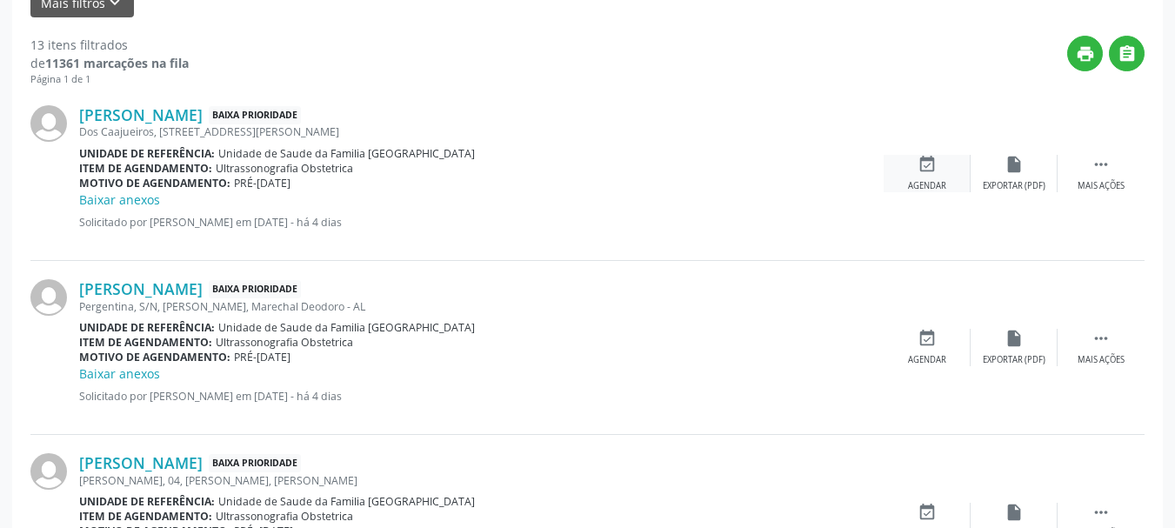
click at [938, 168] on div "event_available Agendar" at bounding box center [927, 173] width 87 height 37
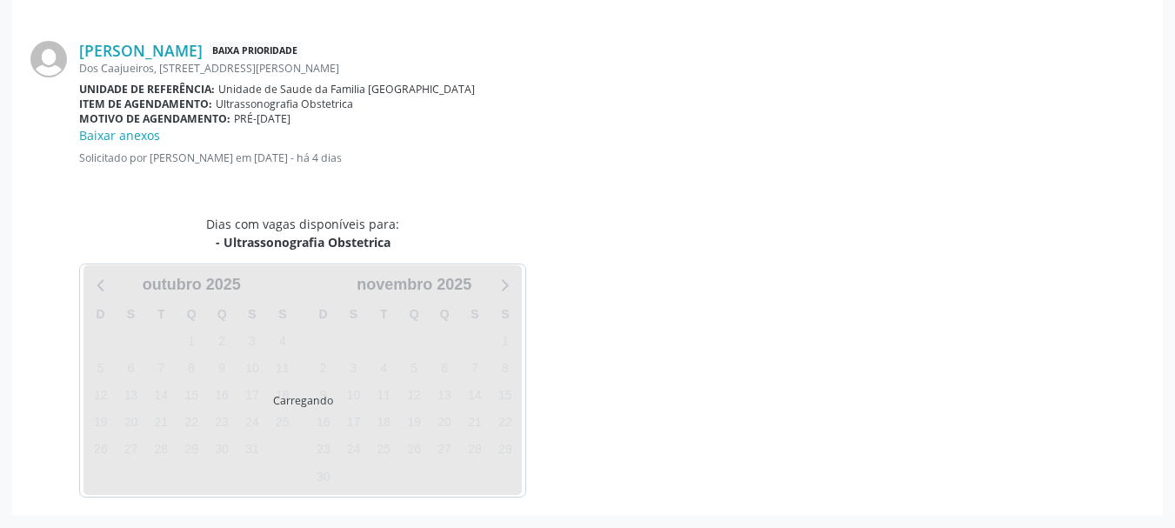
scroll to position [521, 0]
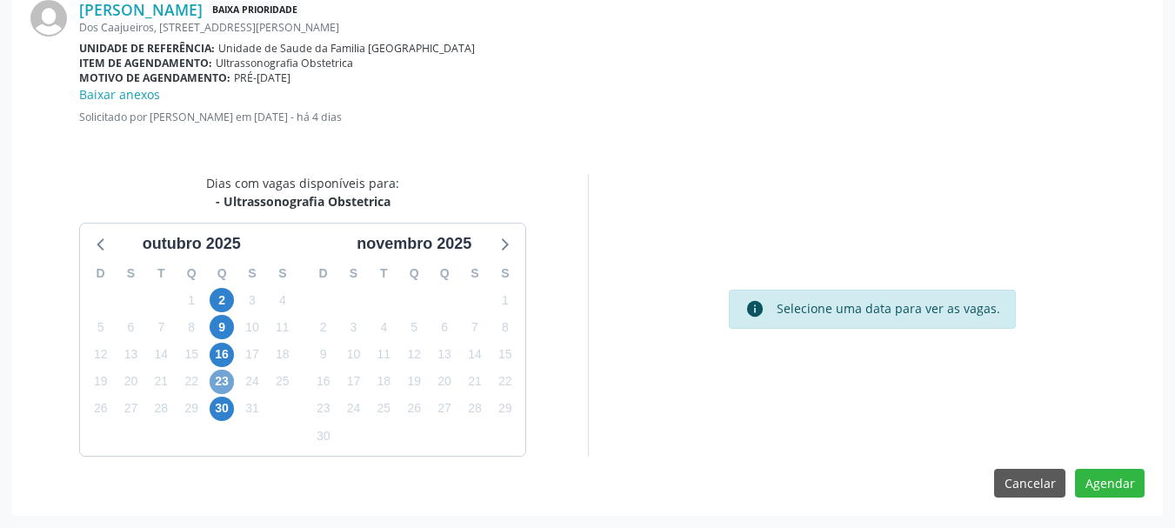
click at [216, 383] on span "23" at bounding box center [222, 382] width 24 height 24
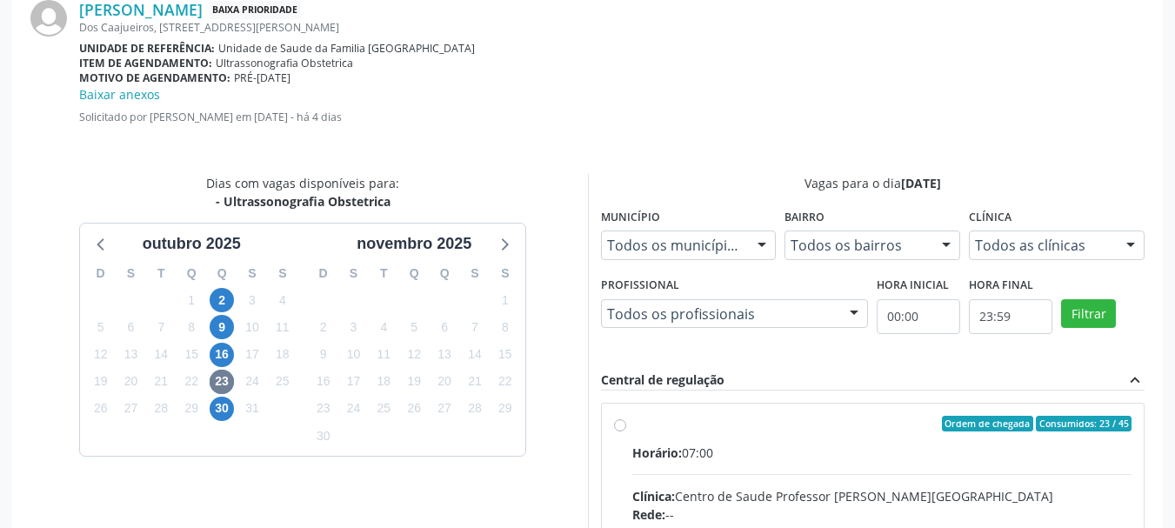
radio input "true"
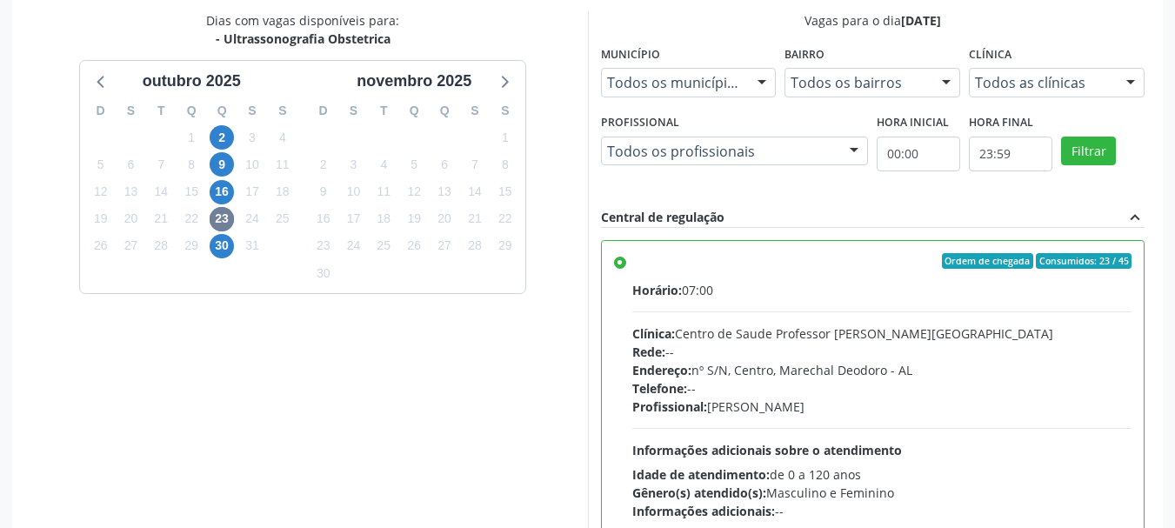
scroll to position [804, 0]
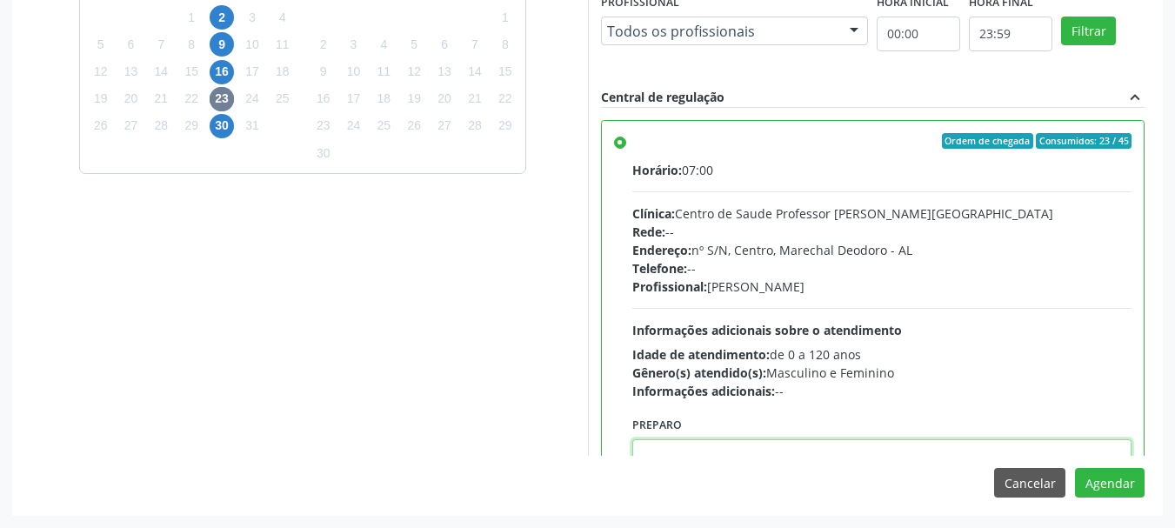
click at [986, 452] on textarea at bounding box center [882, 472] width 500 height 66
paste textarea "ATENDIMENTO REALIZADO NO CENTRO DE PARTO - MATERNIDADE."
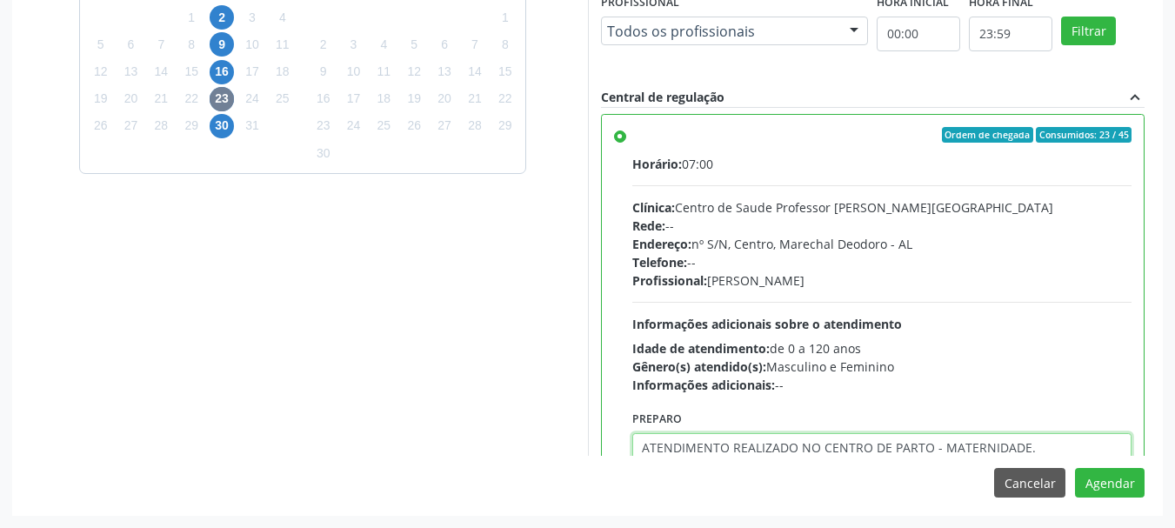
type textarea "ATENDIMENTO REALIZADO NO CENTRO DE PARTO - MATERNIDADE."
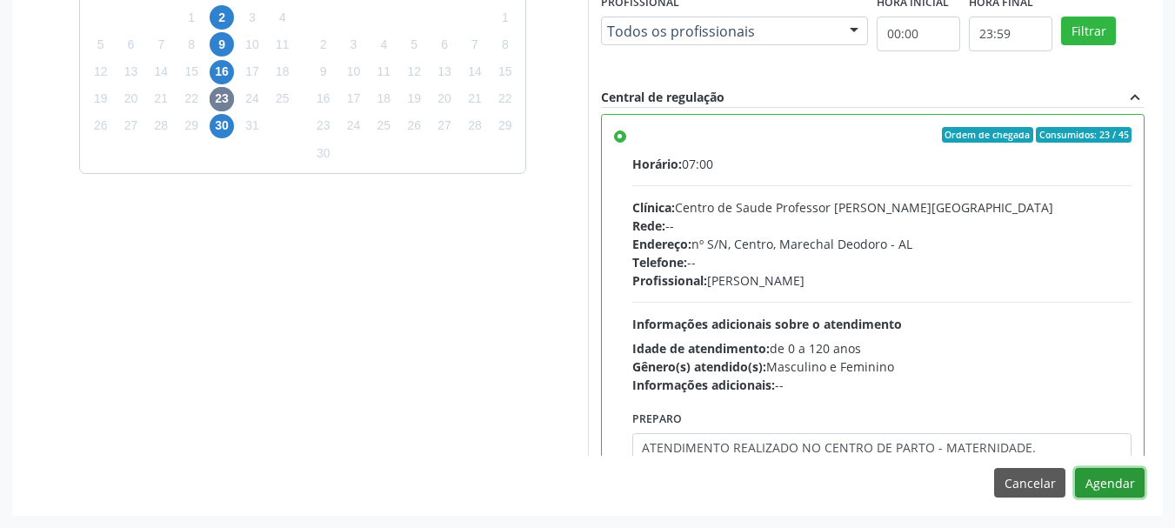
click at [1075, 468] on button "Agendar" at bounding box center [1110, 483] width 70 height 30
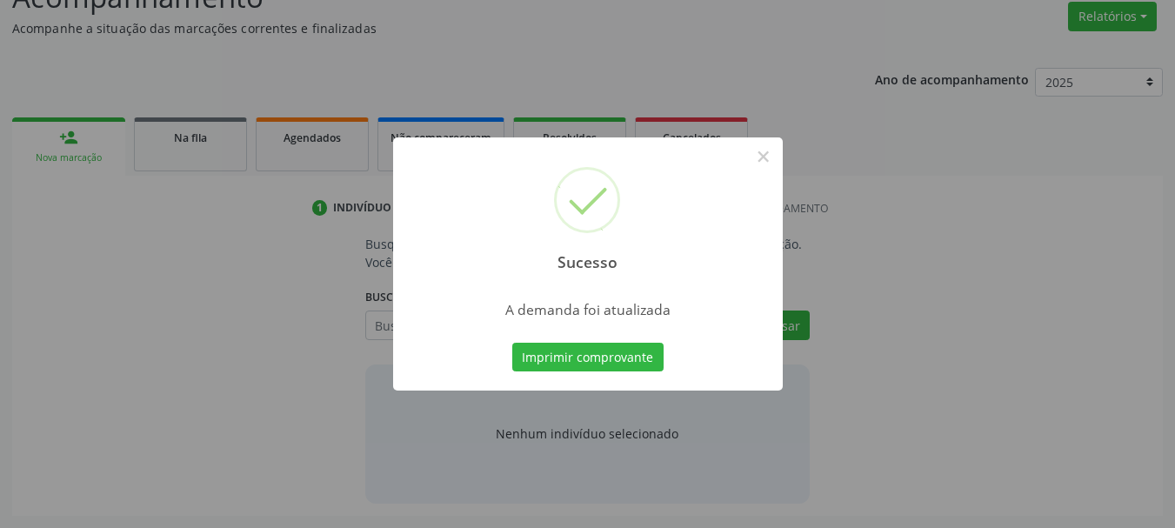
scroll to position [268, 0]
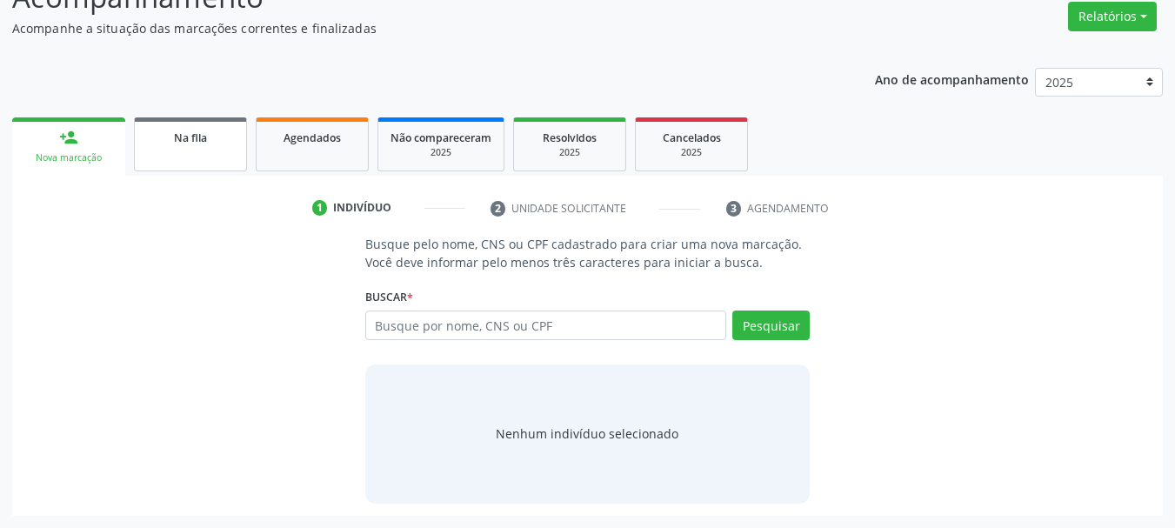
click at [214, 153] on link "Na fila" at bounding box center [190, 144] width 113 height 54
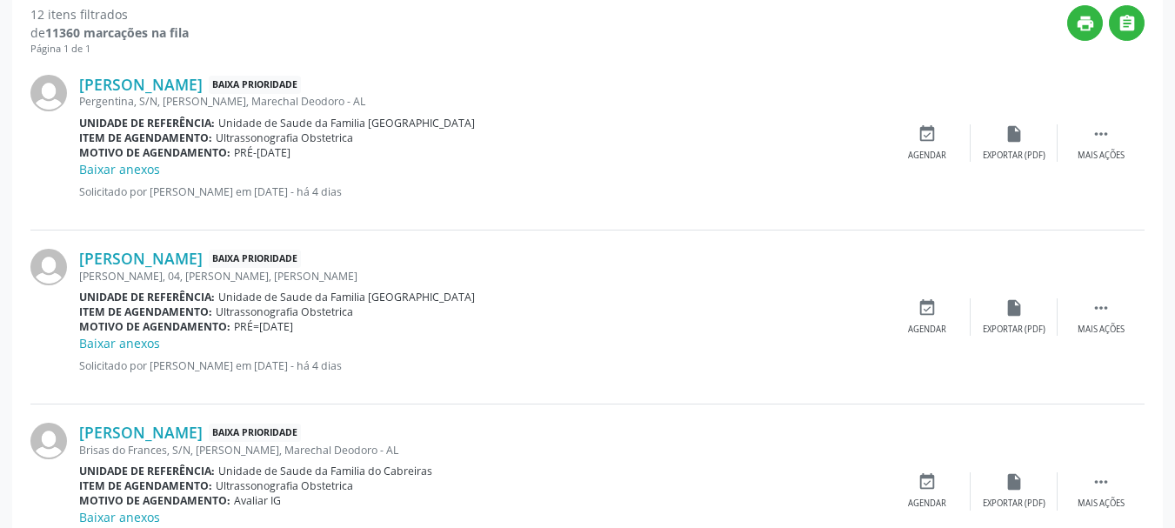
scroll to position [618, 0]
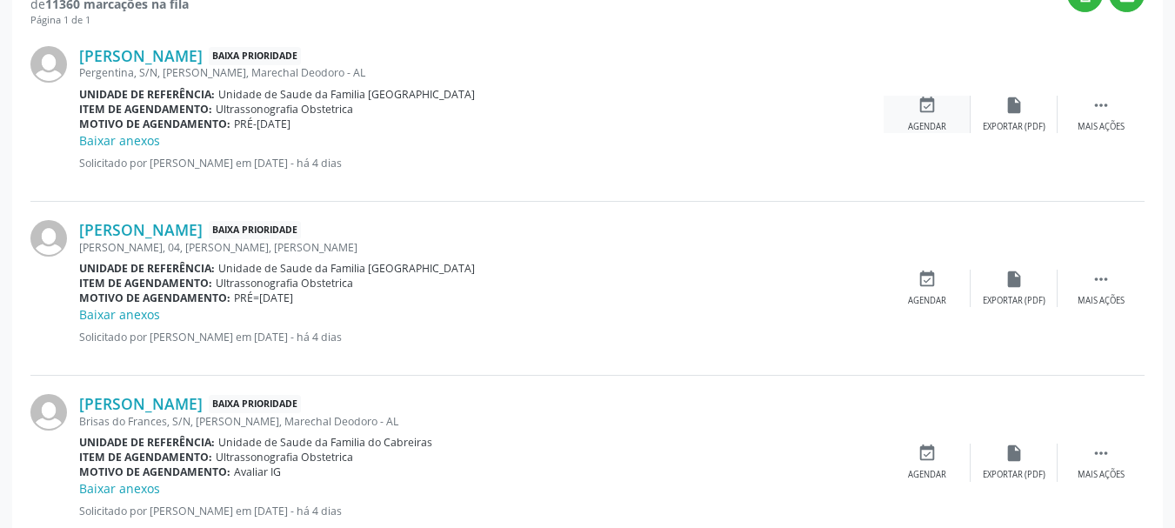
click at [914, 112] on div "event_available Agendar" at bounding box center [927, 114] width 87 height 37
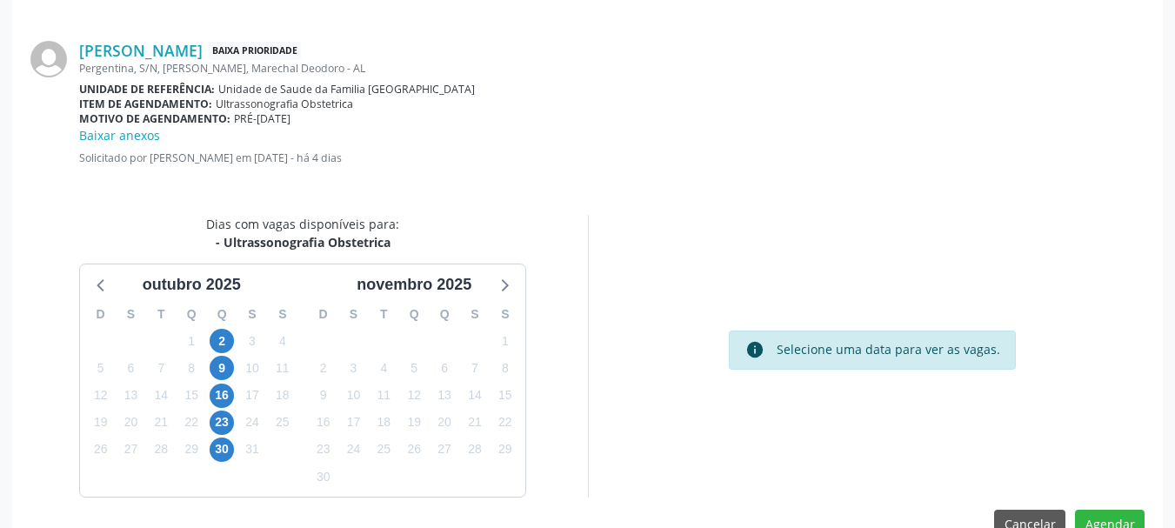
scroll to position [521, 0]
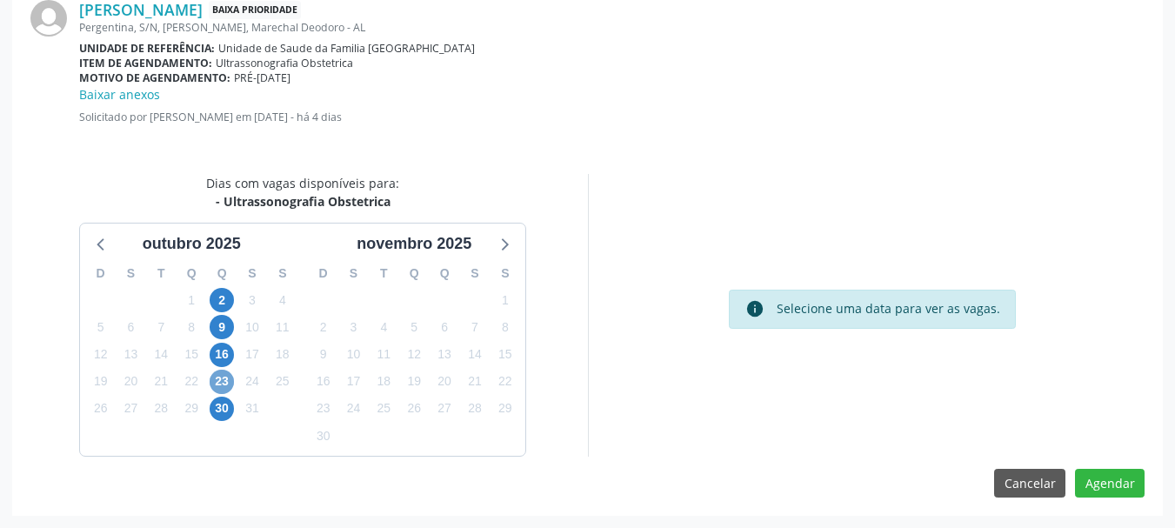
click at [221, 383] on span "23" at bounding box center [222, 382] width 24 height 24
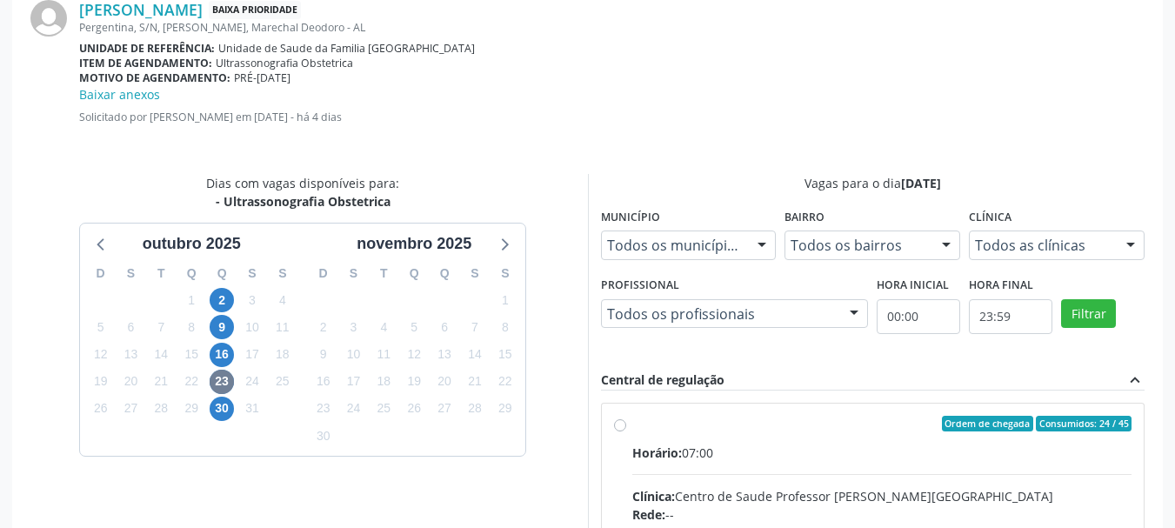
click at [679, 461] on div "Horário: 07:00" at bounding box center [882, 453] width 500 height 18
click at [626, 431] on input "Ordem de chegada Consumidos: 24 / 45 Horário: 07:00 Clínica: Centro de Saude Pr…" at bounding box center [620, 424] width 12 height 16
radio input "true"
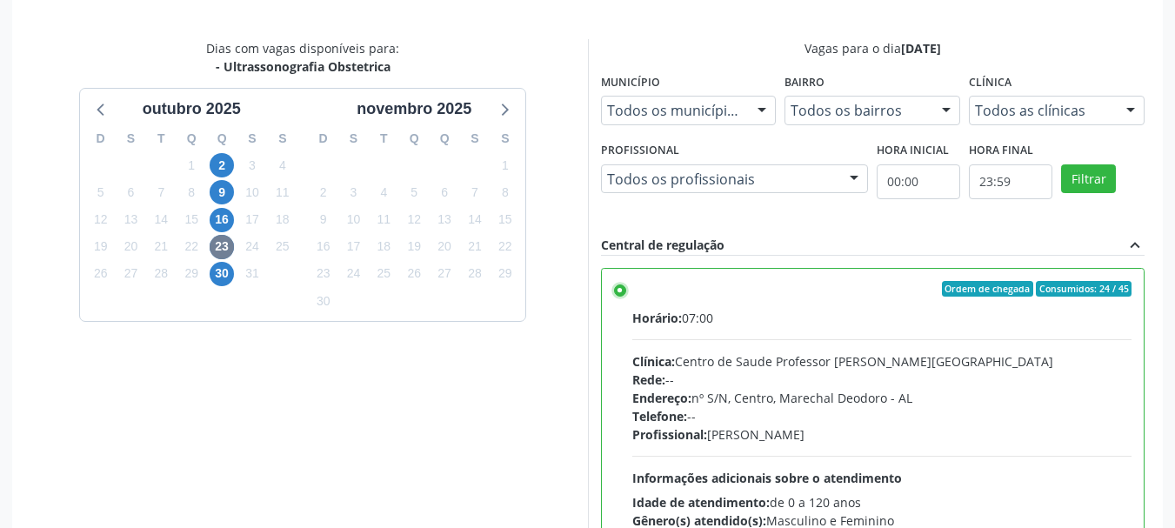
scroll to position [782, 0]
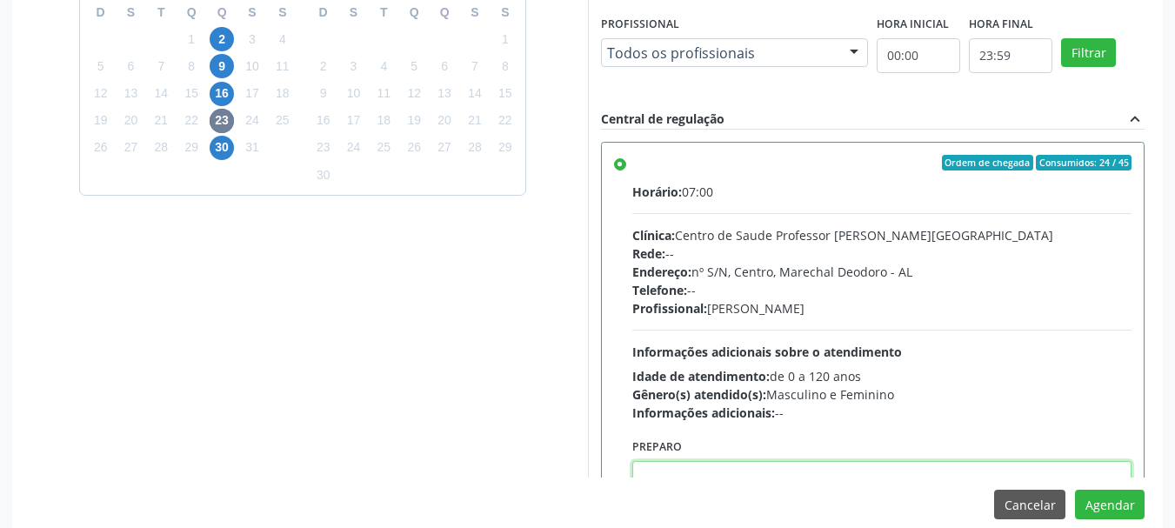
click at [971, 469] on textarea at bounding box center [882, 494] width 500 height 66
paste textarea "ATENDIMENTO REALIZADO NO CENTRO DE PARTO - MATERNIDADE."
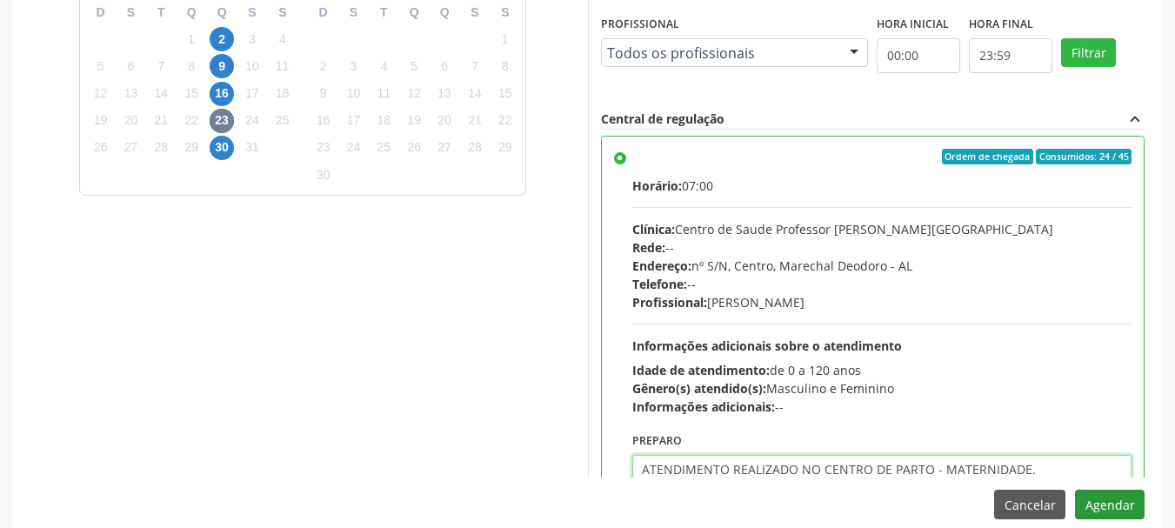
type textarea "ATENDIMENTO REALIZADO NO CENTRO DE PARTO - MATERNIDADE."
click at [1103, 497] on button "Agendar" at bounding box center [1110, 505] width 70 height 30
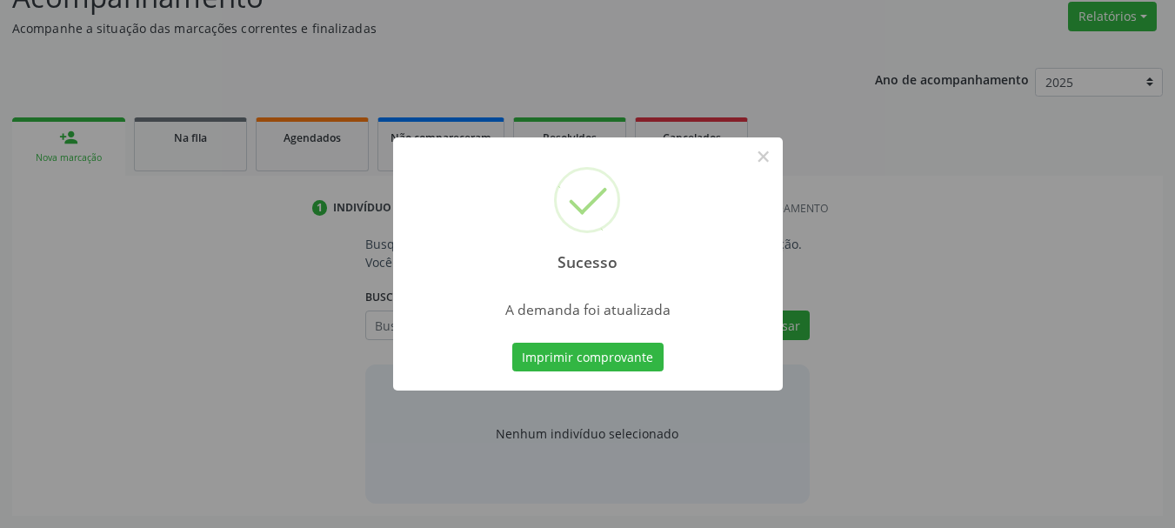
scroll to position [268, 0]
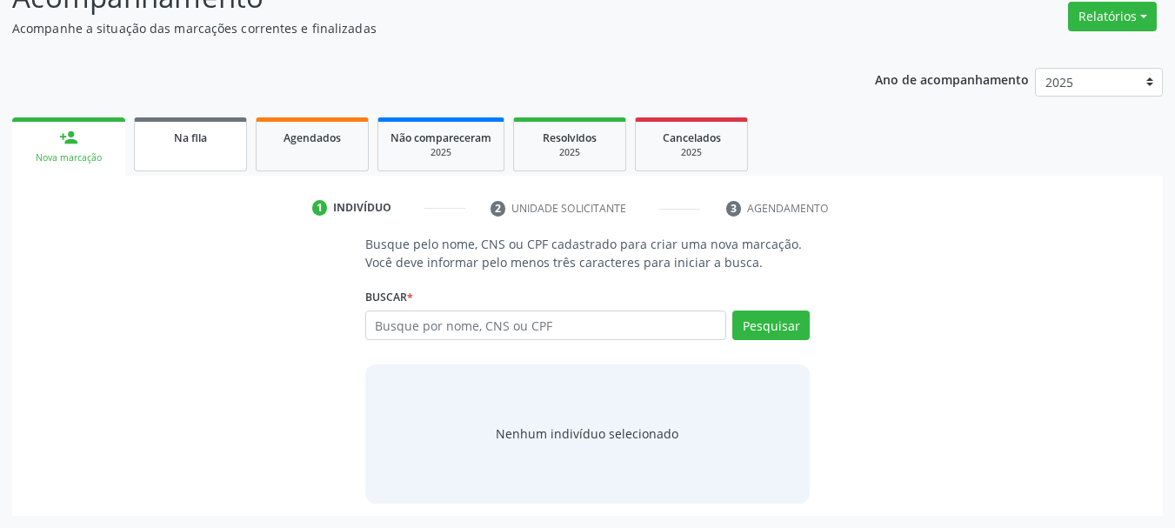
click at [241, 144] on link "Na fila" at bounding box center [190, 144] width 113 height 54
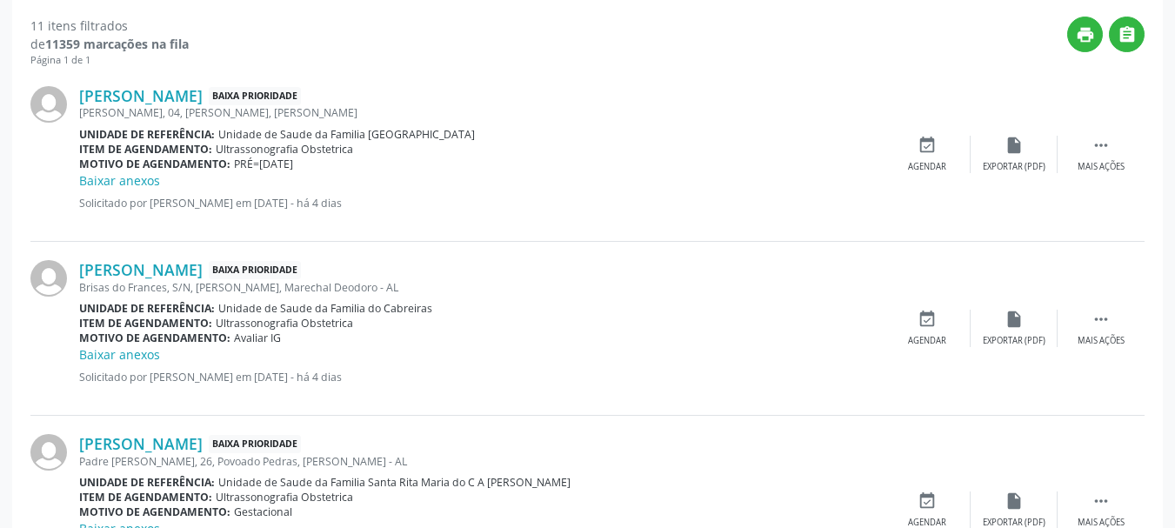
scroll to position [632, 0]
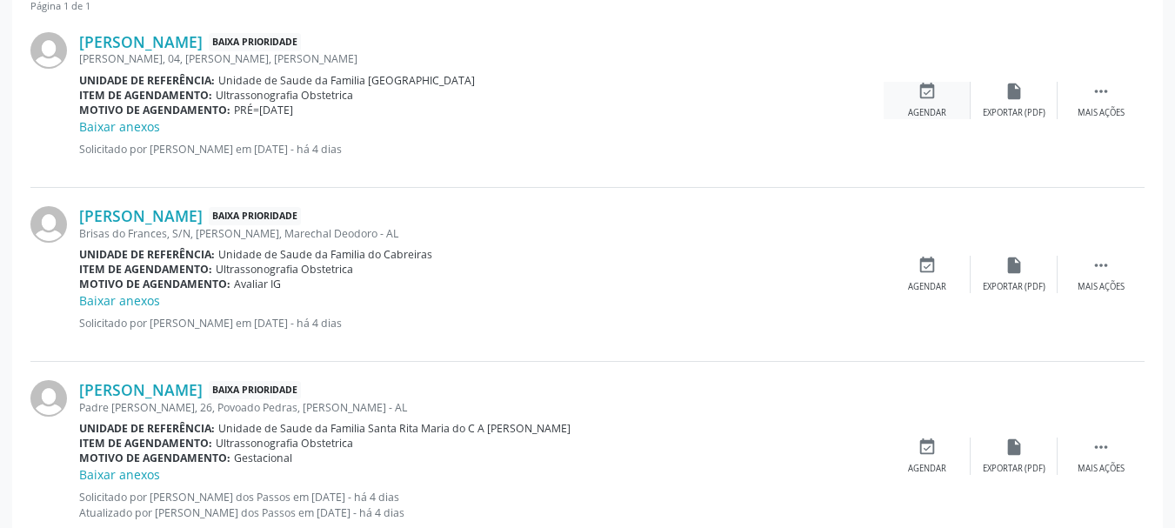
click at [912, 93] on div "event_available Agendar" at bounding box center [927, 100] width 87 height 37
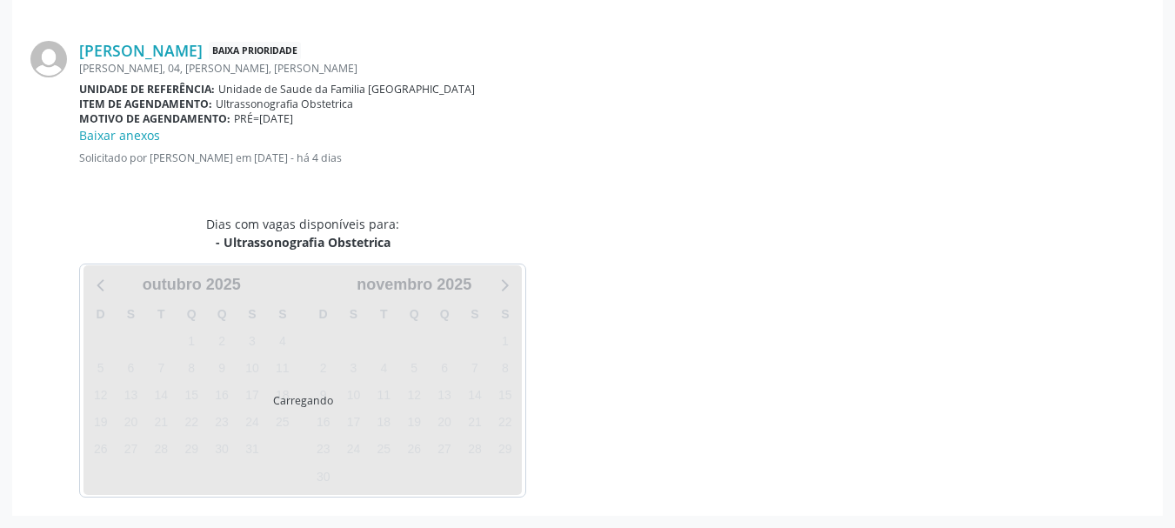
scroll to position [521, 0]
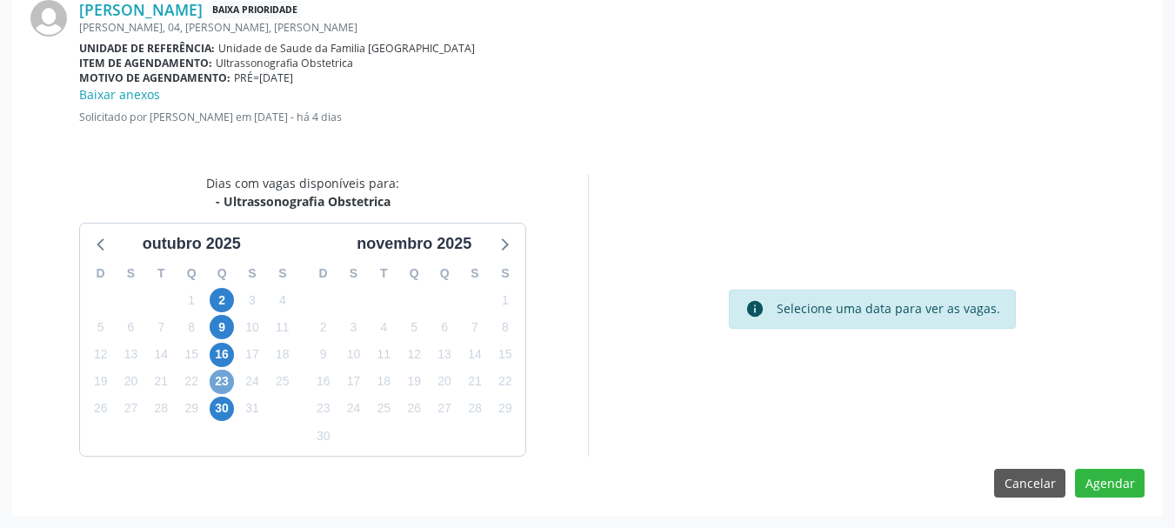
click at [214, 384] on span "23" at bounding box center [222, 382] width 24 height 24
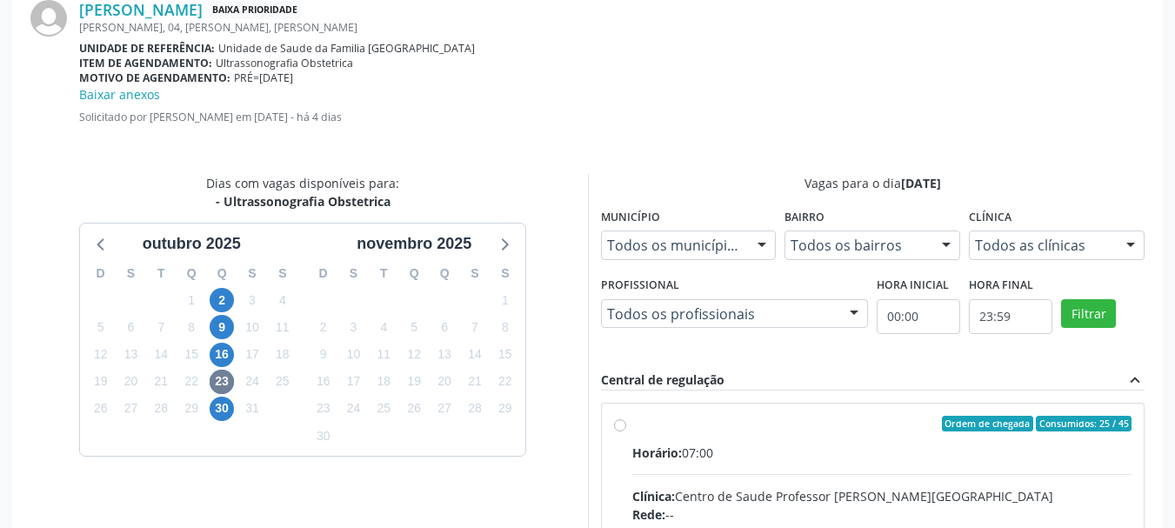
click at [626, 431] on input "Ordem de chegada Consumidos: 25 / 45 Horário: 07:00 Clínica: Centro de Saude Pr…" at bounding box center [620, 424] width 12 height 16
radio input "true"
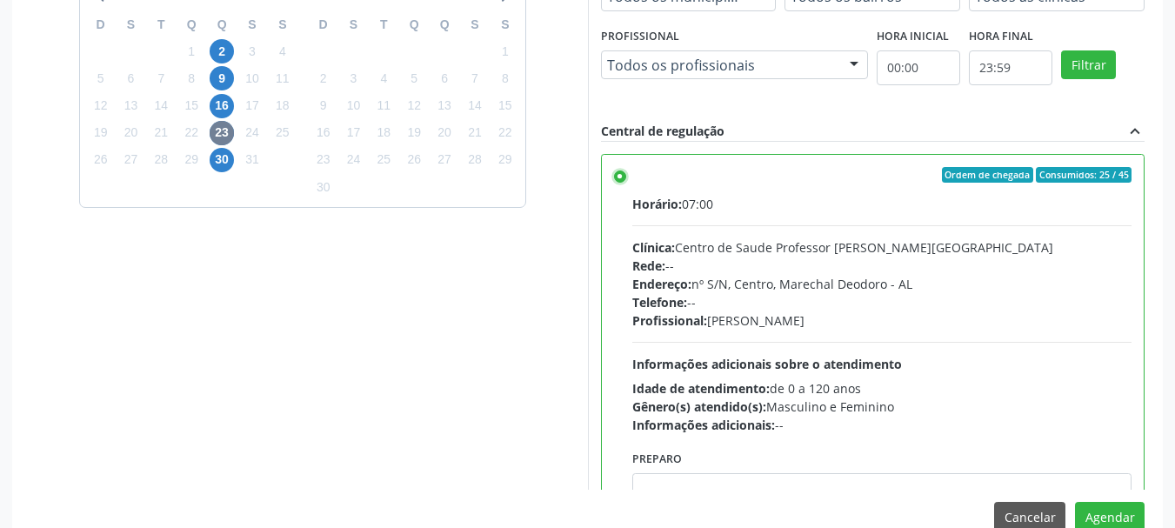
scroll to position [804, 0]
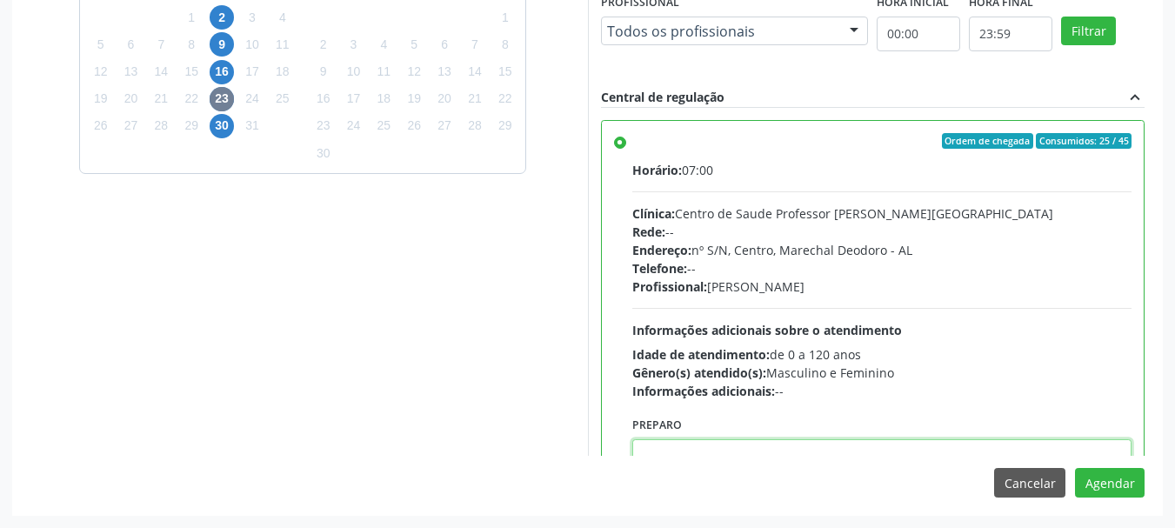
click at [1083, 439] on textarea at bounding box center [882, 472] width 500 height 66
paste textarea "ATENDIMENTO REALIZADO NO CENTRO DE PARTO - MATERNIDADE."
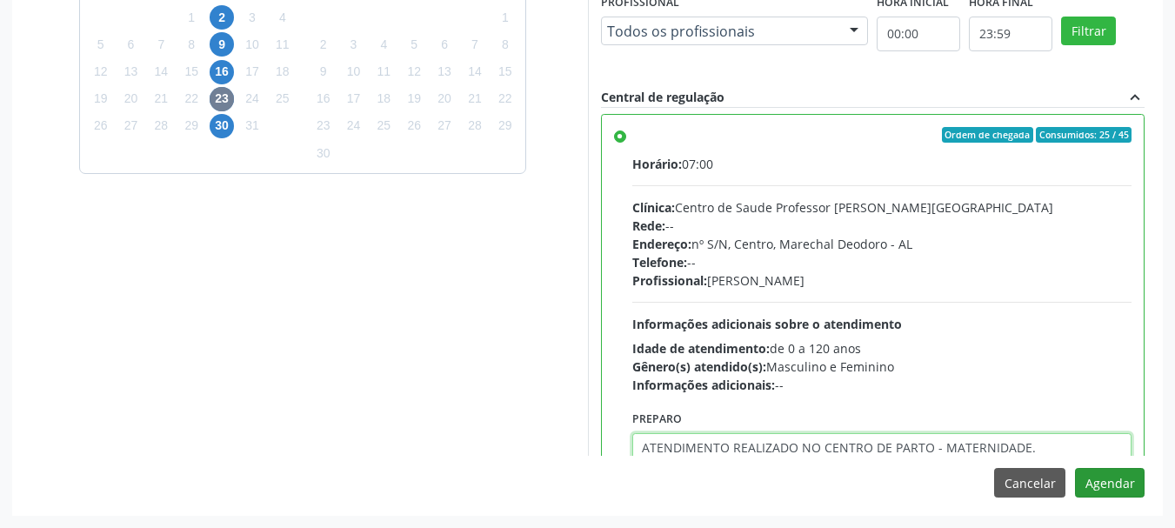
type textarea "ATENDIMENTO REALIZADO NO CENTRO DE PARTO - MATERNIDADE."
click at [1108, 490] on button "Agendar" at bounding box center [1110, 483] width 70 height 30
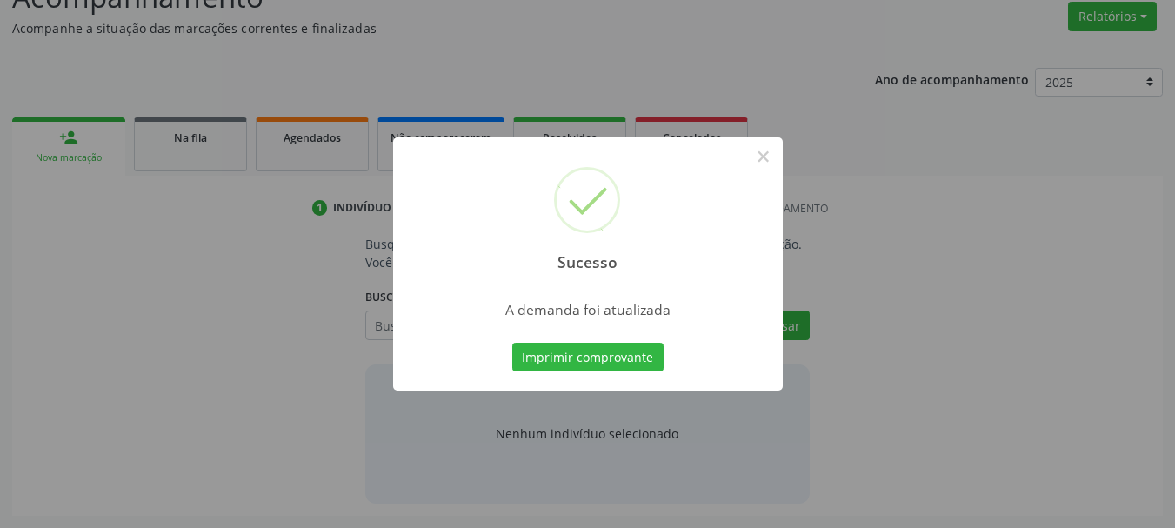
scroll to position [268, 0]
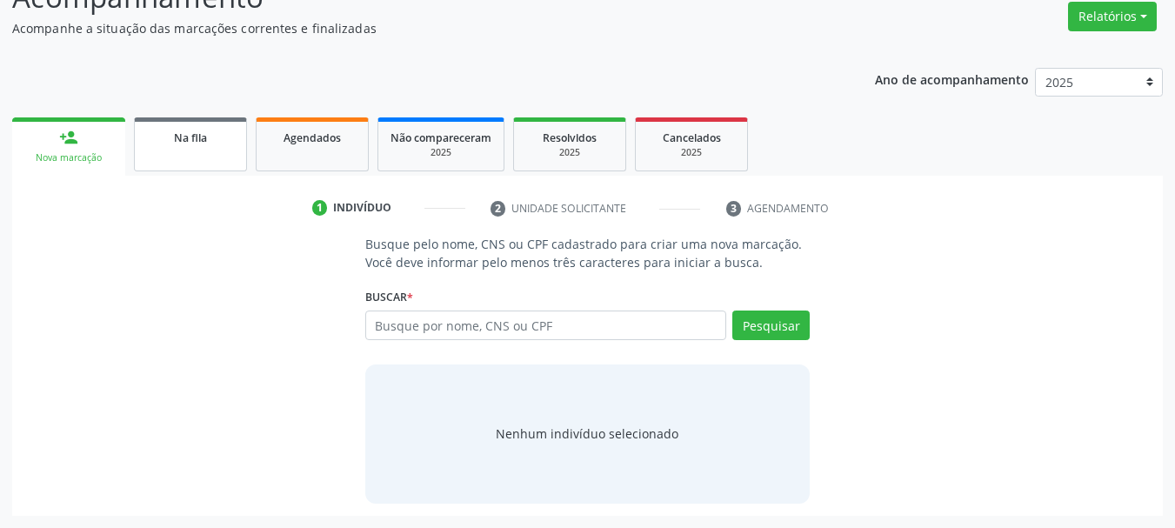
click at [160, 157] on link "Na fila" at bounding box center [190, 144] width 113 height 54
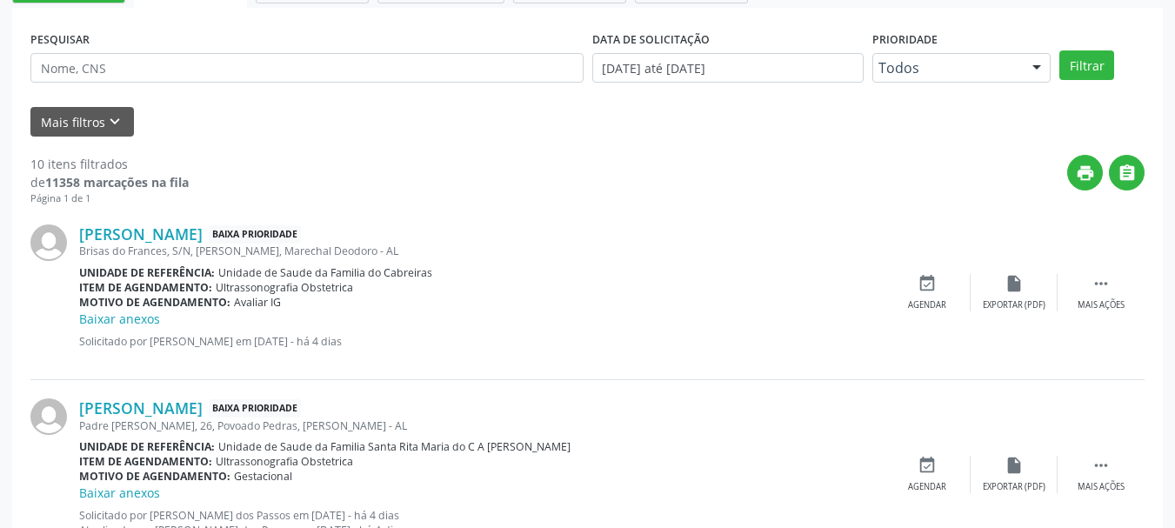
scroll to position [482, 0]
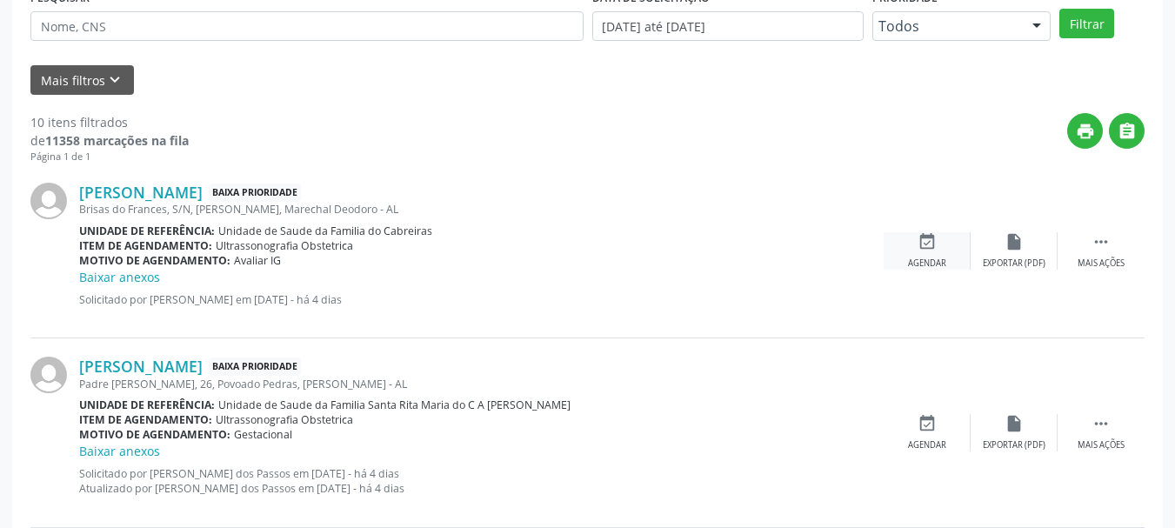
click at [908, 262] on div "Agendar" at bounding box center [927, 263] width 38 height 12
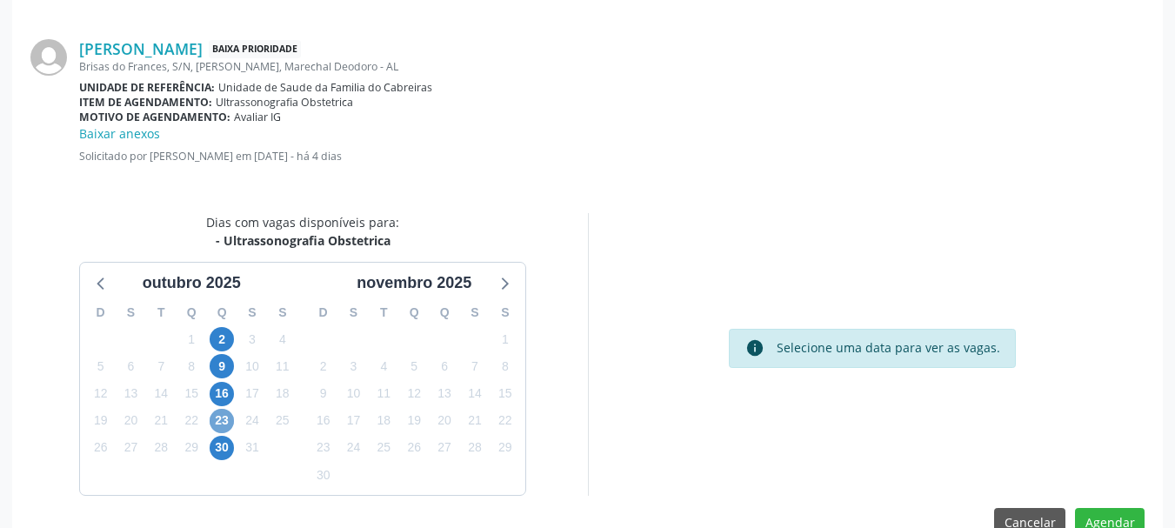
click at [213, 426] on span "23" at bounding box center [222, 421] width 24 height 24
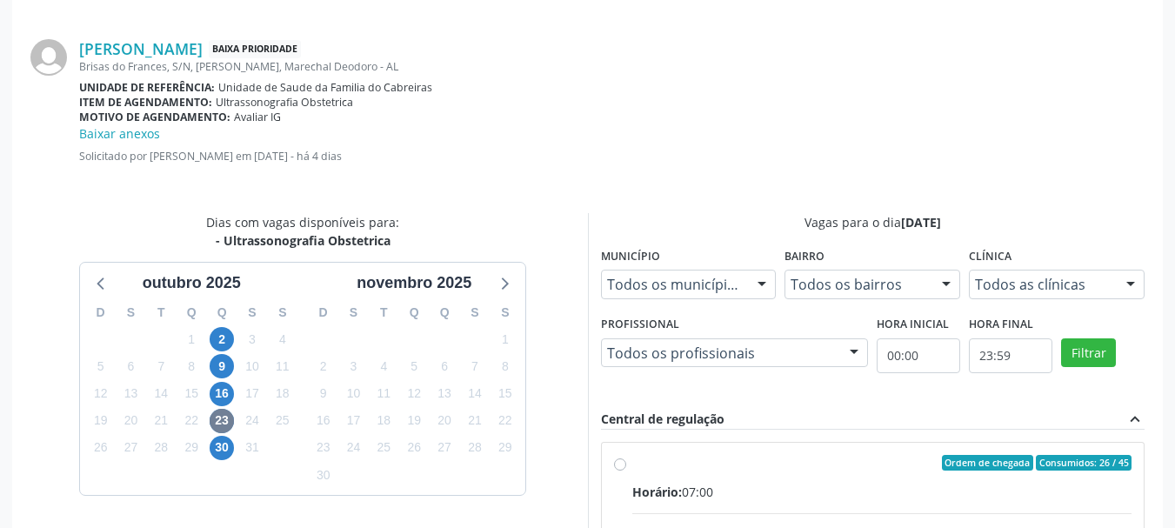
click at [626, 470] on input "Ordem de chegada Consumidos: 26 / 45 Horário: 07:00 Clínica: Centro de Saude Pr…" at bounding box center [620, 463] width 12 height 16
radio input "true"
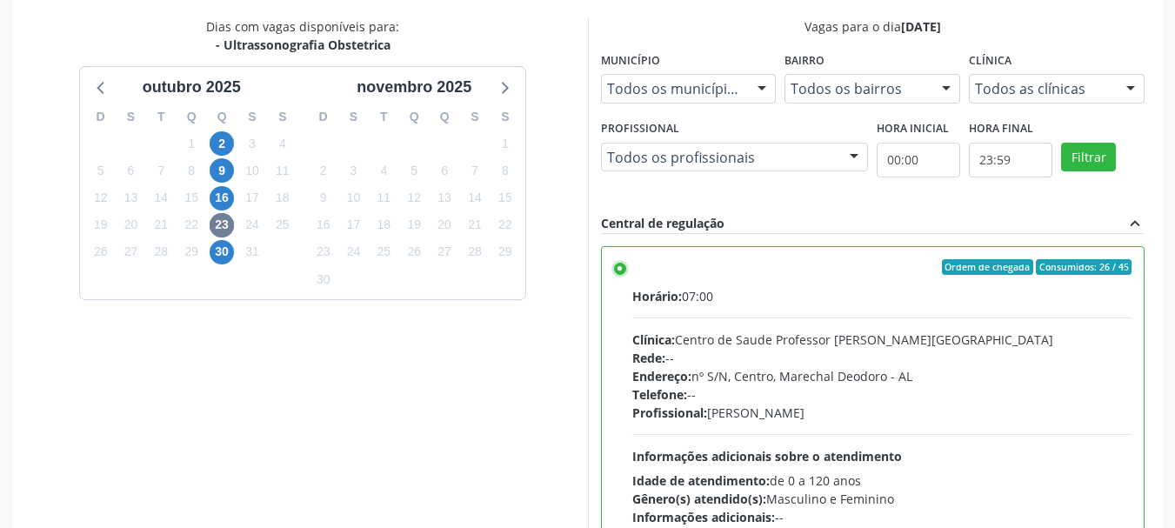
scroll to position [804, 0]
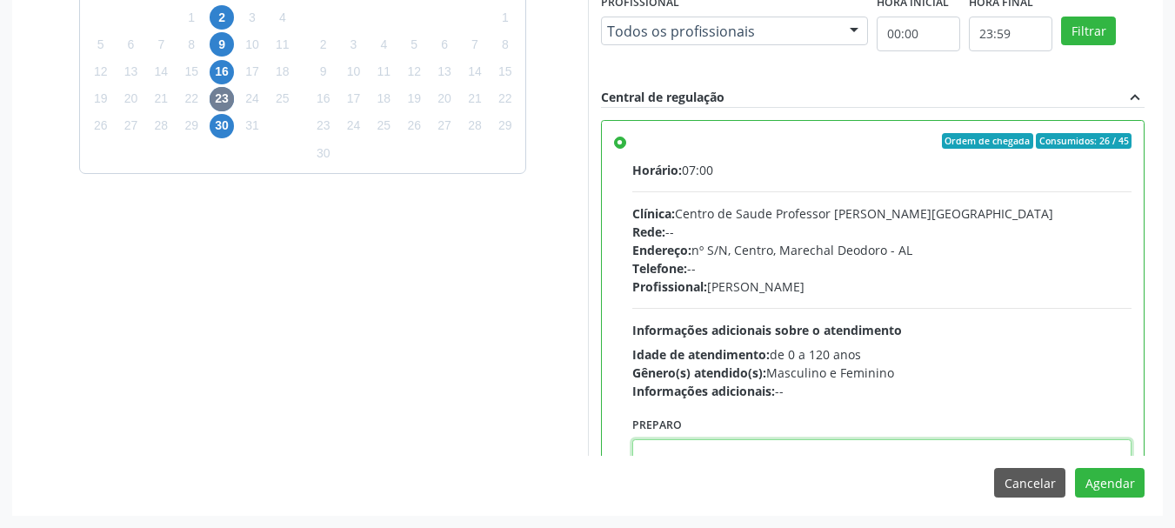
click at [1086, 450] on textarea at bounding box center [882, 472] width 500 height 66
paste textarea "ATENDIMENTO REALIZADO NO CENTRO DE PARTO - MATERNIDADE."
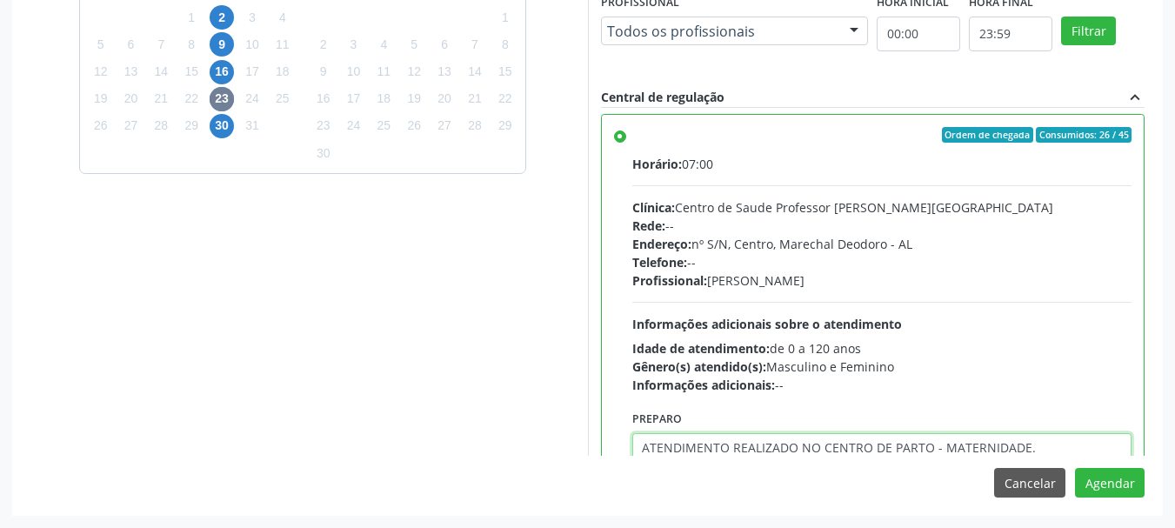
type textarea "ATENDIMENTO REALIZADO NO CENTRO DE PARTO - MATERNIDADE."
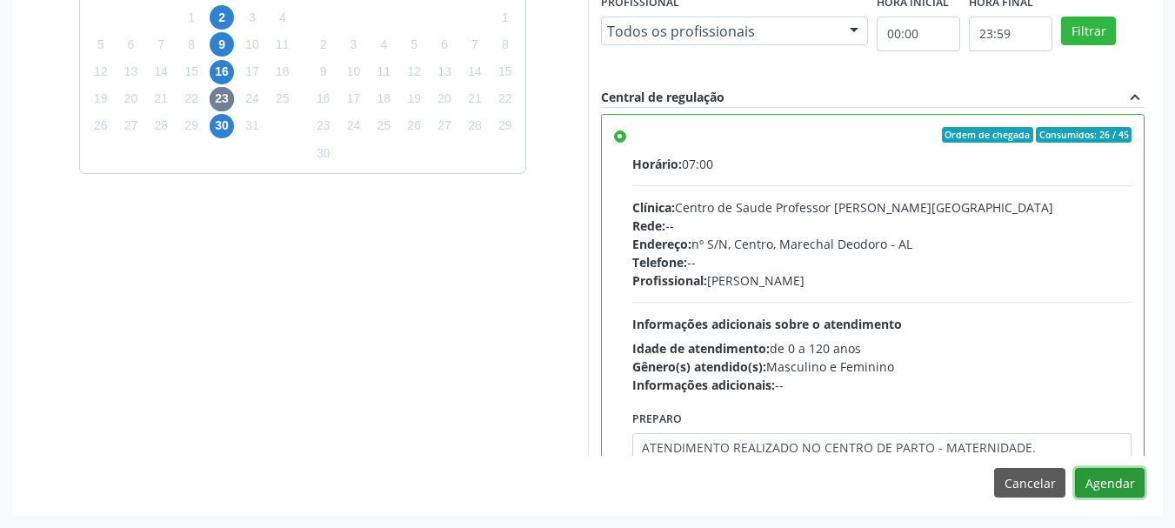
click at [1075, 468] on button "Agendar" at bounding box center [1110, 483] width 70 height 30
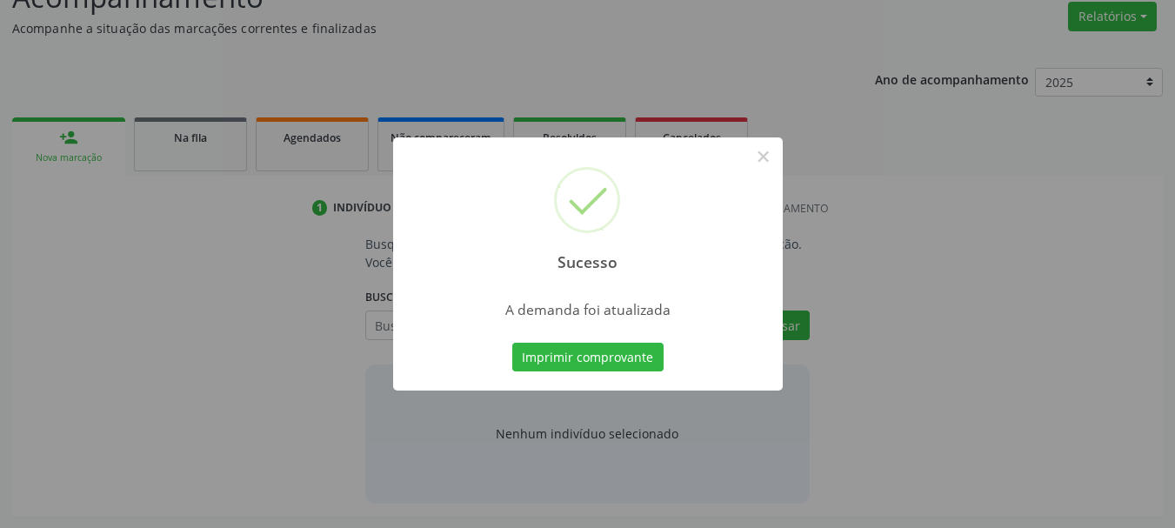
scroll to position [268, 0]
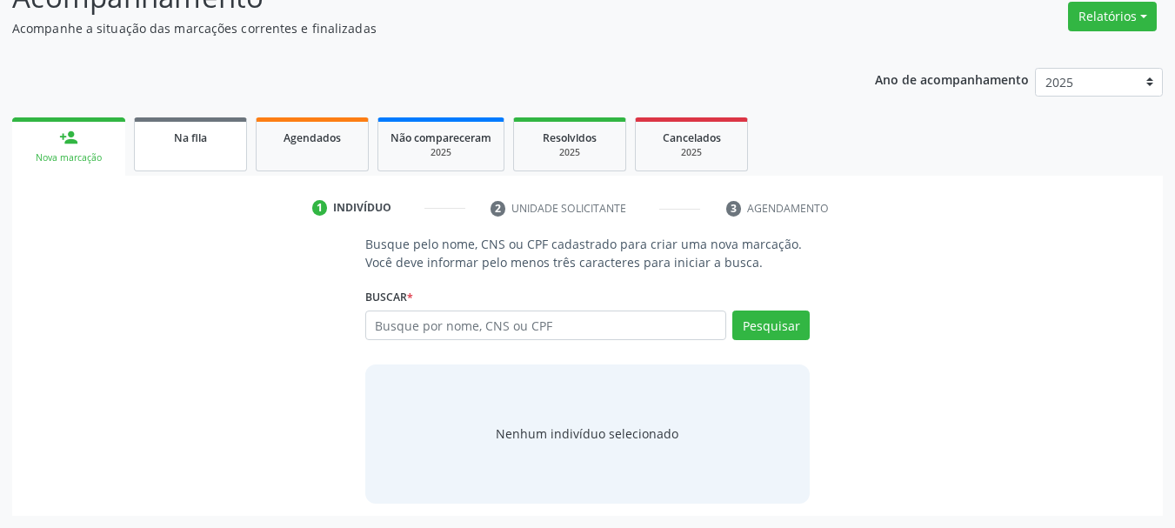
click at [163, 137] on div "Na fila" at bounding box center [190, 137] width 87 height 18
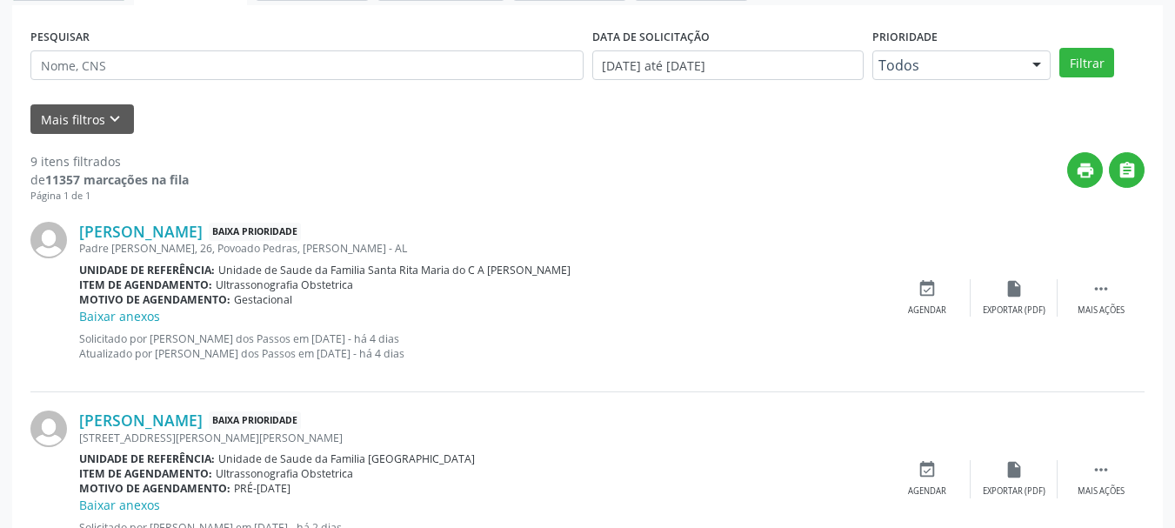
scroll to position [439, 0]
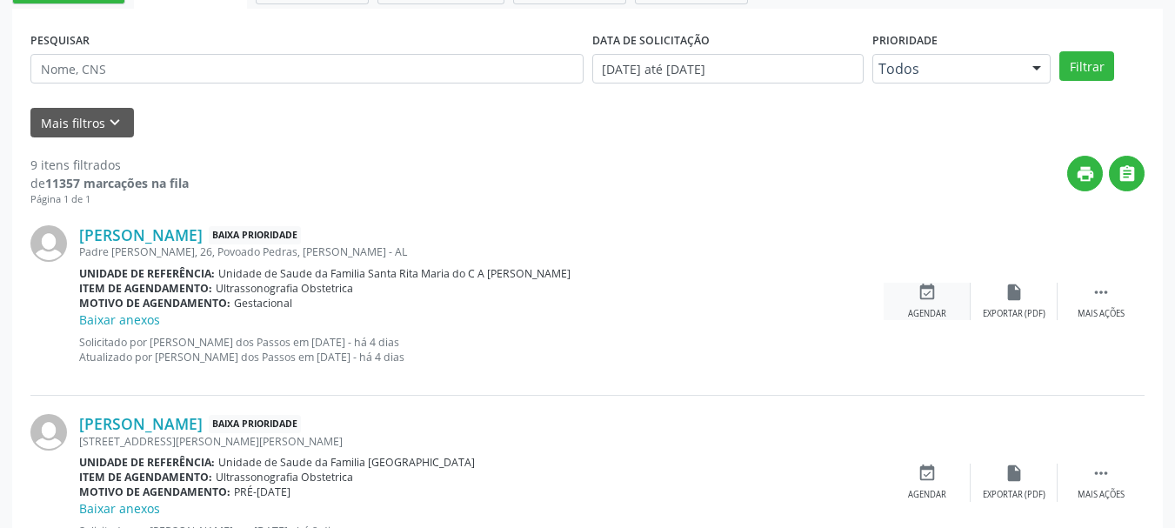
click at [910, 303] on div "event_available Agendar" at bounding box center [927, 301] width 87 height 37
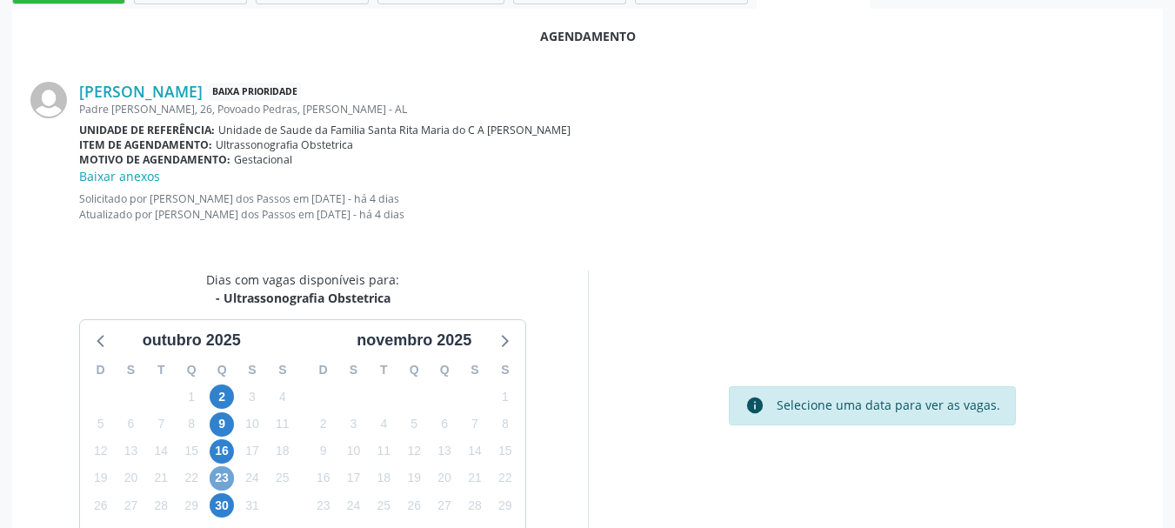
click at [217, 471] on span "23" at bounding box center [222, 478] width 24 height 24
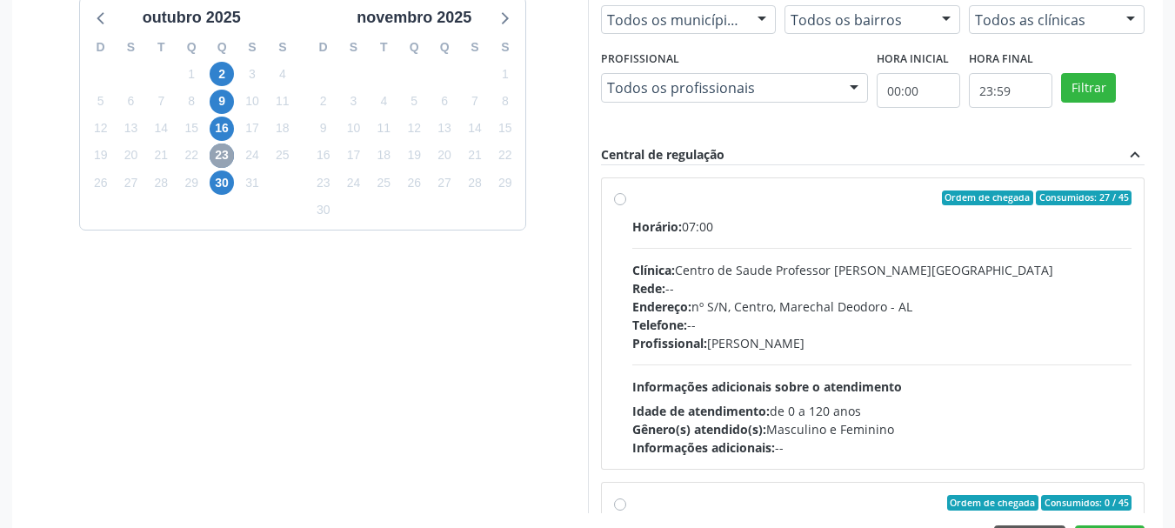
scroll to position [778, 0]
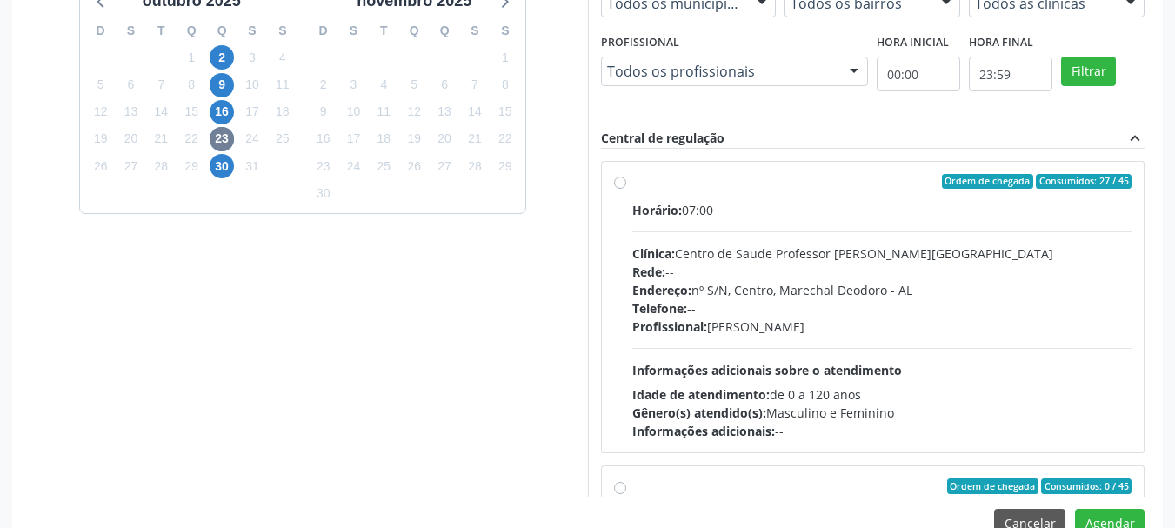
click at [1011, 426] on div "Informações adicionais: --" at bounding box center [882, 431] width 500 height 18
click at [626, 190] on input "Ordem de chegada Consumidos: 27 / 45 Horário: 07:00 Clínica: Centro de Saude Pr…" at bounding box center [620, 182] width 12 height 16
radio input "true"
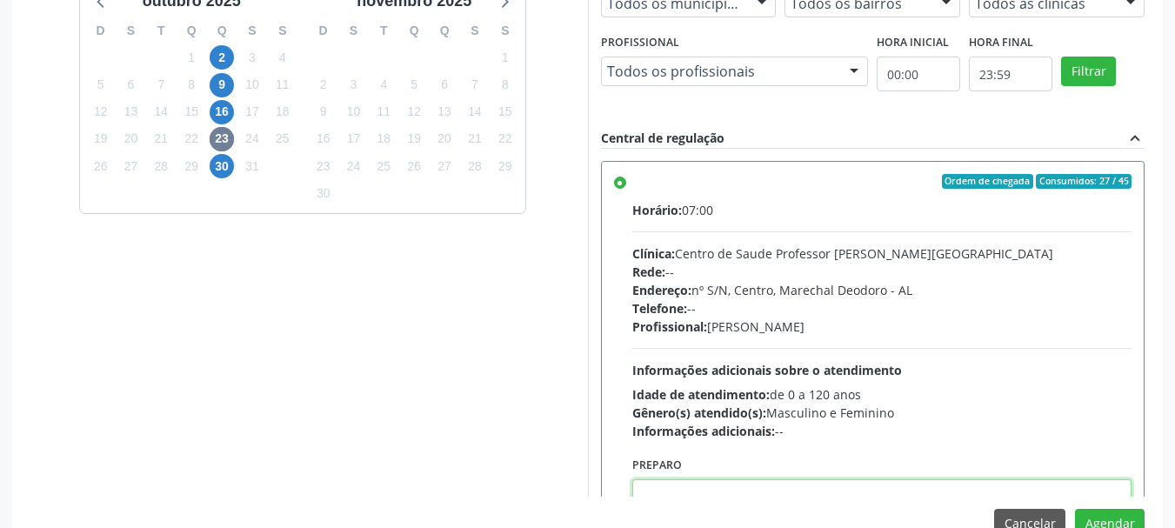
click at [833, 484] on textarea at bounding box center [882, 512] width 500 height 66
paste textarea "ATENDIMENTO REALIZADO NO CENTRO DE PARTO - MATERNIDADE."
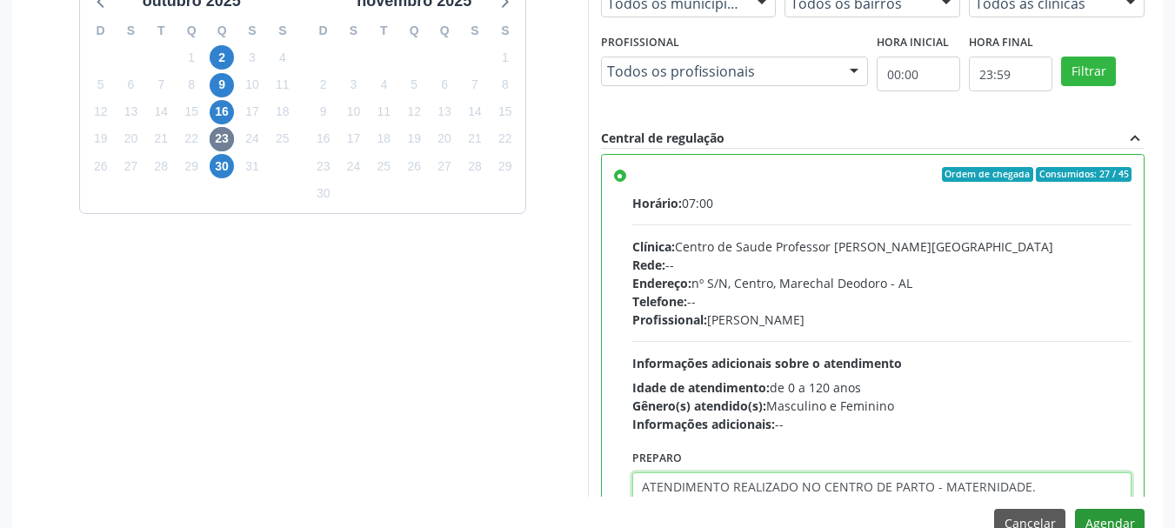
type textarea "ATENDIMENTO REALIZADO NO CENTRO DE PARTO - MATERNIDADE."
click at [1129, 522] on button "Agendar" at bounding box center [1110, 524] width 70 height 30
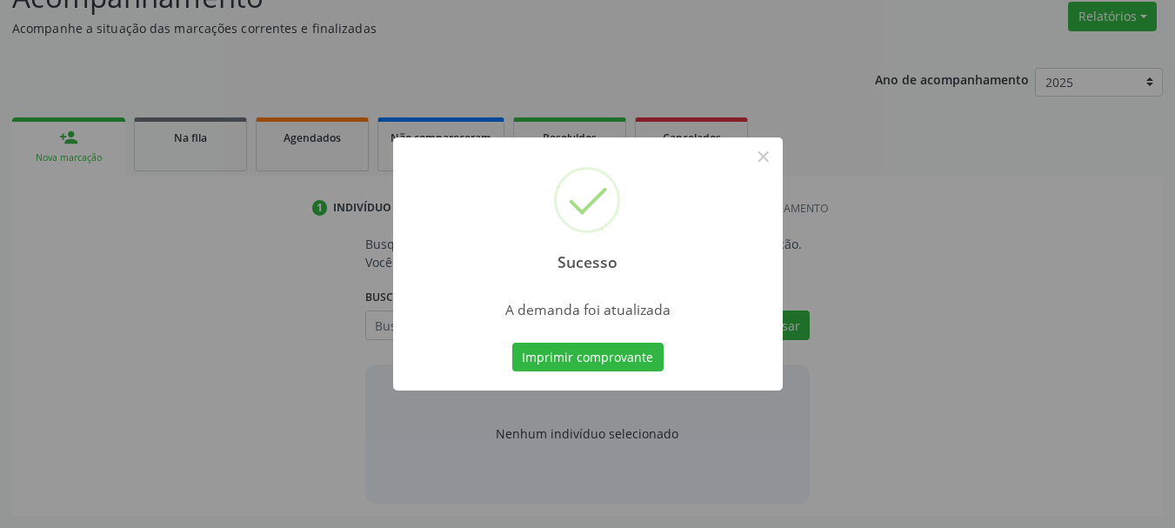
scroll to position [268, 0]
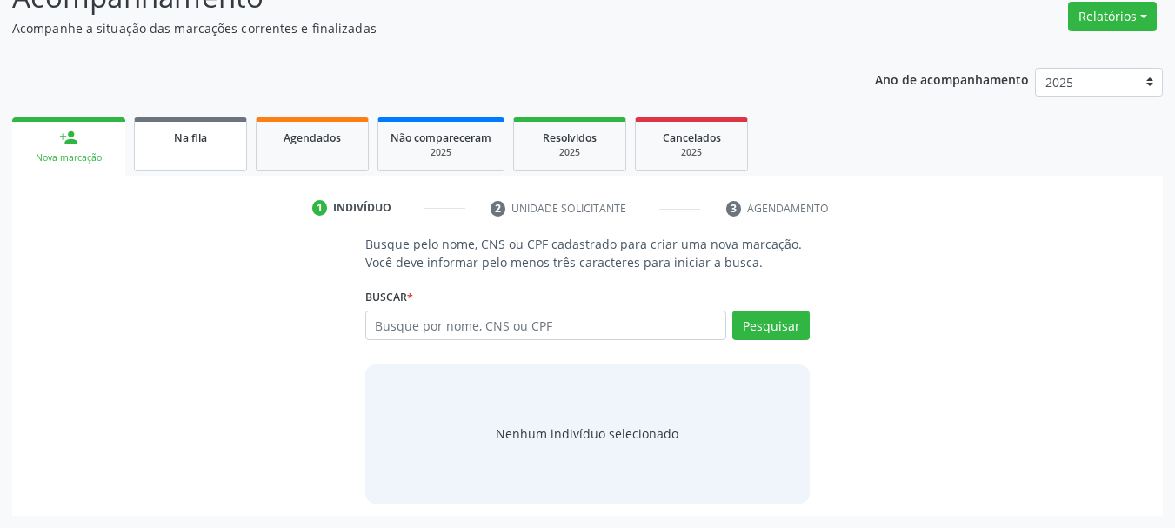
click at [187, 138] on span "Na fila" at bounding box center [190, 137] width 33 height 15
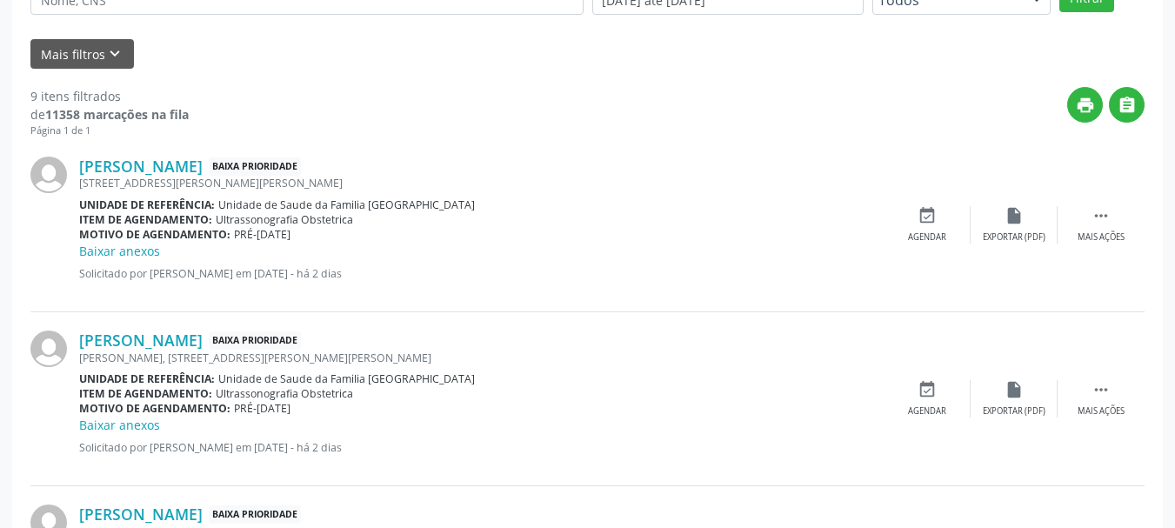
scroll to position [554, 0]
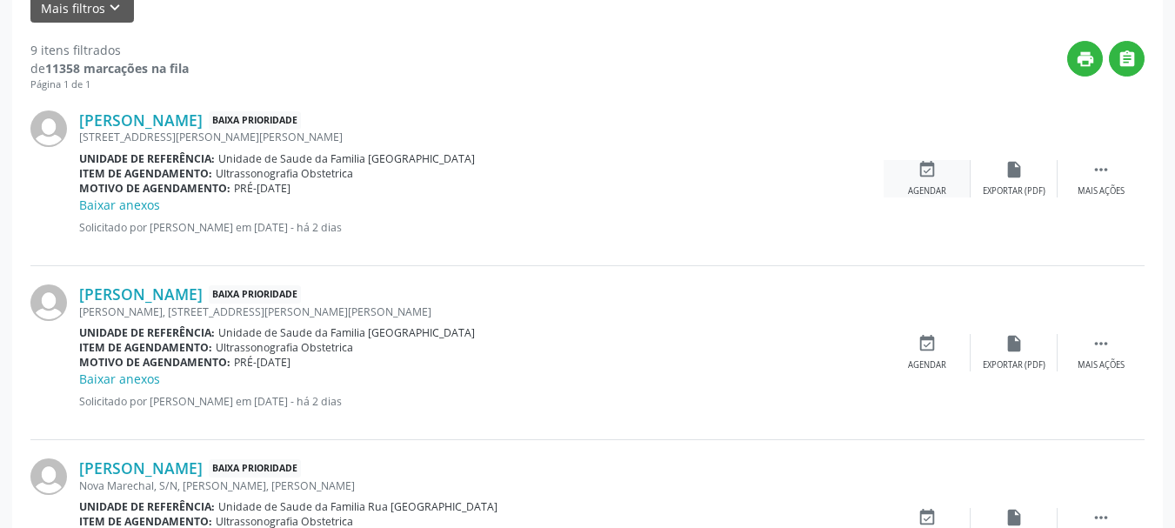
click at [932, 184] on div "event_available Agendar" at bounding box center [927, 178] width 87 height 37
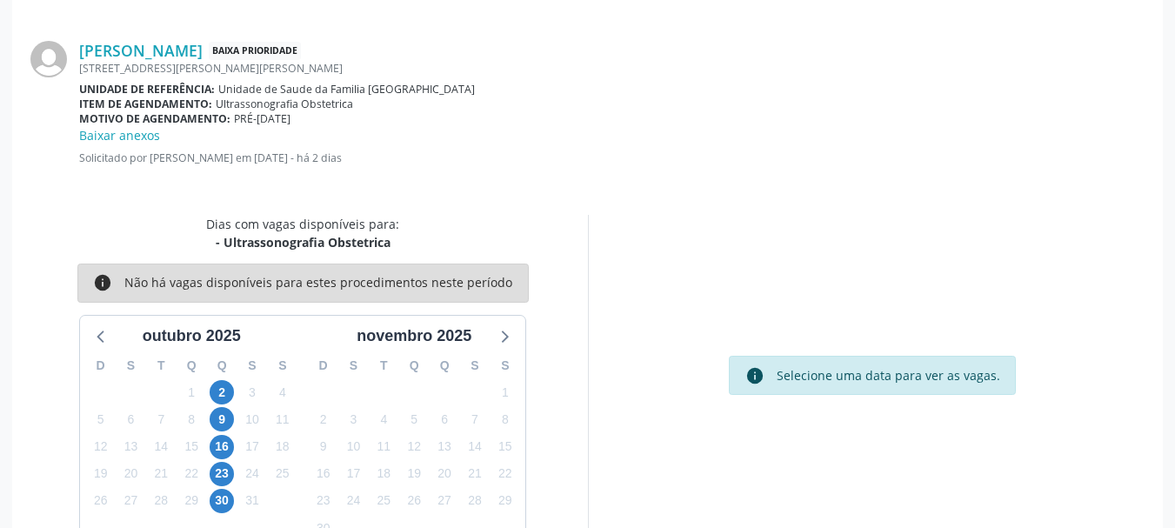
scroll to position [521, 0]
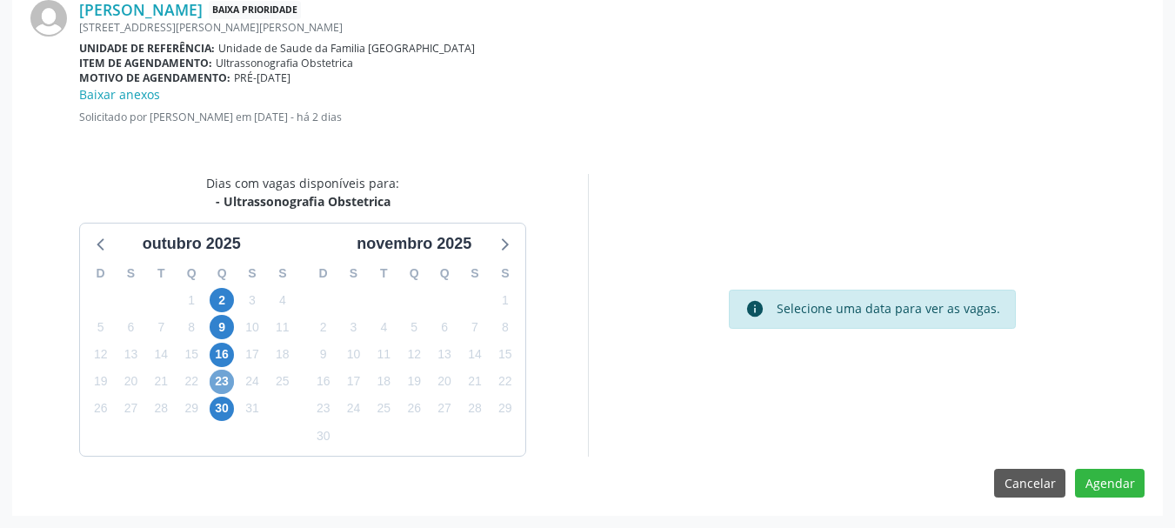
click at [220, 379] on span "23" at bounding box center [222, 382] width 24 height 24
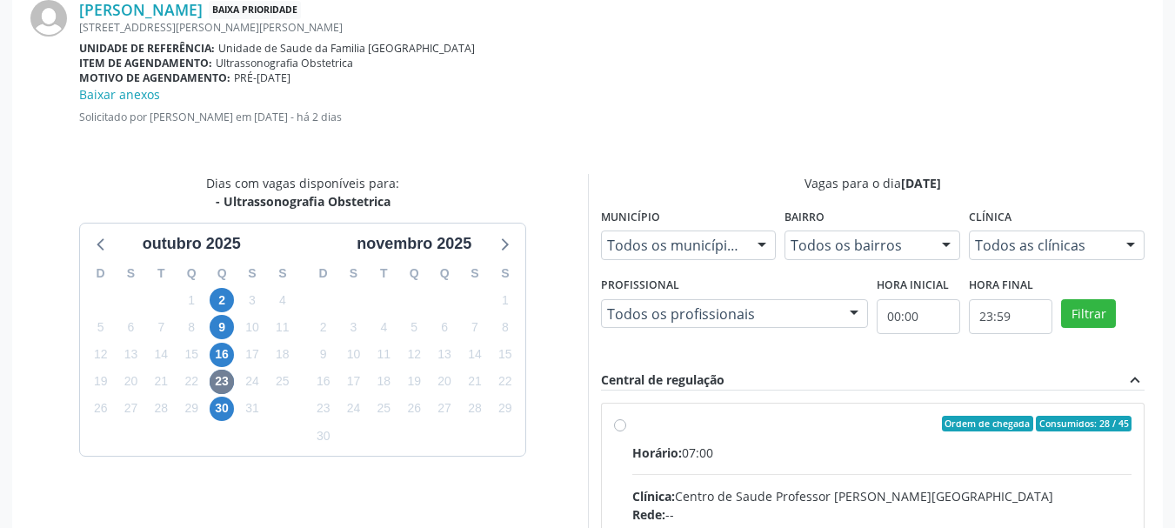
click at [730, 487] on div "Clínica: Centro de Saude Professor [PERSON_NAME][GEOGRAPHIC_DATA]" at bounding box center [882, 496] width 500 height 18
click at [626, 431] on input "Ordem de chegada Consumidos: 28 / 45 Horário: 07:00 Clínica: Centro de Saude Pr…" at bounding box center [620, 424] width 12 height 16
radio input "true"
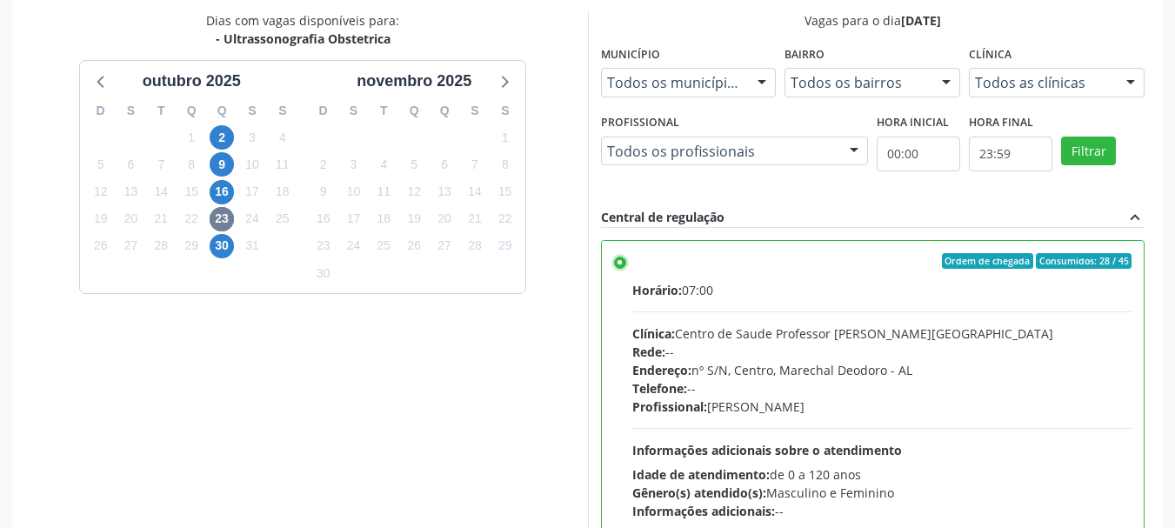
scroll to position [804, 0]
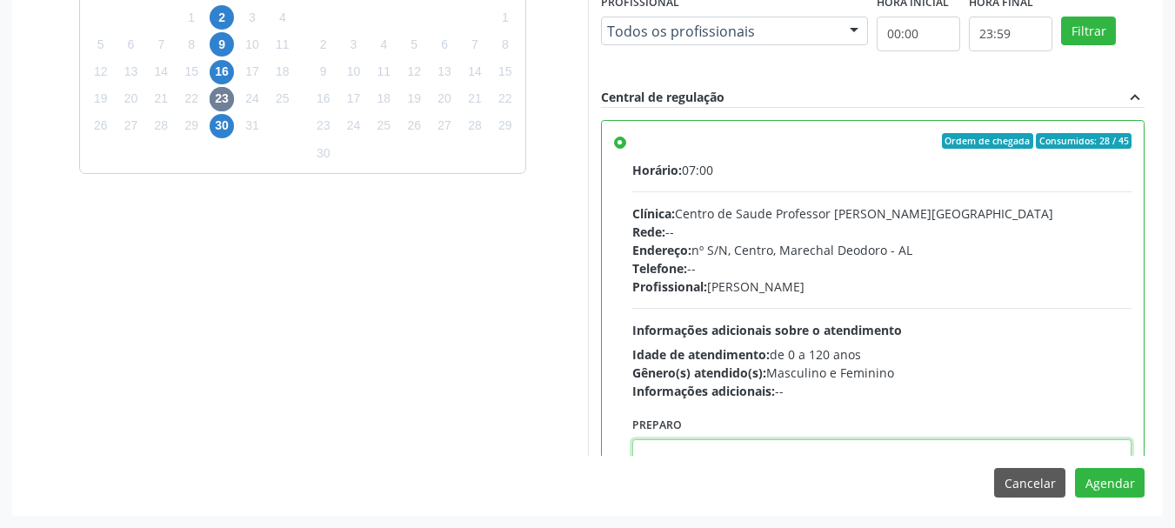
click at [1061, 448] on textarea at bounding box center [882, 472] width 500 height 66
paste textarea "ATENDIMENTO REALIZADO NO CENTRO DE PARTO - MATERNIDADE."
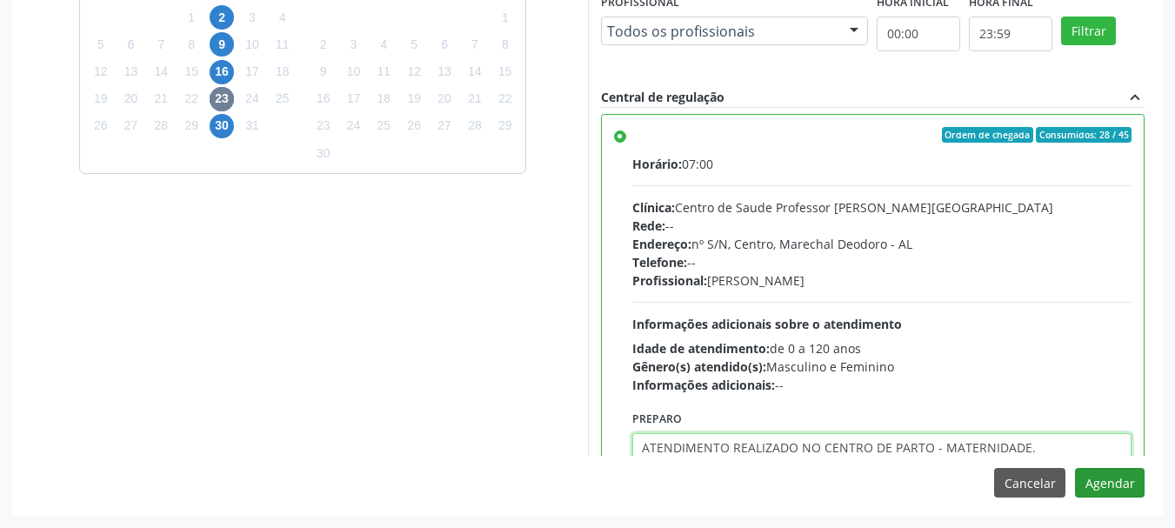
type textarea "ATENDIMENTO REALIZADO NO CENTRO DE PARTO - MATERNIDADE."
click at [1099, 479] on button "Agendar" at bounding box center [1110, 483] width 70 height 30
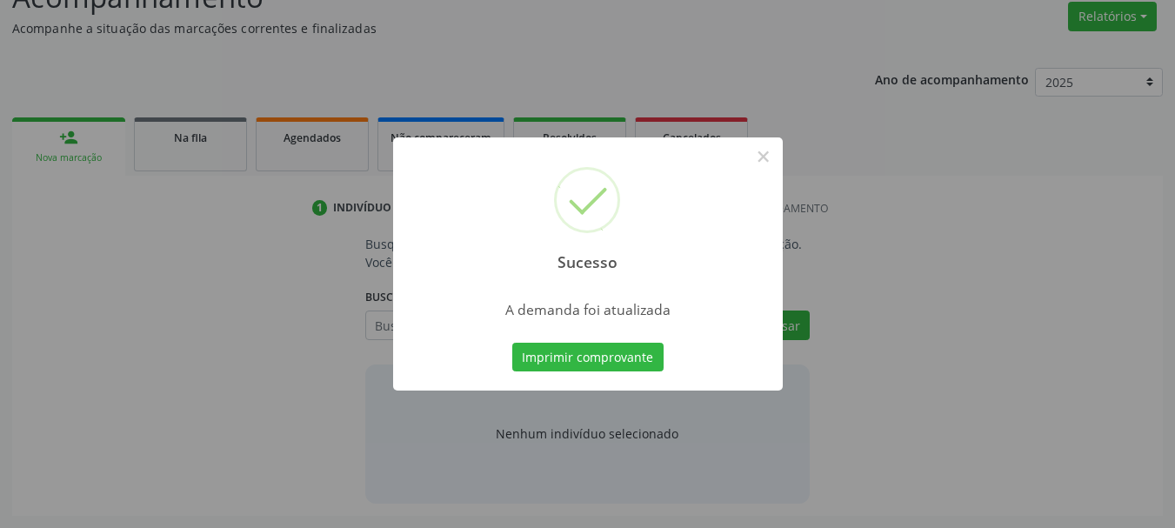
scroll to position [268, 0]
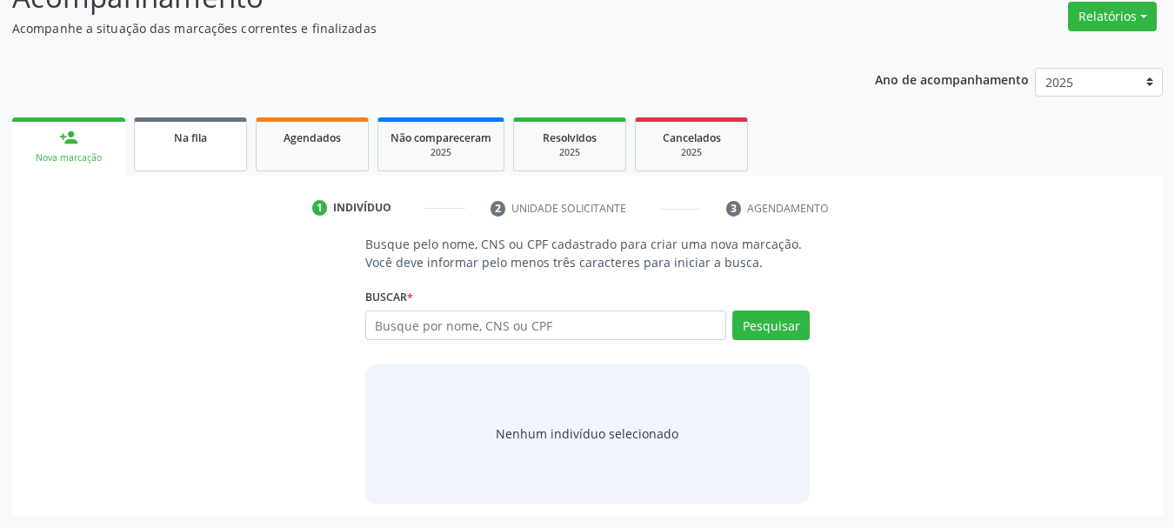
click at [190, 143] on span "Na fila" at bounding box center [190, 137] width 33 height 15
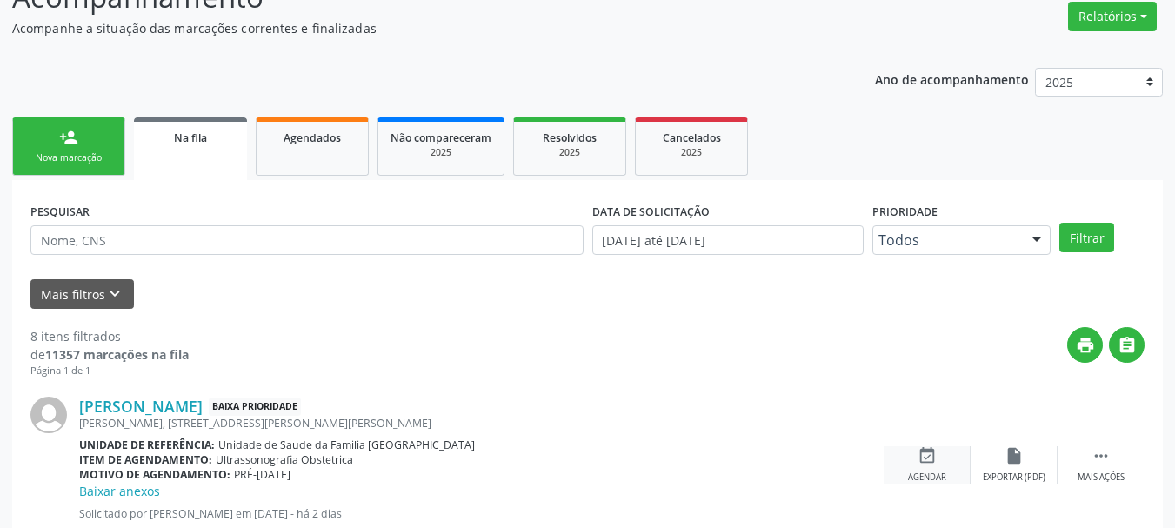
click at [933, 465] on icon "event_available" at bounding box center [927, 455] width 19 height 19
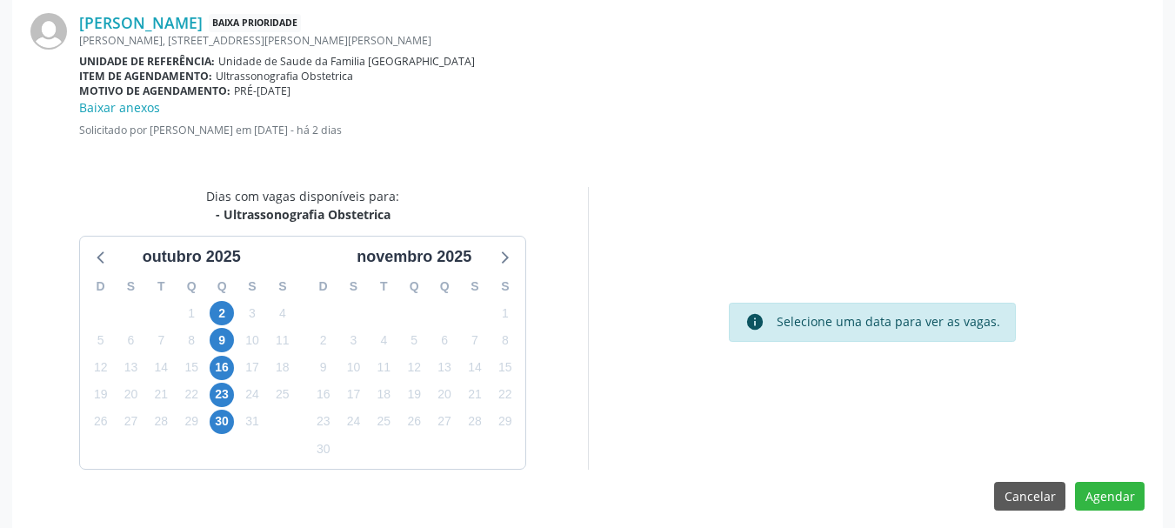
scroll to position [521, 0]
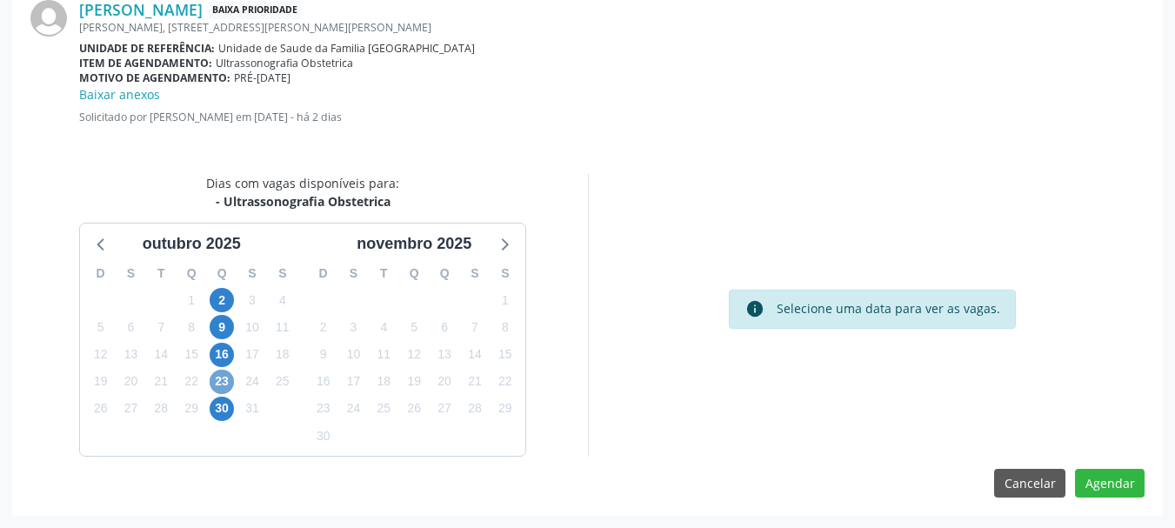
click at [226, 377] on span "23" at bounding box center [222, 382] width 24 height 24
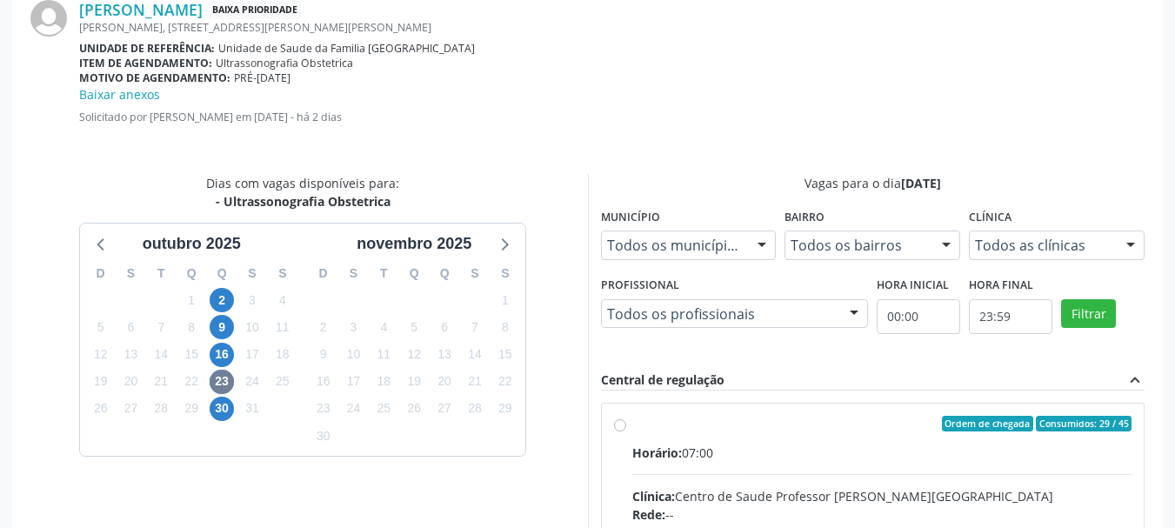
click at [704, 430] on div "Ordem de chegada Consumidos: 29 / 45" at bounding box center [882, 424] width 500 height 16
click at [626, 430] on input "Ordem de chegada Consumidos: 29 / 45 Horário: 07:00 Clínica: Centro de Saude Pr…" at bounding box center [620, 424] width 12 height 16
radio input "true"
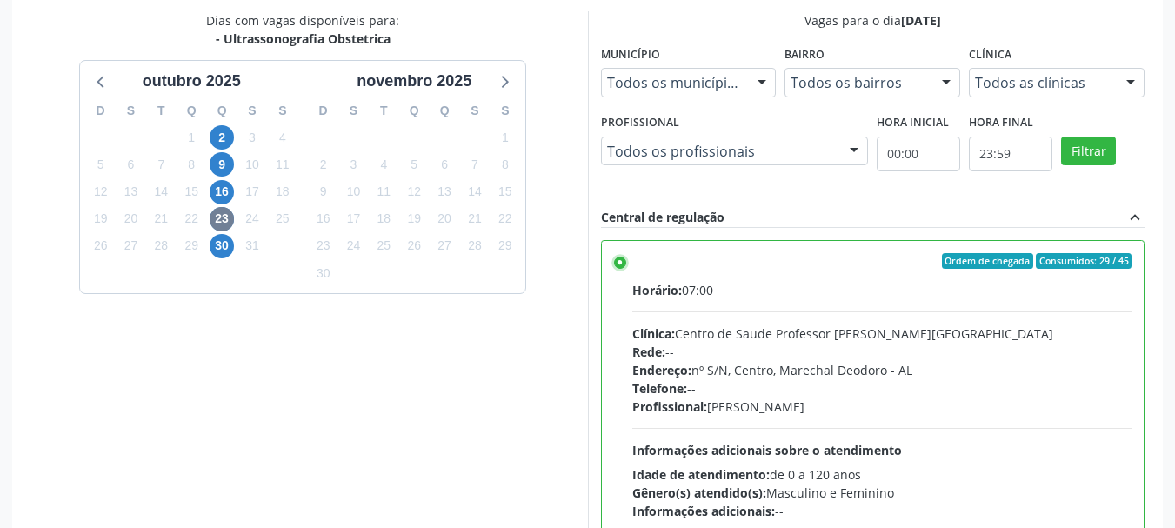
scroll to position [804, 0]
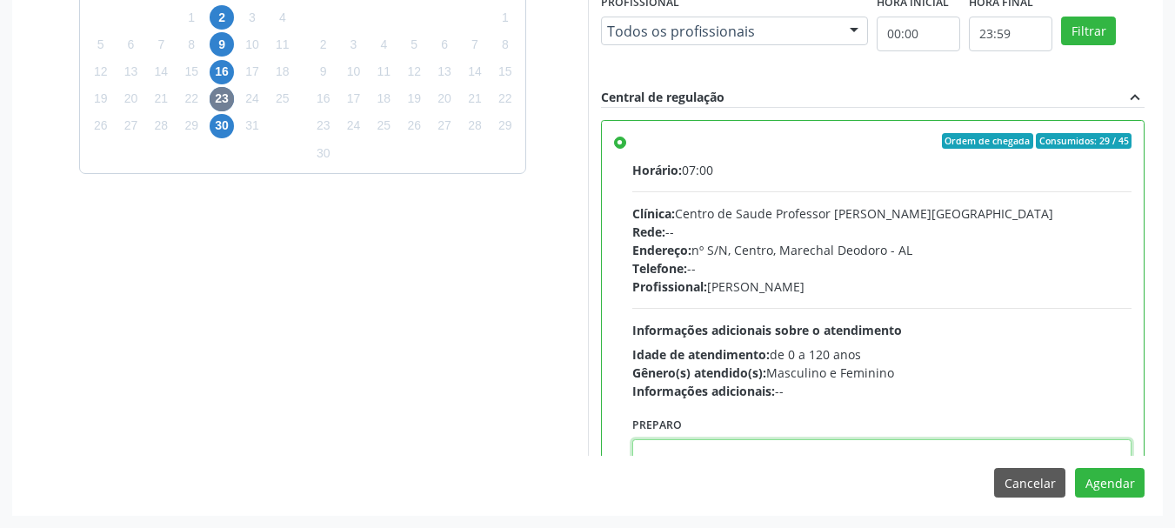
click at [1044, 443] on textarea at bounding box center [882, 472] width 500 height 66
paste textarea "ATENDIMENTO REALIZADO NO CENTRO DE PARTO - MATERNIDADE."
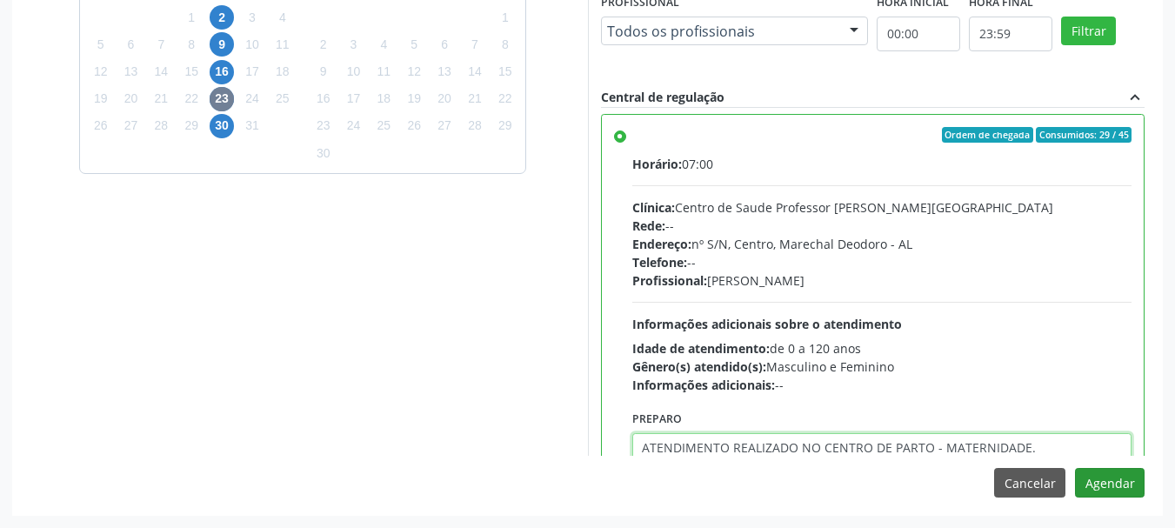
type textarea "ATENDIMENTO REALIZADO NO CENTRO DE PARTO - MATERNIDADE."
click at [1129, 487] on button "Agendar" at bounding box center [1110, 483] width 70 height 30
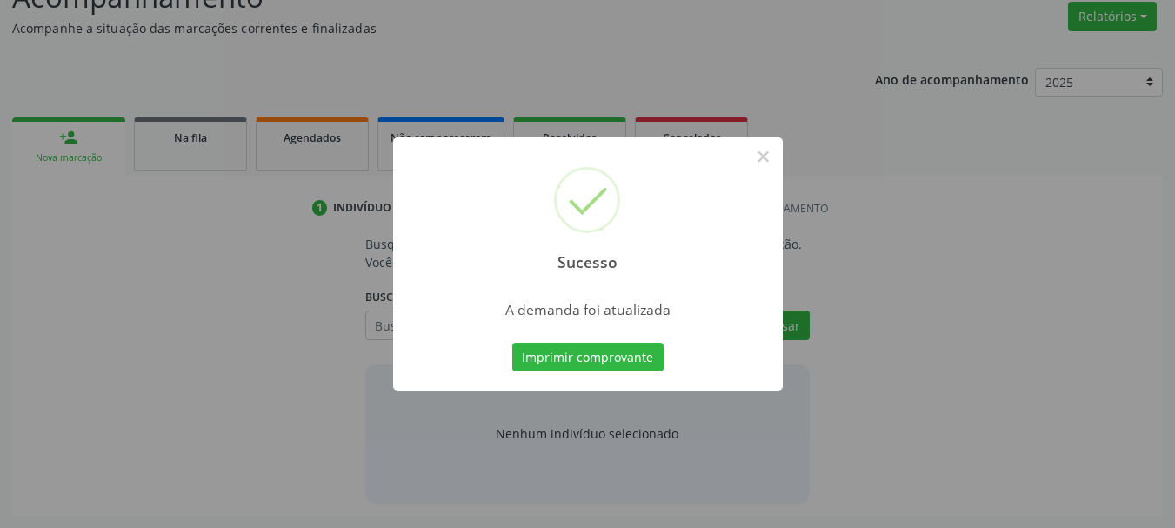
scroll to position [268, 0]
click at [758, 154] on button "×" at bounding box center [764, 157] width 30 height 30
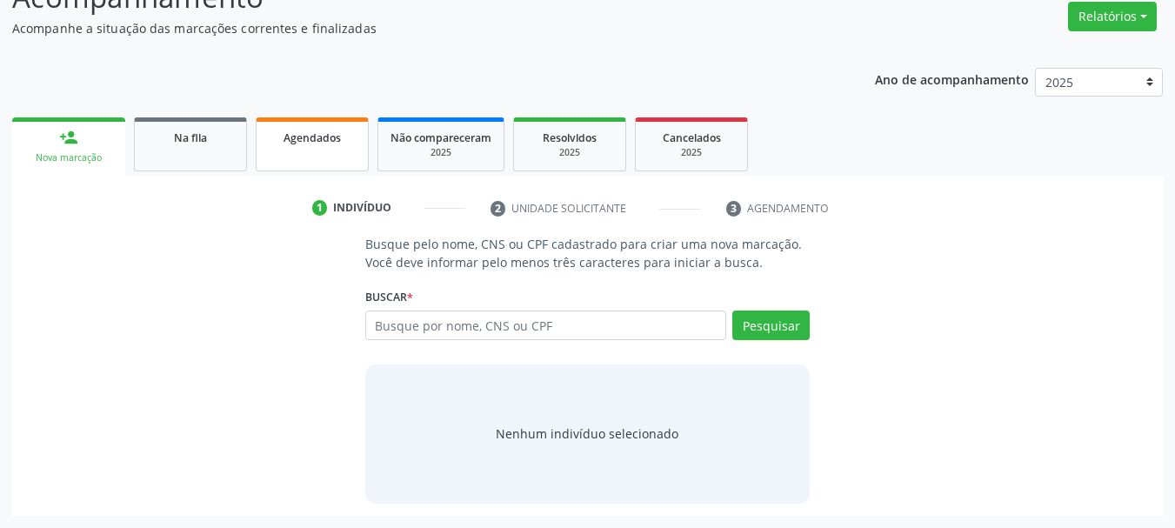
click at [342, 162] on link "Agendados" at bounding box center [312, 144] width 113 height 54
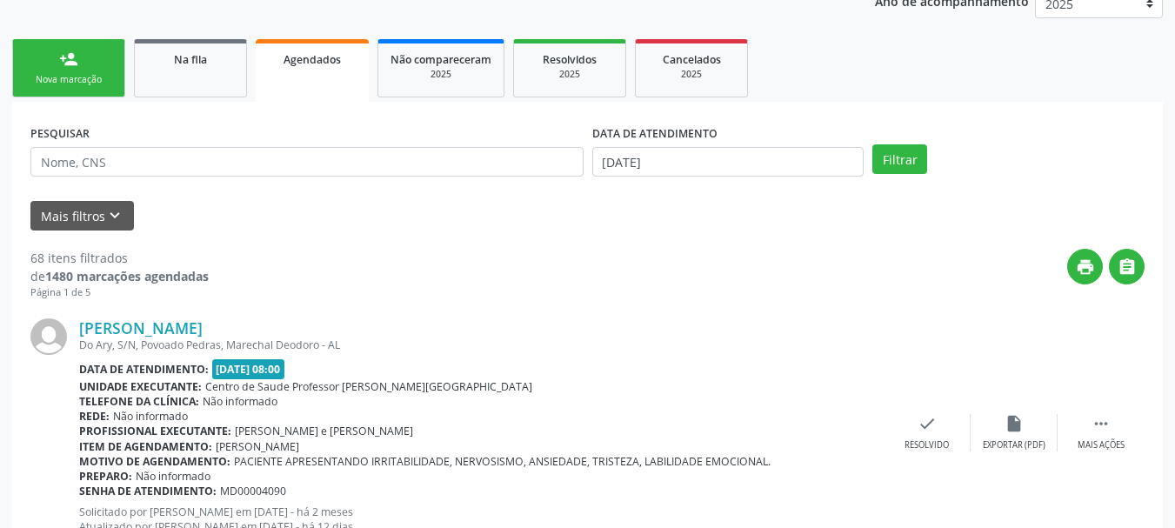
scroll to position [355, 0]
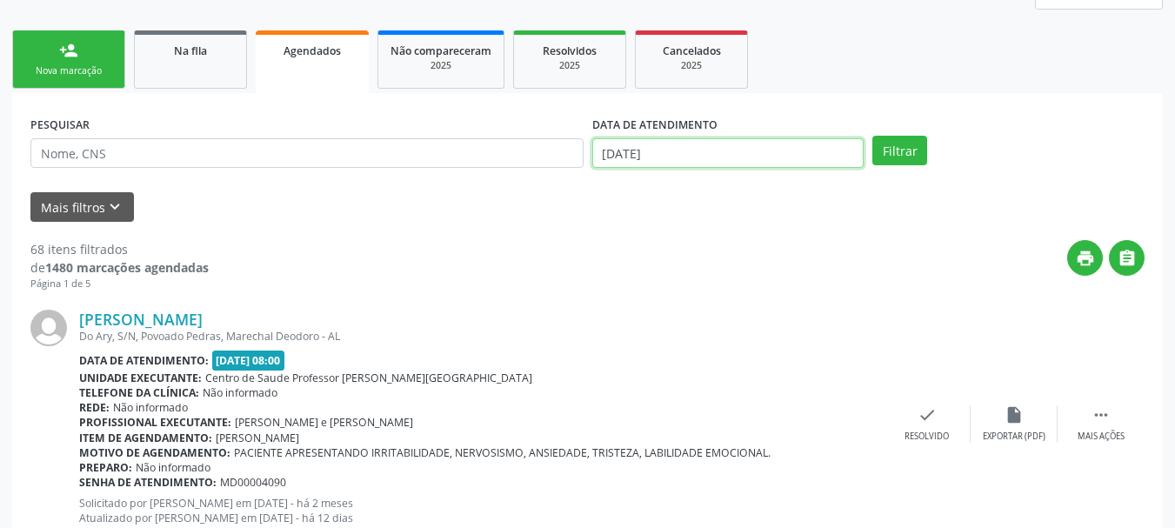
click at [771, 157] on input "[DATE]" at bounding box center [728, 153] width 272 height 30
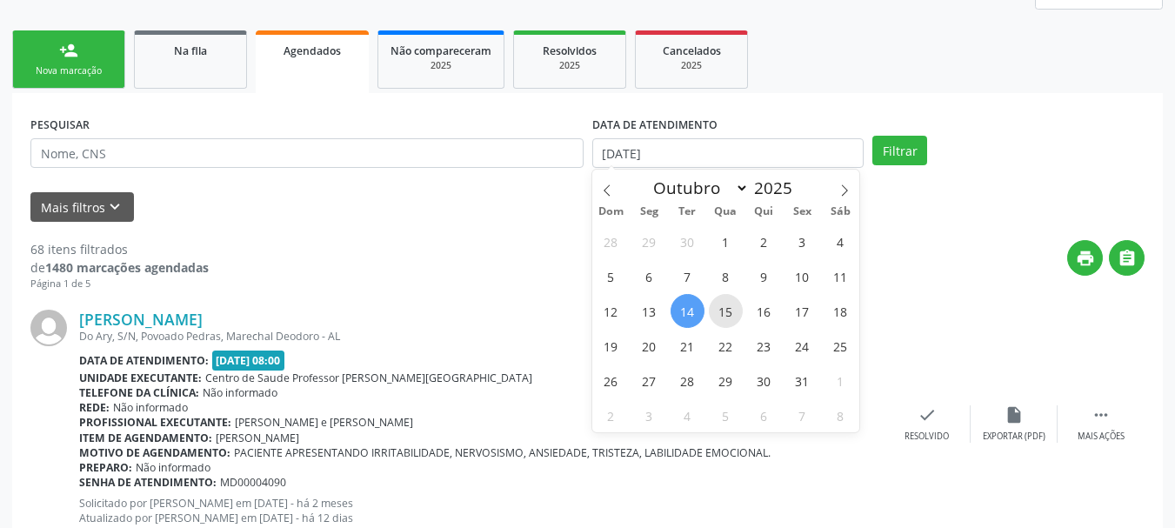
click at [727, 310] on span "15" at bounding box center [726, 311] width 34 height 34
type input "[DATE]"
click at [797, 313] on span "17" at bounding box center [802, 311] width 34 height 34
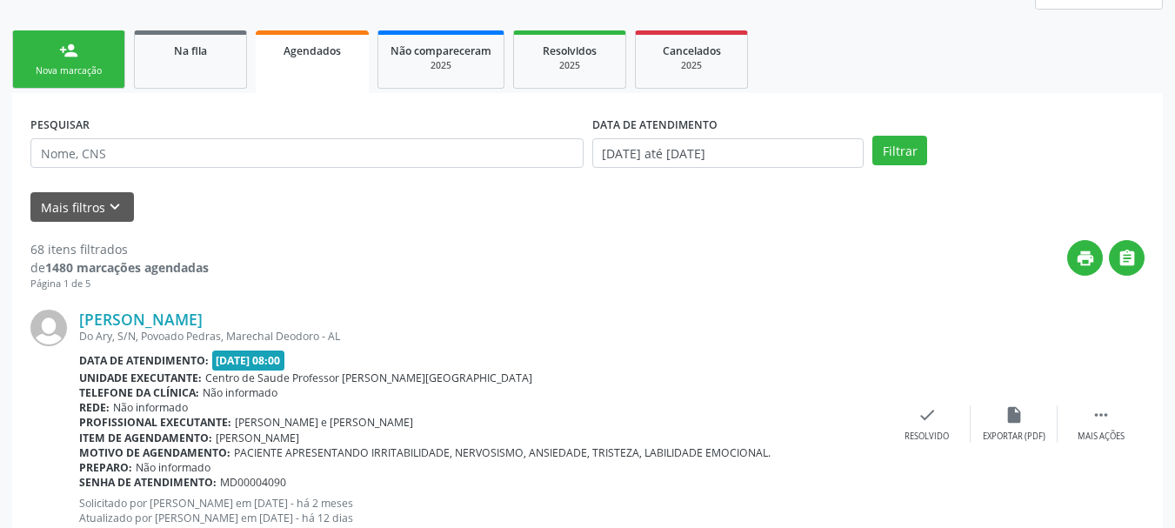
click at [797, 313] on div "[PERSON_NAME]" at bounding box center [481, 319] width 804 height 19
click at [877, 158] on button "Filtrar" at bounding box center [899, 151] width 55 height 30
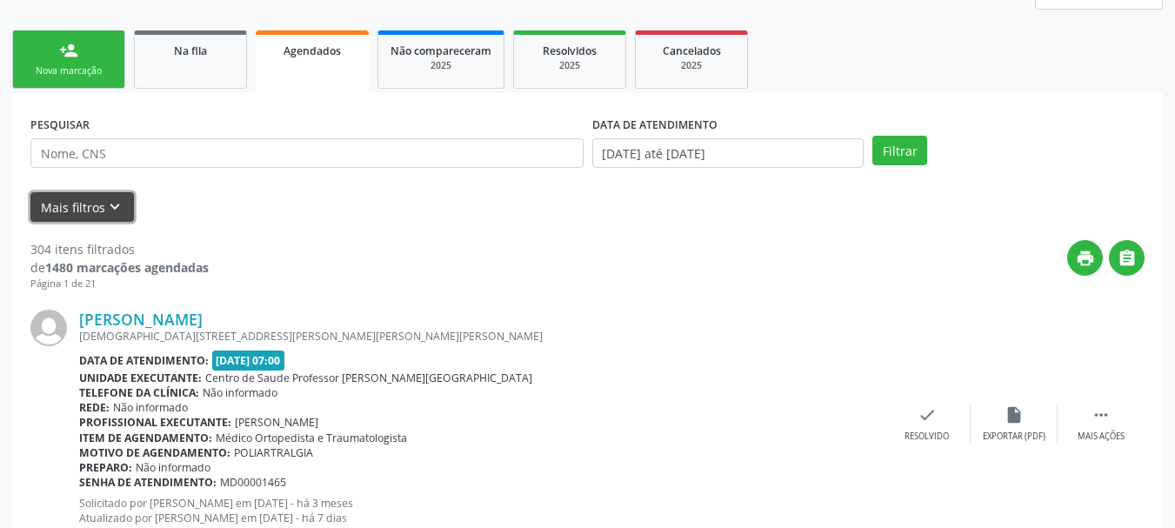
click at [93, 210] on button "Mais filtros keyboard_arrow_down" at bounding box center [81, 207] width 103 height 30
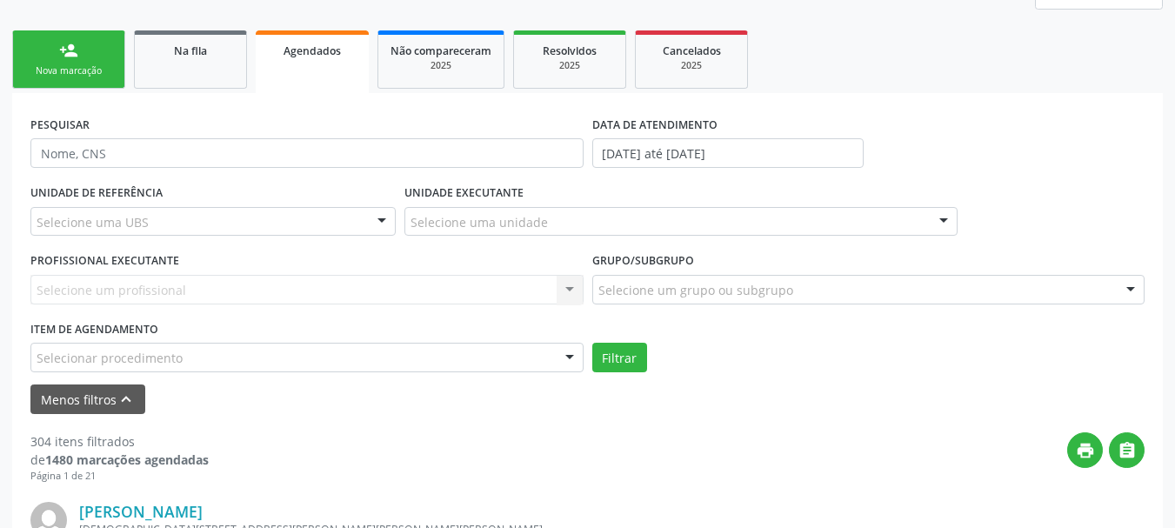
click at [140, 368] on div "Selecionar procedimento" at bounding box center [306, 358] width 553 height 30
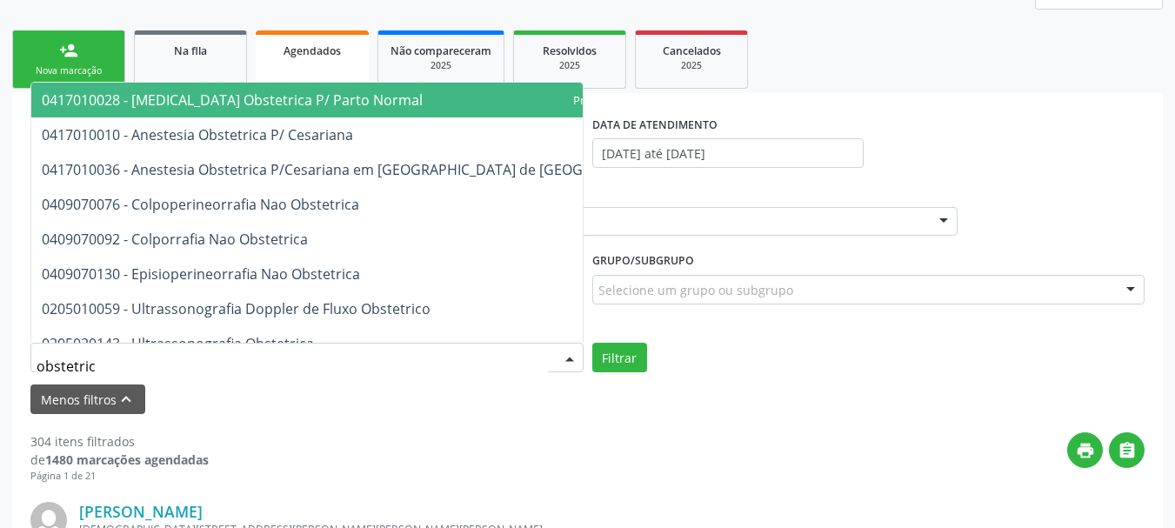
type input "obstetrica"
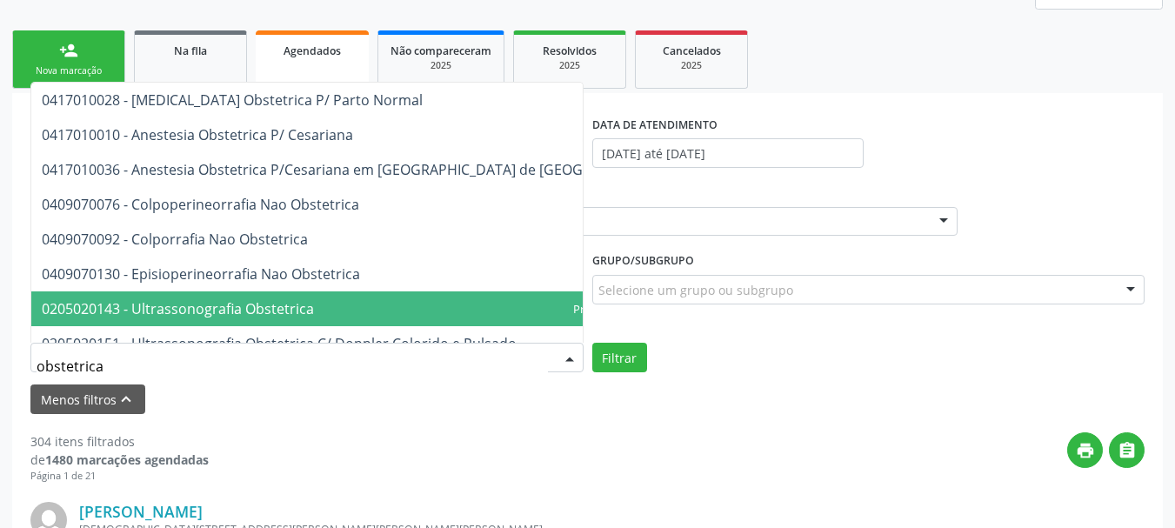
click at [158, 315] on span "0205020143 - Ultrassonografia Obstetrica" at bounding box center [178, 308] width 272 height 19
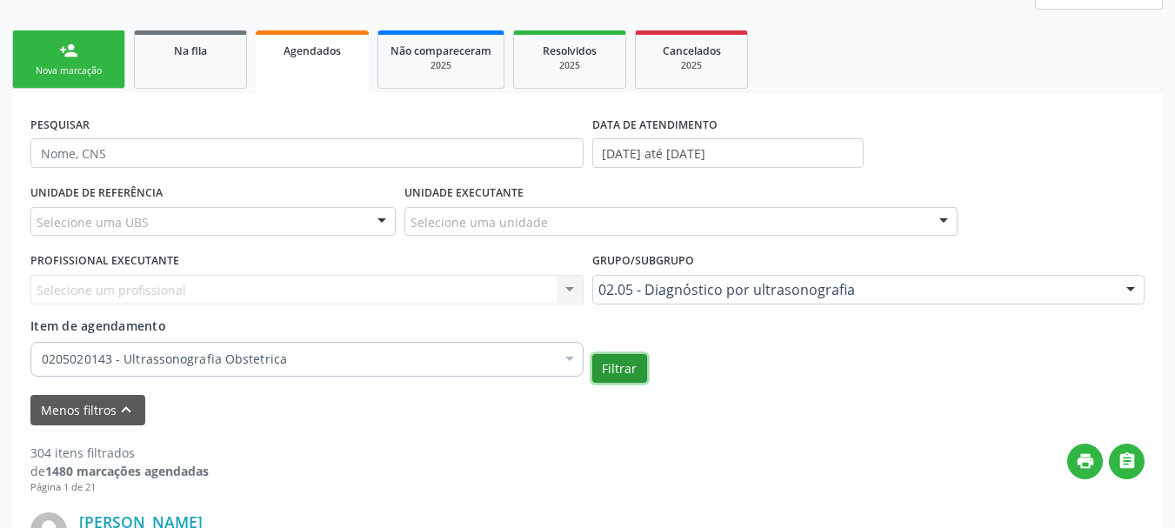
click at [611, 365] on button "Filtrar" at bounding box center [619, 369] width 55 height 30
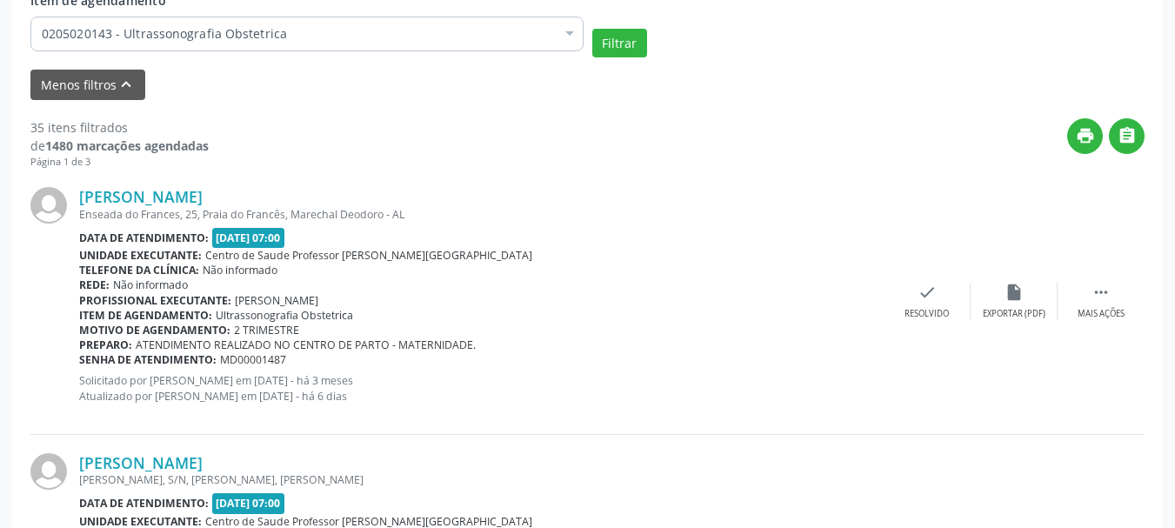
scroll to position [697, 0]
